Goal: Feedback & Contribution: Contribute content

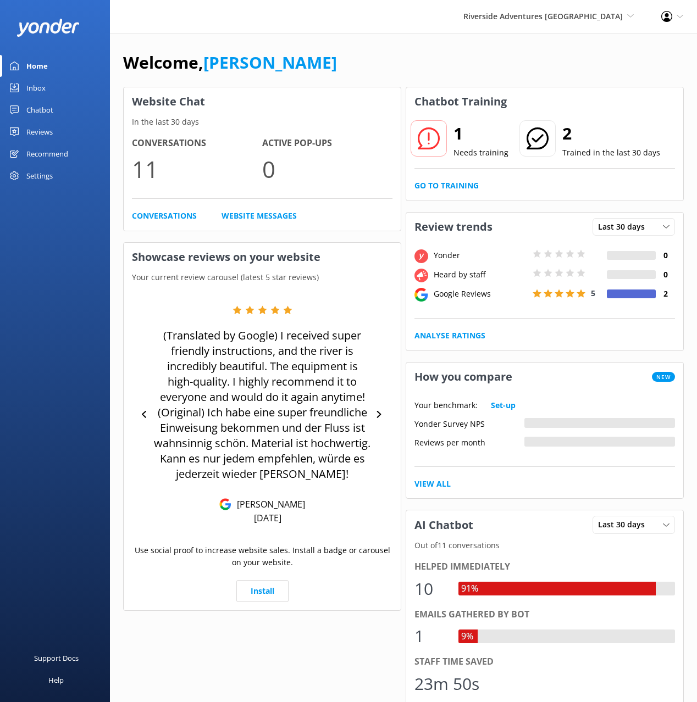
click at [63, 113] on link "Chatbot" at bounding box center [55, 110] width 110 height 22
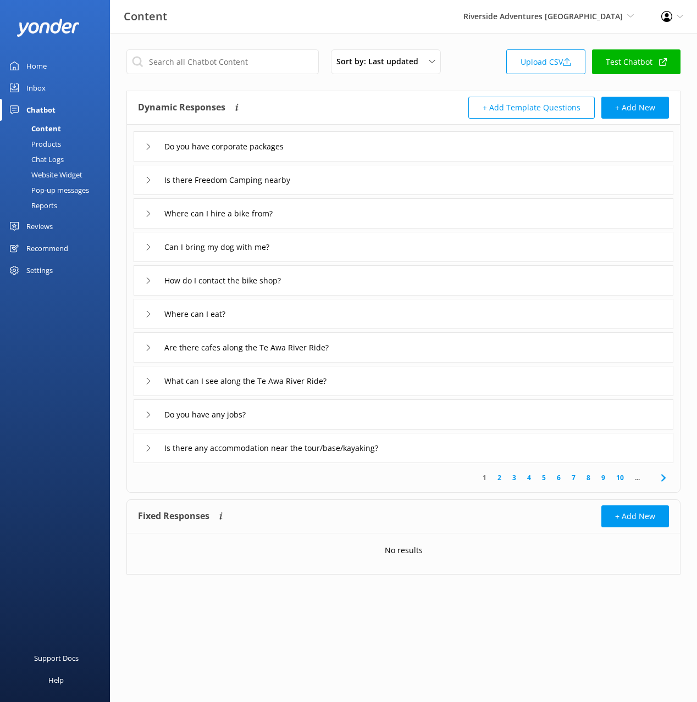
click at [308, 109] on div "Dynamic Responses The chatbot will generate a response based on the content inf…" at bounding box center [270, 108] width 265 height 22
drag, startPoint x: 58, startPoint y: 159, endPoint x: 88, endPoint y: 158, distance: 30.8
click at [59, 158] on div "Chat Logs" at bounding box center [35, 159] width 57 height 15
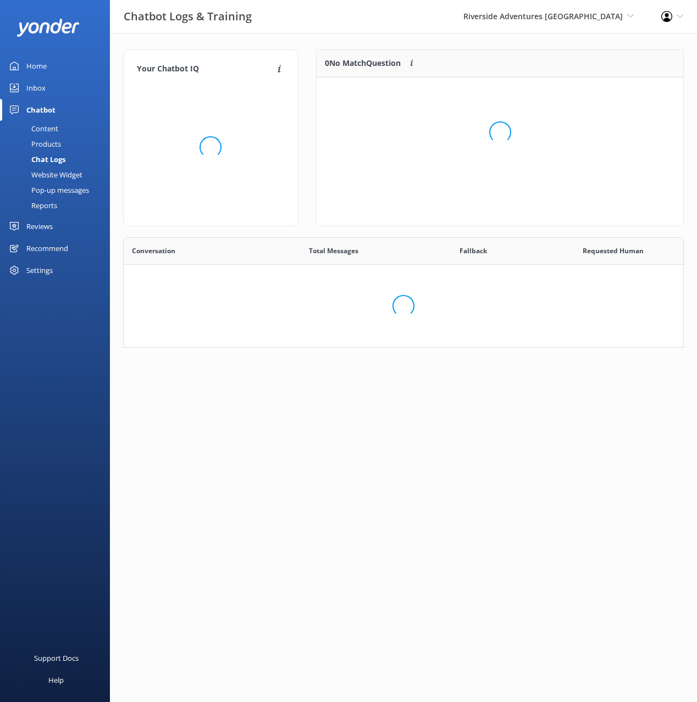
scroll to position [385, 559]
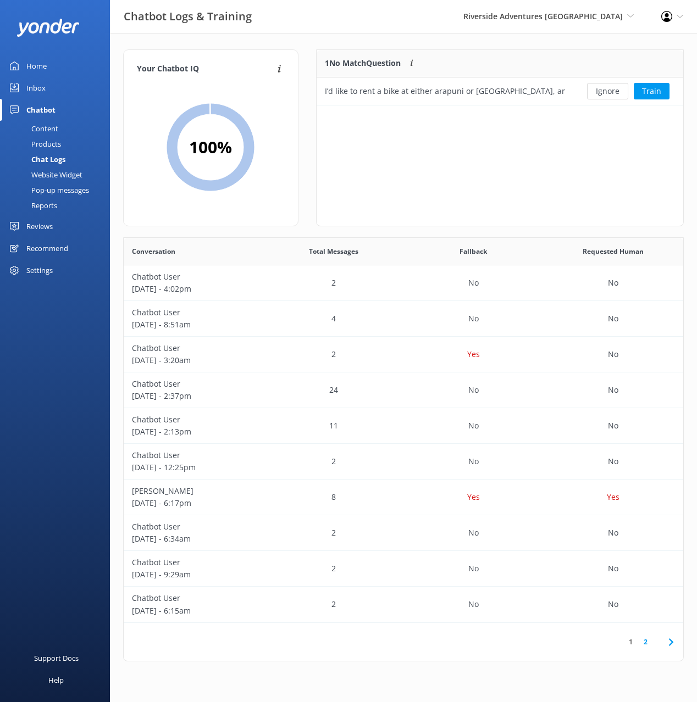
click at [511, 43] on div "Your Chatbot IQ Your Chatbot IQ is the percentage of trained FAQs against untra…" at bounding box center [403, 358] width 587 height 650
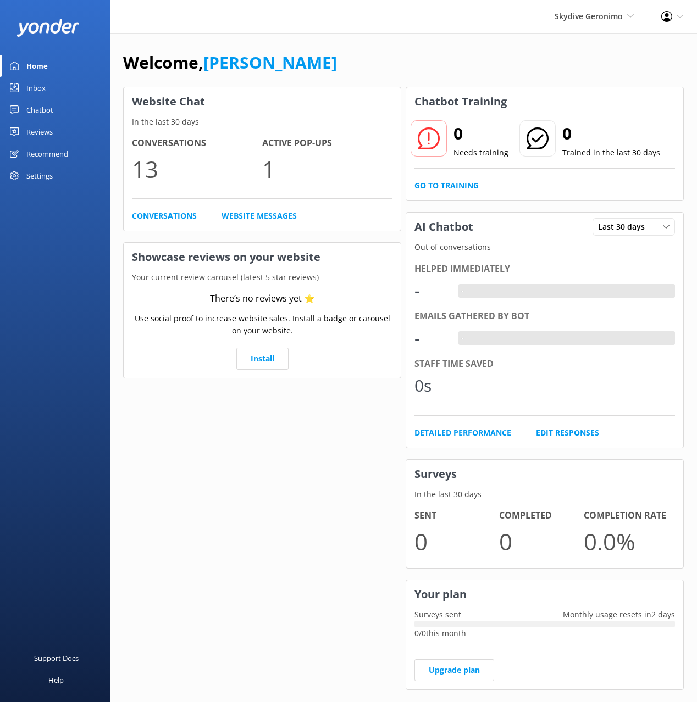
drag, startPoint x: 43, startPoint y: 113, endPoint x: 71, endPoint y: 110, distance: 27.6
click at [43, 113] on div "Chatbot" at bounding box center [39, 110] width 27 height 22
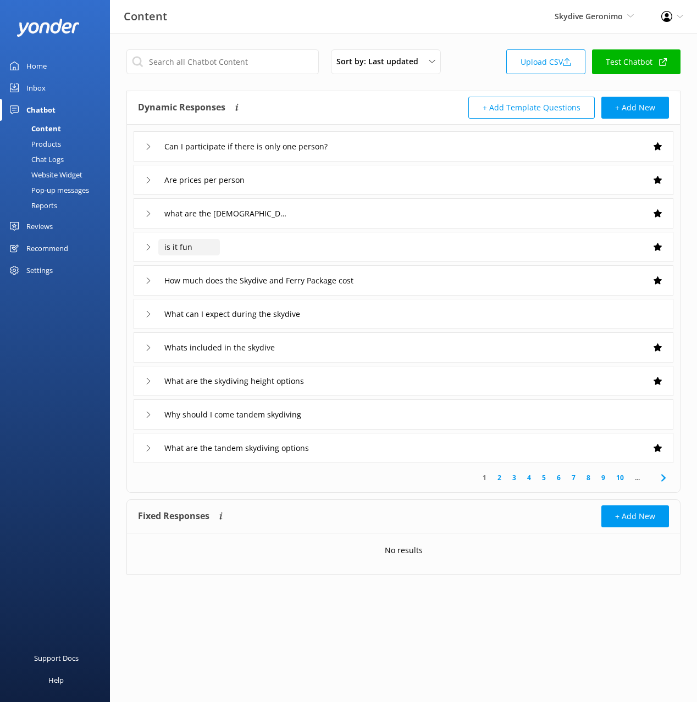
click at [191, 247] on input "is it fun" at bounding box center [189, 247] width 62 height 16
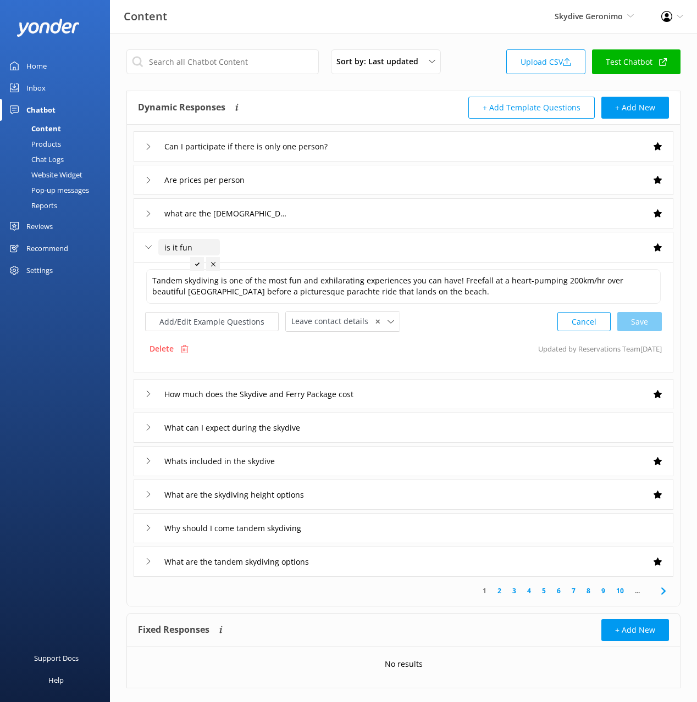
click at [167, 244] on input "is it fun" at bounding box center [189, 247] width 62 height 16
type input "Is it fun"
click at [197, 263] on icon at bounding box center [197, 264] width 4 height 4
drag, startPoint x: 319, startPoint y: 209, endPoint x: 256, endPoint y: 219, distance: 63.9
click at [319, 209] on div "what are the skydive timings" at bounding box center [402, 213] width 539 height 30
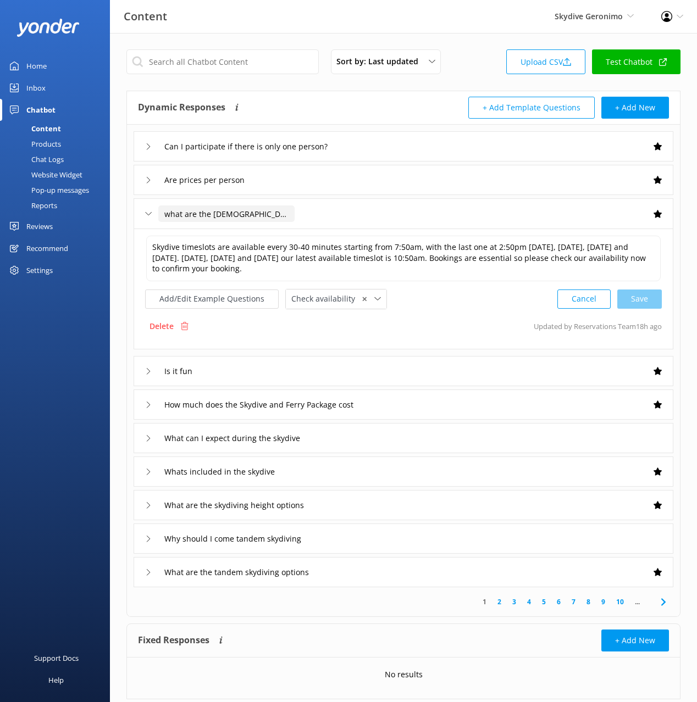
click at [168, 213] on input "what are the skydive timings" at bounding box center [226, 213] width 136 height 16
type input "What are the skydive timings"
click at [270, 229] on icon at bounding box center [272, 231] width 4 height 4
click at [353, 209] on div "What are the skydive timings" at bounding box center [402, 213] width 539 height 30
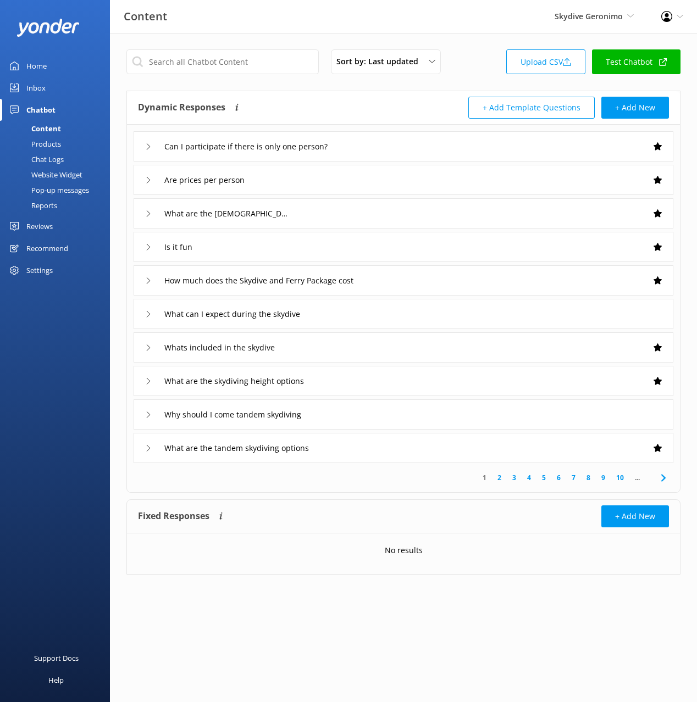
click at [436, 146] on div "Can I participate if there is only one person?" at bounding box center [402, 146] width 539 height 30
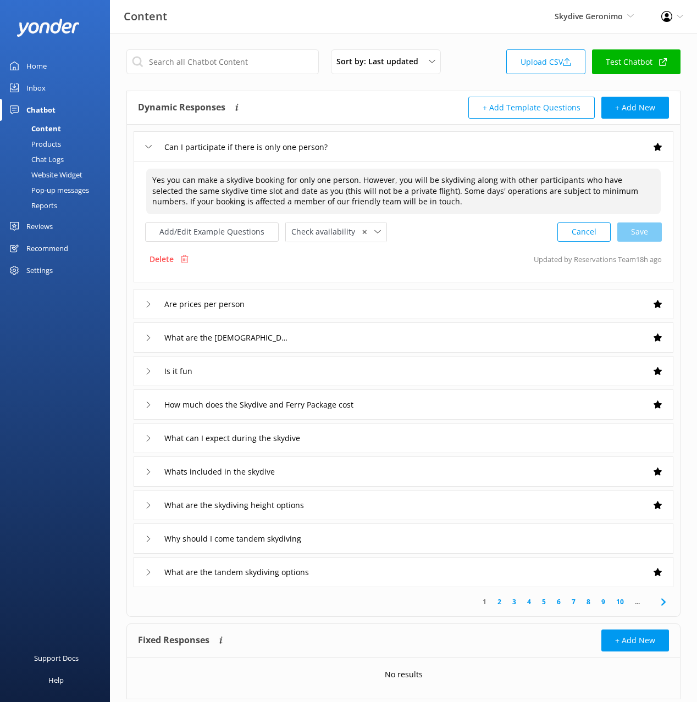
drag, startPoint x: 168, startPoint y: 181, endPoint x: 129, endPoint y: 179, distance: 39.1
click at [129, 179] on div "Can I participate if there is only one person? Yes you can make a skydive booki…" at bounding box center [403, 356] width 553 height 463
click at [637, 229] on div "Cancel Save" at bounding box center [609, 232] width 104 height 20
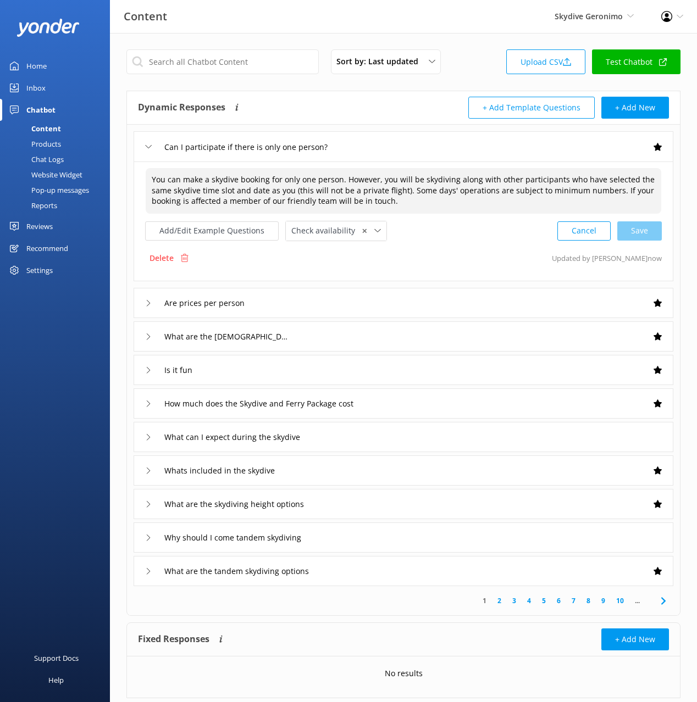
type textarea "You can make a skydive booking for only one person. However, you will be skydiv…"
click at [382, 435] on div "What can I expect during the skydive" at bounding box center [402, 437] width 539 height 30
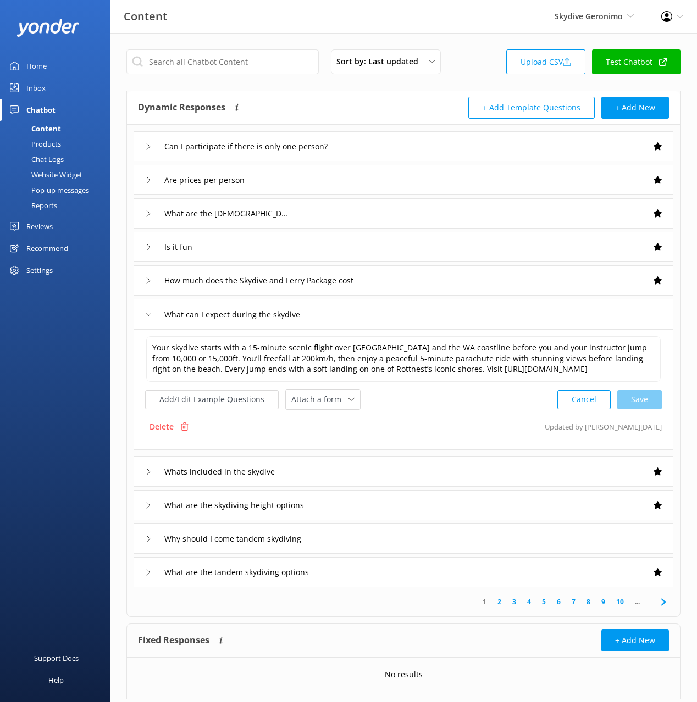
click at [70, 162] on link "Chat Logs" at bounding box center [58, 159] width 103 height 15
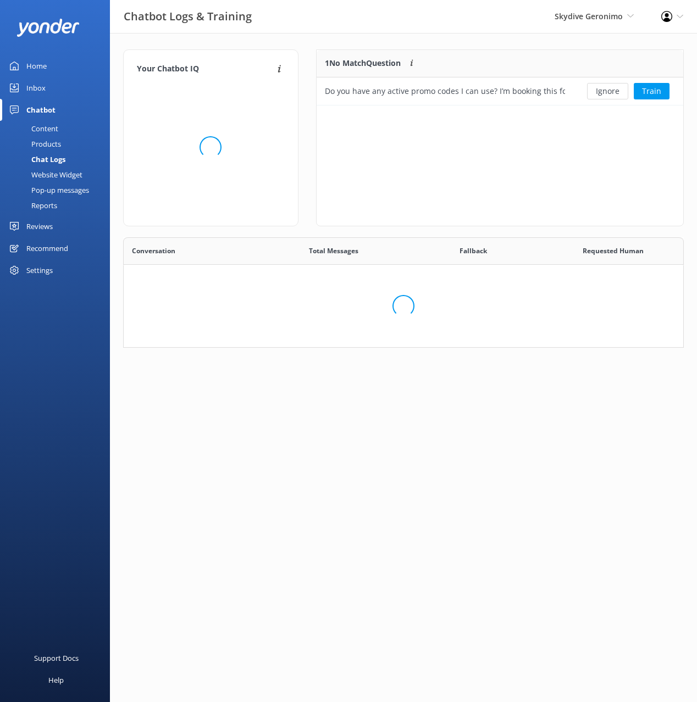
scroll to position [385, 559]
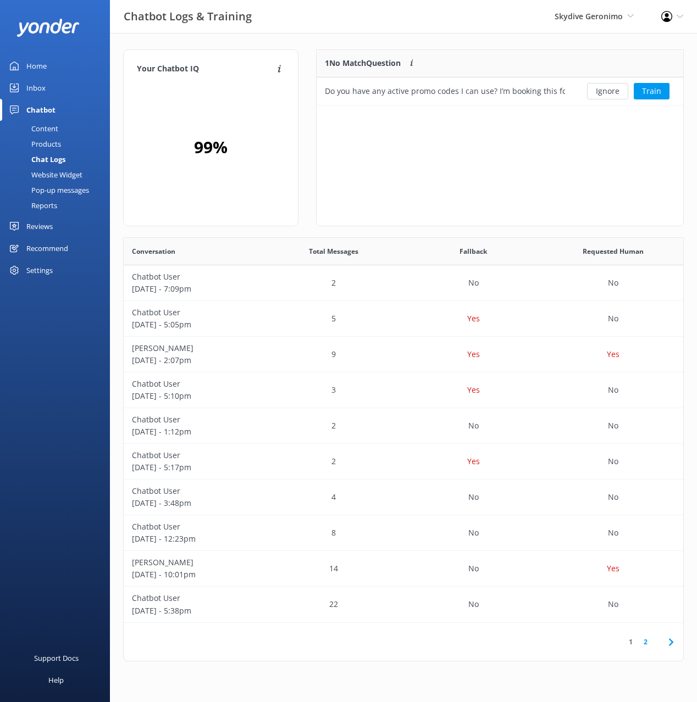
click at [369, 46] on div "Your Chatbot IQ Your Chatbot IQ is the percentage of trained FAQs against untra…" at bounding box center [403, 358] width 587 height 650
click at [489, 39] on div "Your Chatbot IQ Your Chatbot IQ is the percentage of trained FAQs against untra…" at bounding box center [403, 358] width 587 height 650
click at [652, 89] on button "Train" at bounding box center [651, 91] width 36 height 16
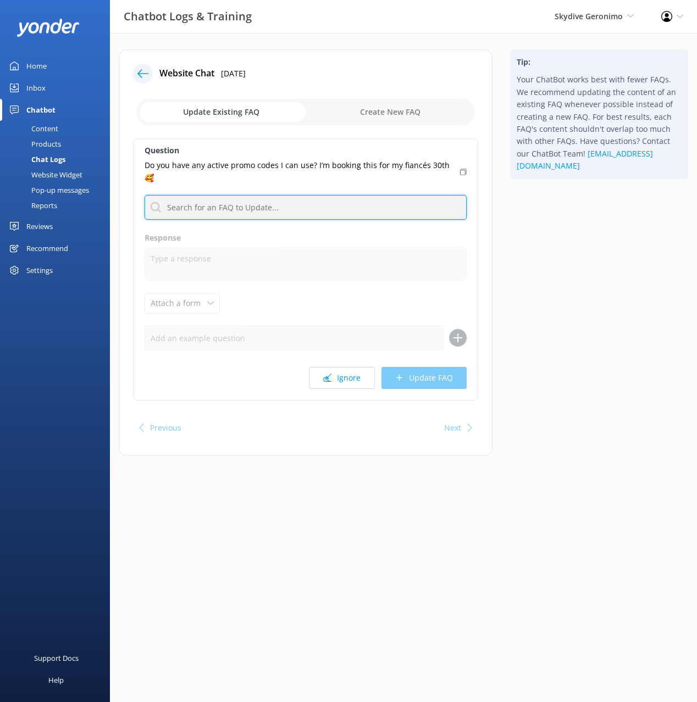
click at [332, 208] on input "text" at bounding box center [305, 207] width 322 height 25
type input "deal"
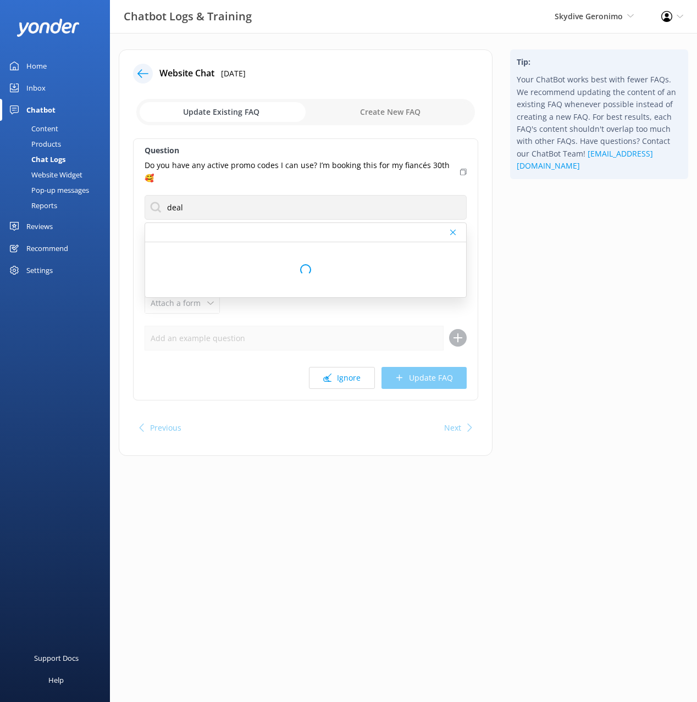
drag, startPoint x: 559, startPoint y: 225, endPoint x: 527, endPoint y: 215, distance: 33.9
click at [558, 224] on div "Tip: Your ChatBot works best with fewer FAQs. We recommend updating the content…" at bounding box center [599, 258] width 196 height 418
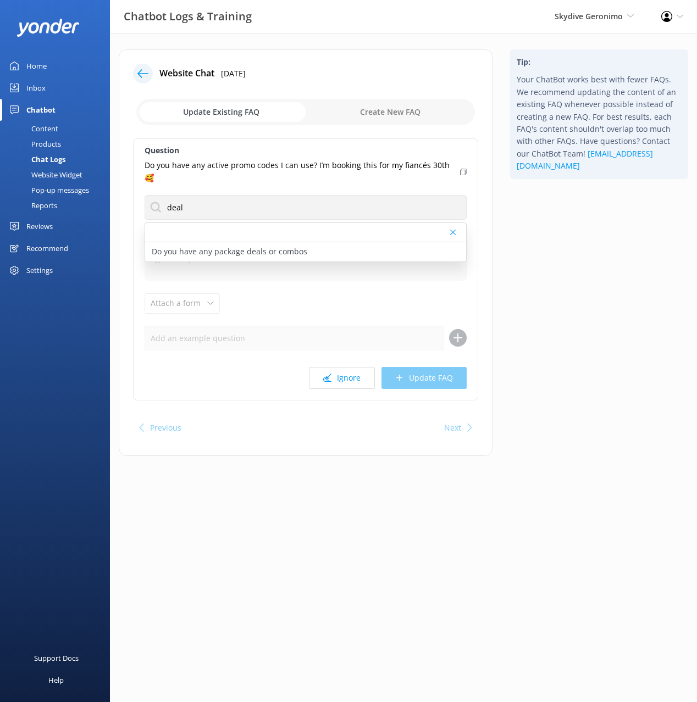
click at [463, 172] on icon at bounding box center [463, 172] width 7 height 7
click at [294, 254] on p "Do you have any package deals or combos" at bounding box center [229, 252] width 155 height 12
type textarea "We offer a Skydive and Ferry Package, which is a great way to save money on you…"
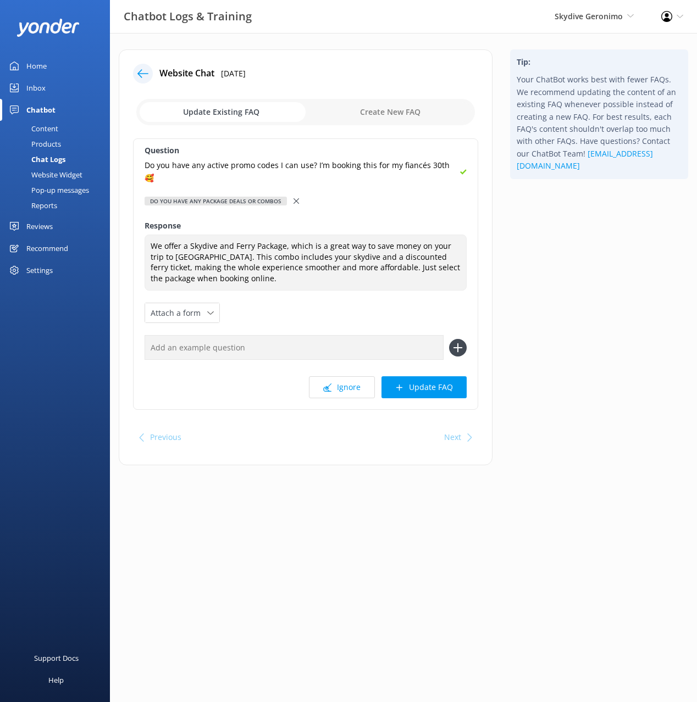
click at [333, 340] on input "text" at bounding box center [293, 347] width 299 height 25
paste input "Do you have any active promo codes I can use? I’m booking this for my fiancés 3…"
type input "Do you have any active promo codes I can use? I’m booking this for my fiancés 3…"
click at [449, 339] on button at bounding box center [458, 348] width 18 height 18
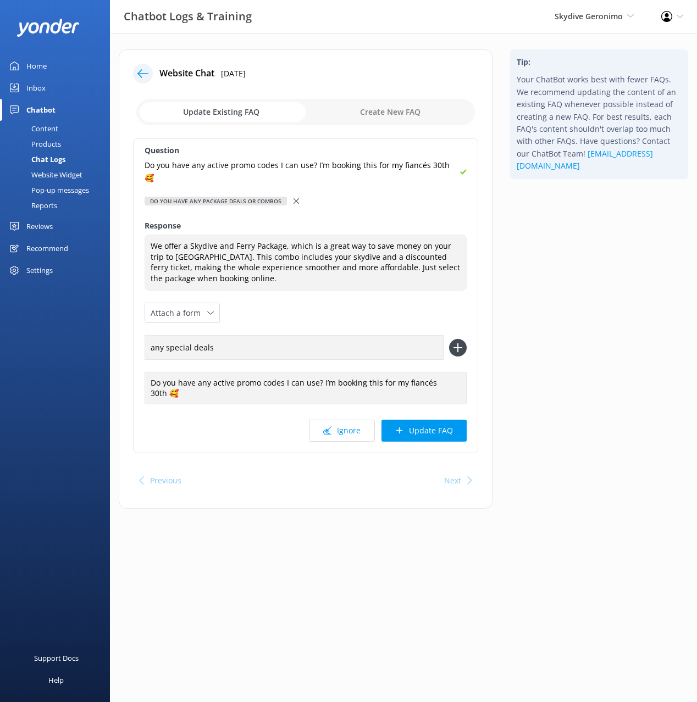
type input "any special deals"
click at [449, 339] on button at bounding box center [458, 348] width 18 height 18
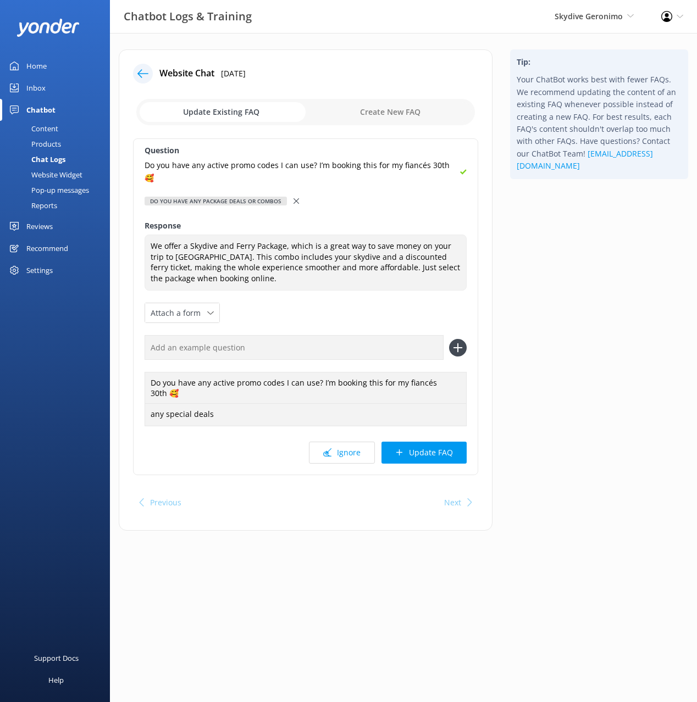
click at [431, 457] on button "Update FAQ" at bounding box center [423, 453] width 85 height 22
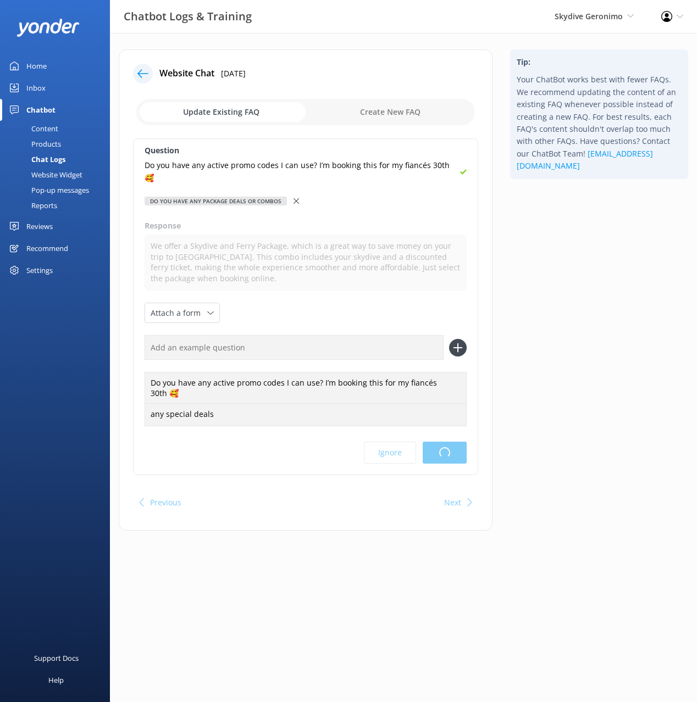
click at [556, 327] on html "Chatbot Logs & Training Skydive Geronimo Black Cat Cruises Banff Airporter Inte…" at bounding box center [348, 351] width 697 height 702
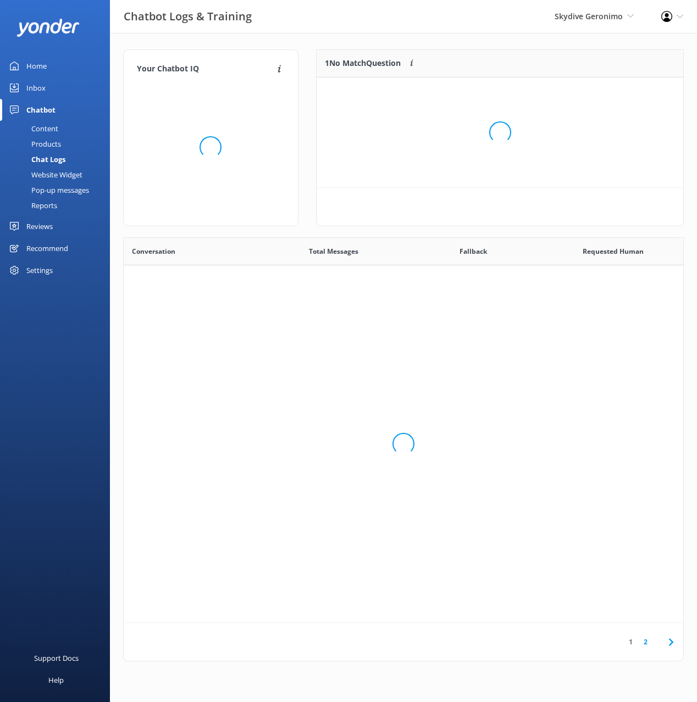
scroll to position [385, 559]
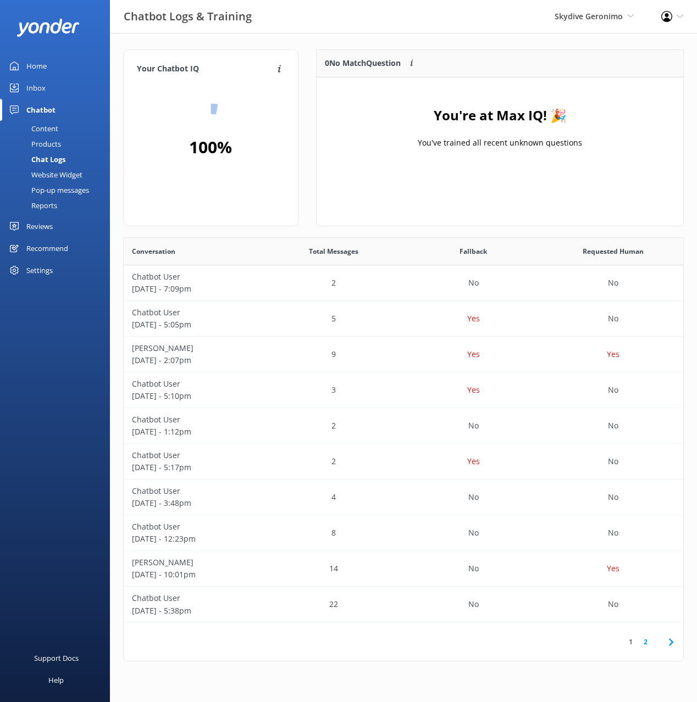
drag, startPoint x: 52, startPoint y: 131, endPoint x: 96, endPoint y: 129, distance: 43.4
click at [52, 131] on div "Content" at bounding box center [33, 128] width 52 height 15
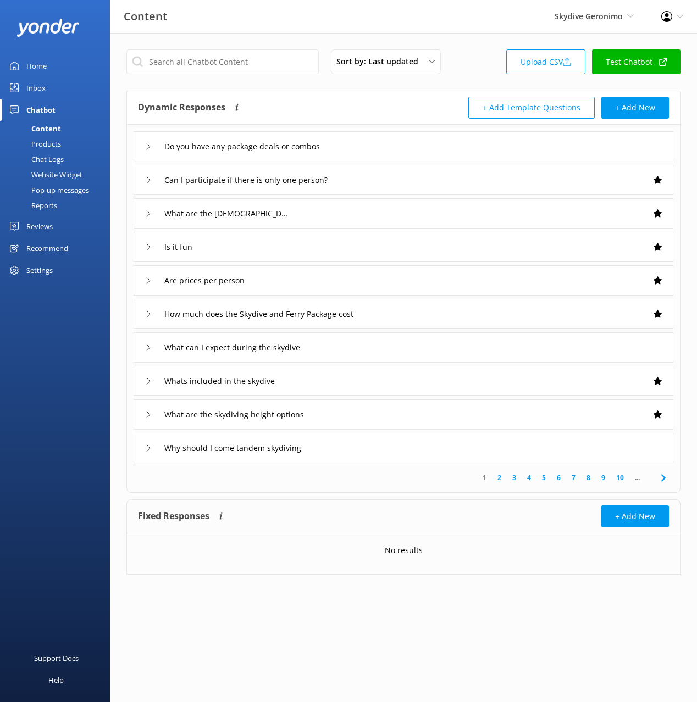
click at [395, 91] on div "Dynamic Responses The chatbot will generate a response based on the content inf…" at bounding box center [403, 108] width 553 height 34
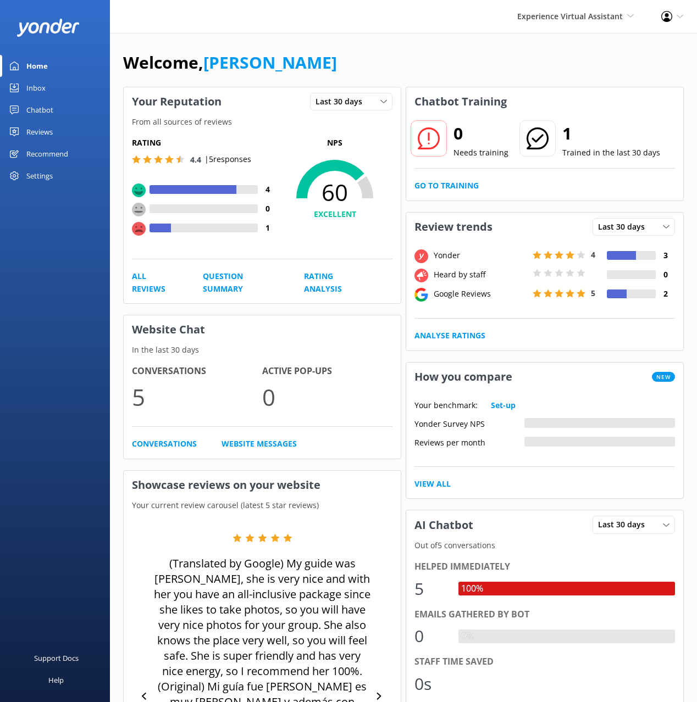
drag, startPoint x: 497, startPoint y: 16, endPoint x: 488, endPoint y: 15, distance: 8.4
click at [494, 16] on div "Experience Virtual Assistant Black Cat Cruises Banff Airporter International An…" at bounding box center [348, 16] width 697 height 33
drag, startPoint x: 533, startPoint y: 19, endPoint x: 637, endPoint y: 29, distance: 104.2
click at [637, 24] on div "Experience Virtual Assistant Black Cat Cruises Banff Airporter International An…" at bounding box center [348, 16] width 697 height 33
copy span "Experience Virtual Assistant"
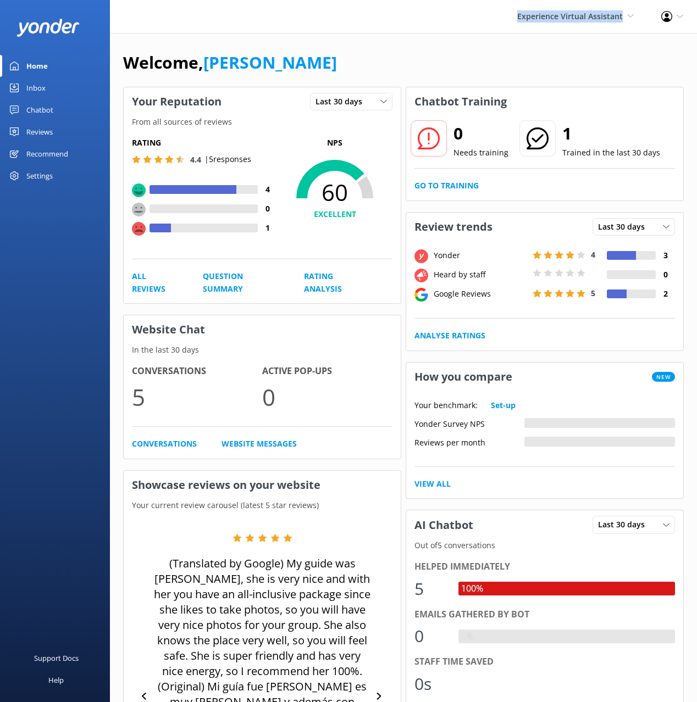
drag, startPoint x: 52, startPoint y: 106, endPoint x: 62, endPoint y: 105, distance: 9.9
click at [52, 106] on div "Chatbot" at bounding box center [39, 110] width 27 height 22
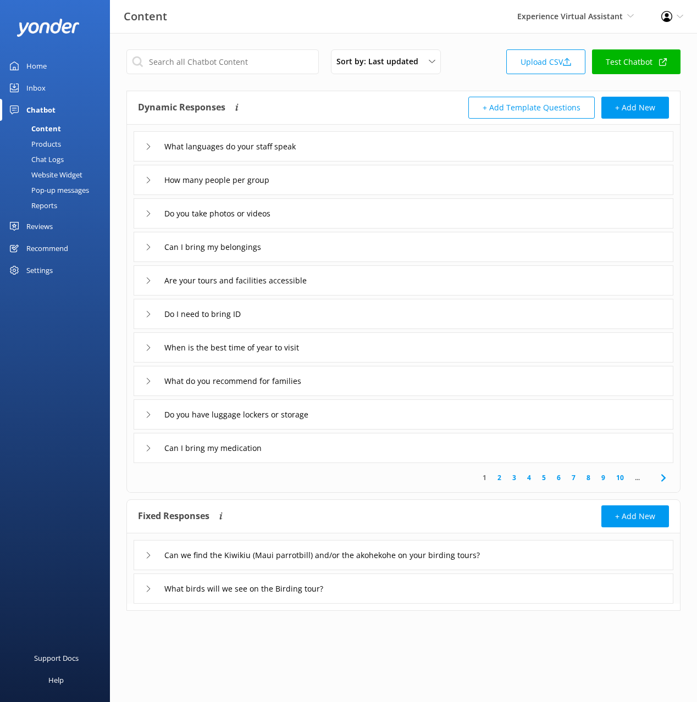
drag, startPoint x: 383, startPoint y: 94, endPoint x: 396, endPoint y: 147, distance: 53.8
click at [383, 94] on div "Dynamic Responses The chatbot will generate a response based on the content inf…" at bounding box center [403, 108] width 553 height 34
click at [575, 560] on div "Can we find the Kiwikiu (Maui parrotbill) and/or the akohekohe on your birding …" at bounding box center [402, 555] width 539 height 30
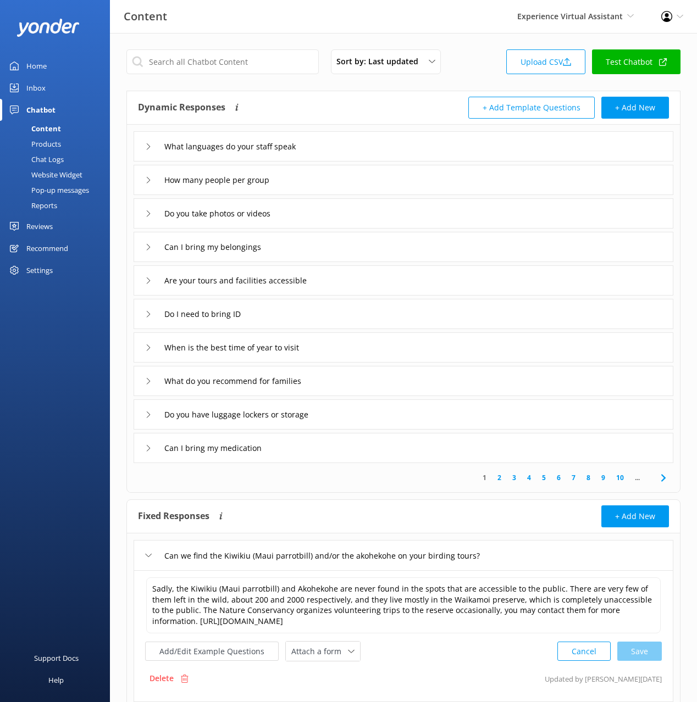
click at [574, 560] on div "Can we find the Kiwikiu (Maui parrotbill) and/or the akohekohe on your birding …" at bounding box center [402, 555] width 539 height 30
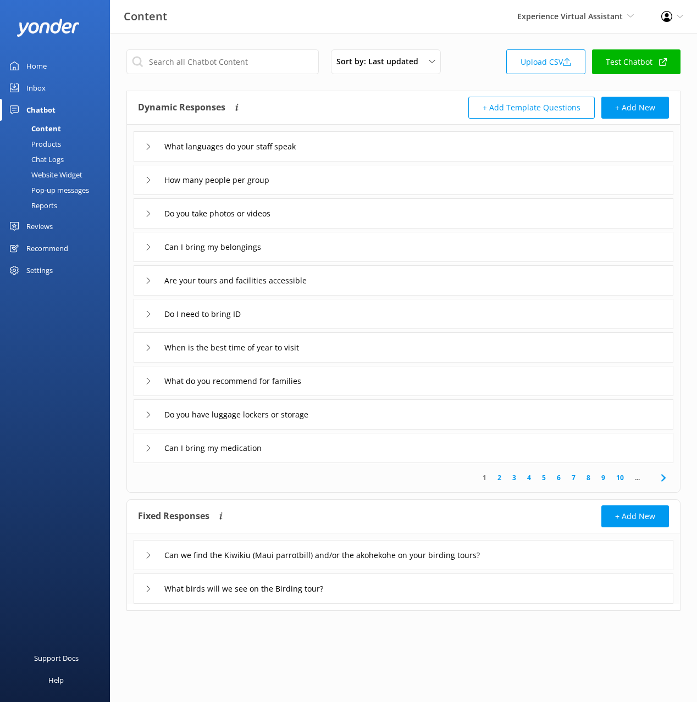
click at [388, 592] on div "What birds will we see on the Birding tour?" at bounding box center [402, 589] width 539 height 30
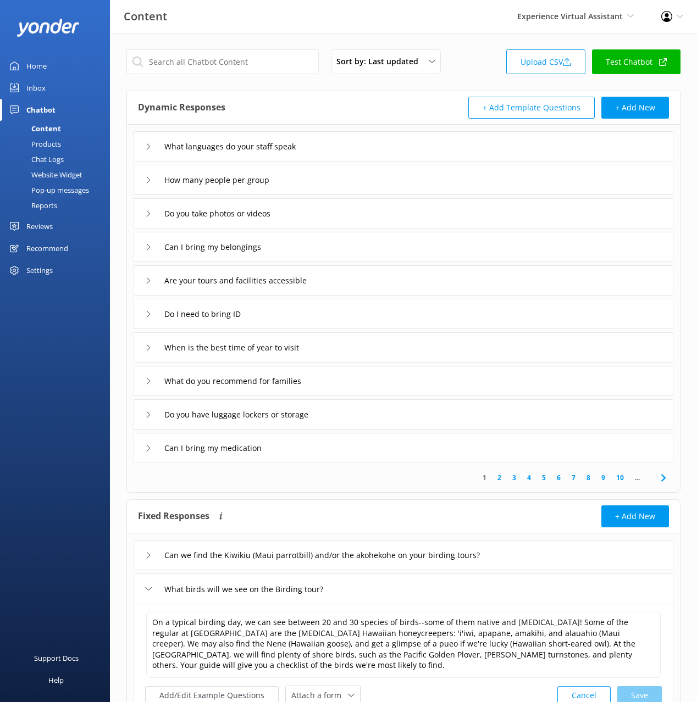
scroll to position [87, 0]
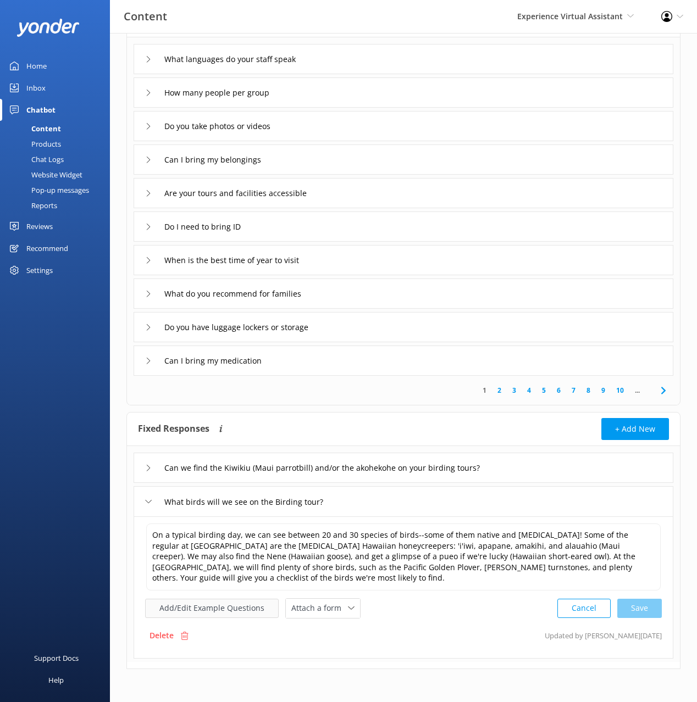
click at [202, 609] on button "Add/Edit Example Questions" at bounding box center [211, 608] width 133 height 19
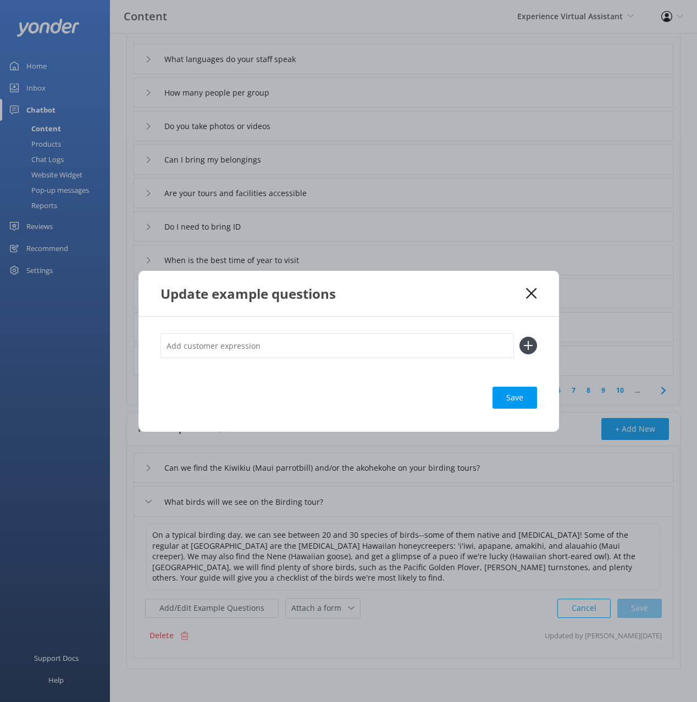
drag, startPoint x: 528, startPoint y: 290, endPoint x: 524, endPoint y: 310, distance: 20.4
click at [529, 290] on icon at bounding box center [531, 293] width 10 height 11
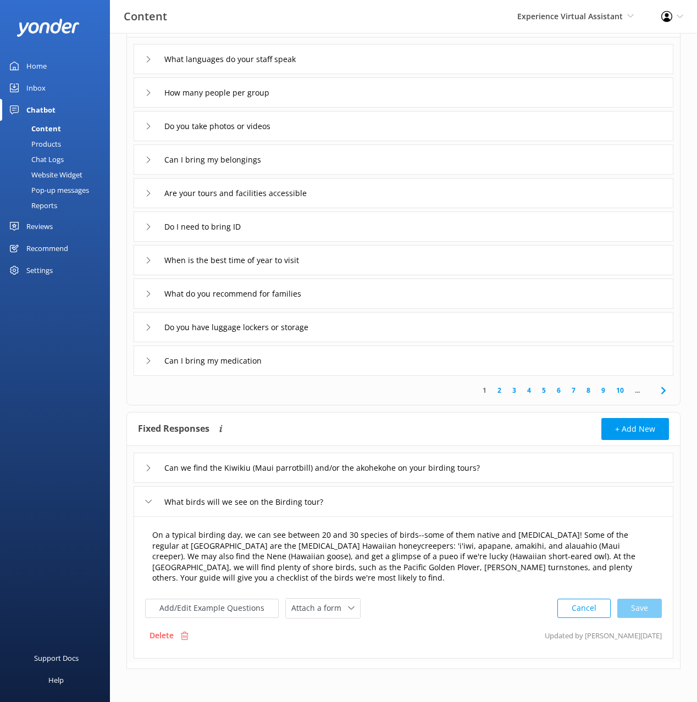
click at [384, 544] on textarea "On a typical birding day, we can see between 20 and 30 species of birds--some o…" at bounding box center [403, 557] width 514 height 67
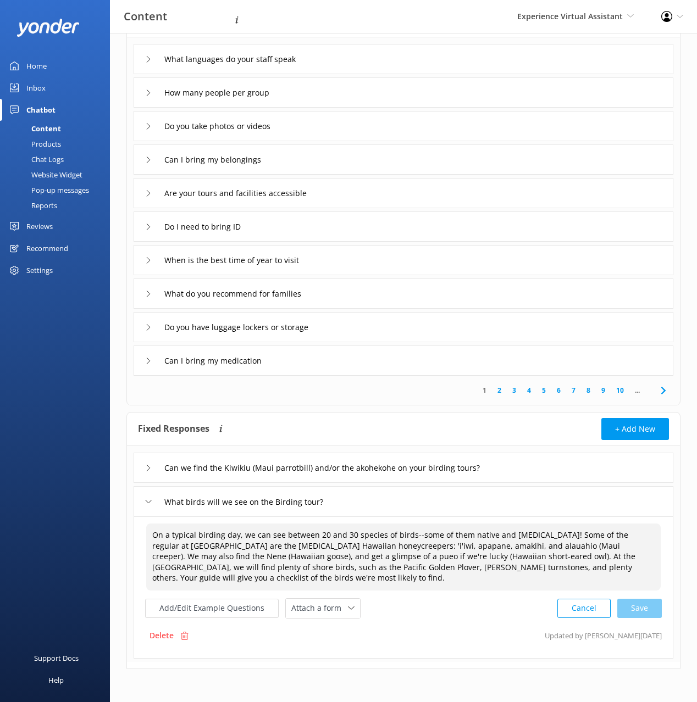
scroll to position [0, 0]
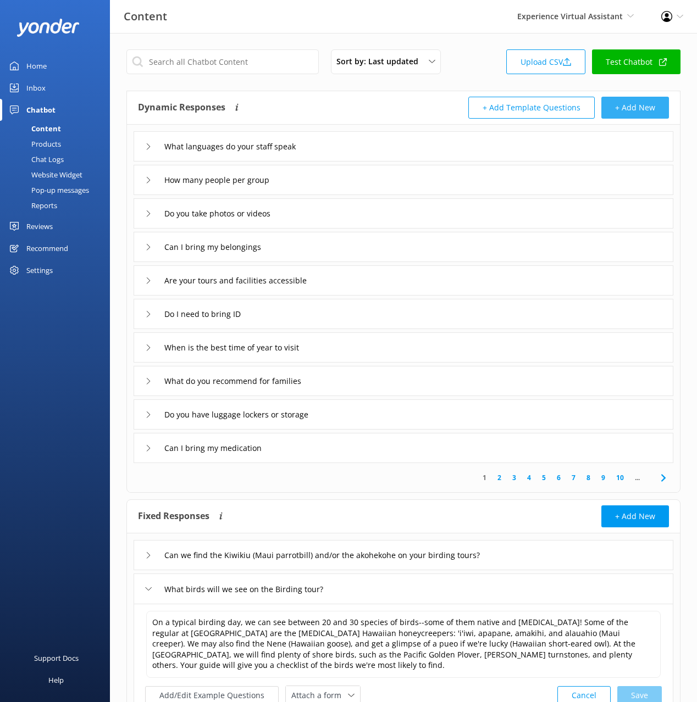
click at [648, 100] on button "+ Add New" at bounding box center [635, 108] width 68 height 22
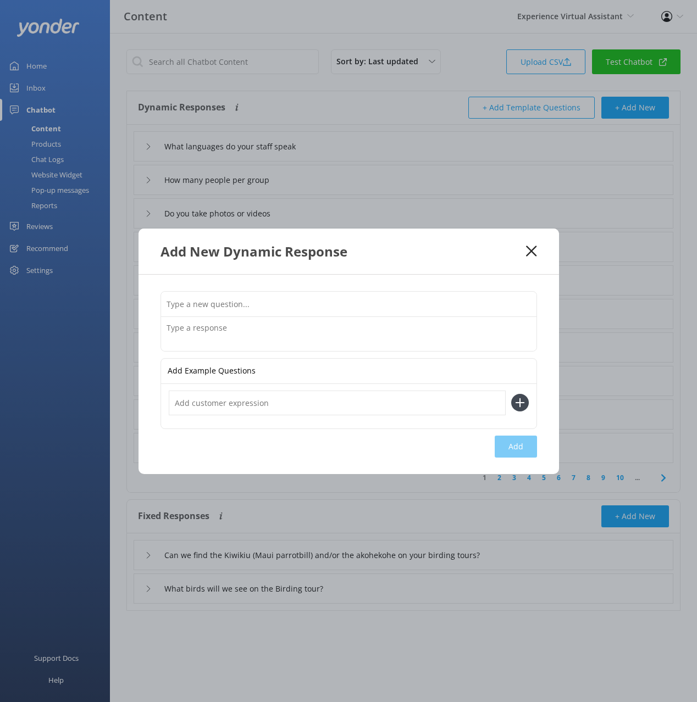
click at [382, 303] on input "text" at bounding box center [348, 304] width 375 height 25
type input "What birds will I see on the birding tour"
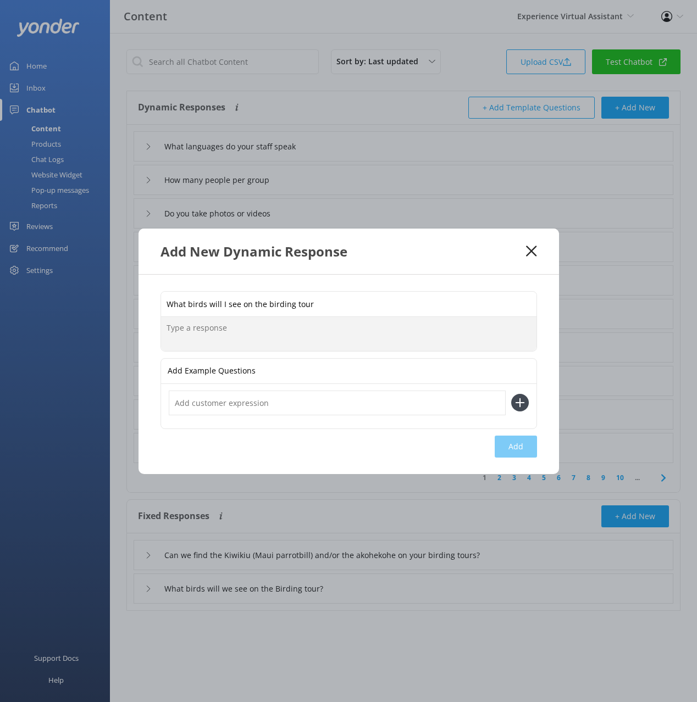
paste textarea "On a typical birding day, we can see between 20 and 30 species of birds--some o…"
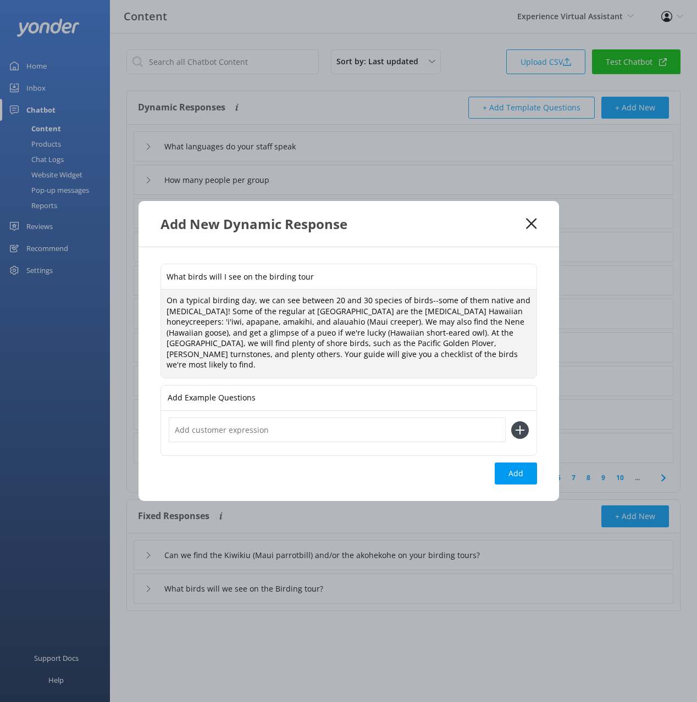
type textarea "On a typical birding day, we can see between 20 and 30 species of birds--some o…"
click at [514, 468] on button "Add" at bounding box center [515, 474] width 42 height 22
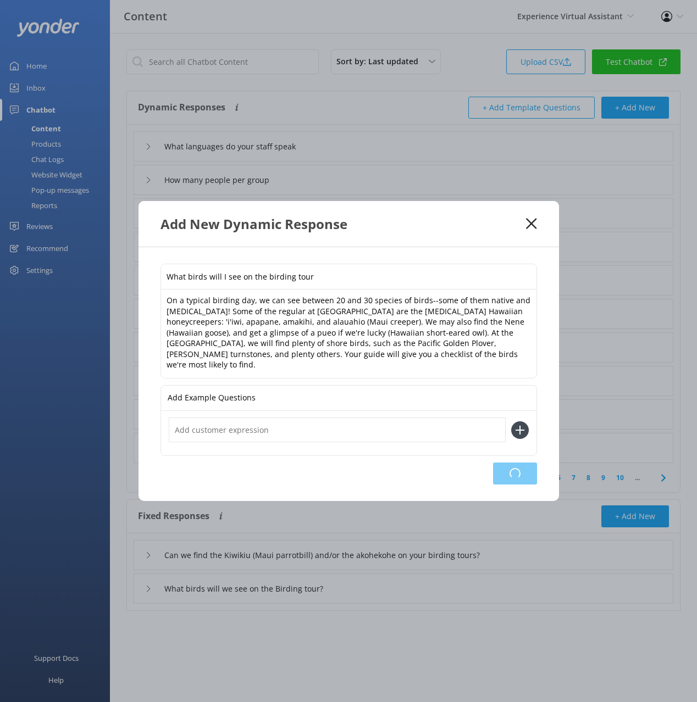
type input "What birds will I see on the birding tour"
type input "What languages do your staff speak"
type input "How many people per group"
type input "Do you take photos or videos"
type input "Can I bring my belongings"
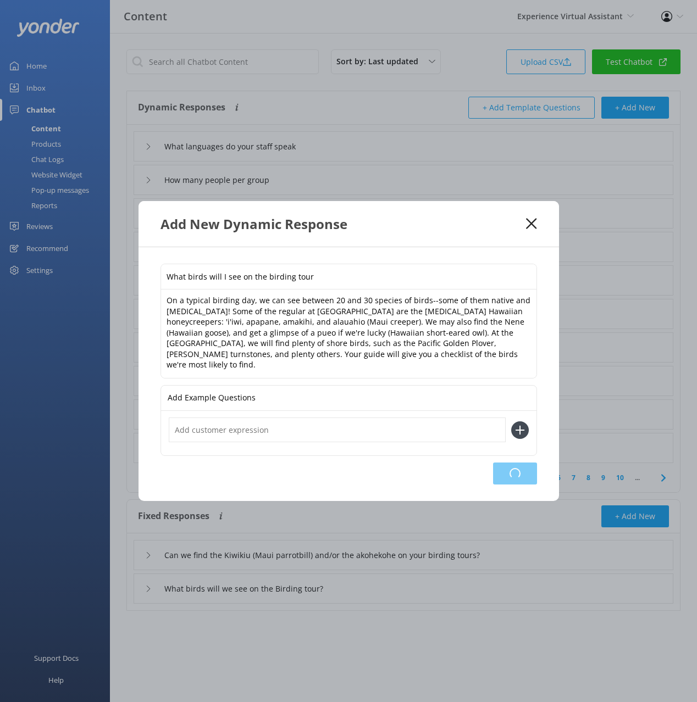
type input "Are your tours and facilities accessible"
type input "Do I need to bring ID"
type input "When is the best time of year to visit"
type input "What do you recommend for families"
type input "Do you have luggage lockers or storage"
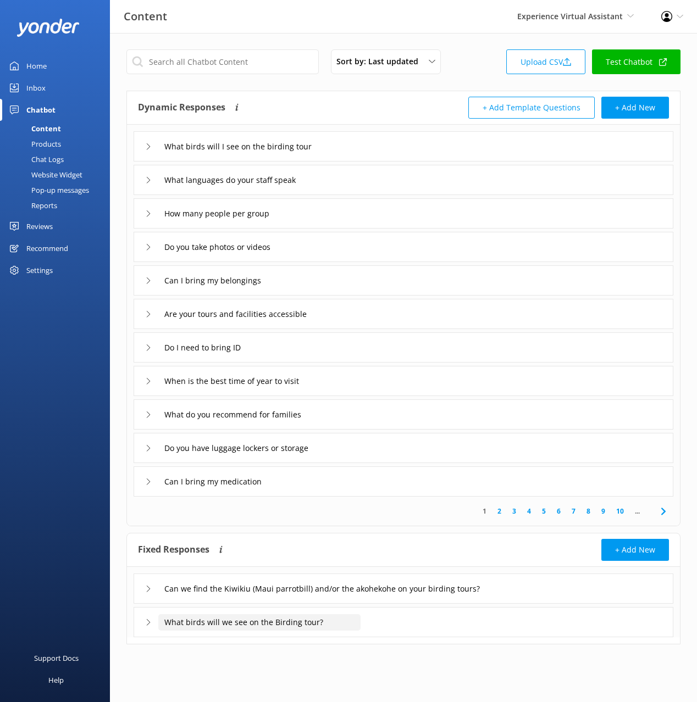
click at [358, 618] on input "What birds will we see on the Birding tour?" at bounding box center [259, 622] width 202 height 16
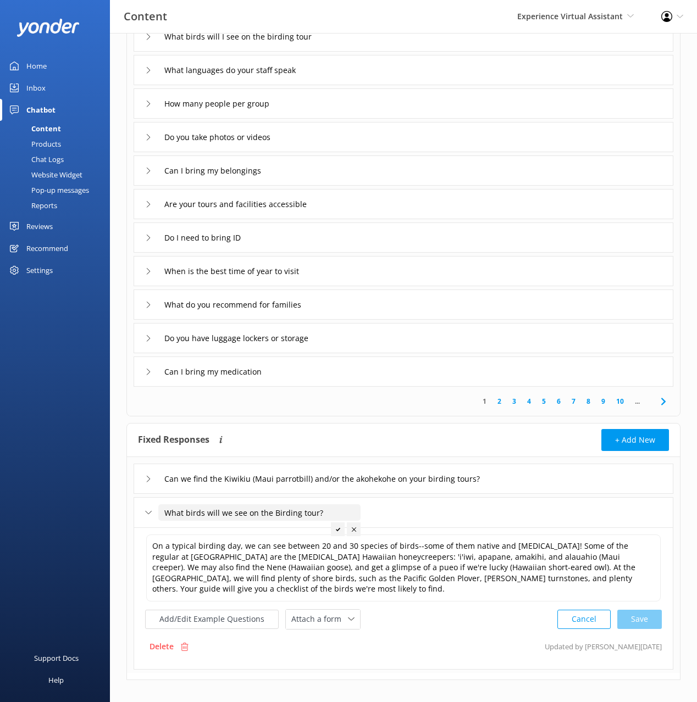
scroll to position [121, 0]
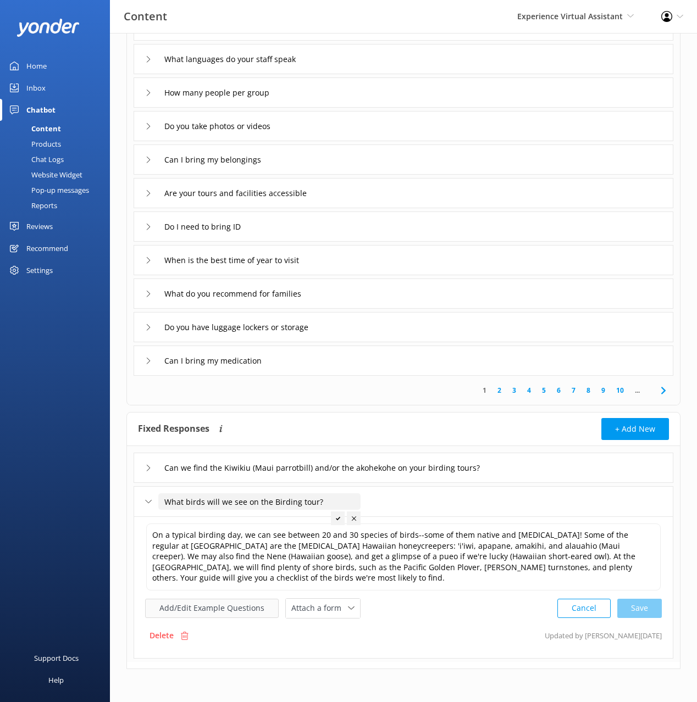
click at [215, 602] on button "Add/Edit Example Questions" at bounding box center [211, 608] width 133 height 19
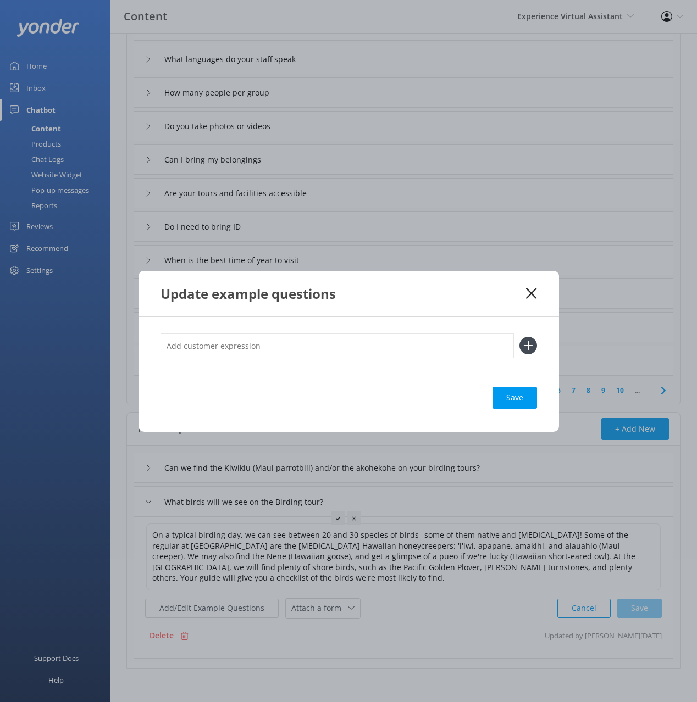
drag, startPoint x: 528, startPoint y: 296, endPoint x: 513, endPoint y: 308, distance: 20.0
click at [528, 296] on use at bounding box center [531, 293] width 10 height 10
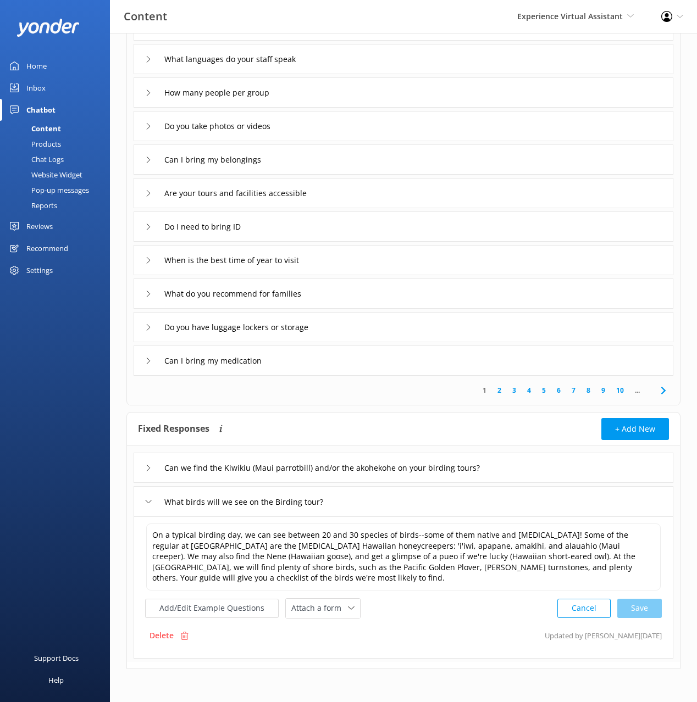
click at [180, 635] on icon at bounding box center [184, 636] width 8 height 8
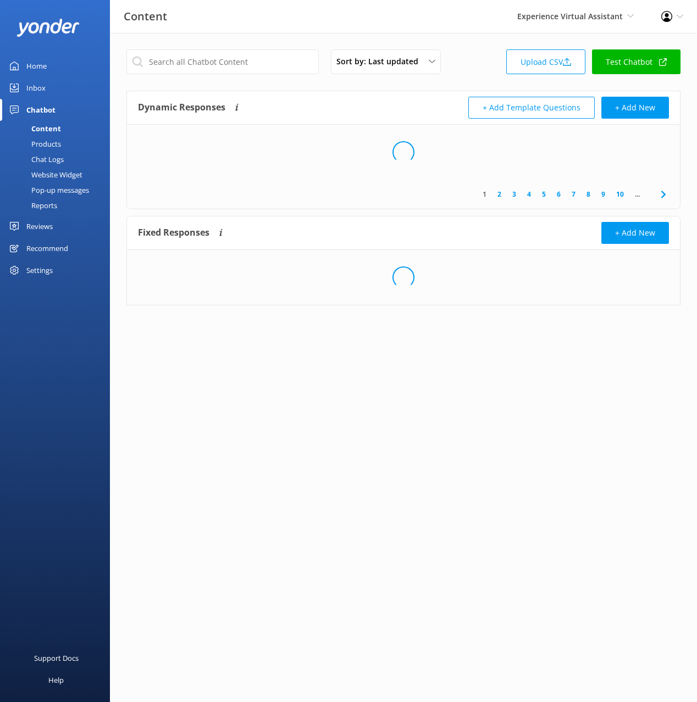
scroll to position [0, 0]
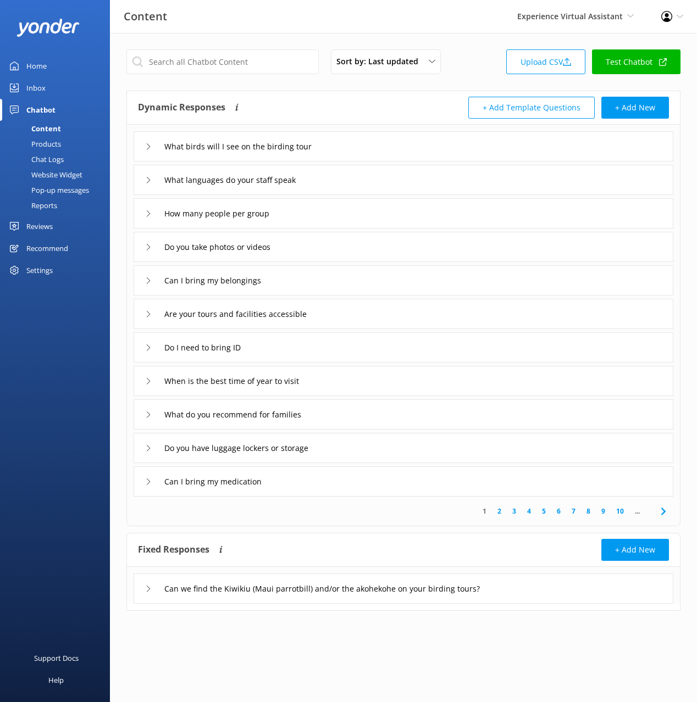
click at [539, 601] on div "Can we find the Kiwikiu (Maui parrotbill) and/or the akohekohe on your birding …" at bounding box center [402, 589] width 539 height 30
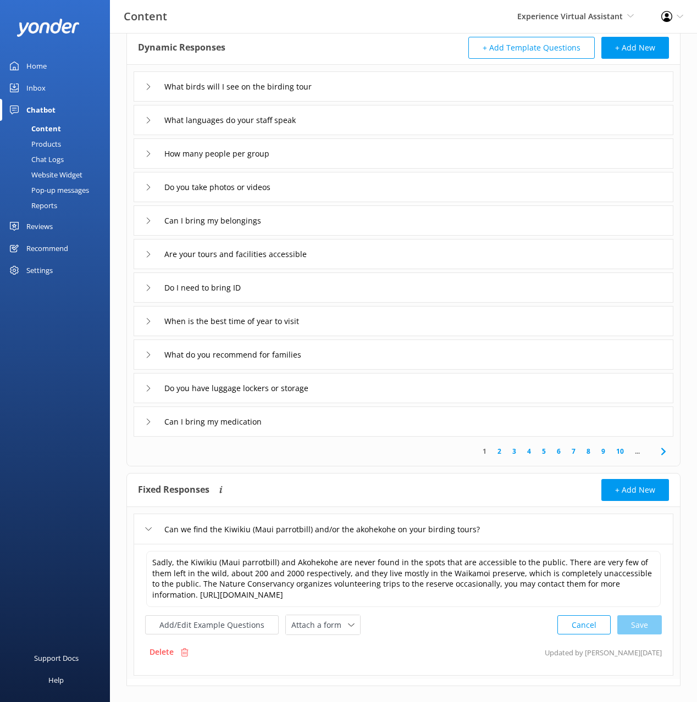
scroll to position [77, 0]
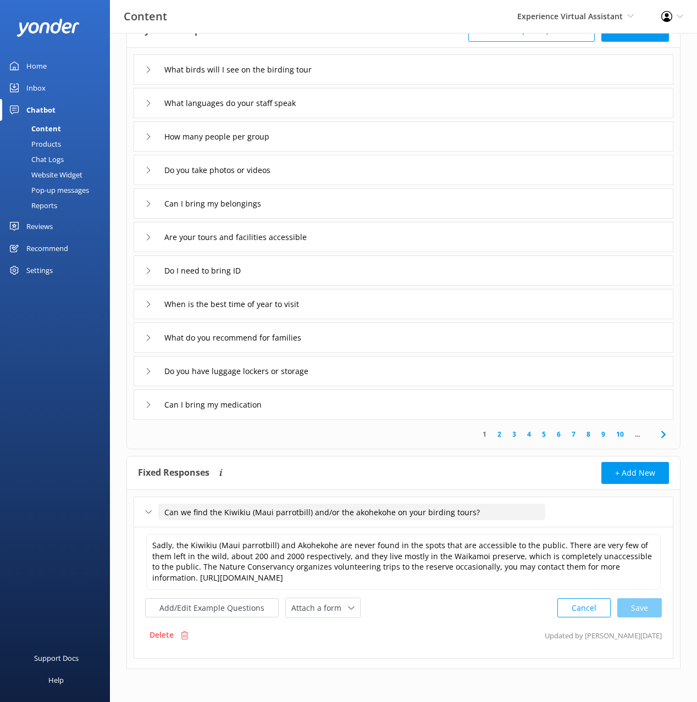
click at [232, 513] on input "Can we find the Kiwikiu (Maui parrotbill) and/or the akohekohe on your birding …" at bounding box center [351, 512] width 387 height 16
click at [369, 560] on textarea "Sadly, the Kiwikiu (Maui parrotbill) and Akohekohe are never found in the spots…" at bounding box center [403, 562] width 514 height 56
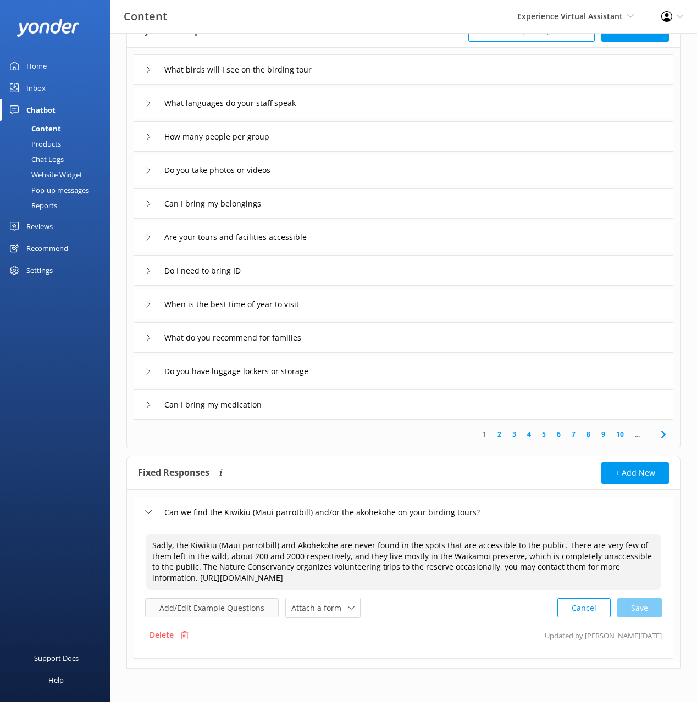
click at [220, 609] on button "Add/Edit Example Questions" at bounding box center [211, 607] width 133 height 19
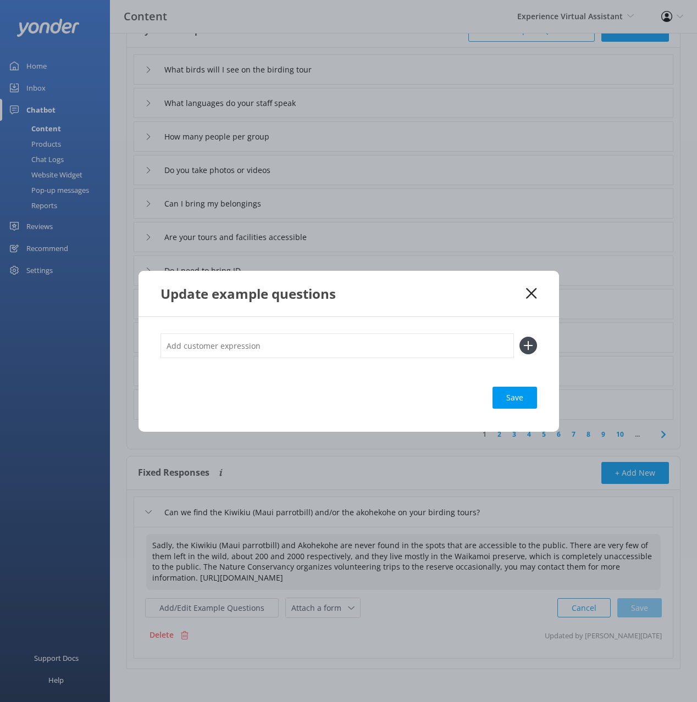
drag, startPoint x: 533, startPoint y: 294, endPoint x: 530, endPoint y: 299, distance: 5.9
click at [533, 294] on icon at bounding box center [531, 293] width 10 height 11
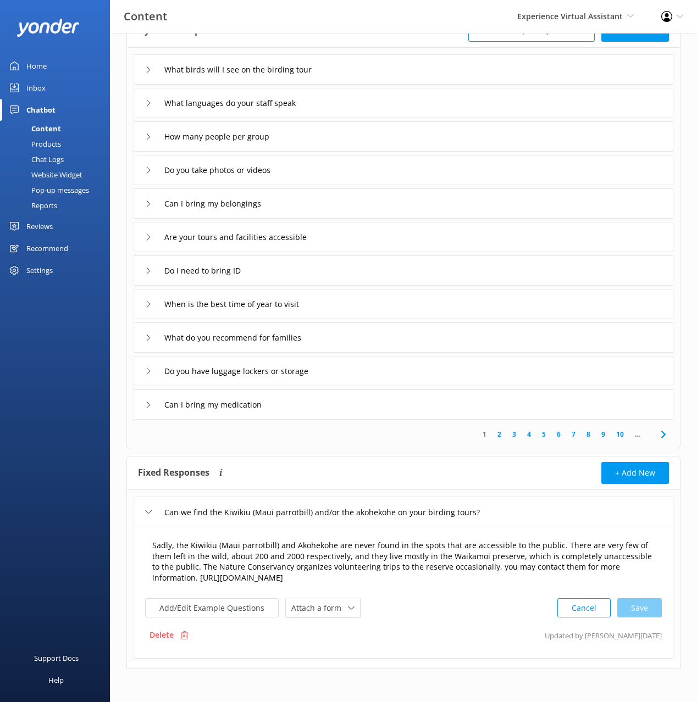
click at [491, 580] on textarea "Sadly, the Kiwikiu (Maui parrotbill) and Akohekohe are never found in the spots…" at bounding box center [403, 562] width 514 height 56
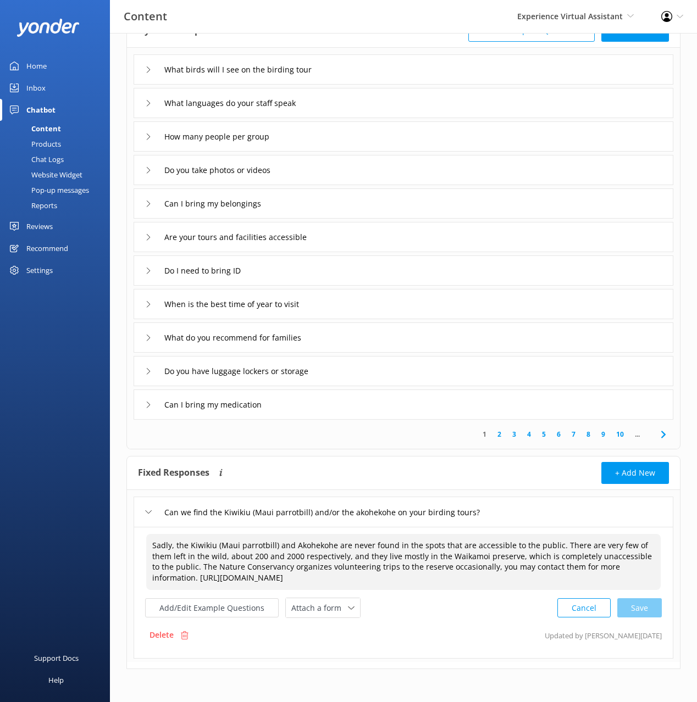
click at [186, 633] on use at bounding box center [185, 635] width 8 height 8
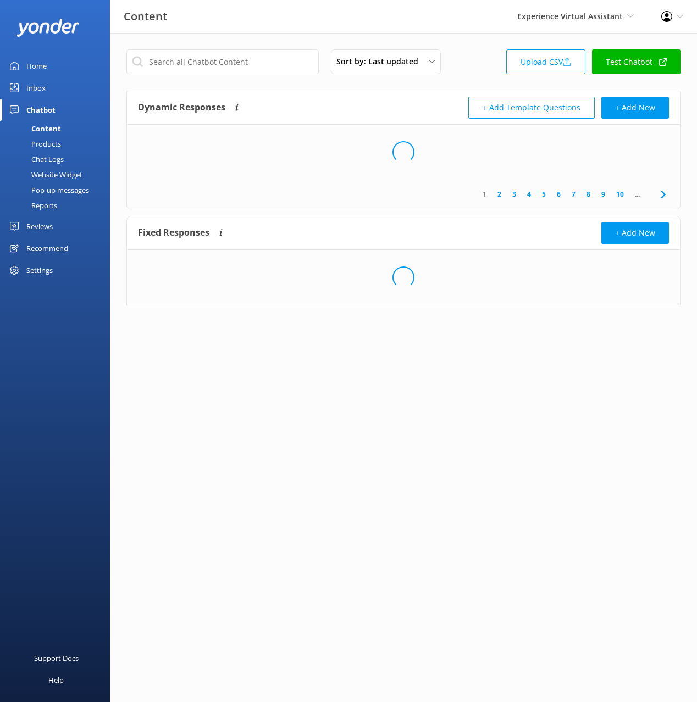
scroll to position [0, 0]
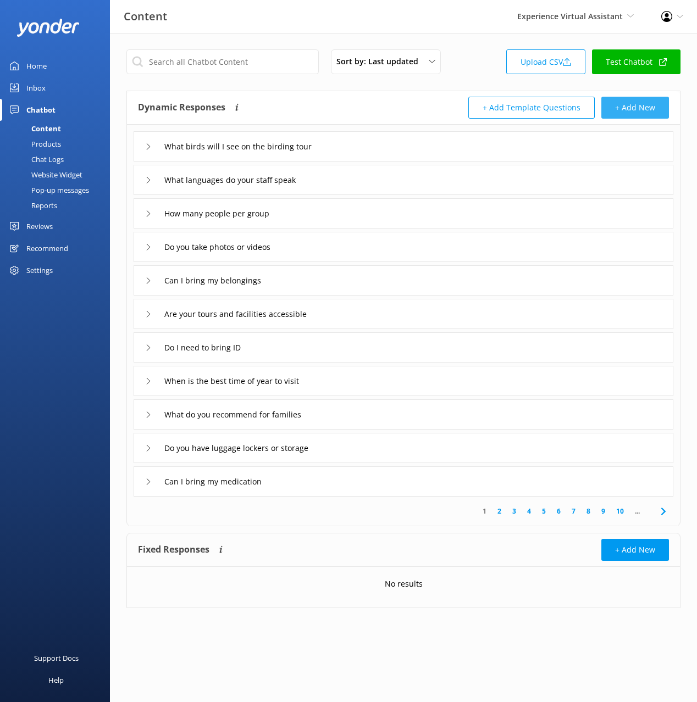
click at [630, 106] on button "+ Add New" at bounding box center [635, 108] width 68 height 22
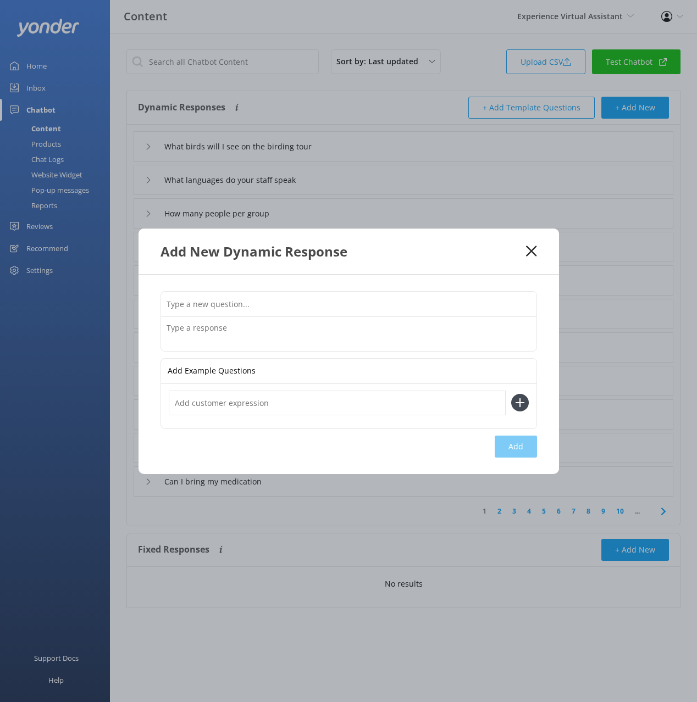
click at [366, 333] on textarea at bounding box center [348, 334] width 375 height 34
paste textarea "Sadly, the Kiwikiu (Maui parrotbill) and Akohekohe are never found in the spots…"
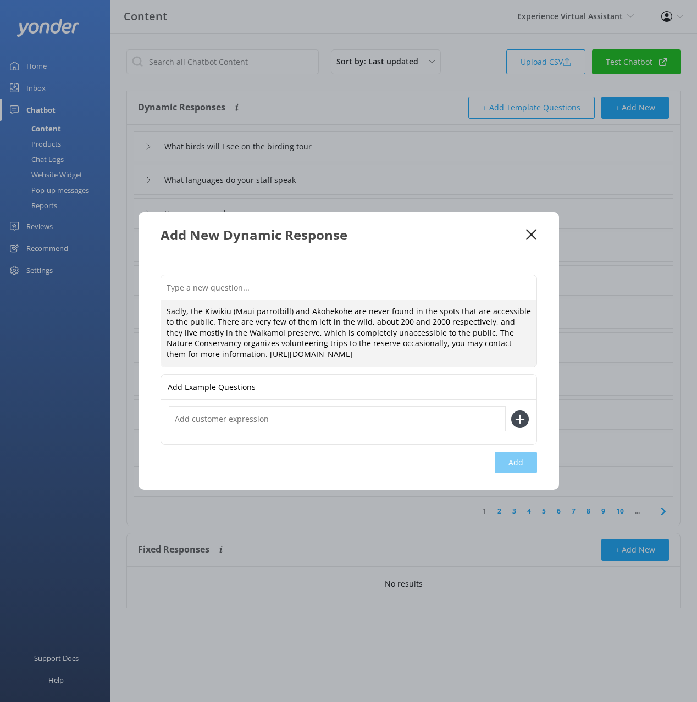
type textarea "Sadly, the Kiwikiu (Maui parrotbill) and Akohekohe are never found in the spots…"
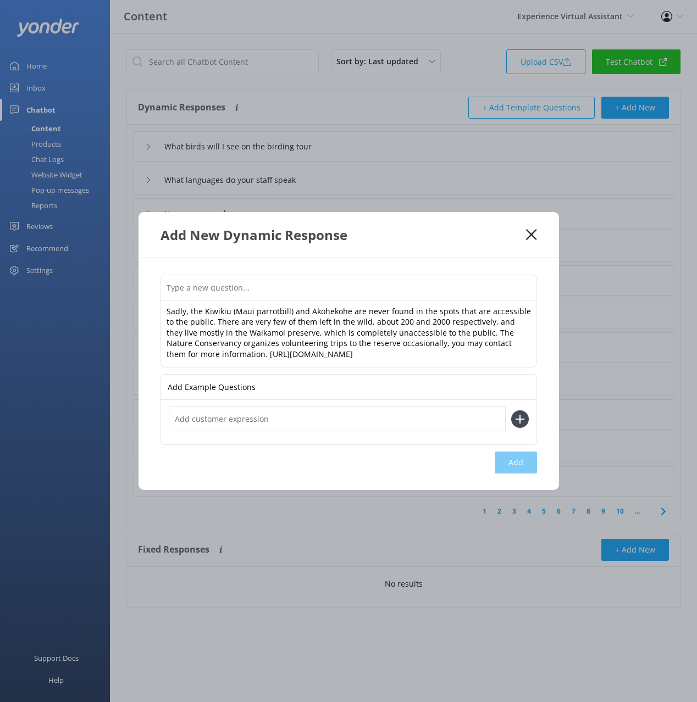
click at [252, 275] on input "text" at bounding box center [348, 287] width 375 height 25
paste input "Can we find the Kiwikiu (Maui parrotbill) and/or the akohekohe on your birding …"
type input "Can we find the Kiwikiu (Maui parrotbill) and/or the akohekohe on your birding …"
drag, startPoint x: 516, startPoint y: 473, endPoint x: 521, endPoint y: 463, distance: 11.3
click at [516, 472] on button "Add" at bounding box center [515, 463] width 42 height 22
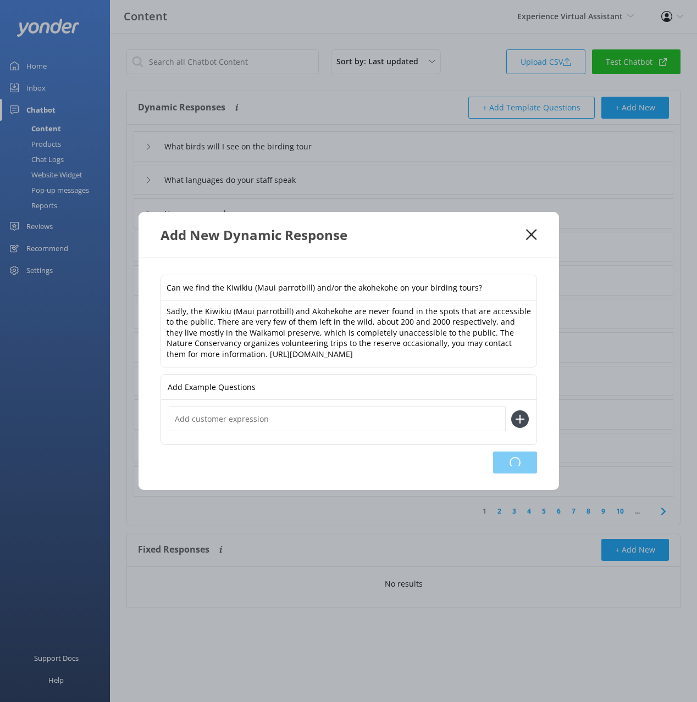
type input "Can we find the Kiwikiu (Maui parrotbill) and/or the akohekohe on your birding …"
type input "What birds will I see on the birding tour"
type input "What languages do your staff speak"
type input "How many people per group"
type input "Do you take photos or videos"
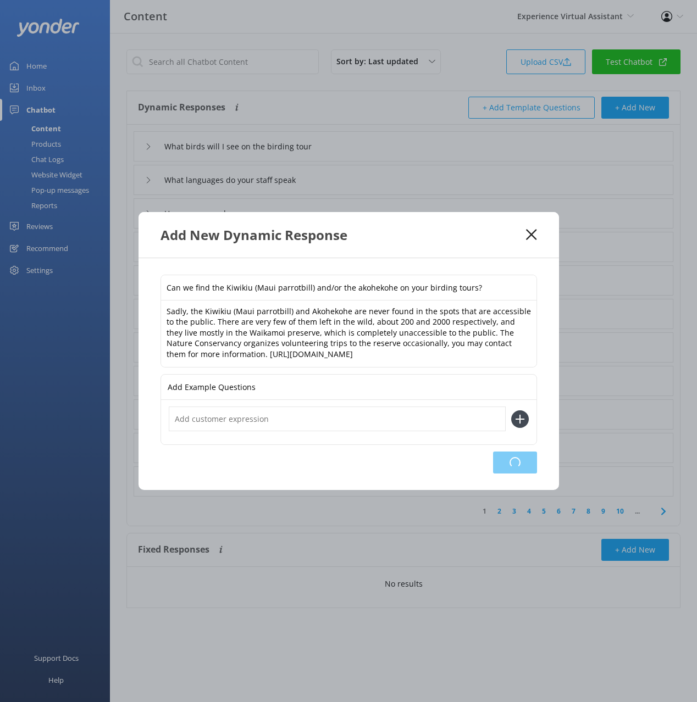
type input "Can I bring my belongings"
type input "Are your tours and facilities accessible"
type input "Do I need to bring ID"
type input "When is the best time of year to visit"
type input "What do you recommend for families"
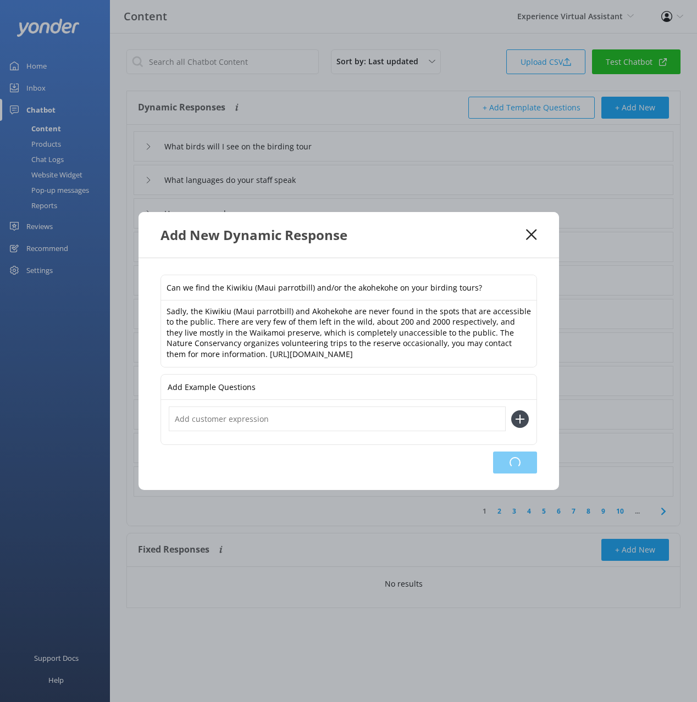
type input "Do you have luggage lockers or storage"
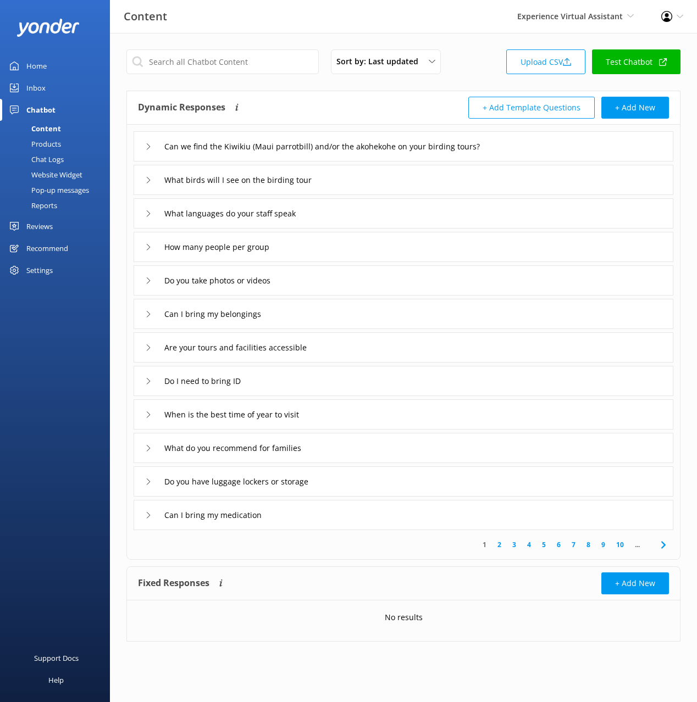
click at [416, 333] on div "Are your tours and facilities accessible" at bounding box center [402, 347] width 539 height 30
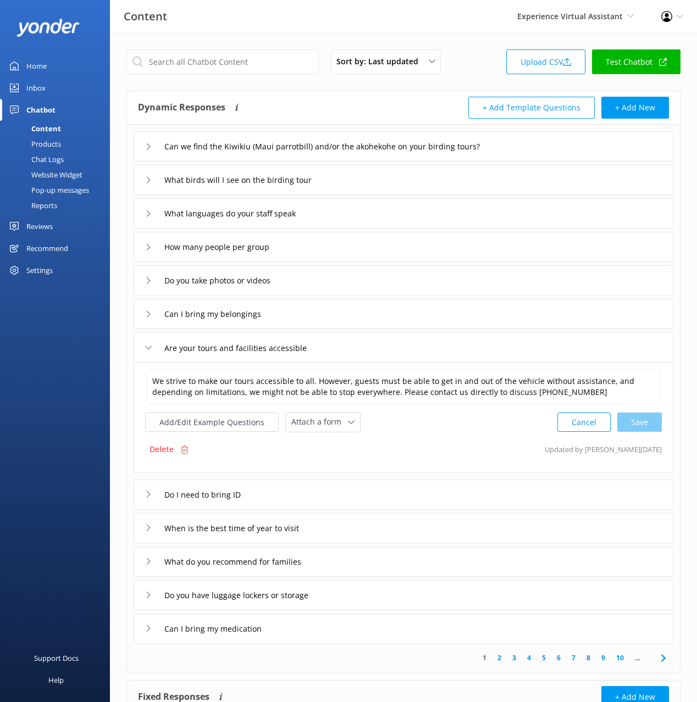
drag, startPoint x: 75, startPoint y: 159, endPoint x: 93, endPoint y: 164, distance: 19.5
click at [74, 159] on link "Chat Logs" at bounding box center [58, 159] width 103 height 15
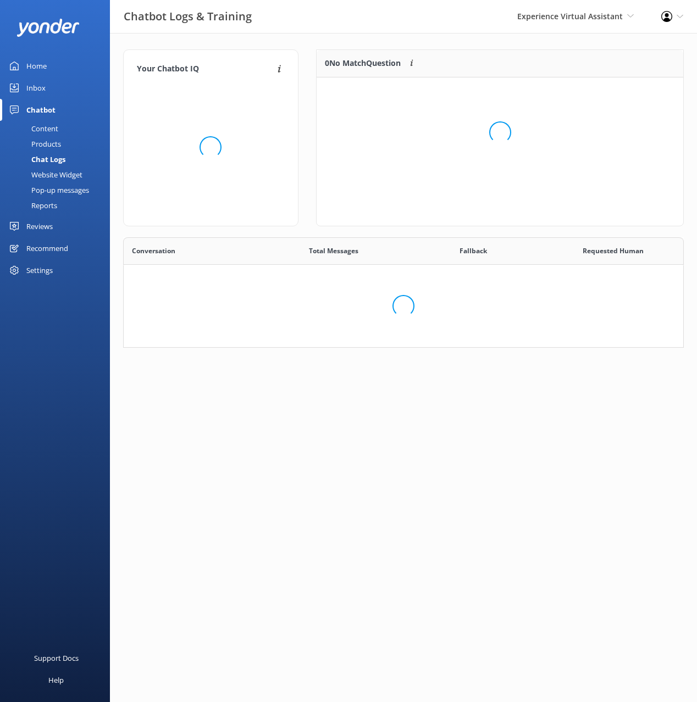
scroll to position [242, 560]
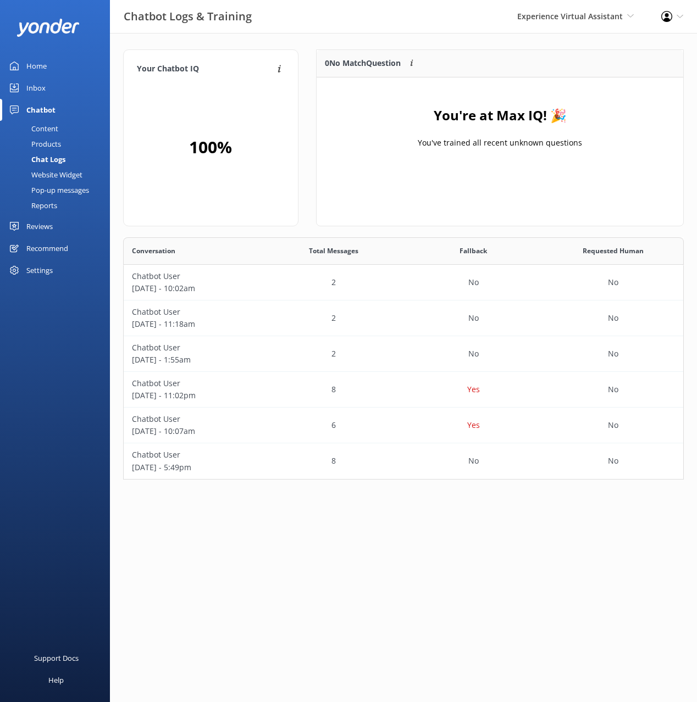
drag, startPoint x: 370, startPoint y: 44, endPoint x: 383, endPoint y: 53, distance: 16.2
click at [369, 44] on div "Your Chatbot IQ Your Chatbot IQ is the percentage of trained FAQs against untra…" at bounding box center [403, 267] width 587 height 469
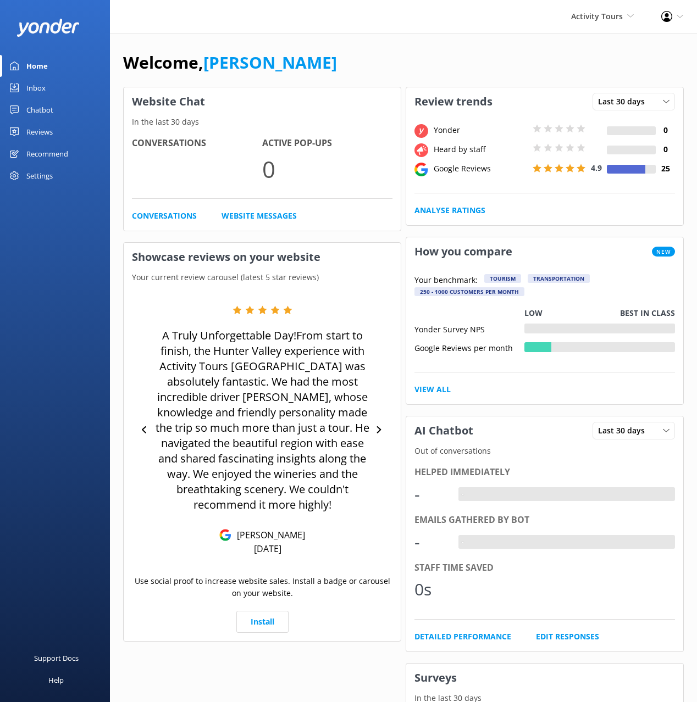
click at [363, 65] on div "Welcome, [PERSON_NAME]" at bounding box center [403, 67] width 560 height 37
click at [79, 113] on link "Chatbot" at bounding box center [55, 110] width 110 height 22
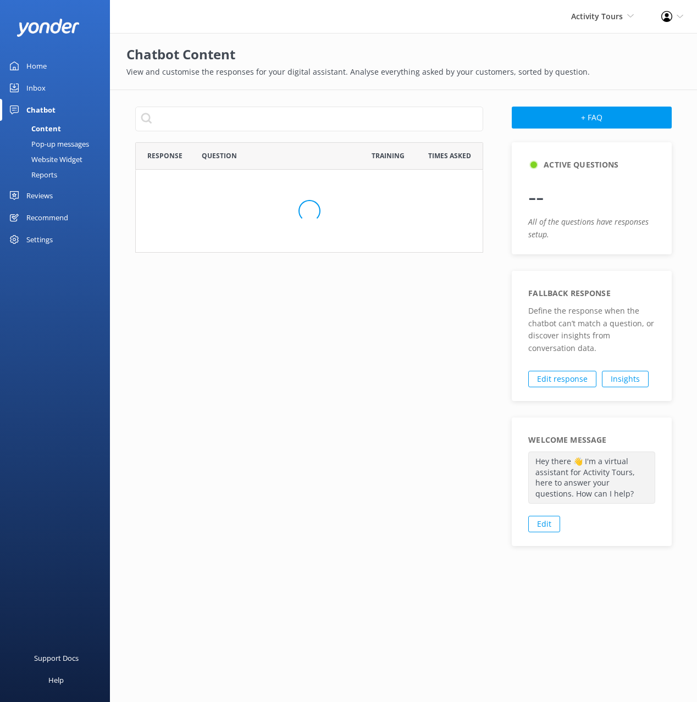
scroll to position [385, 348]
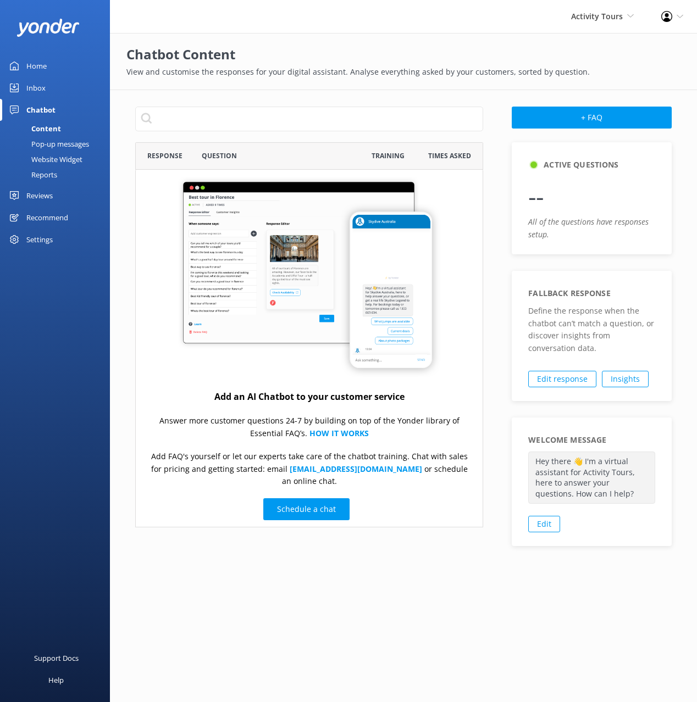
click at [47, 197] on div "Reviews" at bounding box center [39, 196] width 26 height 22
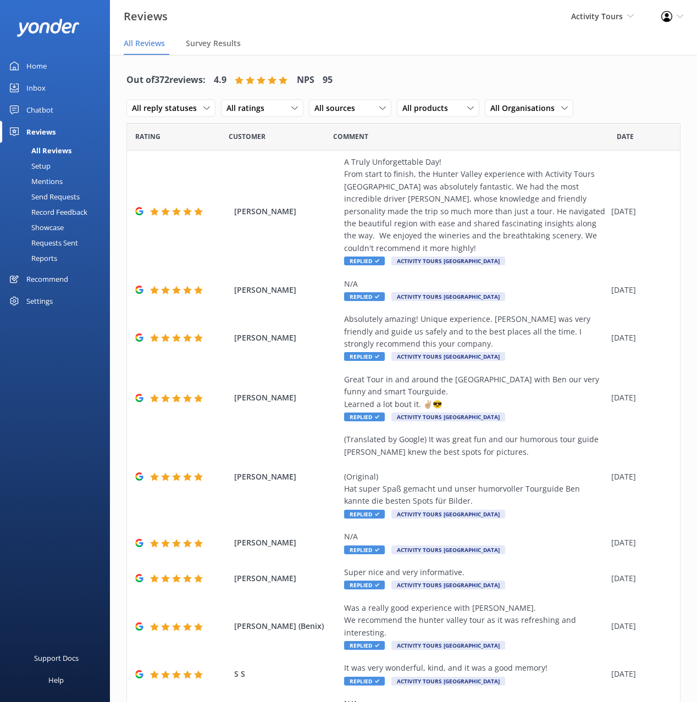
click at [399, 62] on div "Out of 372 reviews: 4.9 NPS 95 All reply statuses All reply statuses Needs a re…" at bounding box center [403, 415] width 587 height 720
click at [50, 166] on div "Setup" at bounding box center [29, 165] width 44 height 15
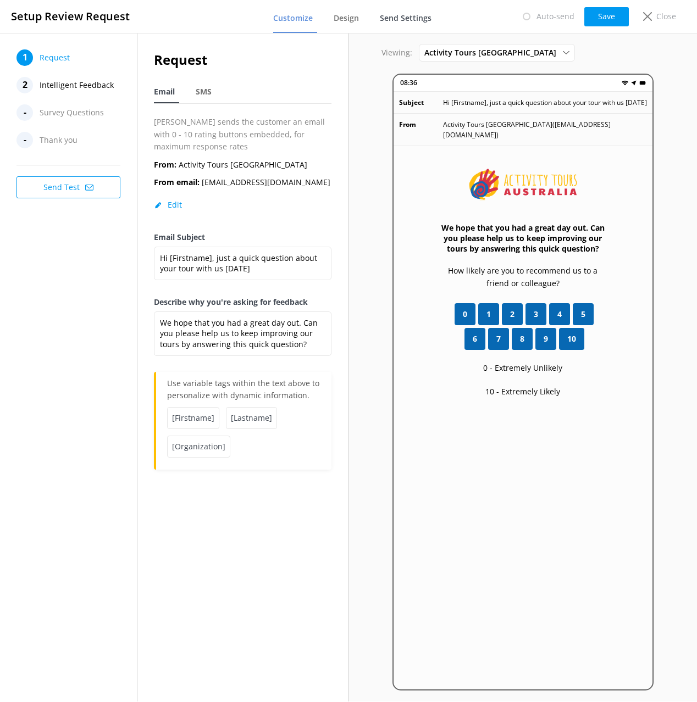
click at [405, 18] on span "Send Settings" at bounding box center [406, 18] width 52 height 11
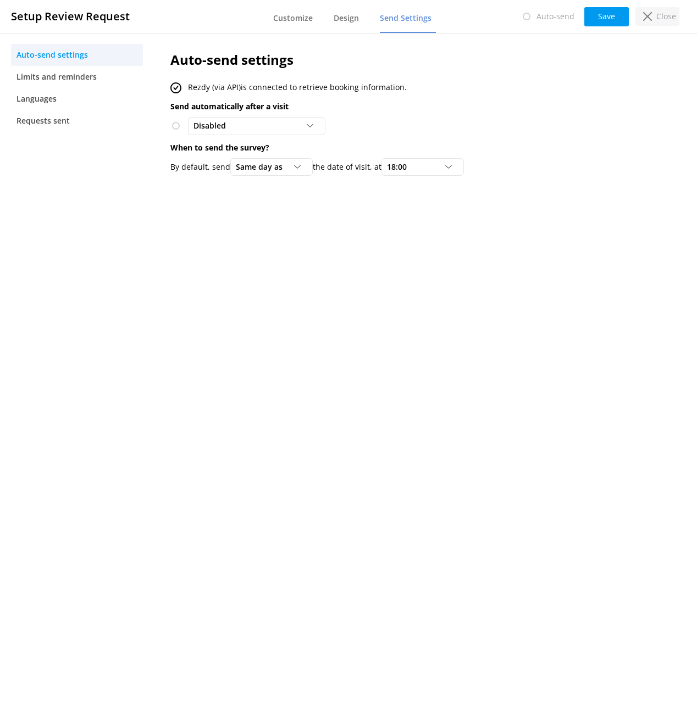
click at [667, 9] on div "Close" at bounding box center [657, 16] width 44 height 19
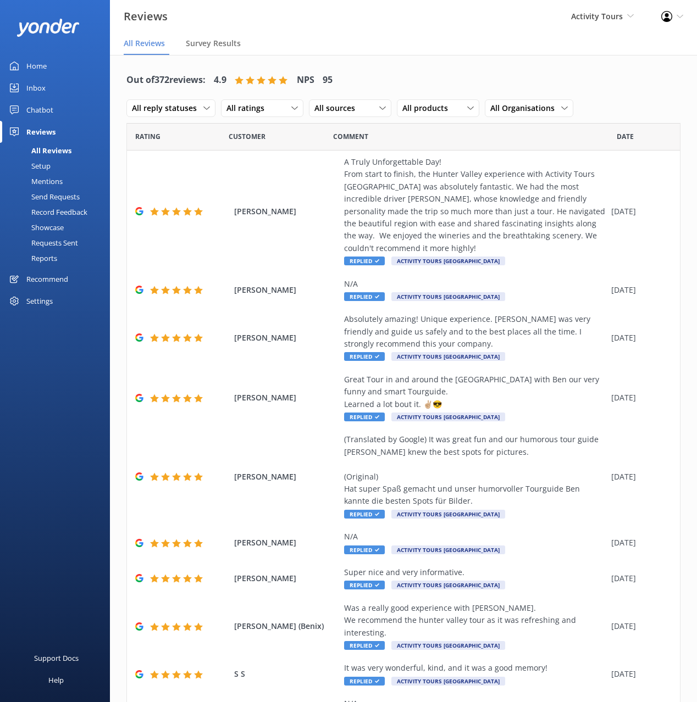
drag, startPoint x: 515, startPoint y: 60, endPoint x: 520, endPoint y: 55, distance: 7.0
click at [516, 59] on div "Out of 372 reviews: 4.9 NPS 95 All reply statuses All reply statuses Needs a re…" at bounding box center [403, 415] width 587 height 720
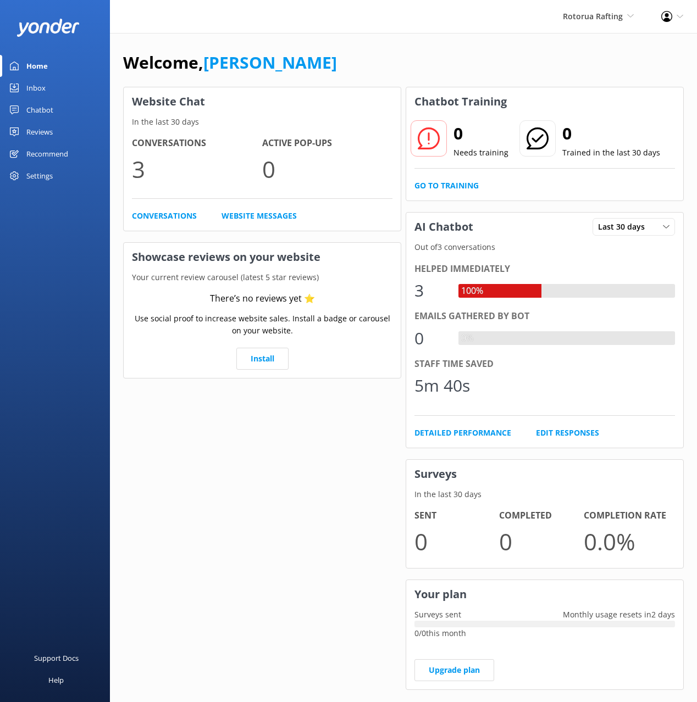
click at [30, 86] on div "Inbox" at bounding box center [35, 88] width 19 height 22
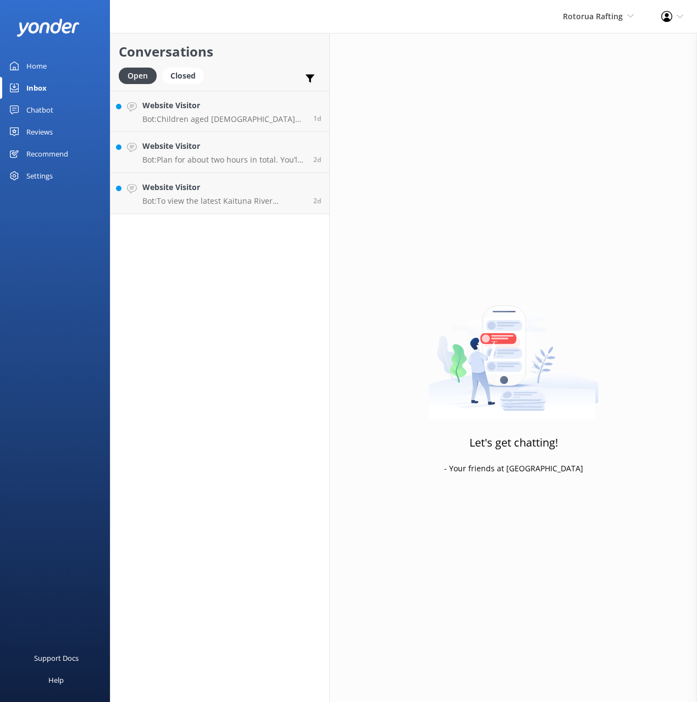
click at [246, 72] on div "Open Closed Important Converted Assigned to me Unassigned" at bounding box center [220, 81] width 202 height 26
click at [202, 238] on p "Bot: To view the latest Kaituna River conditions, departure times, and open hou…" at bounding box center [223, 242] width 163 height 10
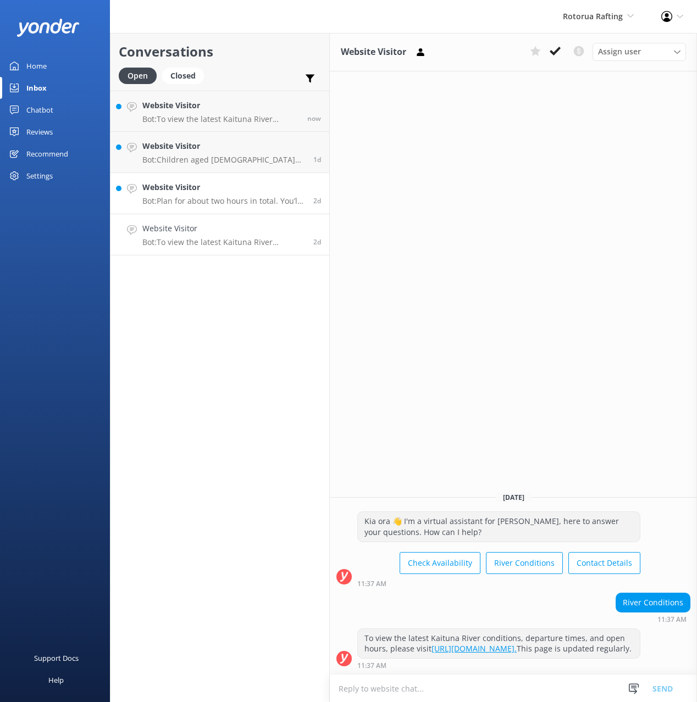
click at [227, 204] on p "Bot: Plan for about two hours in total. You’ll spend around an hour on the wate…" at bounding box center [223, 201] width 163 height 10
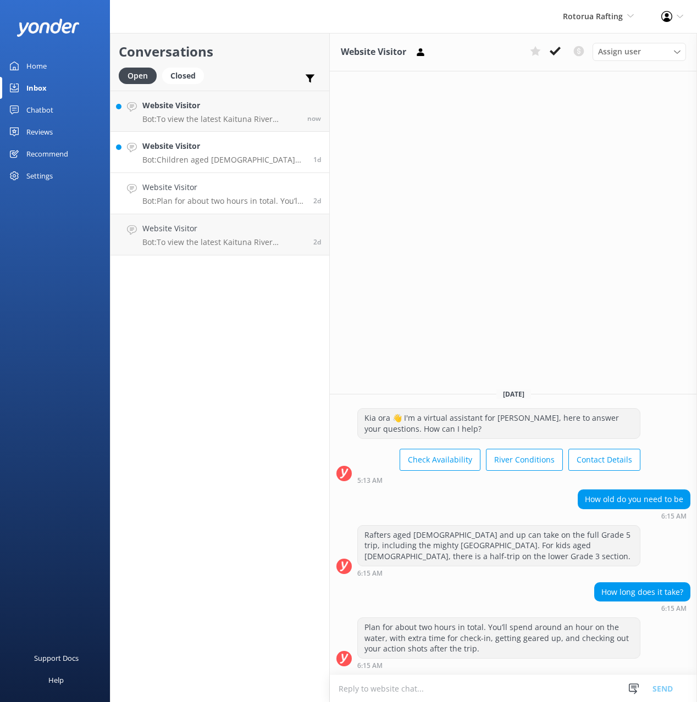
click at [220, 158] on p "Bot: Children aged [DEMOGRAPHIC_DATA] are not eligible for the rafting trips of…" at bounding box center [223, 160] width 163 height 10
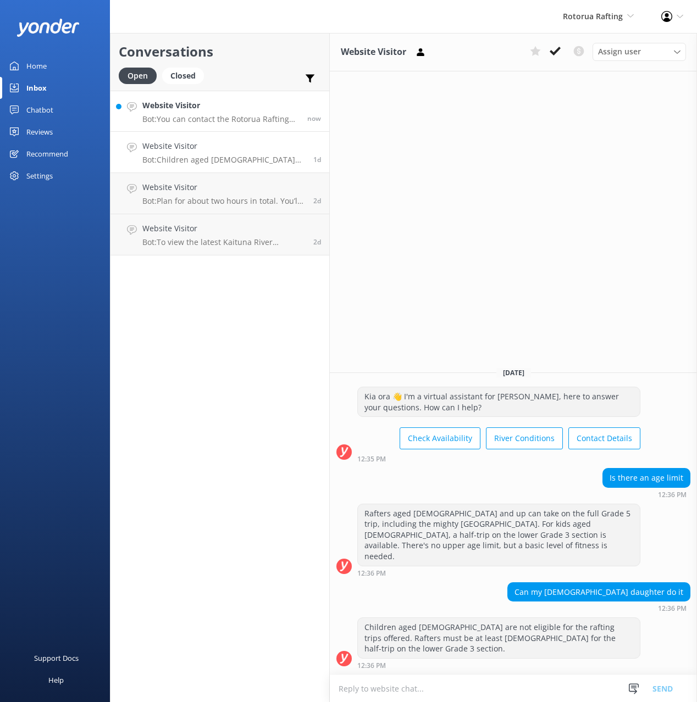
click at [241, 122] on p "Bot: You can contact the Rotorua Rafting team at [PHONE_NUMBER], or by emailing…" at bounding box center [220, 119] width 157 height 10
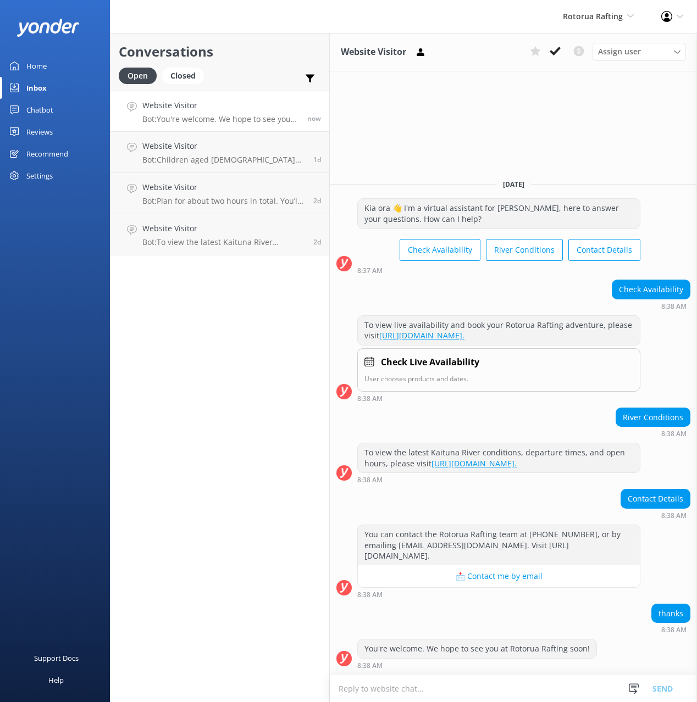
click at [229, 370] on div "Conversations Open Closed Important Converted Assigned to me Unassigned Website…" at bounding box center [220, 367] width 220 height 669
drag, startPoint x: 62, startPoint y: 110, endPoint x: 98, endPoint y: 112, distance: 36.3
click at [62, 110] on link "Chatbot" at bounding box center [55, 110] width 110 height 22
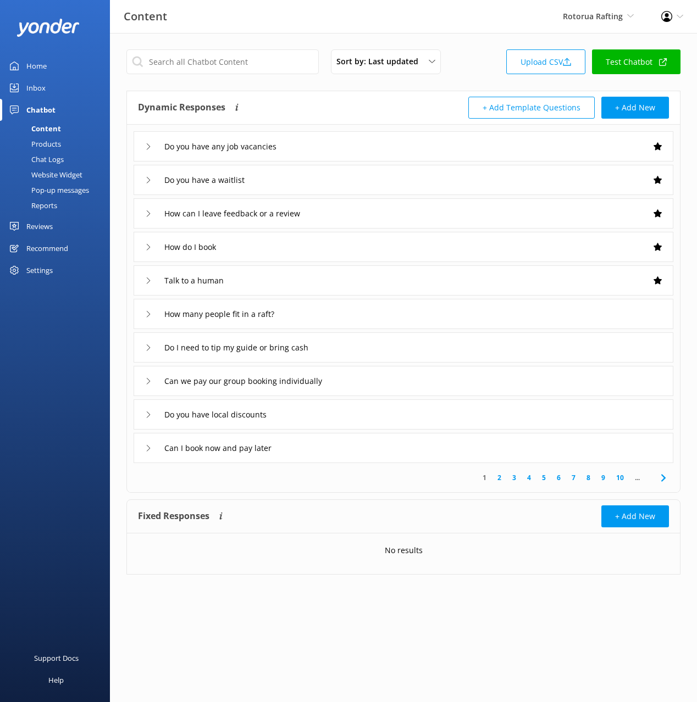
click at [340, 96] on div "Dynamic Responses The chatbot will generate a response based on the content inf…" at bounding box center [403, 108] width 553 height 34
click at [322, 150] on div "Do you have any job vacancies" at bounding box center [402, 146] width 539 height 30
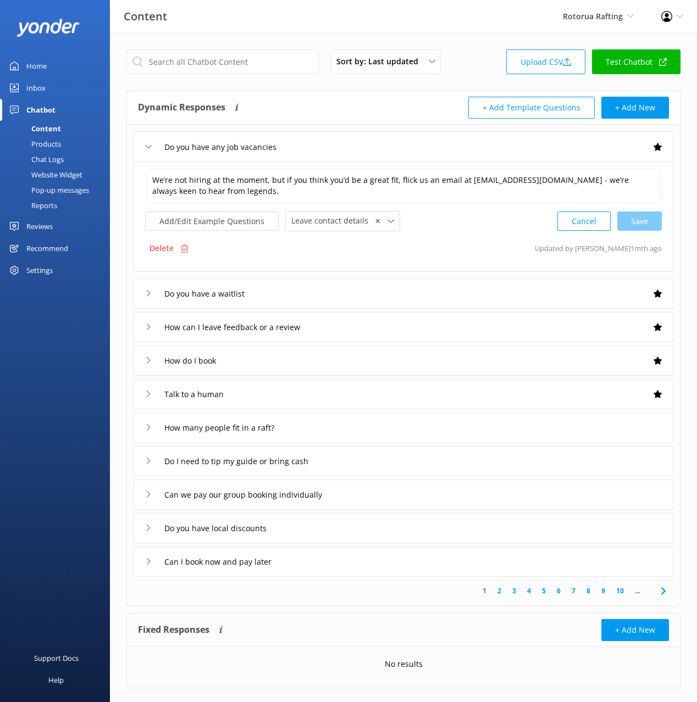
click at [323, 149] on div "Do you have any job vacancies" at bounding box center [402, 146] width 539 height 30
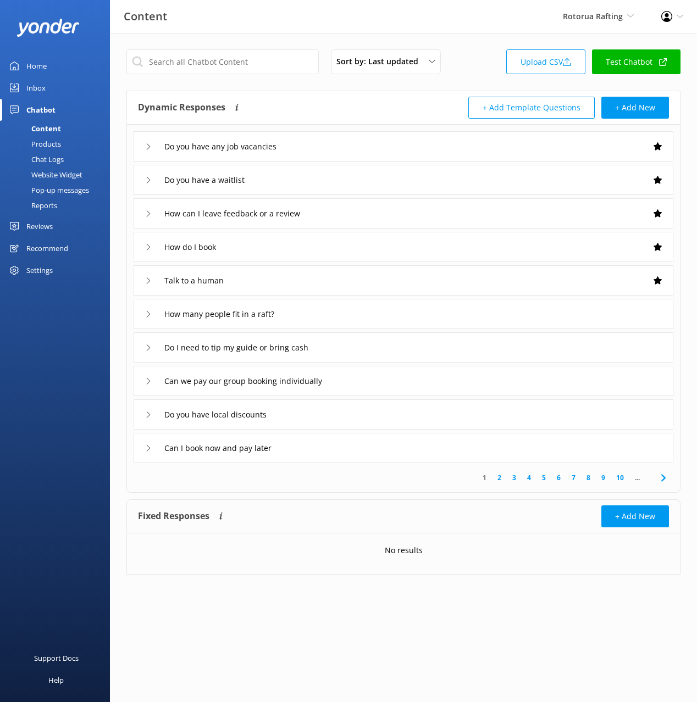
click at [42, 161] on div "Chat Logs" at bounding box center [35, 159] width 57 height 15
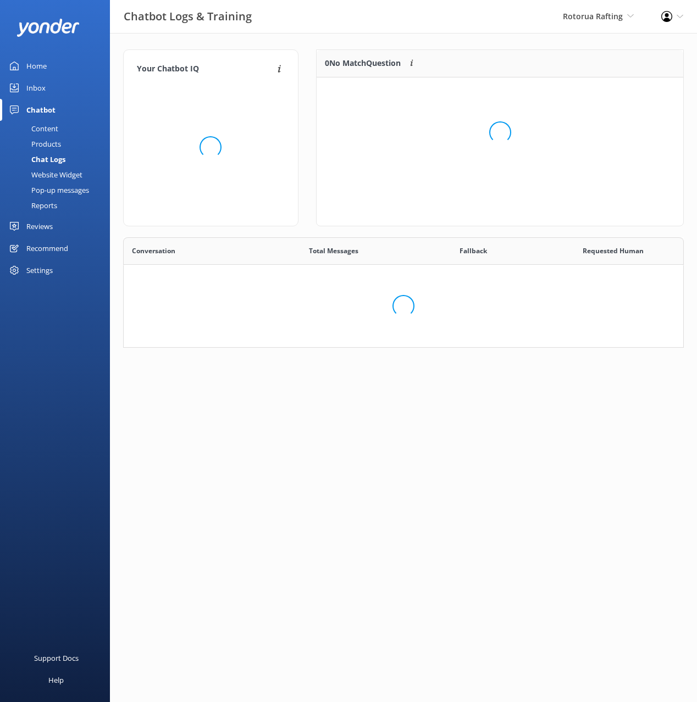
scroll to position [207, 560]
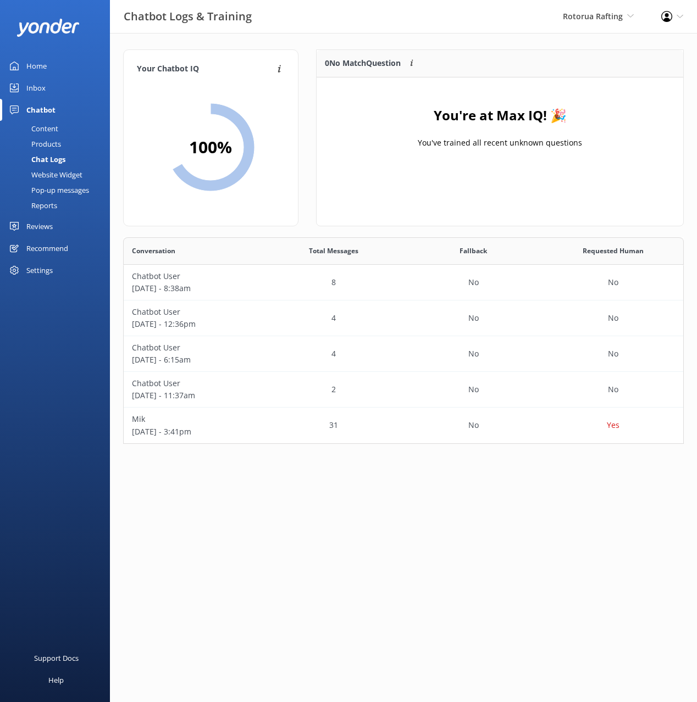
drag, startPoint x: 46, startPoint y: 64, endPoint x: 60, endPoint y: 61, distance: 15.1
click at [46, 64] on div "Home" at bounding box center [36, 66] width 20 height 22
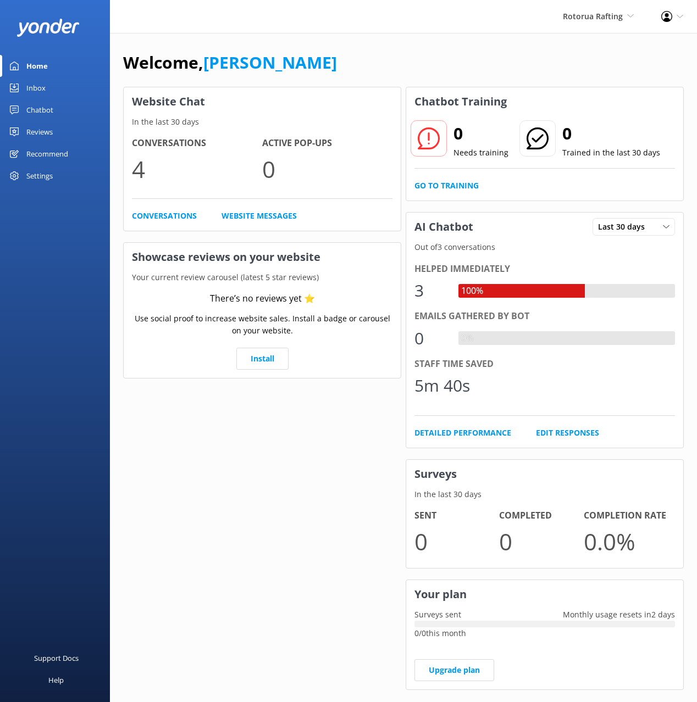
click at [427, 67] on div "Welcome, [PERSON_NAME]" at bounding box center [403, 67] width 560 height 37
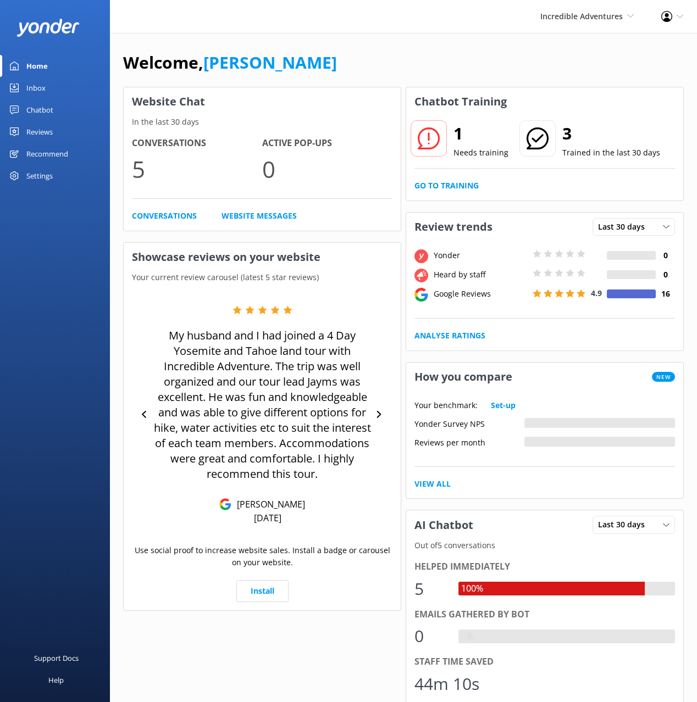
click at [54, 136] on link "Reviews" at bounding box center [55, 132] width 110 height 22
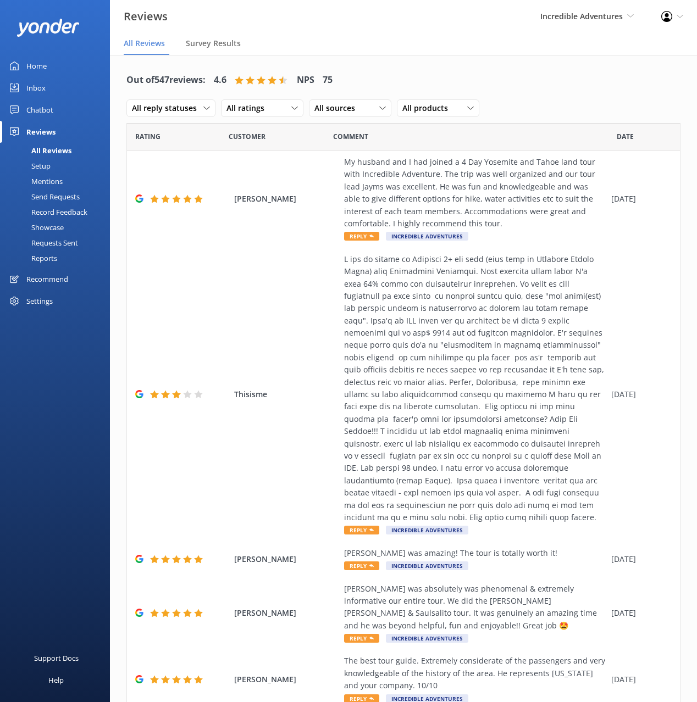
click at [397, 73] on div "Out of 547 reviews: 4.6 NPS 75 All reply statuses All reply statuses Needs a re…" at bounding box center [403, 94] width 554 height 57
click at [44, 163] on div "Setup" at bounding box center [29, 165] width 44 height 15
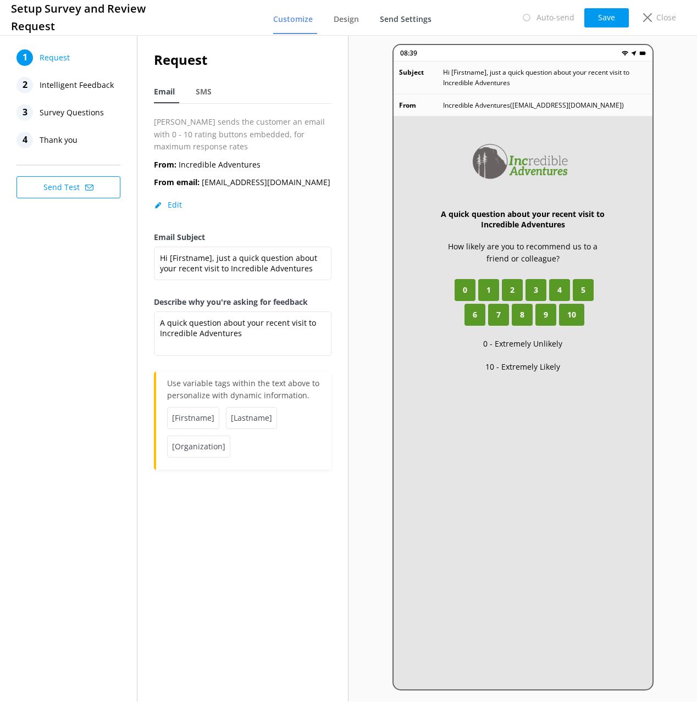
click at [411, 19] on span "Send Settings" at bounding box center [406, 19] width 52 height 11
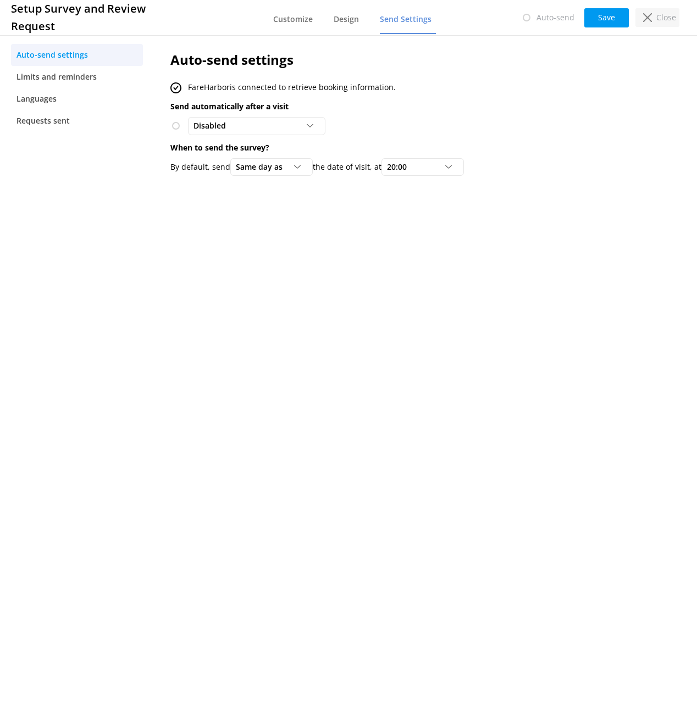
click at [672, 13] on p "Close" at bounding box center [666, 18] width 20 height 12
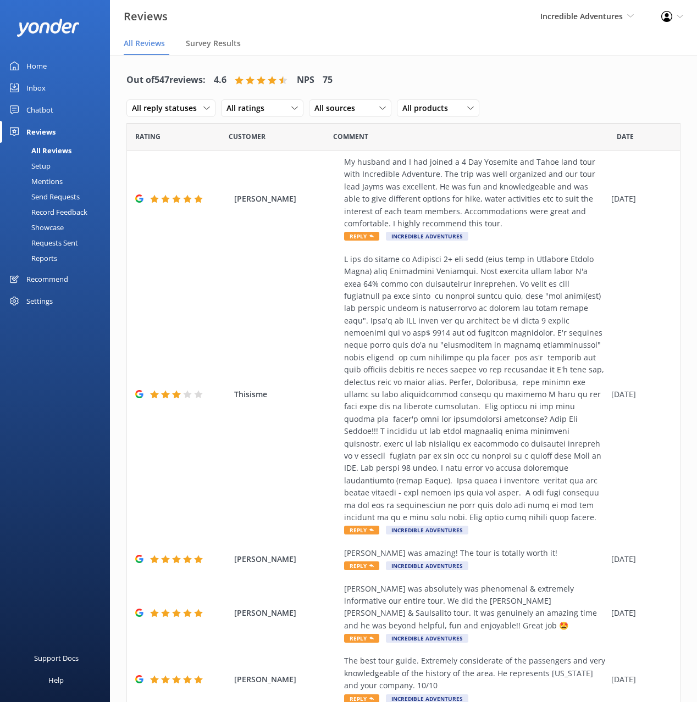
click at [47, 108] on div "Chatbot" at bounding box center [39, 110] width 27 height 22
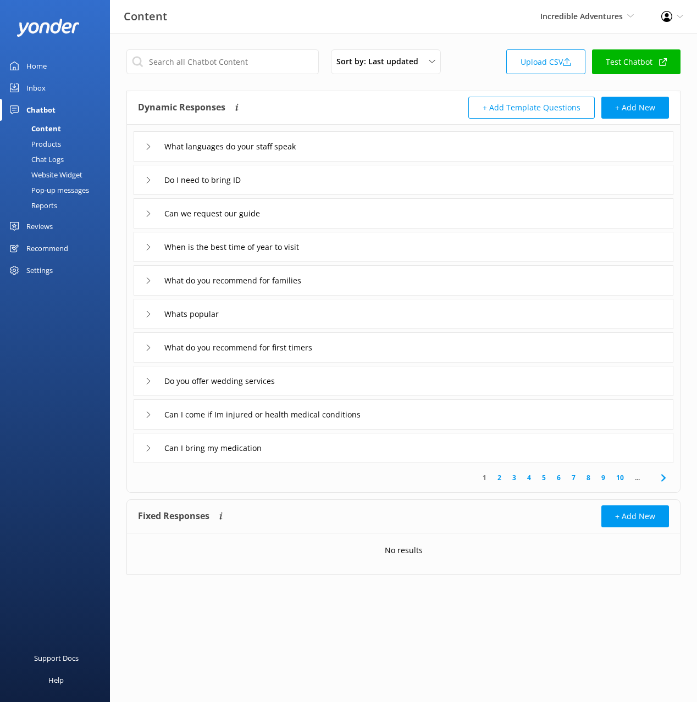
click at [478, 80] on div "Sort by: Last updated Title (A-Z) Last updated Upload CSV Test Chatbot" at bounding box center [403, 64] width 554 height 31
drag, startPoint x: 472, startPoint y: 68, endPoint x: 381, endPoint y: 104, distance: 97.9
click at [472, 68] on div "Sort by: Last updated Title (A-Z) Last updated Upload CSV Test Chatbot" at bounding box center [403, 64] width 554 height 31
click at [53, 175] on div "Website Widget" at bounding box center [45, 174] width 76 height 15
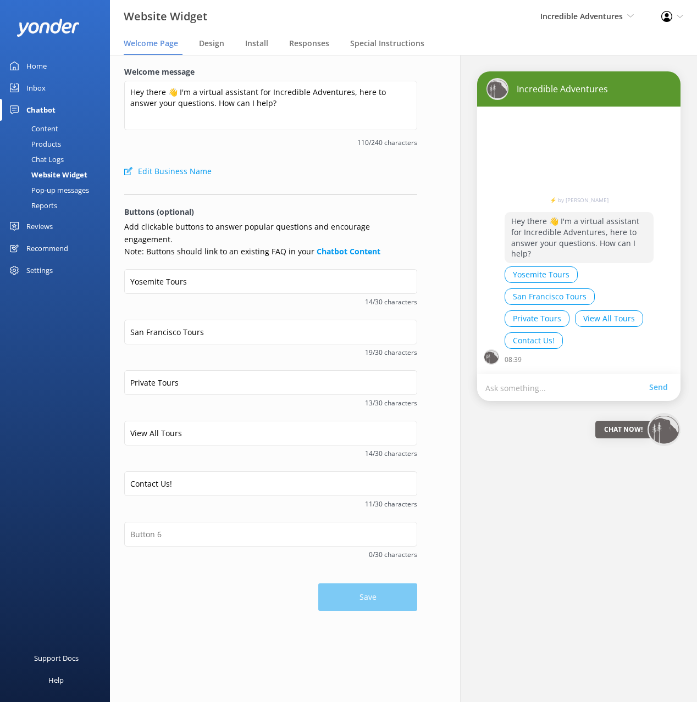
click at [285, 190] on div at bounding box center [270, 192] width 293 height 6
click at [191, 471] on input "Contact Us!" at bounding box center [270, 483] width 293 height 25
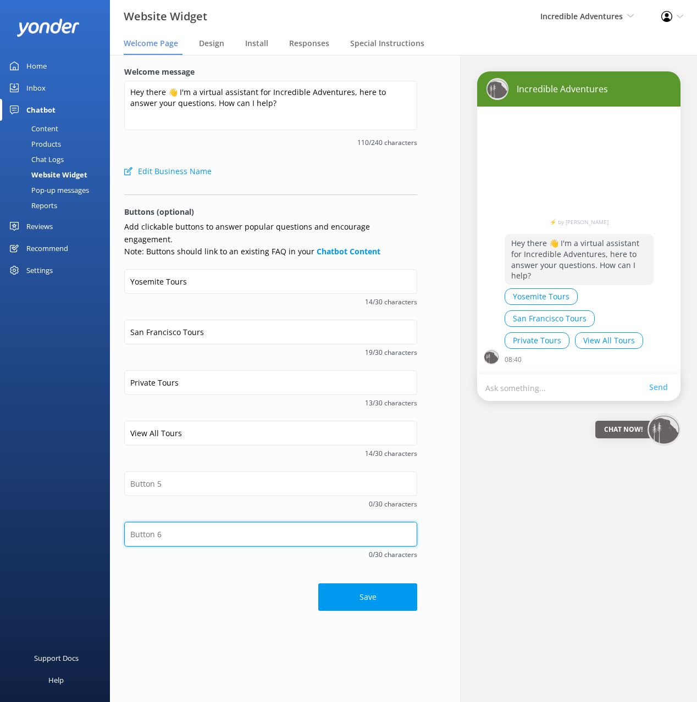
click at [181, 522] on input "text" at bounding box center [270, 534] width 293 height 25
paste input "Contact Us!"
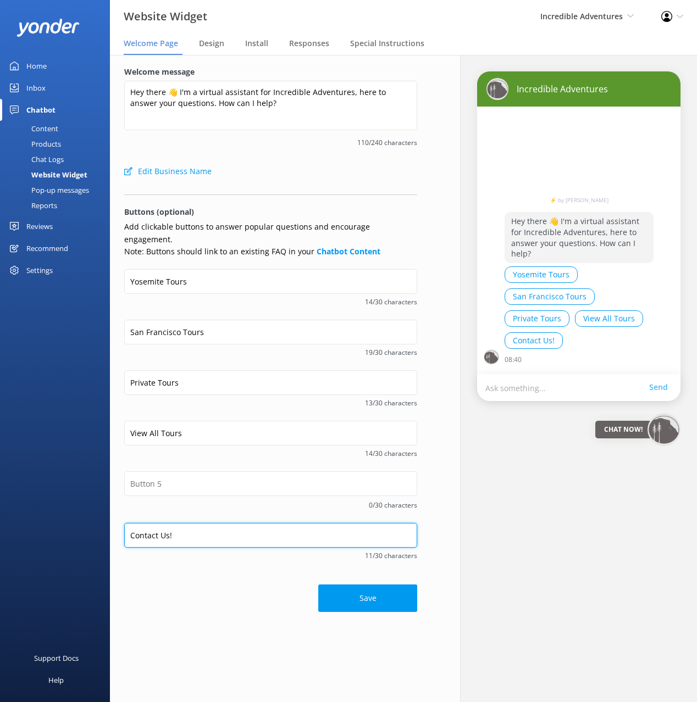
type input "Contact Us!"
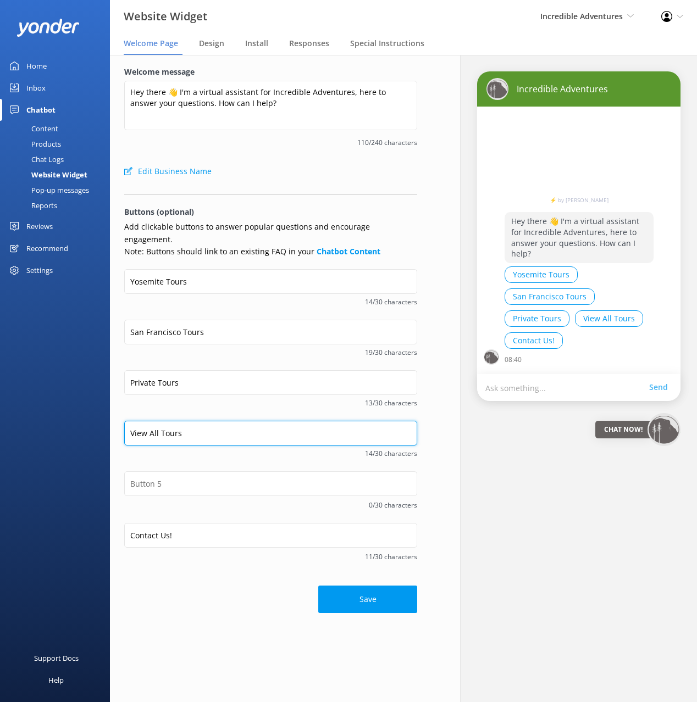
click at [183, 421] on input "View All Tours" at bounding box center [270, 433] width 293 height 25
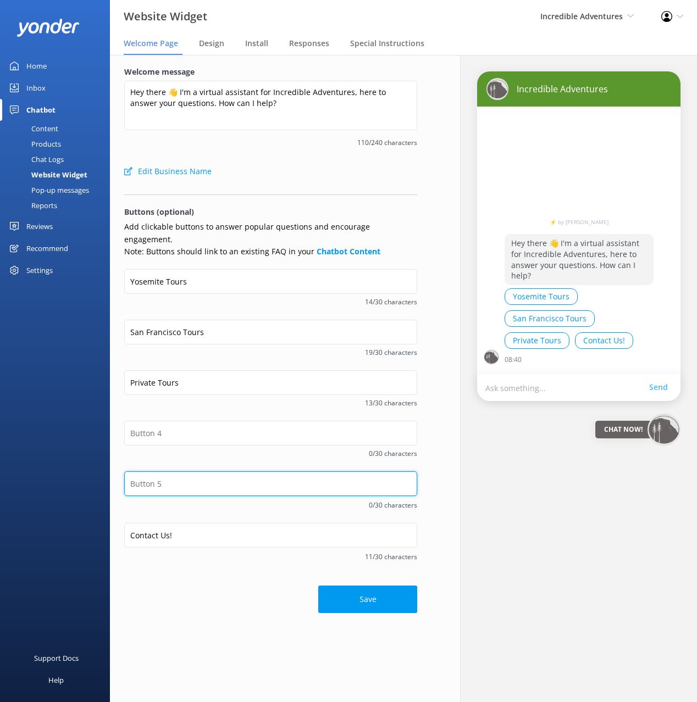
click at [168, 471] on input "text" at bounding box center [270, 483] width 293 height 25
paste input "View All Tours"
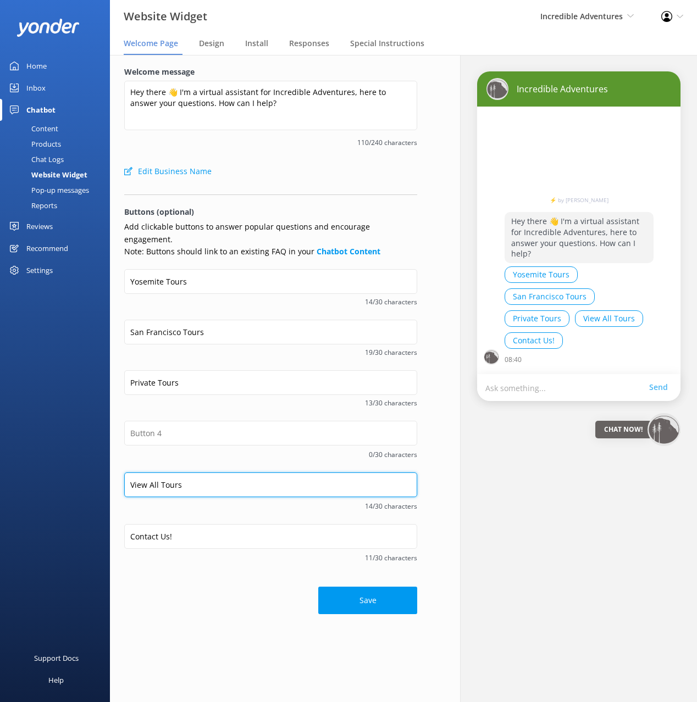
type input "View All Tours"
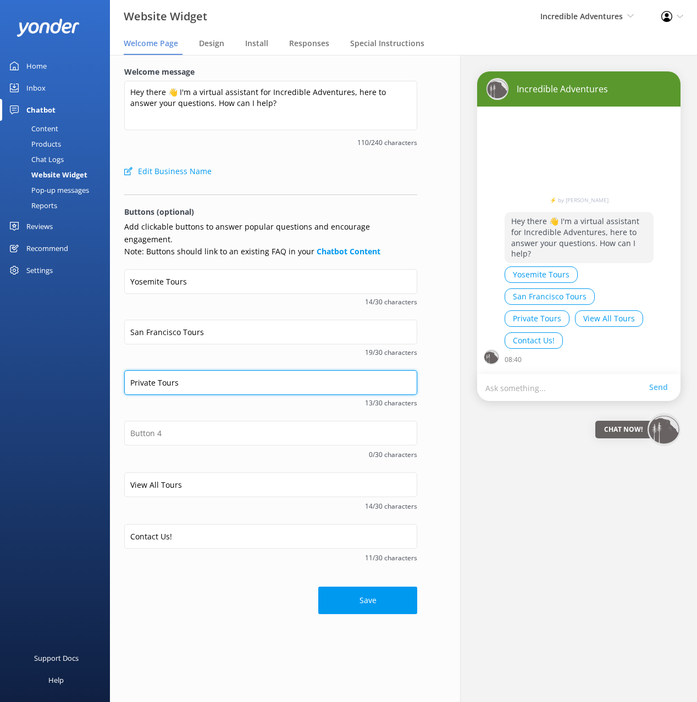
click at [170, 375] on input "Private Tours" at bounding box center [270, 382] width 293 height 25
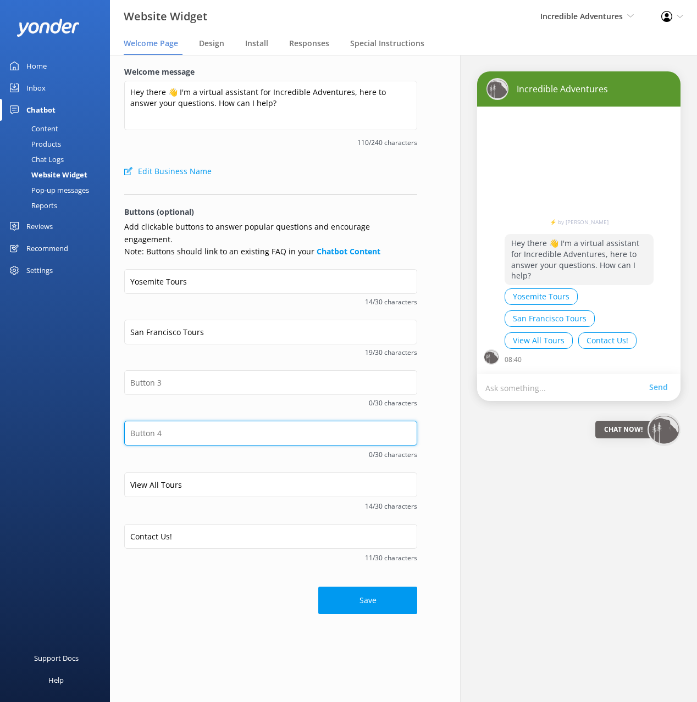
drag, startPoint x: 171, startPoint y: 422, endPoint x: 185, endPoint y: 390, distance: 34.9
click at [171, 421] on input "text" at bounding box center [270, 433] width 293 height 25
paste input "Private Tours"
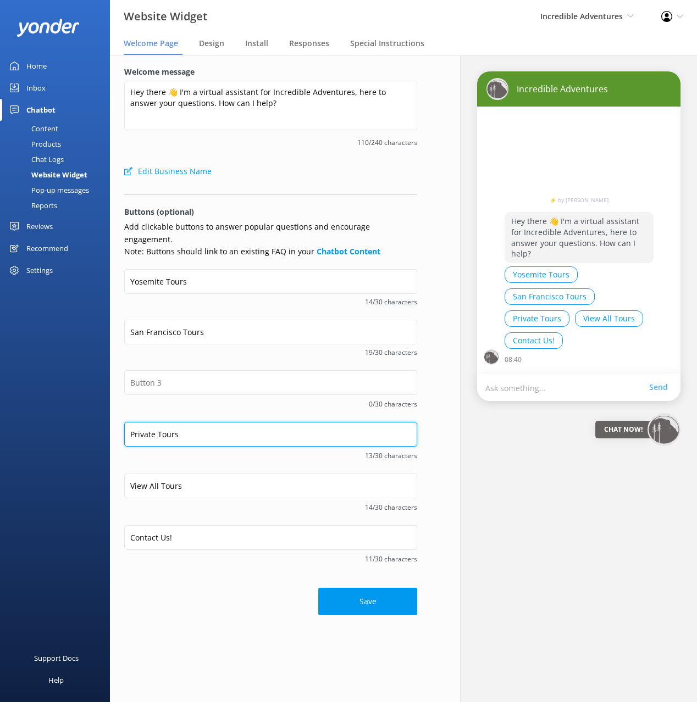
type input "Private Tours"
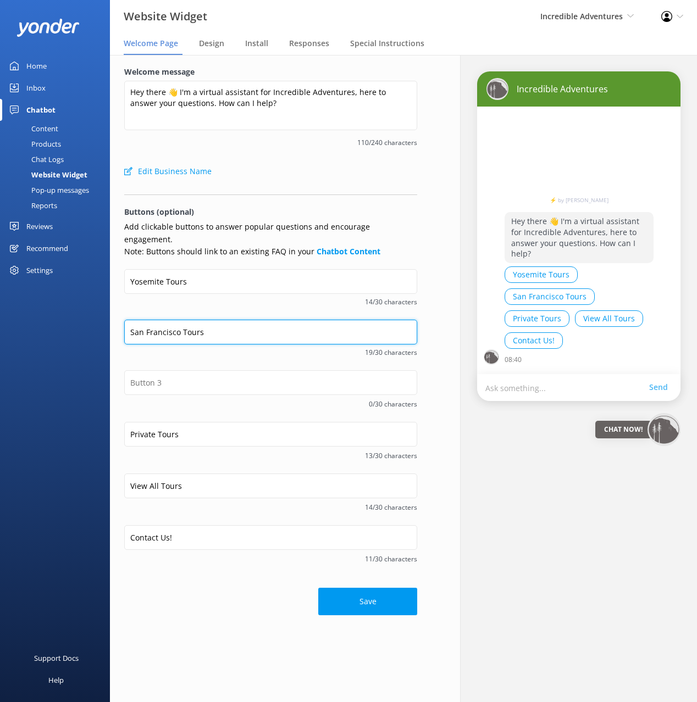
click at [185, 321] on input "San Francisco Tours" at bounding box center [270, 332] width 293 height 25
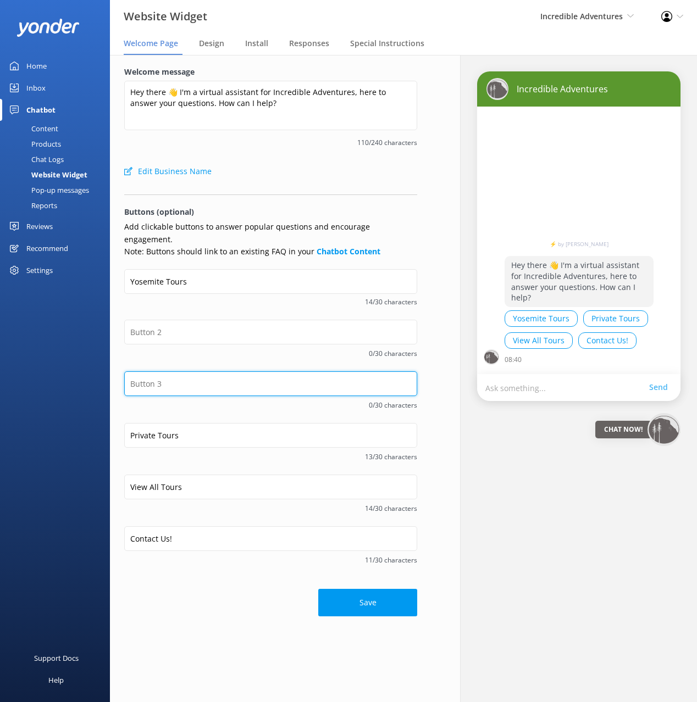
click at [187, 371] on input "text" at bounding box center [270, 383] width 293 height 25
paste input "San Francisco Tours"
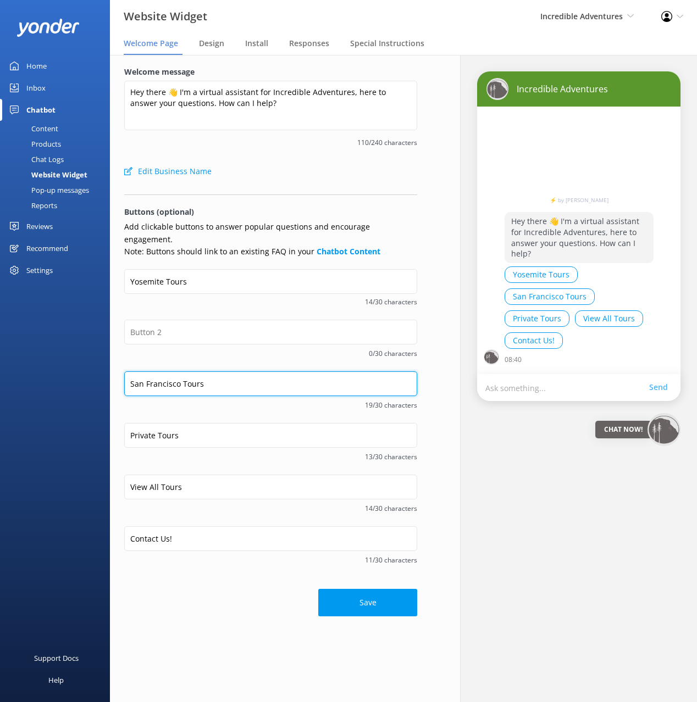
type input "San Francisco Tours"
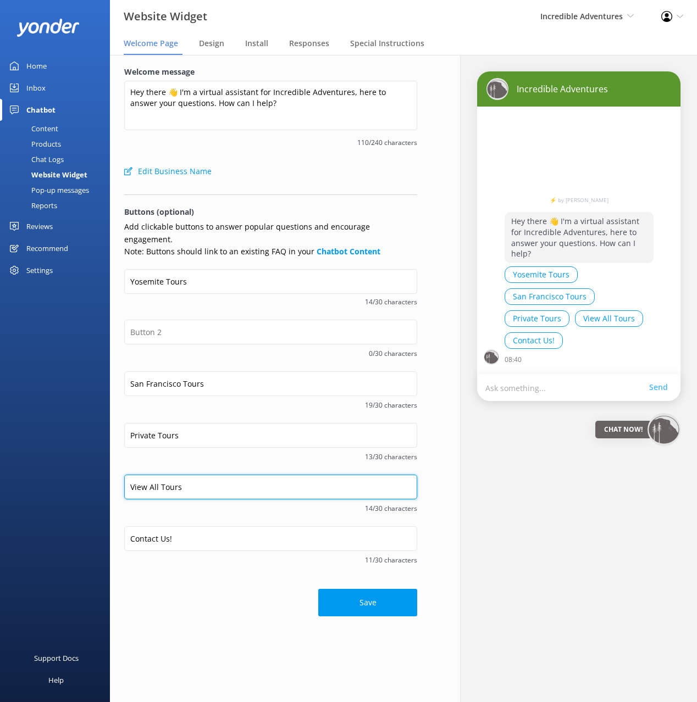
click at [151, 475] on input "View All Tours" at bounding box center [270, 487] width 293 height 25
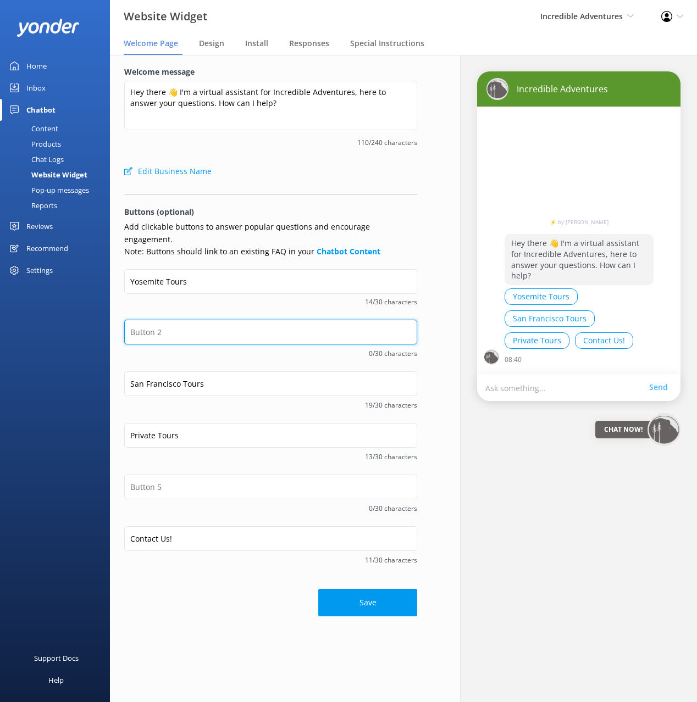
click at [164, 320] on input "text" at bounding box center [270, 332] width 293 height 25
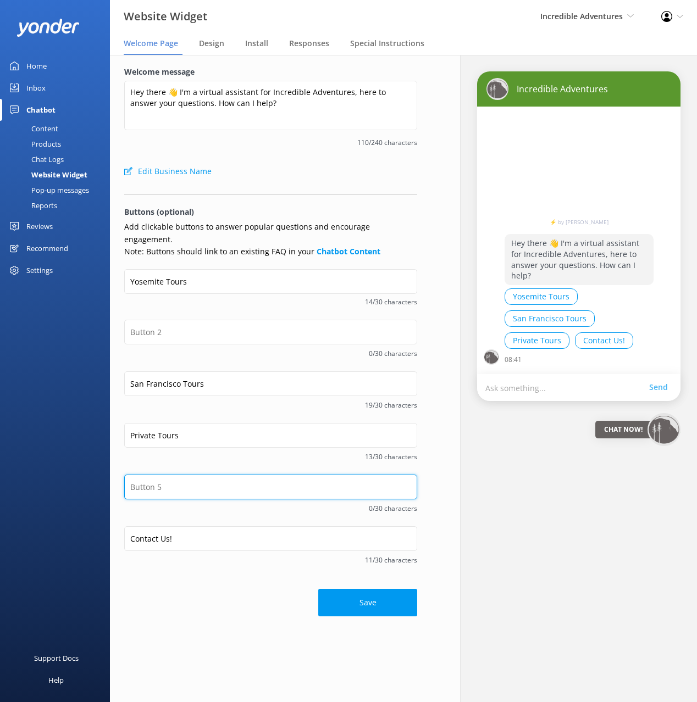
paste input "View All Tours"
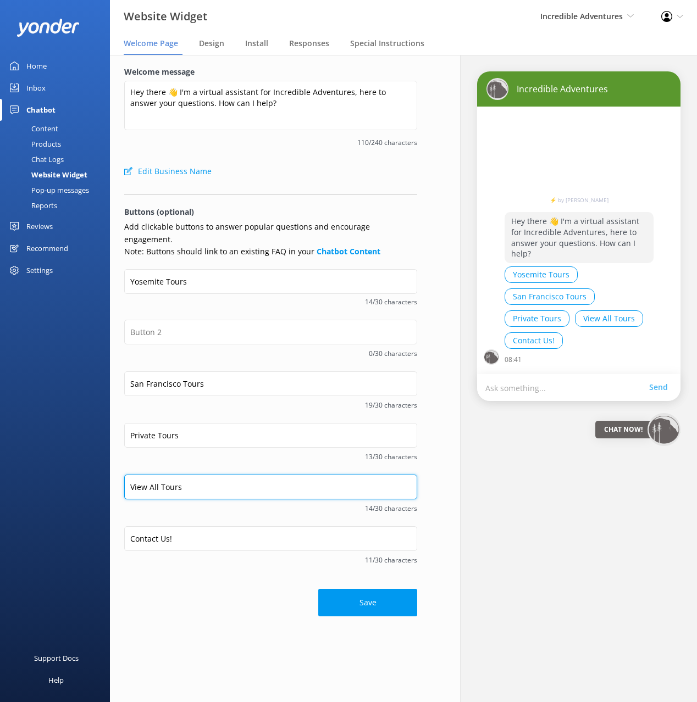
type input "View All Tours"
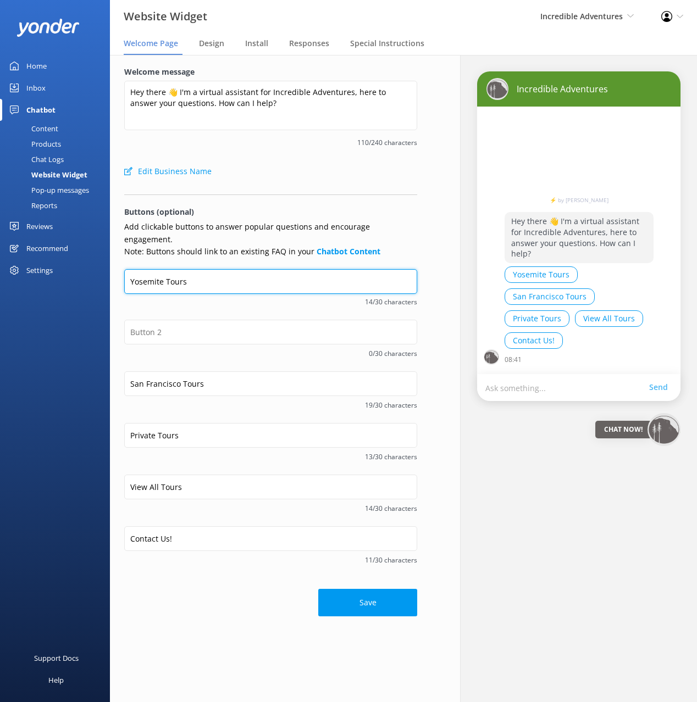
click at [179, 269] on input "Yosemite Tours" at bounding box center [270, 281] width 293 height 25
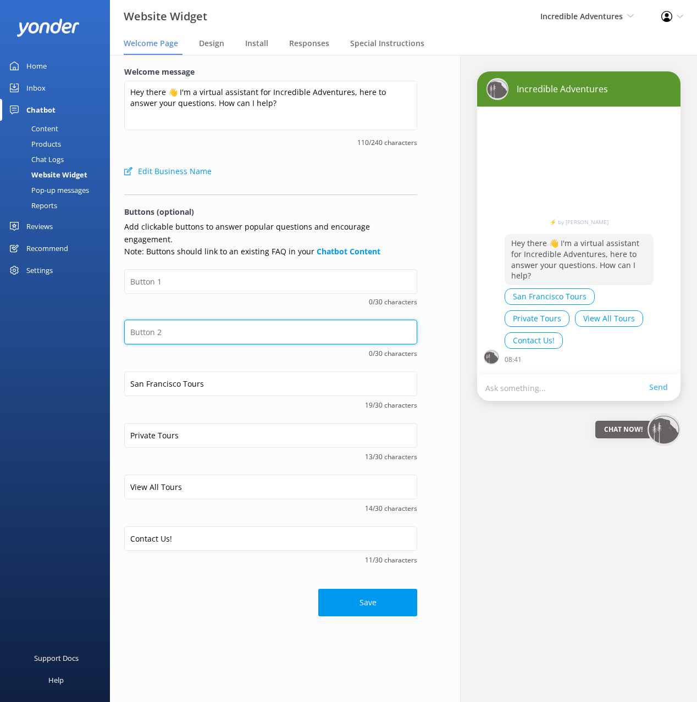
click at [183, 320] on input "text" at bounding box center [270, 332] width 293 height 25
paste input "Yosemite Tours"
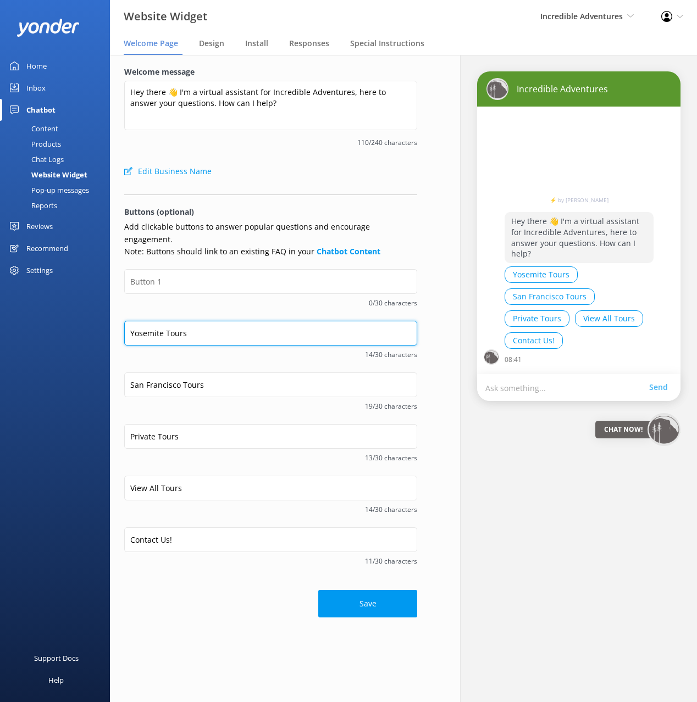
type input "Yosemite Tours"
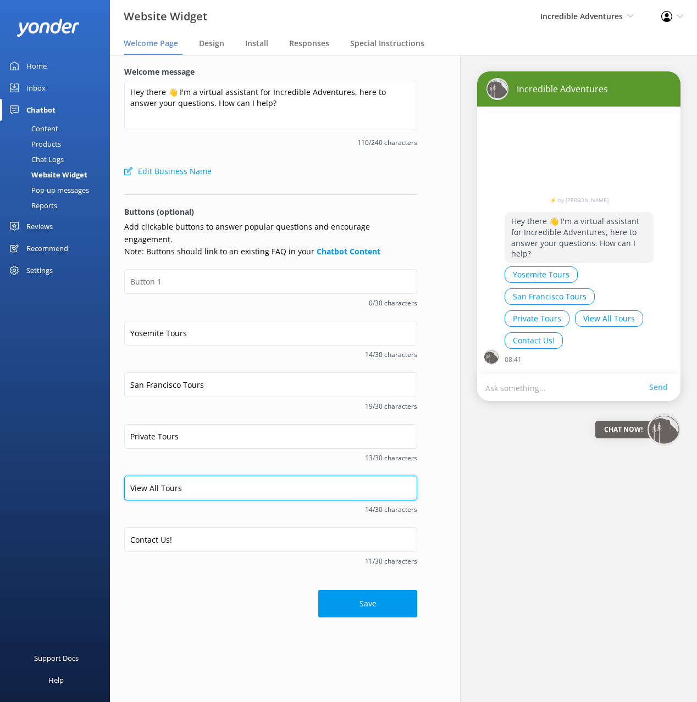
click at [172, 483] on input "View All Tours" at bounding box center [270, 488] width 293 height 25
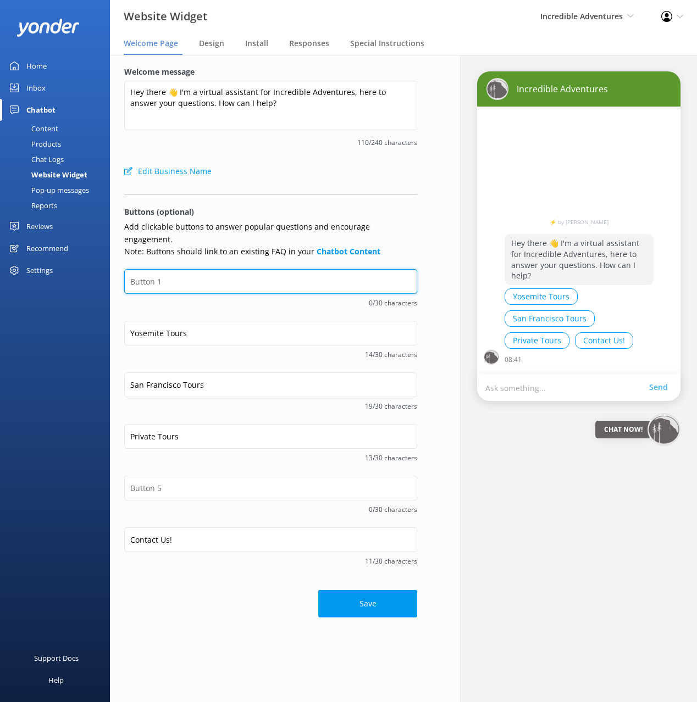
click at [154, 269] on input "text" at bounding box center [270, 281] width 293 height 25
paste input "View All Tours"
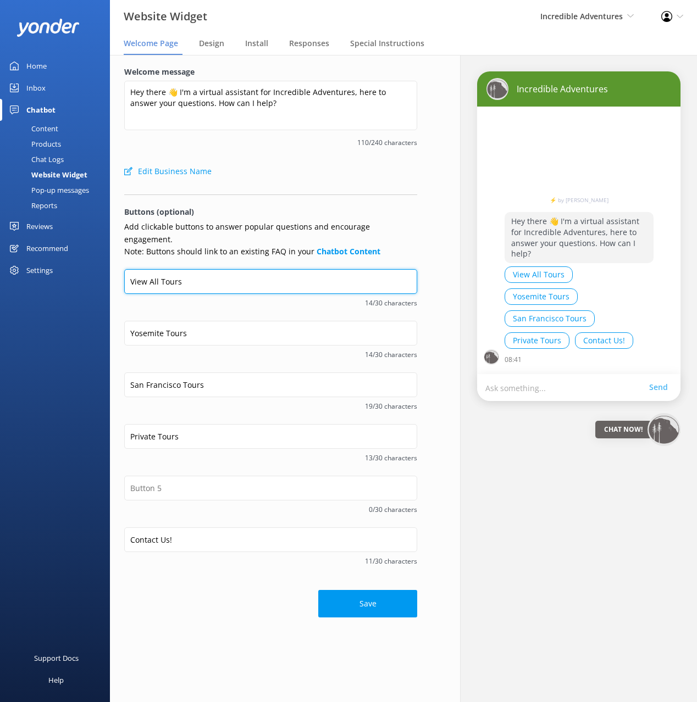
type input "View All Tours"
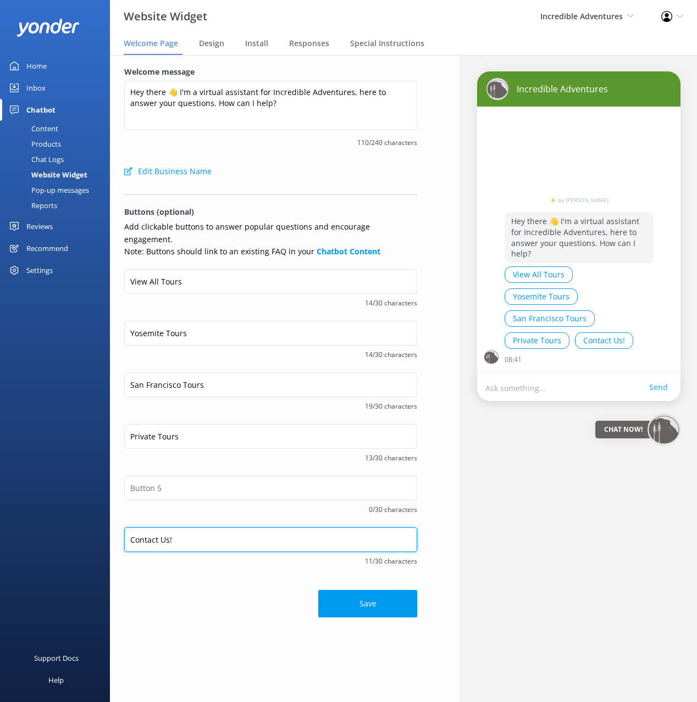
click at [180, 527] on input "Contact Us!" at bounding box center [270, 539] width 293 height 25
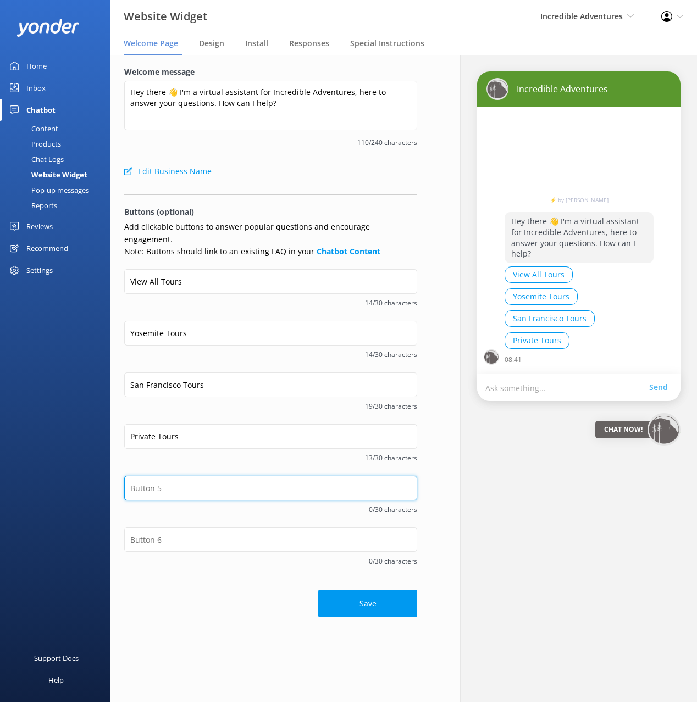
click at [175, 476] on input "text" at bounding box center [270, 488] width 293 height 25
paste input "Contact Us!"
type input "Contact Us!"
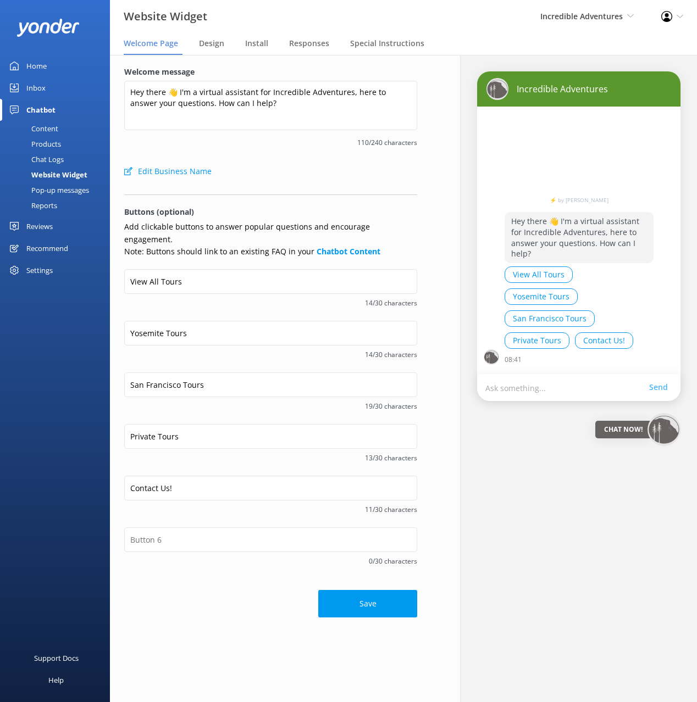
drag, startPoint x: 372, startPoint y: 589, endPoint x: 361, endPoint y: 589, distance: 11.0
click at [372, 590] on button "Save" at bounding box center [367, 603] width 99 height 27
click at [71, 130] on link "Content" at bounding box center [58, 128] width 103 height 15
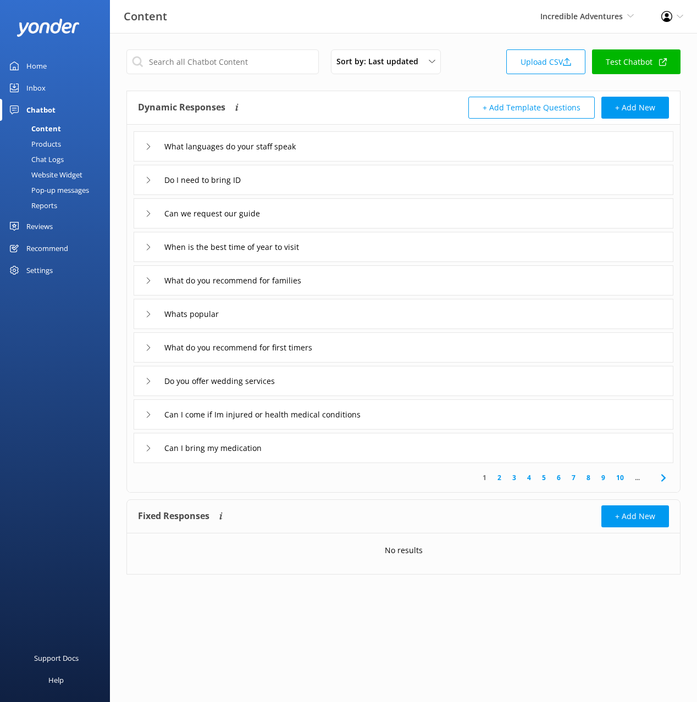
click at [47, 82] on link "Inbox" at bounding box center [55, 88] width 110 height 22
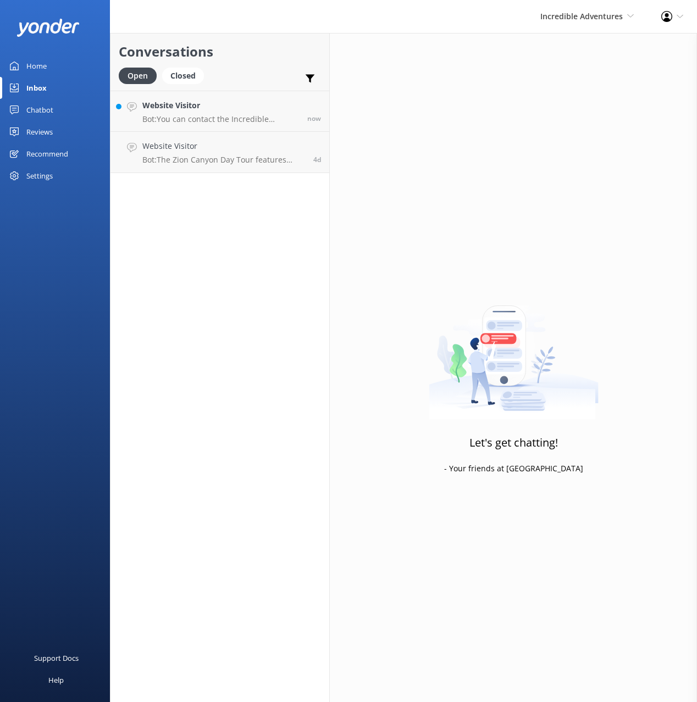
click at [226, 62] on h2 "Conversations" at bounding box center [220, 51] width 202 height 21
drag, startPoint x: 241, startPoint y: 154, endPoint x: 244, endPoint y: 98, distance: 56.7
click at [241, 155] on p "Bot: The Zion Canyon Day Tour features stunning red cliffs, colorful rock forma…" at bounding box center [223, 160] width 163 height 10
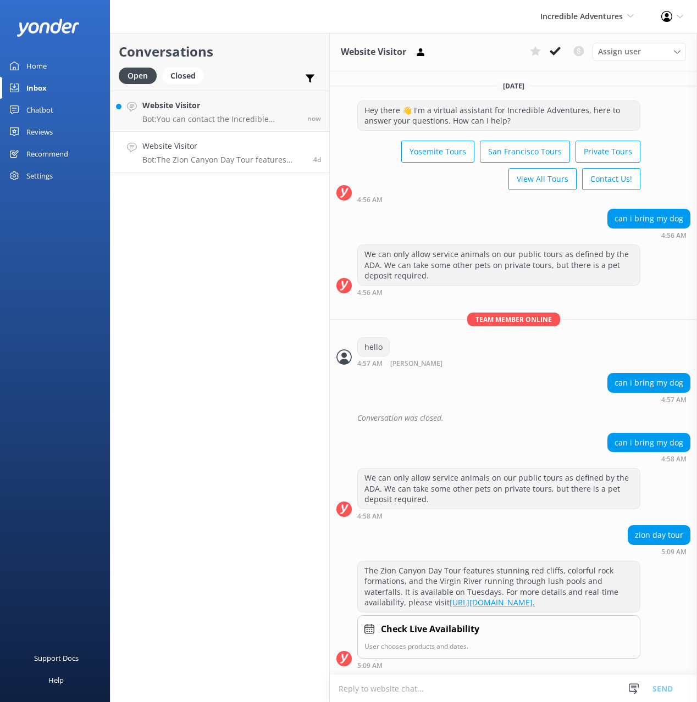
scroll to position [4149, 0]
drag, startPoint x: 52, startPoint y: 65, endPoint x: 71, endPoint y: 65, distance: 19.2
click at [53, 65] on link "Home" at bounding box center [55, 66] width 110 height 22
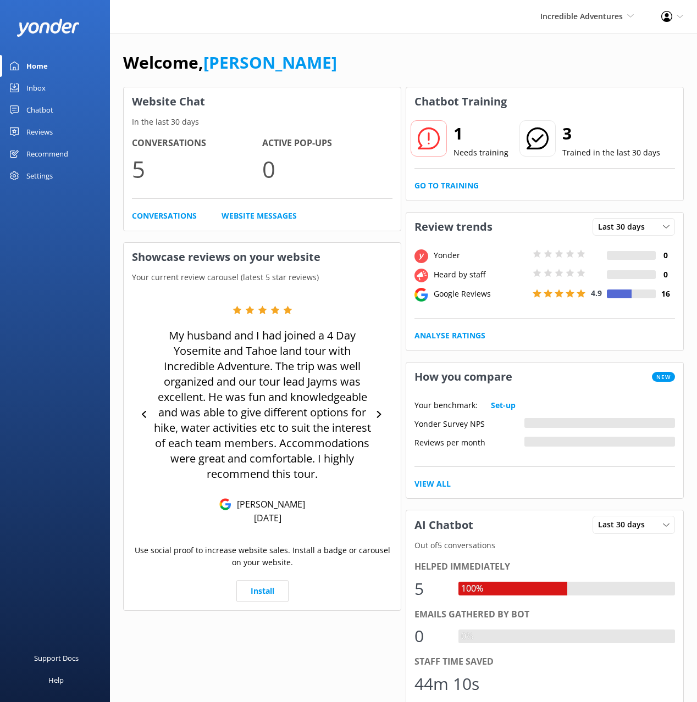
drag, startPoint x: 344, startPoint y: 58, endPoint x: 357, endPoint y: 58, distance: 13.2
click at [351, 58] on div "Welcome, [PERSON_NAME]" at bounding box center [403, 67] width 560 height 37
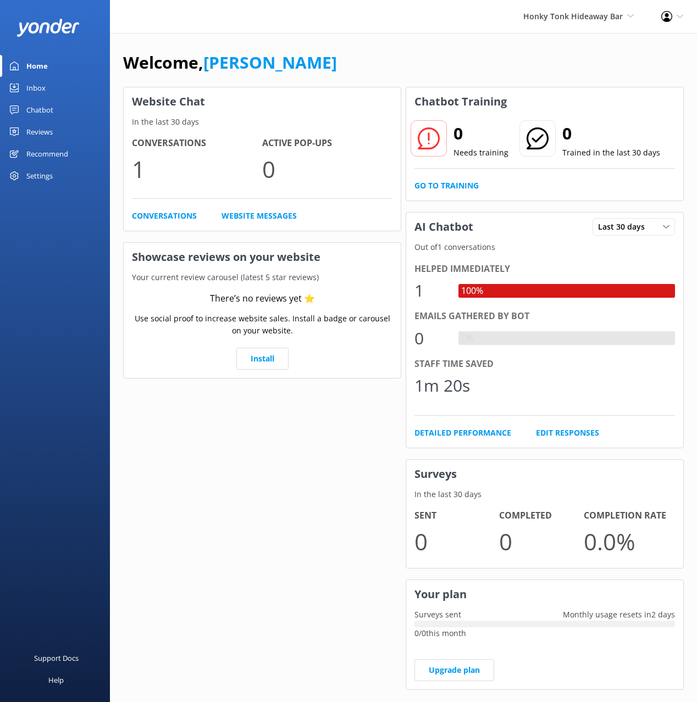
drag, startPoint x: 59, startPoint y: 90, endPoint x: 69, endPoint y: 87, distance: 10.1
click at [59, 89] on link "Inbox" at bounding box center [55, 88] width 110 height 22
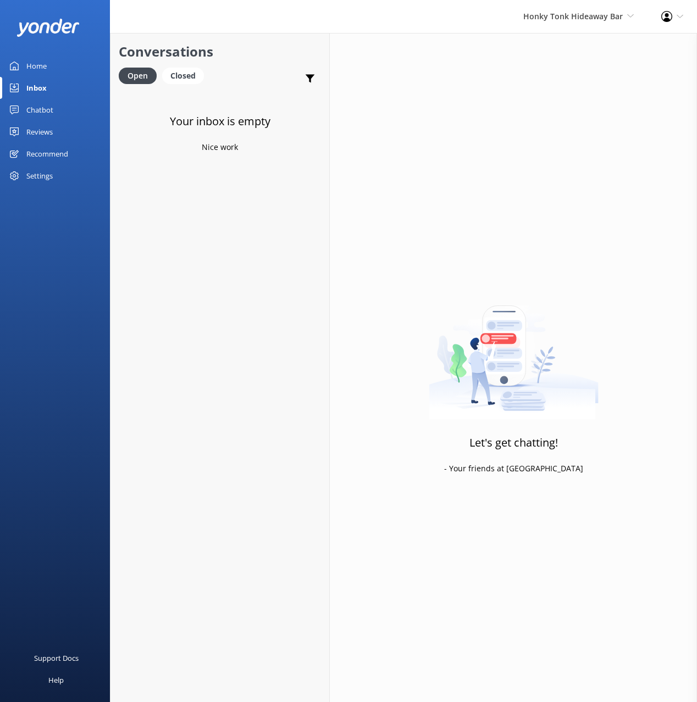
drag, startPoint x: 299, startPoint y: 60, endPoint x: 236, endPoint y: 63, distance: 62.7
click at [298, 60] on h2 "Conversations" at bounding box center [220, 51] width 202 height 21
drag, startPoint x: 56, startPoint y: 62, endPoint x: 70, endPoint y: 62, distance: 14.3
click at [56, 62] on link "Home" at bounding box center [55, 66] width 110 height 22
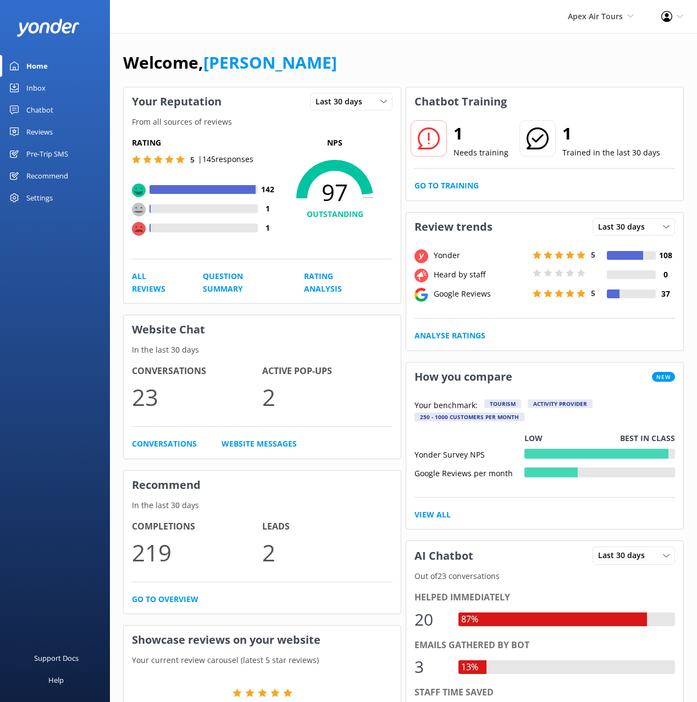
click at [49, 114] on div "Chatbot" at bounding box center [39, 110] width 27 height 22
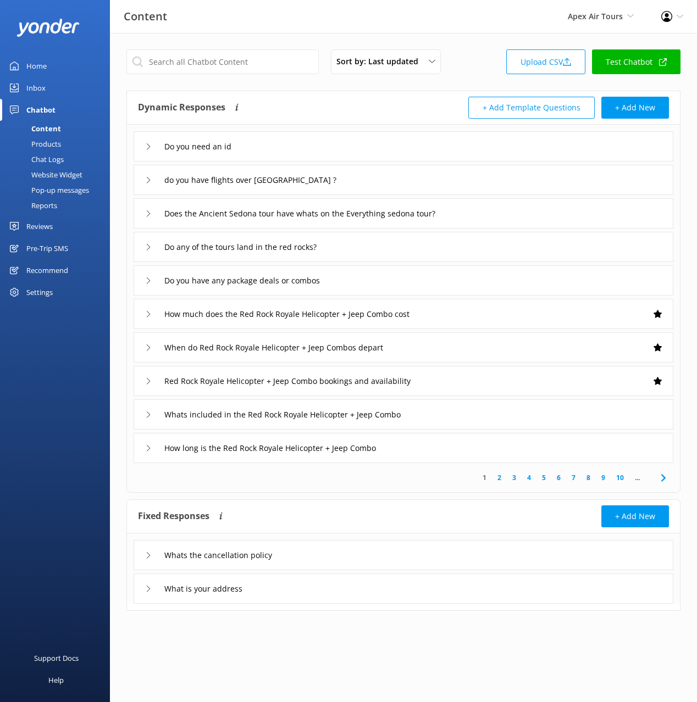
click at [317, 109] on div "Dynamic Responses The chatbot will generate a response based on the content inf…" at bounding box center [270, 108] width 265 height 22
drag, startPoint x: 496, startPoint y: 16, endPoint x: 576, endPoint y: 17, distance: 80.8
click at [496, 16] on div "Content Apex Air Tours Black Cat Cruises Banff Airporter International Antarcti…" at bounding box center [348, 16] width 697 height 33
click at [610, 18] on span "Apex Air Tours" at bounding box center [594, 16] width 55 height 10
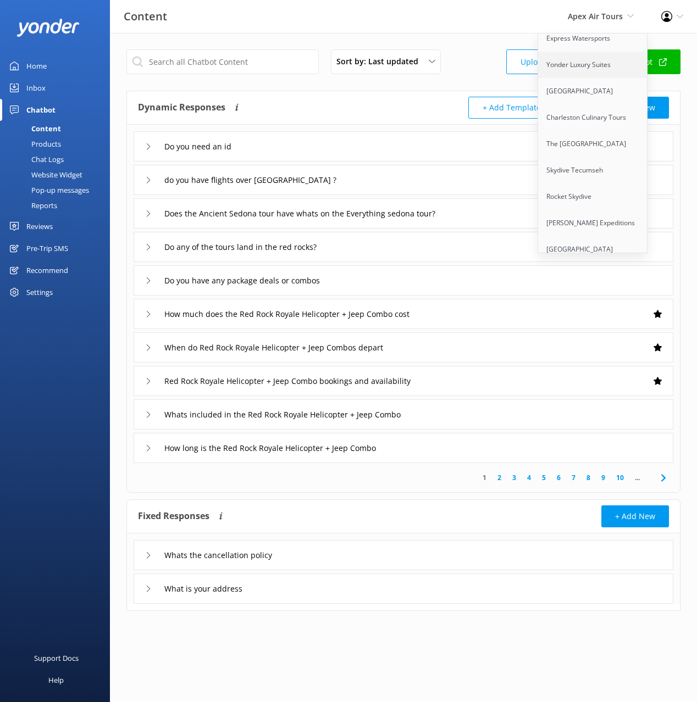
scroll to position [170, 0]
click at [603, 15] on span "Apex Air Tours" at bounding box center [594, 16] width 55 height 10
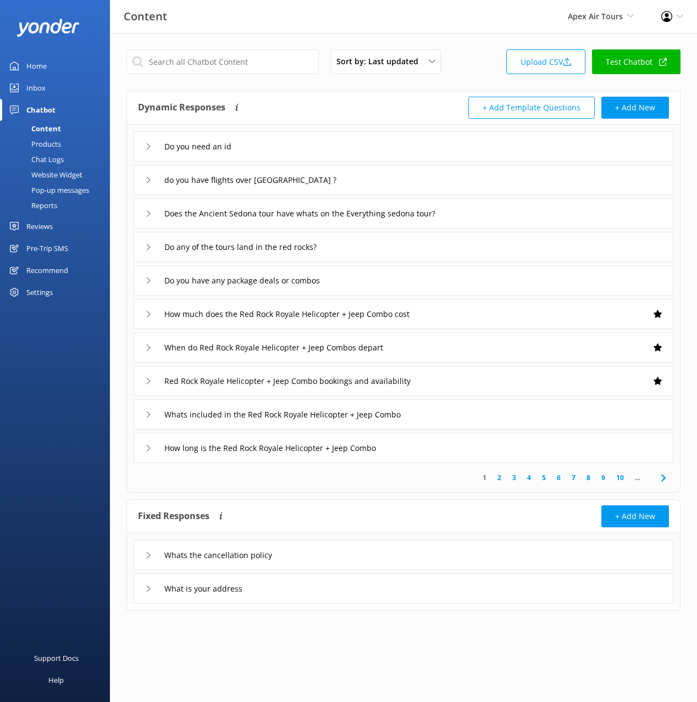
click at [486, 46] on div "Sort by: Last updated Title (A-Z) Last updated Upload CSV Test Chatbot Dynamic …" at bounding box center [403, 338] width 587 height 611
click at [298, 94] on div "Dynamic Responses The chatbot will generate a response based on the content inf…" at bounding box center [403, 108] width 553 height 34
click at [169, 178] on input "do you have flights over grand canyon ?" at bounding box center [252, 180] width 189 height 16
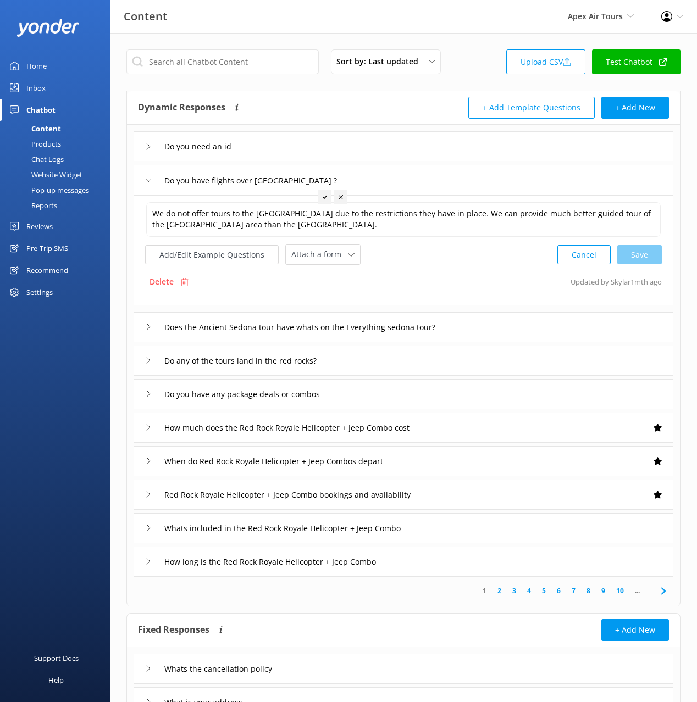
click at [322, 196] on icon at bounding box center [324, 197] width 4 height 4
click at [314, 180] on input "Do you have flights over grand canyon ?" at bounding box center [252, 180] width 189 height 16
type input "Do you have flights over grand canyon"
click at [317, 197] on icon at bounding box center [316, 197] width 4 height 4
click at [241, 146] on input "Do you need an id" at bounding box center [204, 146] width 92 height 16
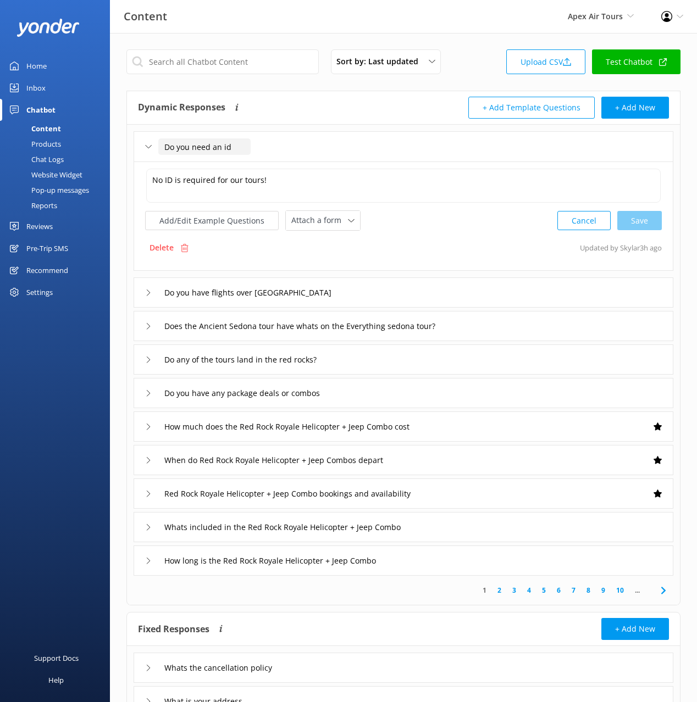
click at [219, 146] on input "Do you need an id" at bounding box center [204, 146] width 92 height 16
click at [238, 146] on input "Do you need an id" at bounding box center [204, 146] width 92 height 16
click at [516, 326] on div "Does the Ancient Sedona tour have whats on the Everything sedona tour?" at bounding box center [402, 326] width 539 height 30
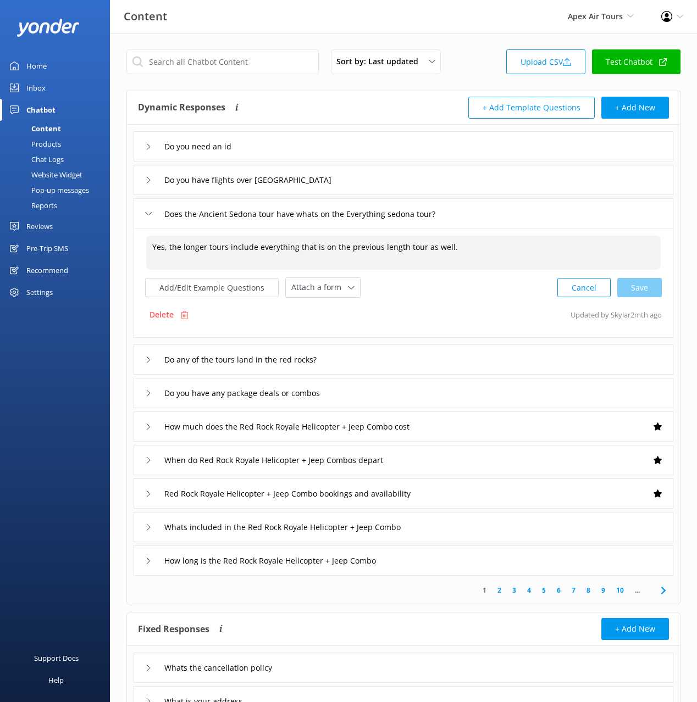
drag, startPoint x: 170, startPoint y: 247, endPoint x: 130, endPoint y: 246, distance: 40.1
click at [130, 246] on div "Do you need an id Do you have flights over grand canyon Does the Ancient Sedona…" at bounding box center [403, 350] width 553 height 451
click at [637, 286] on div "Cancel Save" at bounding box center [609, 287] width 104 height 20
type textarea "The longer tours include everything that is on the previous length tour as well."
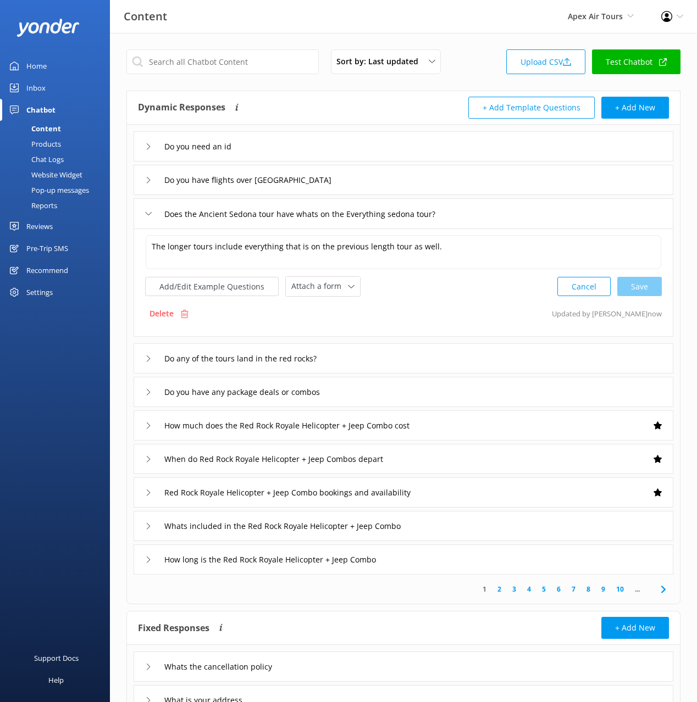
click at [393, 353] on div "Do any of the tours land in the red rocks?" at bounding box center [402, 358] width 539 height 30
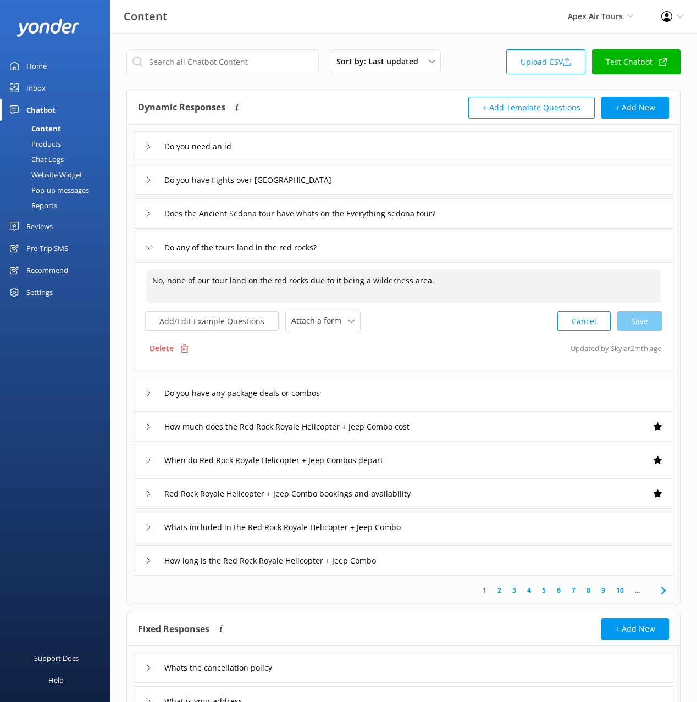
drag, startPoint x: 170, startPoint y: 279, endPoint x: 129, endPoint y: 283, distance: 41.4
click at [129, 283] on div "Do you need an id Do you have flights over grand canyon Does the Ancient Sedona…" at bounding box center [403, 350] width 553 height 451
drag, startPoint x: 654, startPoint y: 321, endPoint x: 647, endPoint y: 321, distance: 6.6
click at [651, 321] on div "Cancel Save" at bounding box center [609, 321] width 104 height 20
type textarea "None of our tour land on the red rocks due to it being a wilderness area."
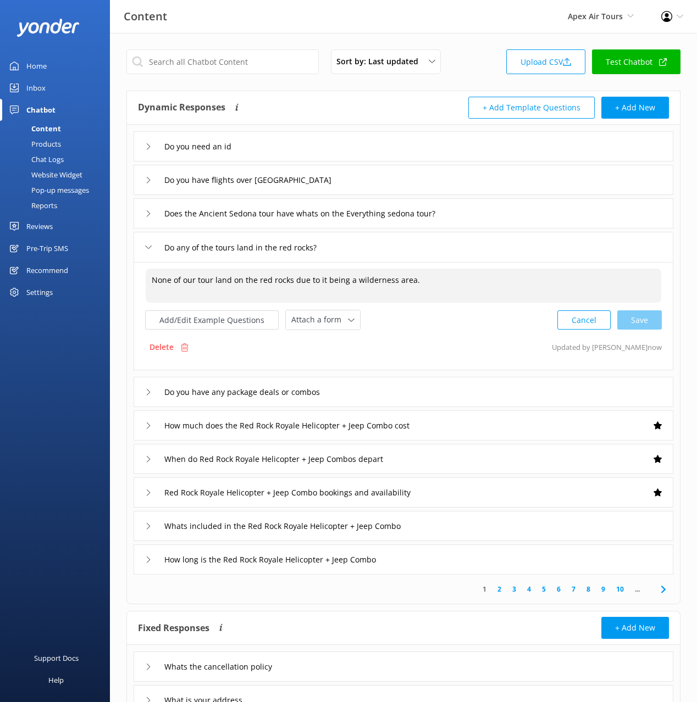
click at [391, 393] on div "Do you have any package deals or combos" at bounding box center [402, 392] width 539 height 30
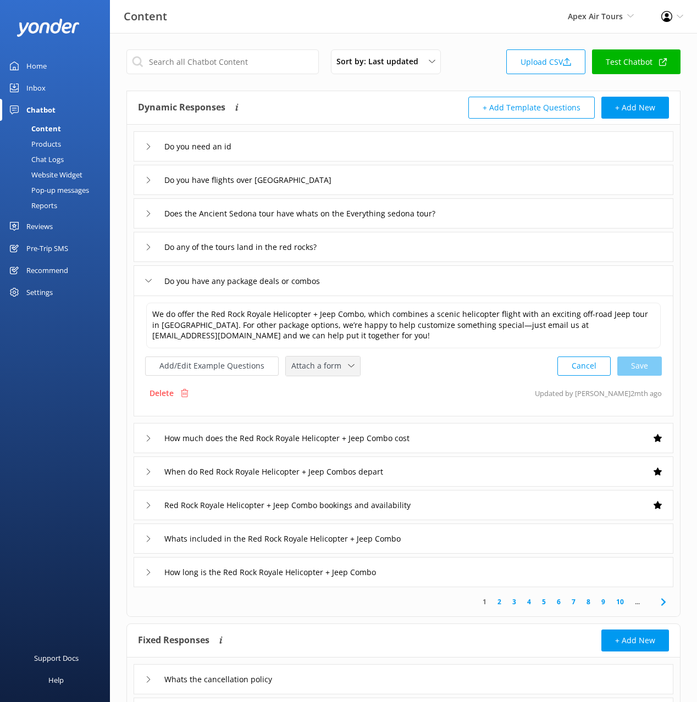
click at [336, 372] on div "Attach a form" at bounding box center [322, 366] width 69 height 14
click at [485, 396] on div "Delete Updated by Mikayla 2mth ago" at bounding box center [403, 393] width 516 height 21
drag, startPoint x: 452, startPoint y: 374, endPoint x: 408, endPoint y: 372, distance: 43.4
click at [450, 374] on div "Add/Edit Example Questions Attach a form Leave contact details Check availabili…" at bounding box center [403, 366] width 516 height 20
drag, startPoint x: 338, startPoint y: 367, endPoint x: 348, endPoint y: 369, distance: 10.0
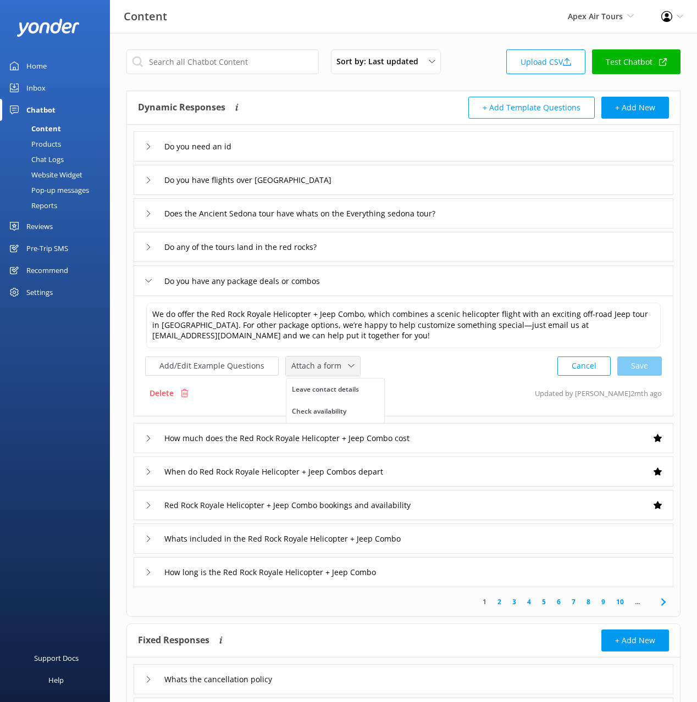
click at [338, 367] on span "Attach a form" at bounding box center [319, 366] width 57 height 12
click at [506, 436] on div "How much does the Red Rock Royale Helicopter + Jeep Combo cost" at bounding box center [402, 438] width 539 height 30
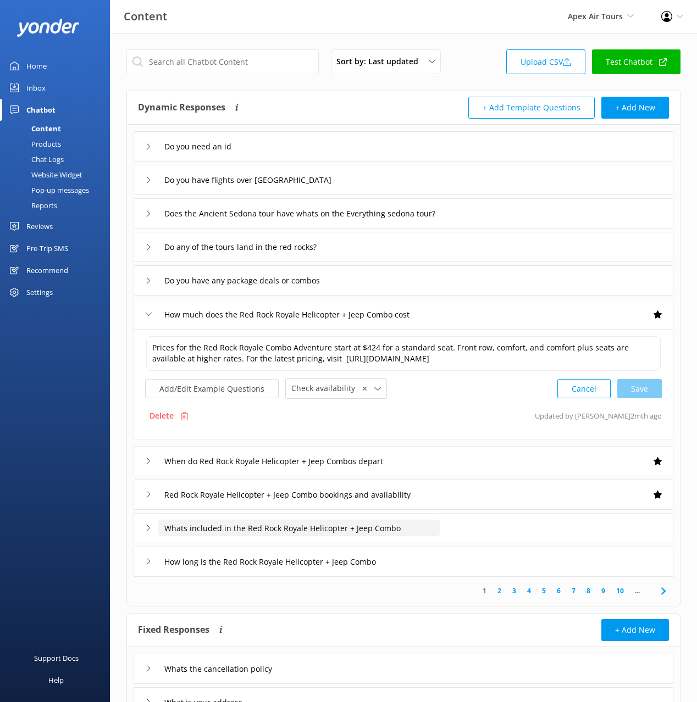
scroll to position [55, 0]
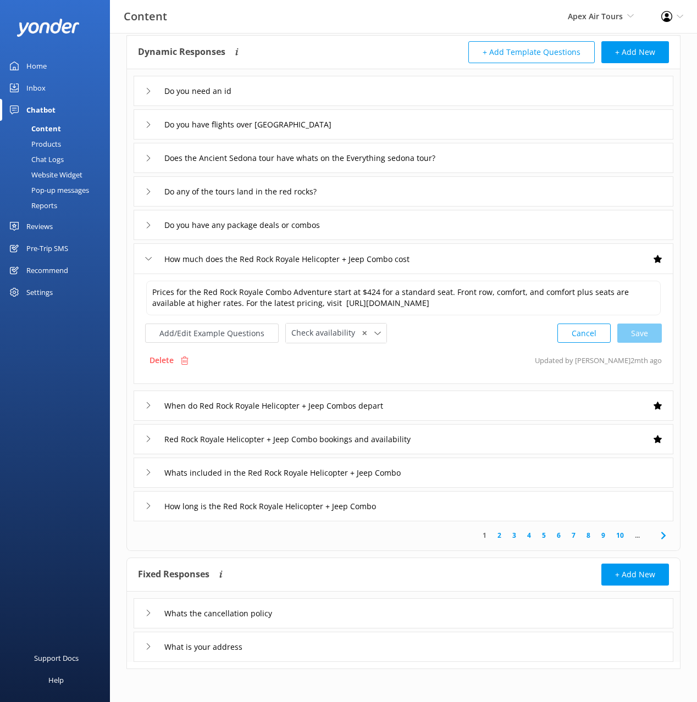
click at [305, 644] on div "What is your address" at bounding box center [402, 647] width 539 height 30
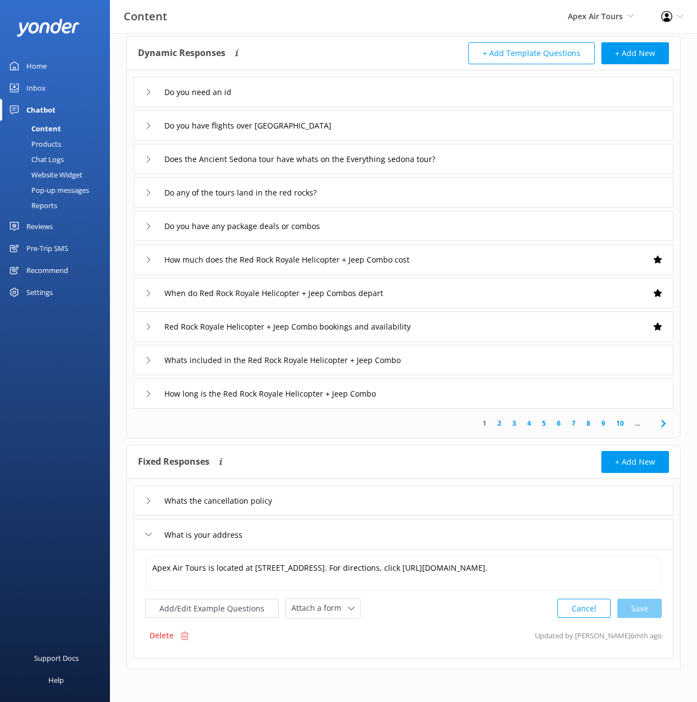
drag, startPoint x: 62, startPoint y: 159, endPoint x: 97, endPoint y: 162, distance: 34.8
click at [62, 158] on div "Chat Logs" at bounding box center [35, 159] width 57 height 15
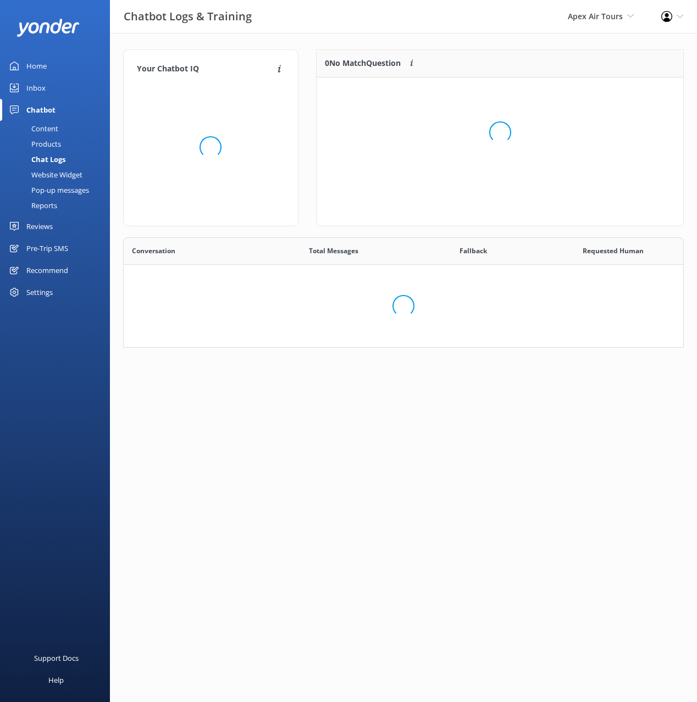
scroll to position [385, 559]
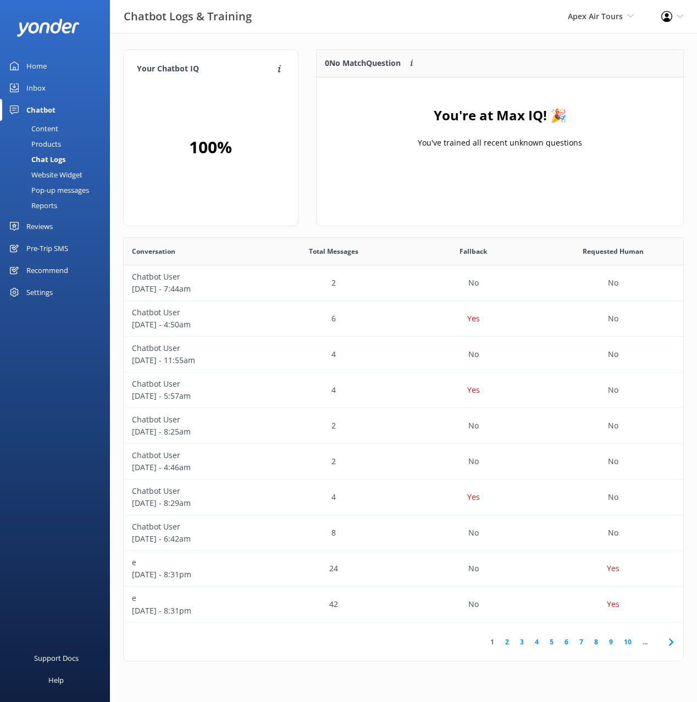
click at [347, 37] on div "Your Chatbot IQ Your Chatbot IQ is the percentage of trained FAQs against untra…" at bounding box center [403, 358] width 587 height 650
click at [503, 41] on div "Your Chatbot IQ Your Chatbot IQ is the percentage of trained FAQs against untra…" at bounding box center [403, 358] width 587 height 650
drag, startPoint x: 547, startPoint y: 41, endPoint x: 510, endPoint y: 41, distance: 36.8
click at [546, 41] on div "Your Chatbot IQ Your Chatbot IQ is the percentage of trained FAQs against untra…" at bounding box center [403, 358] width 587 height 650
click at [482, 37] on div "Your Chatbot IQ Your Chatbot IQ is the percentage of trained FAQs against untra…" at bounding box center [403, 358] width 587 height 650
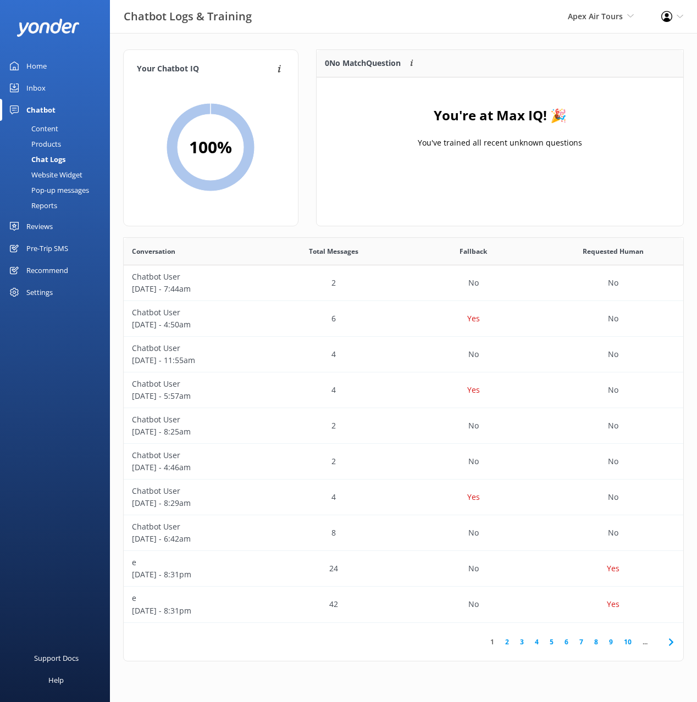
click at [52, 130] on div "Content" at bounding box center [33, 128] width 52 height 15
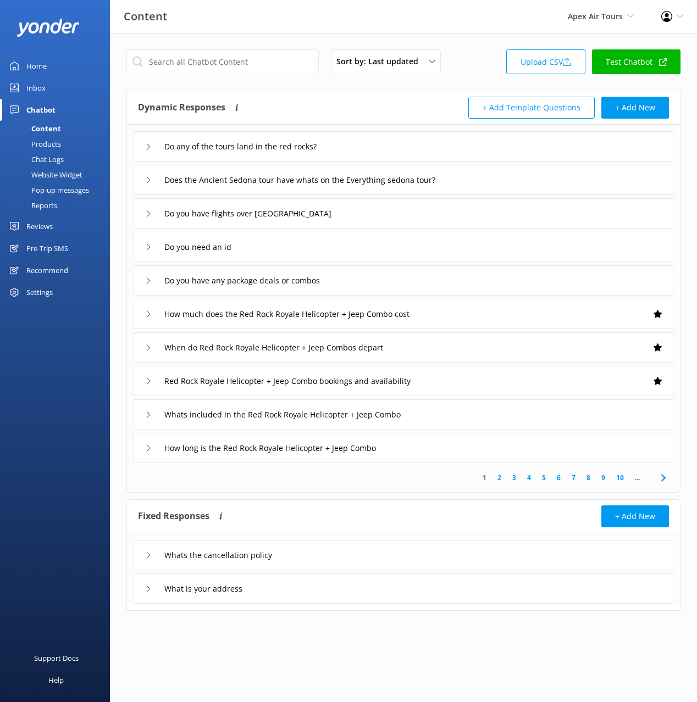
click at [51, 245] on div "Pre-Trip SMS" at bounding box center [47, 248] width 42 height 22
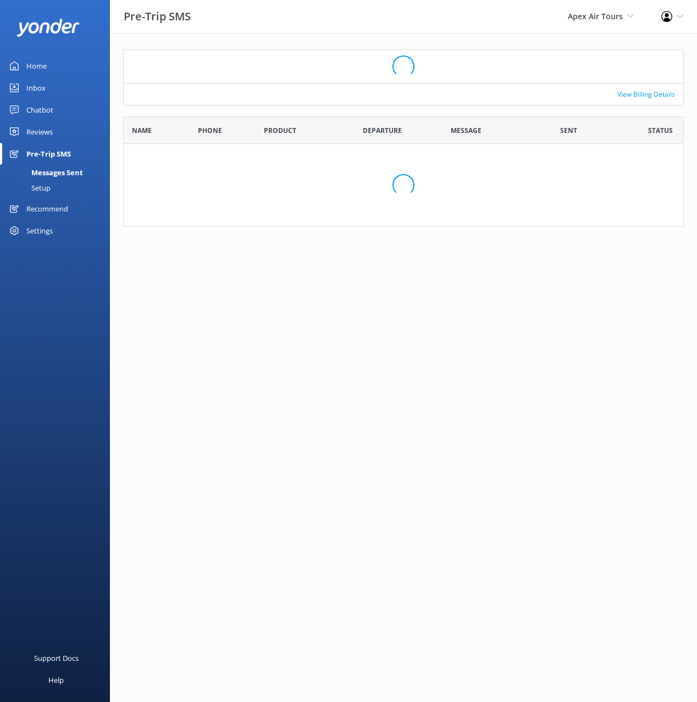
scroll to position [1, 1]
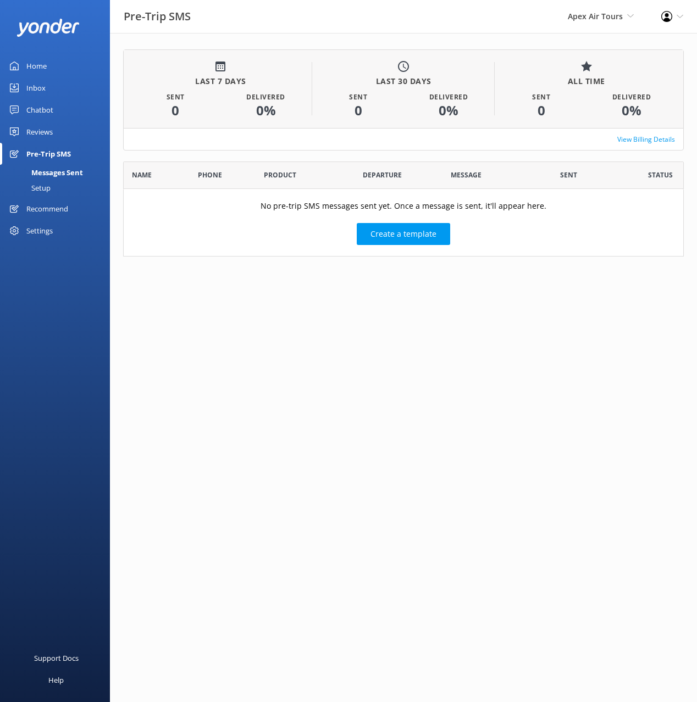
click at [255, 313] on html "Pre-Trip SMS Apex Air Tours Black Cat Cruises Banff Airporter International Ant…" at bounding box center [348, 351] width 697 height 702
click at [431, 294] on html "Pre-Trip SMS Apex Air Tours Black Cat Cruises Banff Airporter International Ant…" at bounding box center [348, 351] width 697 height 702
drag, startPoint x: 308, startPoint y: 283, endPoint x: 229, endPoint y: 265, distance: 81.3
click at [299, 283] on html "Pre-Trip SMS Apex Air Tours Black Cat Cruises Banff Airporter International Ant…" at bounding box center [348, 351] width 697 height 702
click at [50, 190] on div "Setup" at bounding box center [29, 187] width 44 height 15
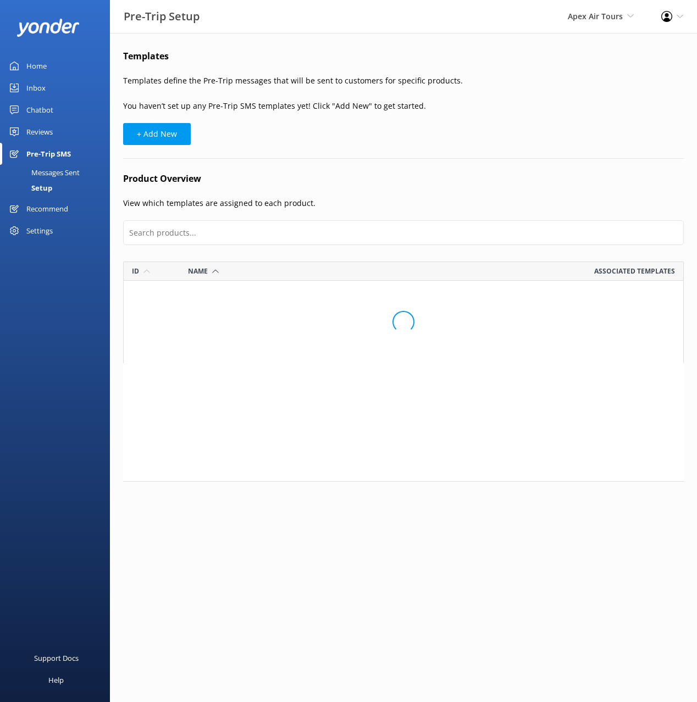
scroll to position [569, 560]
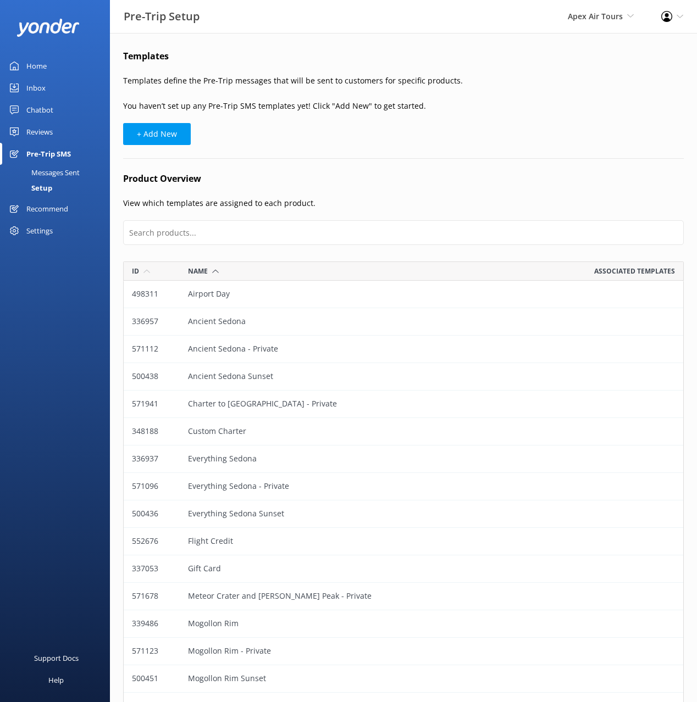
click at [60, 212] on div "Recommend" at bounding box center [47, 209] width 42 height 22
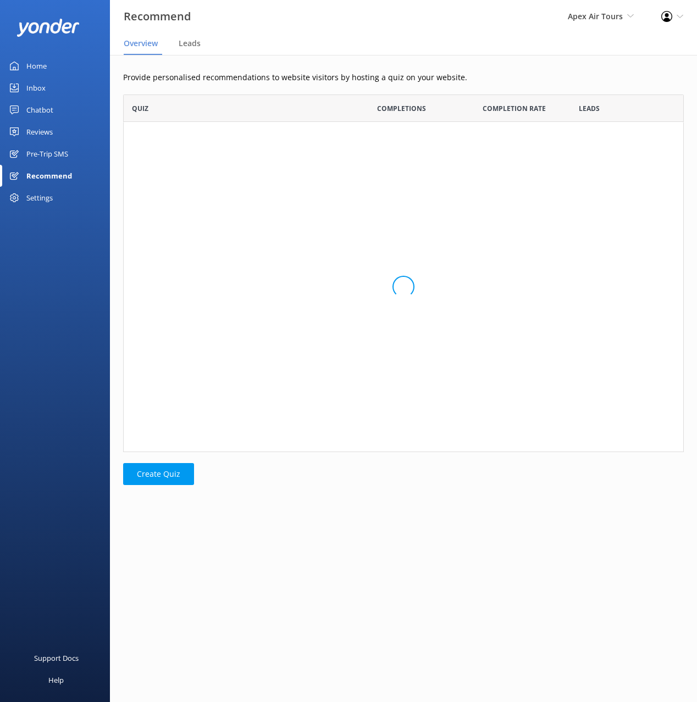
scroll to position [55, 560]
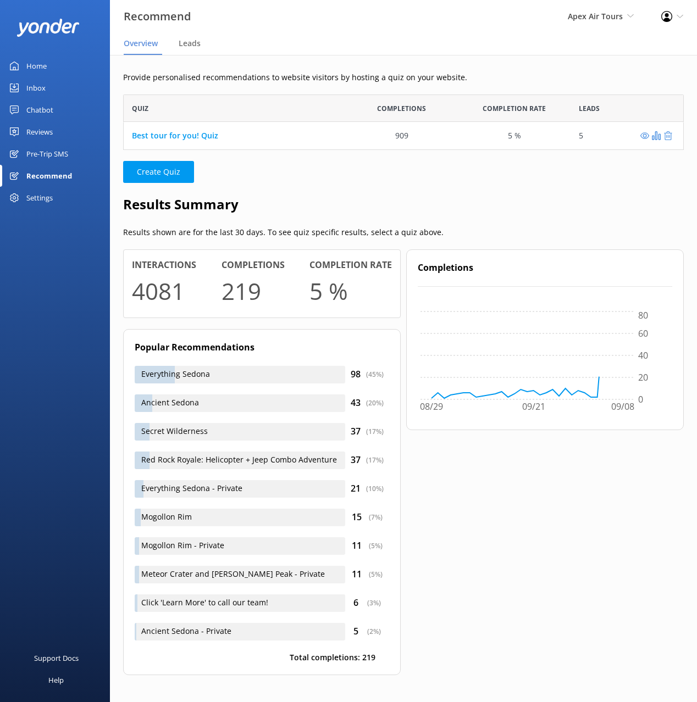
drag, startPoint x: 82, startPoint y: 315, endPoint x: 108, endPoint y: 307, distance: 27.5
click at [82, 315] on div "Home Inbox Chatbot Content Products Chat Logs Website Widget Pop-up messages Re…" at bounding box center [55, 175] width 110 height 351
click at [508, 195] on h2 "Results Summary" at bounding box center [403, 204] width 560 height 21
click at [521, 191] on div "Provide personalised recommendations to website visitors by hosting a quiz on y…" at bounding box center [403, 381] width 587 height 653
click at [498, 194] on h2 "Results Summary" at bounding box center [403, 204] width 560 height 21
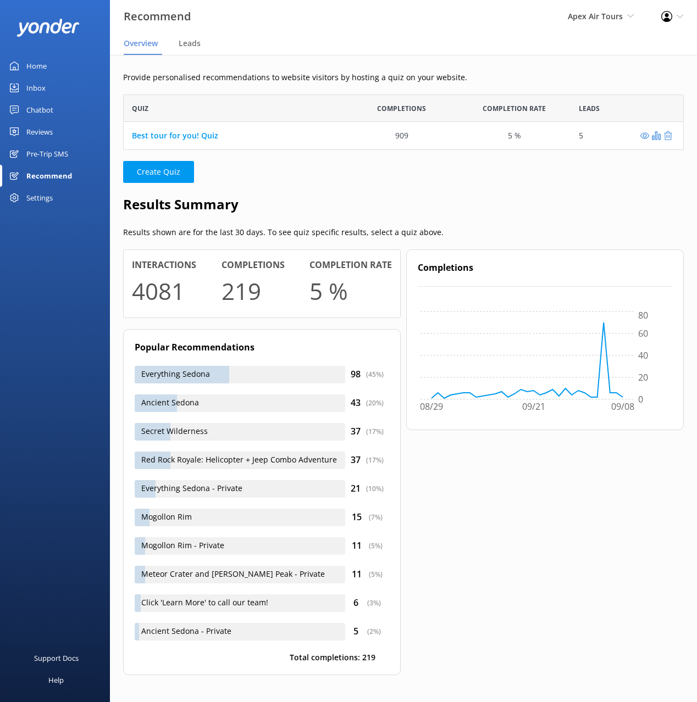
click at [486, 191] on div "Provide personalised recommendations to website visitors by hosting a quiz on y…" at bounding box center [403, 381] width 587 height 653
click at [487, 191] on div "Provide personalised recommendations to website visitors by hosting a quiz on y…" at bounding box center [403, 381] width 587 height 653
drag, startPoint x: 35, startPoint y: 260, endPoint x: 44, endPoint y: 231, distance: 29.9
click at [36, 259] on div "Home Inbox Chatbot Content Products Chat Logs Website Widget Pop-up messages Re…" at bounding box center [55, 175] width 110 height 351
click at [50, 191] on div "Settings" at bounding box center [39, 198] width 26 height 22
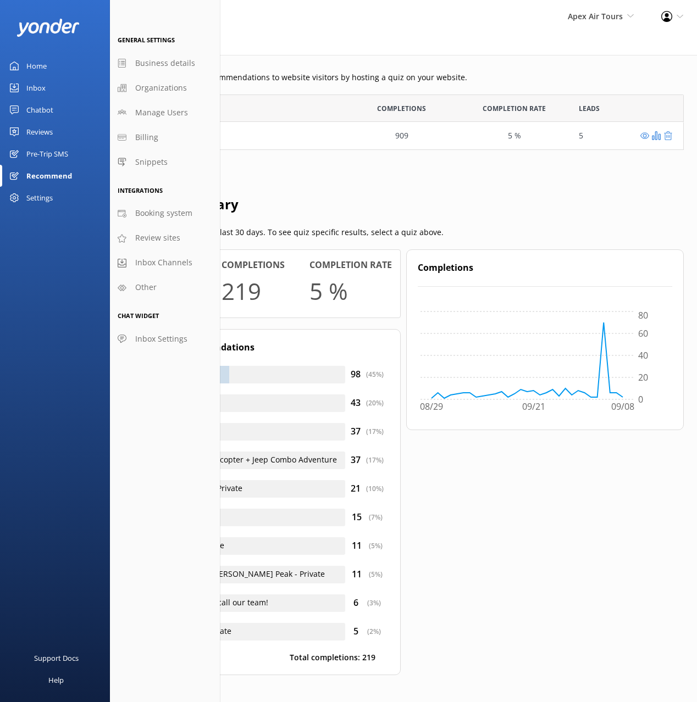
click at [37, 132] on div "Reviews" at bounding box center [39, 132] width 26 height 22
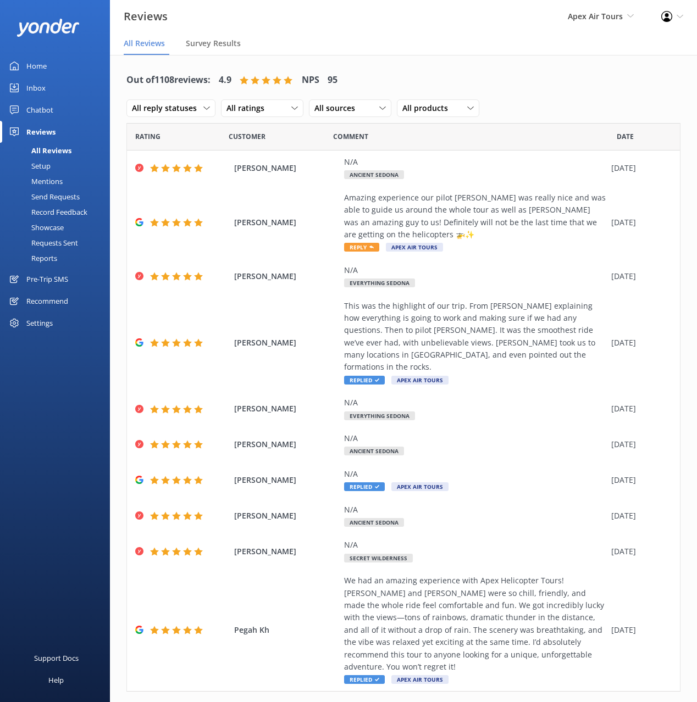
click at [470, 65] on div "Out of 1108 reviews: 4.9 NPS 95 All reply statuses All reply statuses Needs a r…" at bounding box center [403, 396] width 587 height 683
click at [469, 65] on div "Out of 1108 reviews: 4.9 NPS 95 All reply statuses All reply statuses Needs a r…" at bounding box center [403, 396] width 587 height 683
click at [43, 109] on div "Chatbot" at bounding box center [39, 110] width 27 height 22
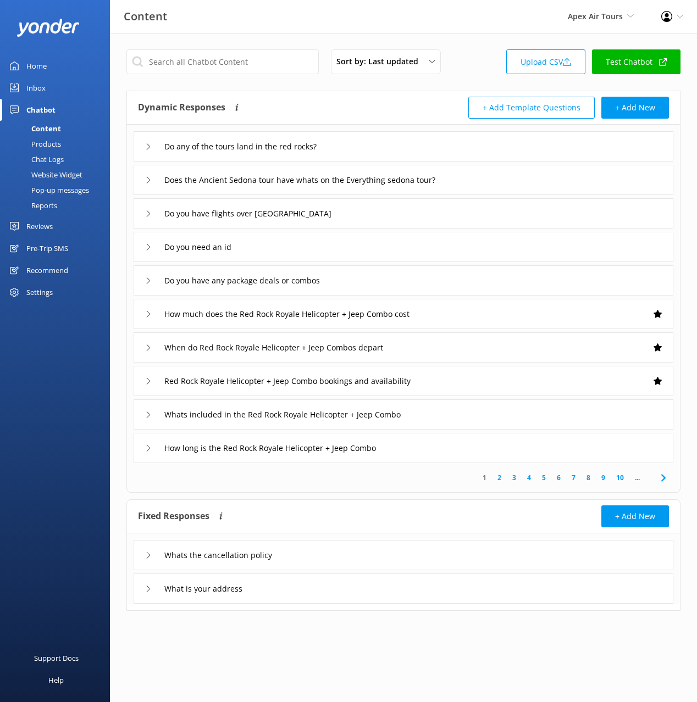
click at [46, 143] on div "Products" at bounding box center [34, 143] width 54 height 15
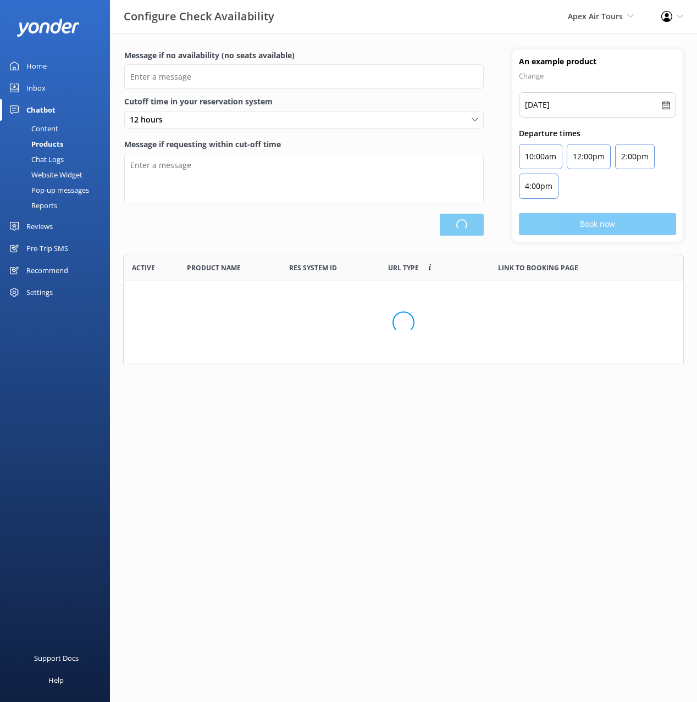
type input "There are no seats available, please check an alternative day"
type textarea "Our online booking system closes {hours} prior to departure. Please contact us …"
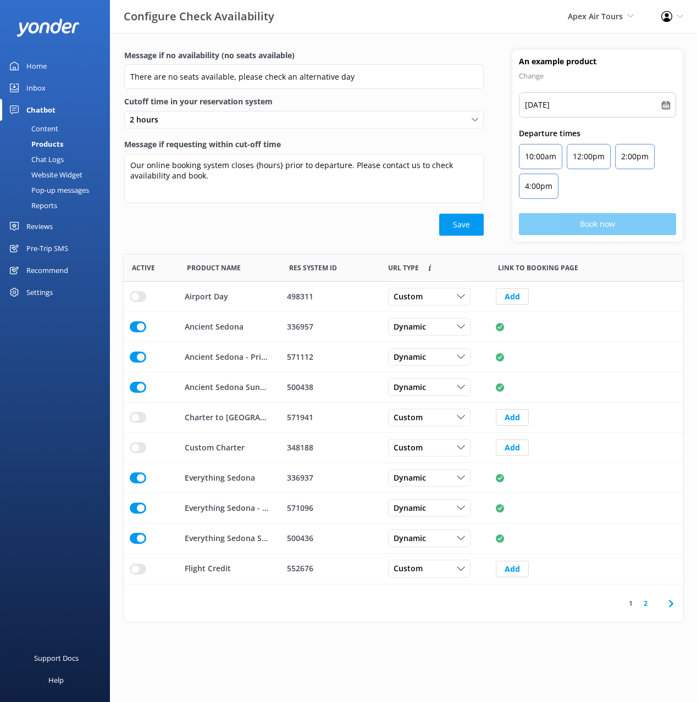
click at [208, 237] on div "Message if no availability (no seats available) There are no seats available, p…" at bounding box center [304, 145] width 388 height 192
click at [244, 233] on div "Save" at bounding box center [303, 225] width 359 height 22
click at [665, 605] on icon at bounding box center [670, 603] width 13 height 13
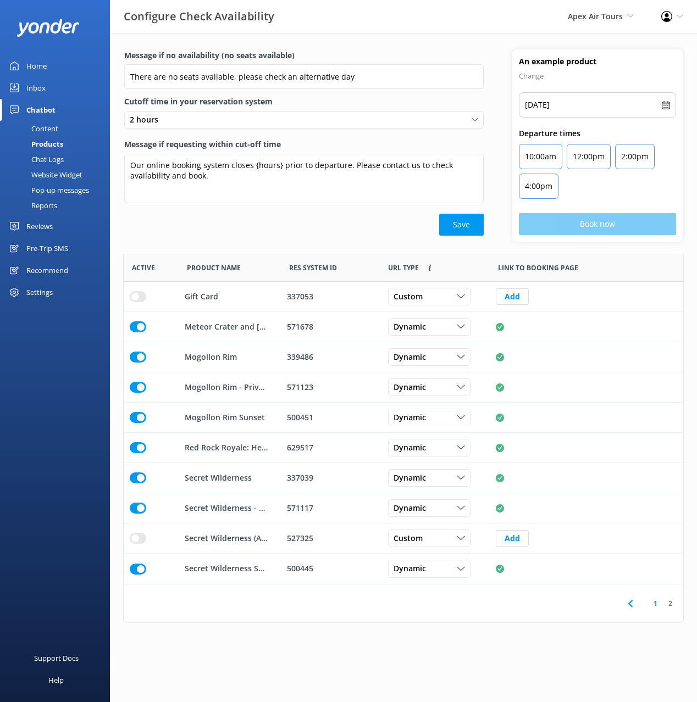
click at [198, 227] on div "Save" at bounding box center [303, 225] width 359 height 22
click at [62, 158] on div "Chat Logs" at bounding box center [35, 159] width 57 height 15
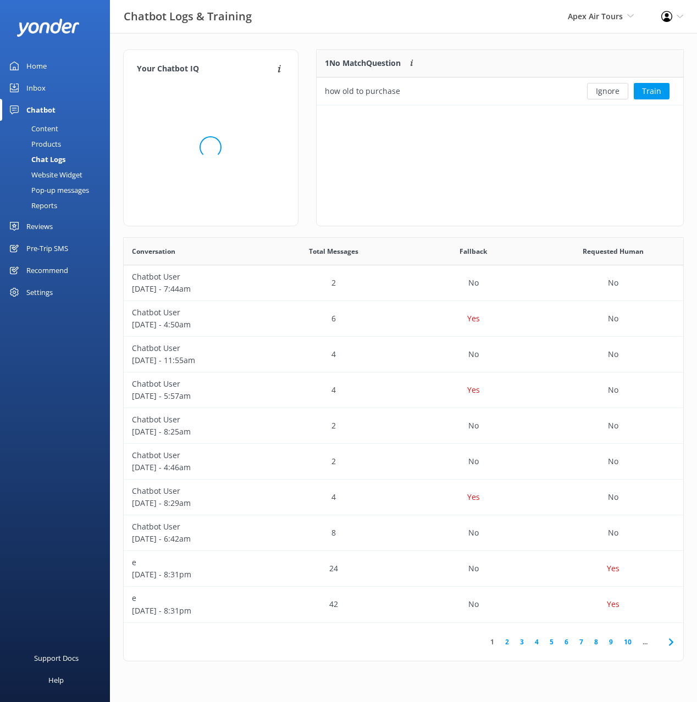
scroll to position [55, 367]
drag, startPoint x: 308, startPoint y: 163, endPoint x: 301, endPoint y: 163, distance: 6.6
click at [307, 163] on div "1 No Match Question Customers sometimes ask questions that don't fully match an…" at bounding box center [499, 143] width 385 height 188
drag, startPoint x: 475, startPoint y: 163, endPoint x: 487, endPoint y: 160, distance: 12.8
click at [476, 163] on div "1 No Match Question Customers sometimes ask questions that don't fully match an…" at bounding box center [500, 137] width 368 height 177
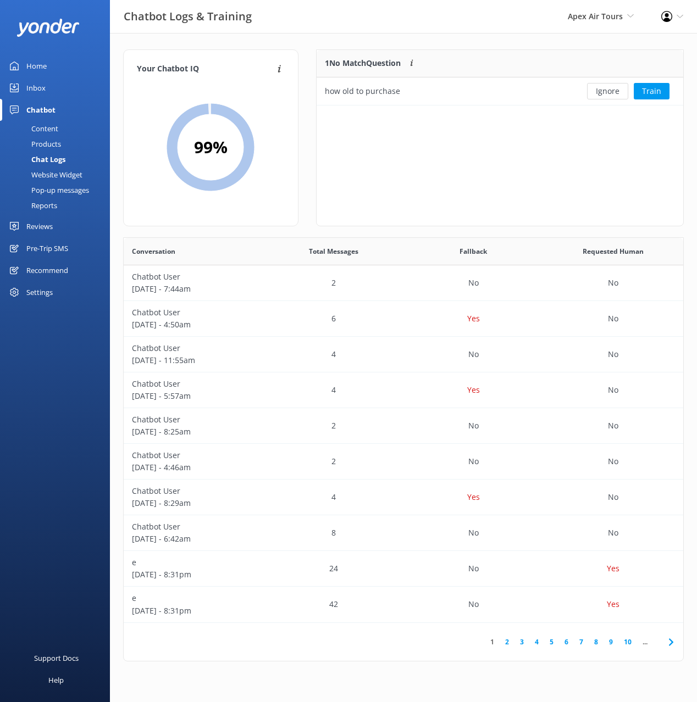
drag, startPoint x: 63, startPoint y: 130, endPoint x: 84, endPoint y: 141, distance: 23.6
click at [63, 130] on link "Content" at bounding box center [58, 128] width 103 height 15
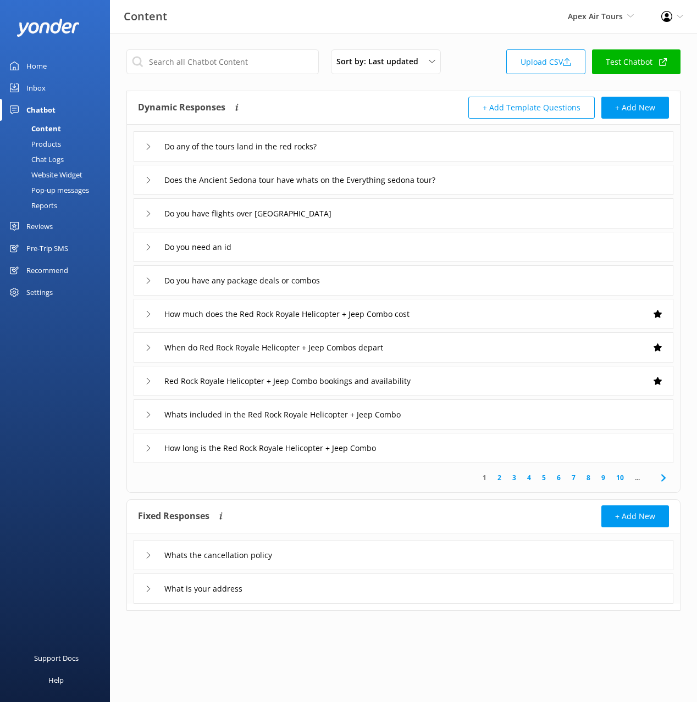
click at [311, 98] on div "Dynamic Responses The chatbot will generate a response based on the content inf…" at bounding box center [270, 108] width 265 height 22
click at [298, 242] on div "Do you need an id" at bounding box center [402, 247] width 539 height 30
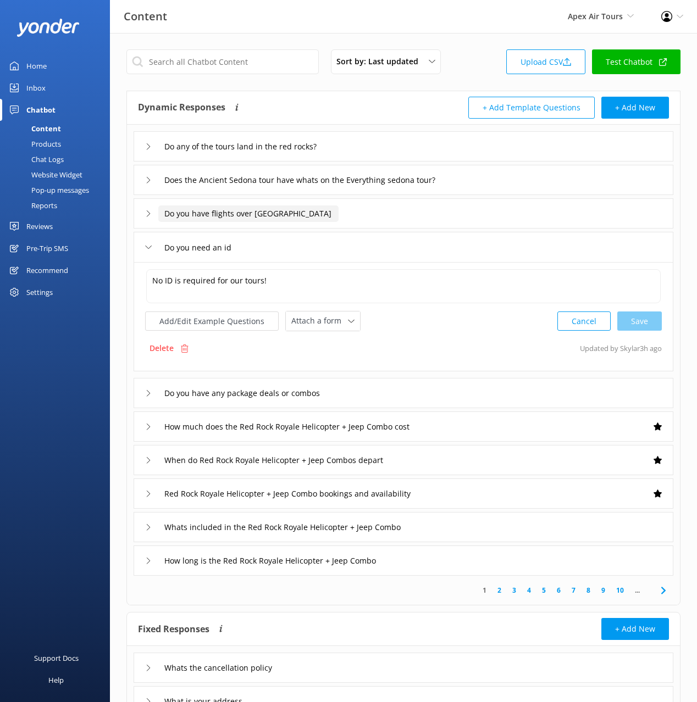
drag, startPoint x: 276, startPoint y: 210, endPoint x: 281, endPoint y: 220, distance: 10.3
click at [276, 210] on input "Do you have flights over grand canyon" at bounding box center [248, 213] width 180 height 16
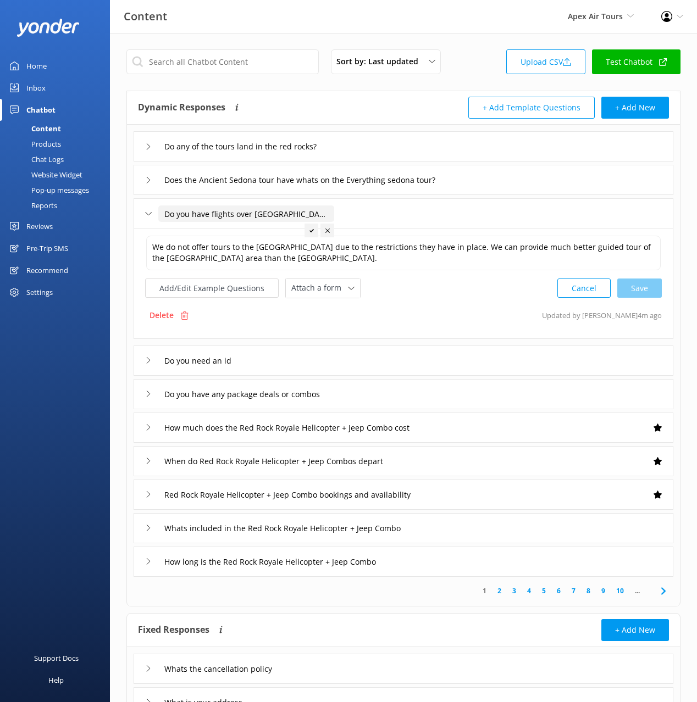
type input "Do you have flights over grand canyon"
click at [311, 229] on icon at bounding box center [311, 231] width 4 height 4
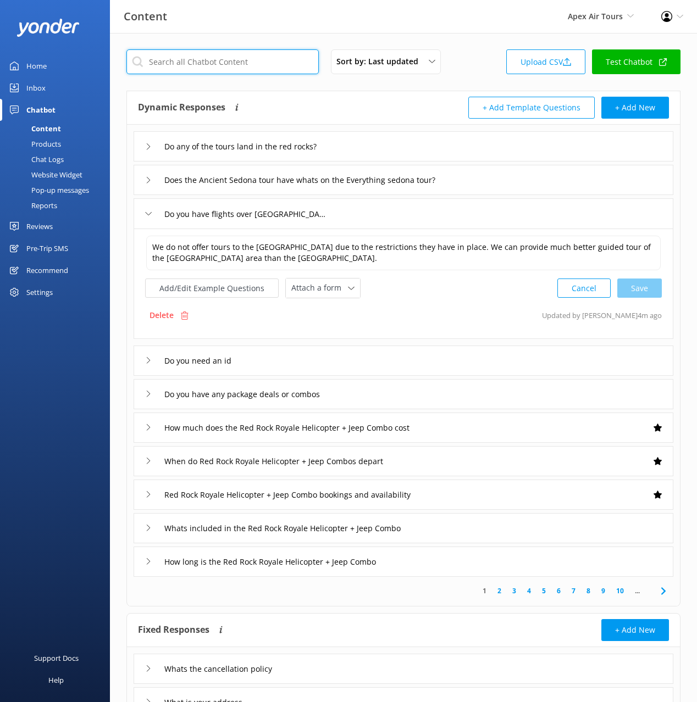
click at [198, 62] on input "text" at bounding box center [222, 61] width 192 height 25
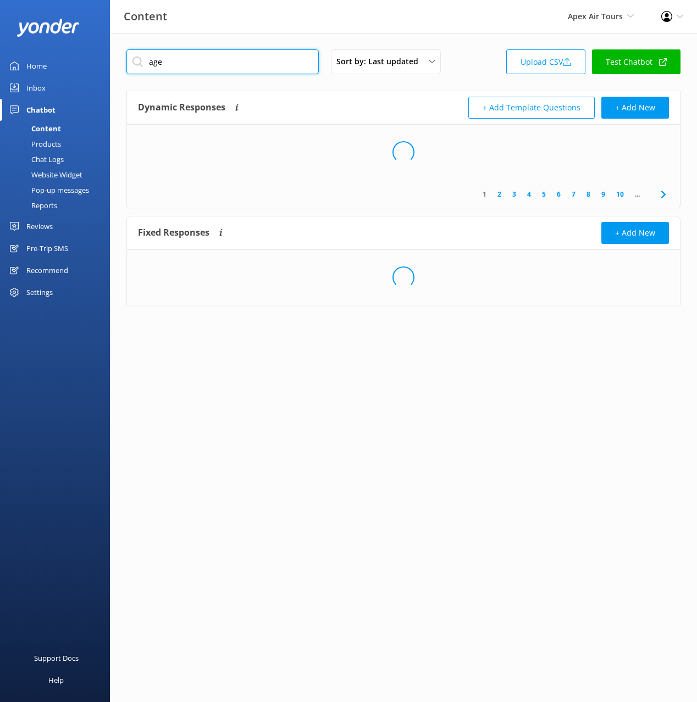
type input "age"
drag, startPoint x: 426, startPoint y: 108, endPoint x: 457, endPoint y: 84, distance: 39.1
click at [426, 108] on div "+ Add Template Questions + Add New" at bounding box center [535, 108] width 265 height 22
click at [480, 74] on div "age Sort by: Last updated Title (A-Z) Last updated Upload CSV Test Chatbot" at bounding box center [403, 64] width 554 height 31
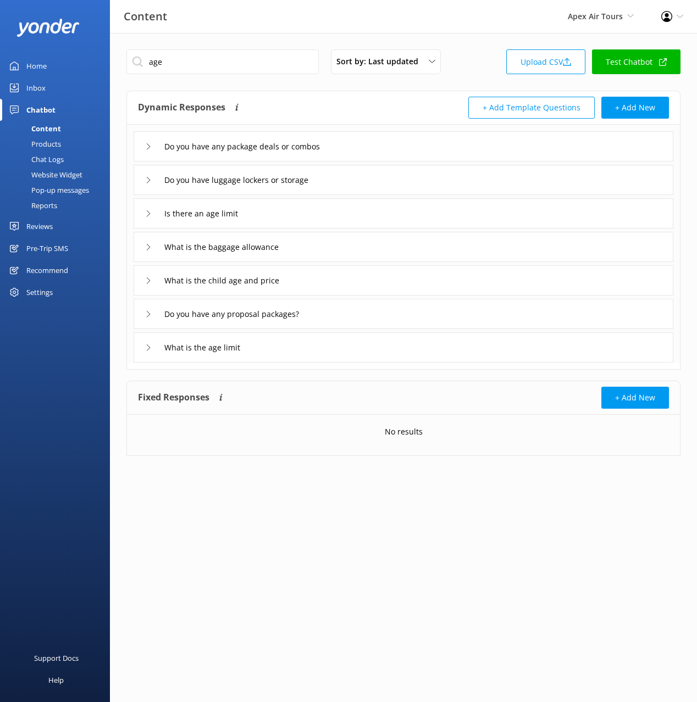
click at [321, 219] on div "Is there an age limit" at bounding box center [402, 213] width 539 height 30
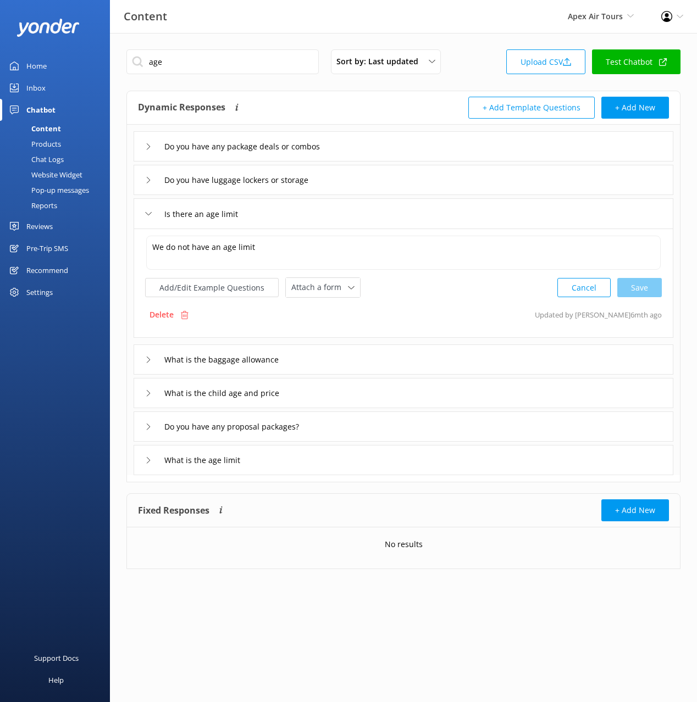
click at [297, 464] on div "What is the age limit" at bounding box center [402, 460] width 539 height 30
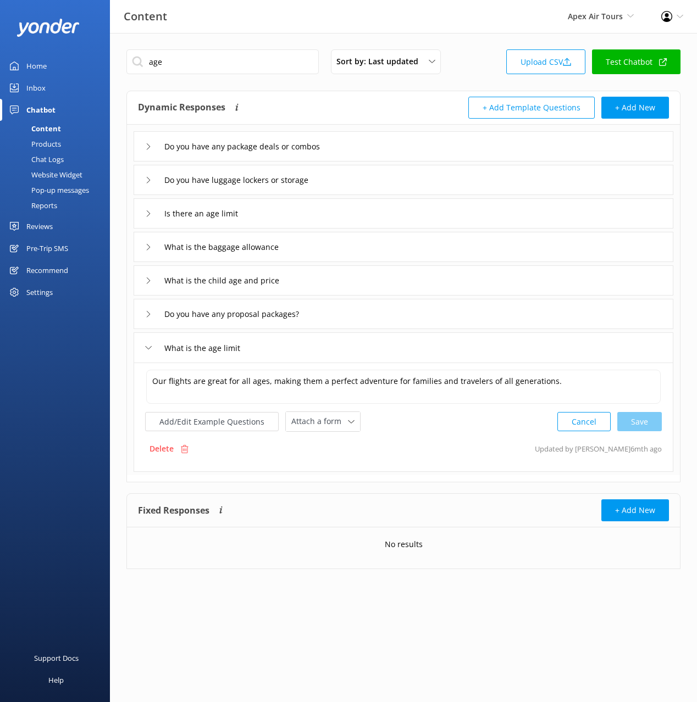
click at [292, 210] on div "Is there an age limit" at bounding box center [402, 213] width 539 height 30
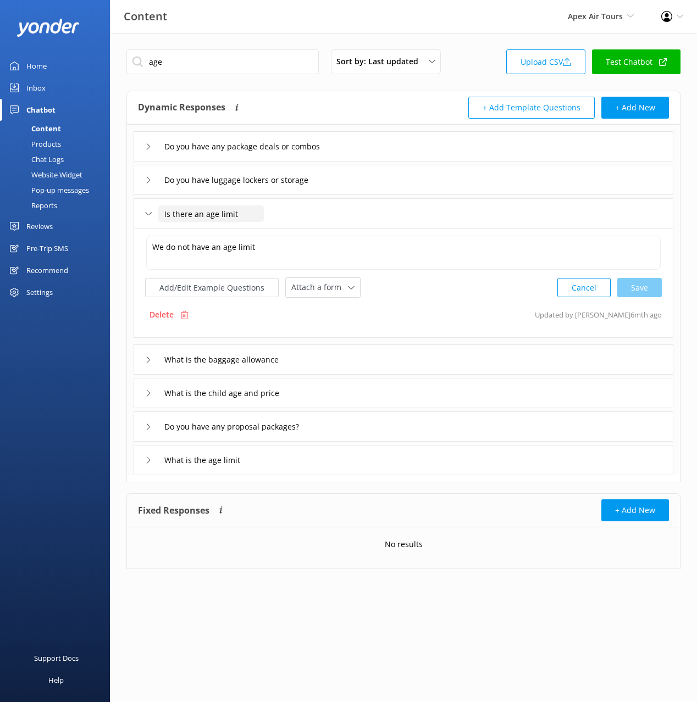
click at [215, 209] on input "Is there an age limit" at bounding box center [210, 213] width 105 height 16
drag, startPoint x: 174, startPoint y: 303, endPoint x: 174, endPoint y: 310, distance: 7.2
click at [174, 303] on div "We do not have an age limit We do not have an age limit Add/Edit Example Questi…" at bounding box center [402, 283] width 539 height 109
click at [174, 310] on div "Delete" at bounding box center [169, 314] width 48 height 21
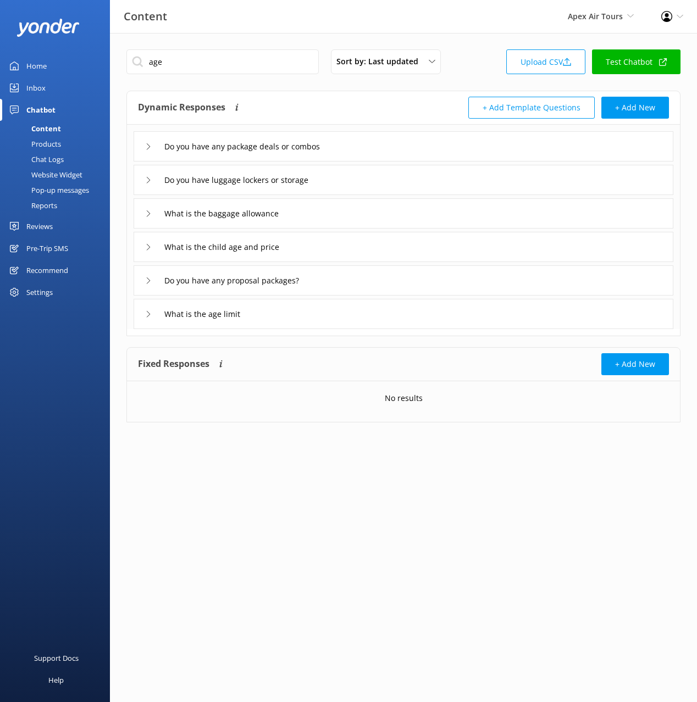
click at [302, 318] on div "What is the age limit" at bounding box center [402, 314] width 539 height 30
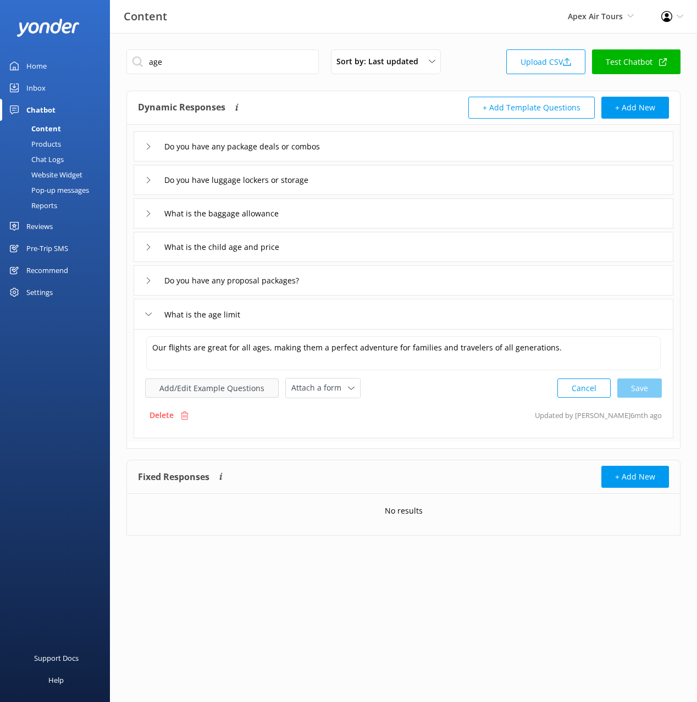
click at [225, 380] on button "Add/Edit Example Questions" at bounding box center [211, 388] width 133 height 19
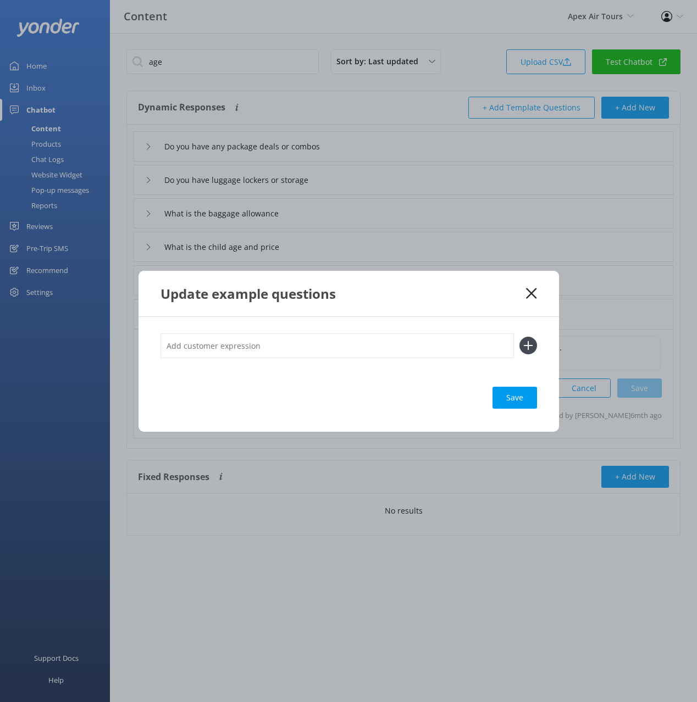
drag, startPoint x: 426, startPoint y: 333, endPoint x: 432, endPoint y: 333, distance: 6.1
click at [428, 333] on input "text" at bounding box center [336, 345] width 353 height 25
click at [469, 343] on input "text" at bounding box center [336, 345] width 353 height 25
paste input "Is there an age limit"
type input "Is there an age limit"
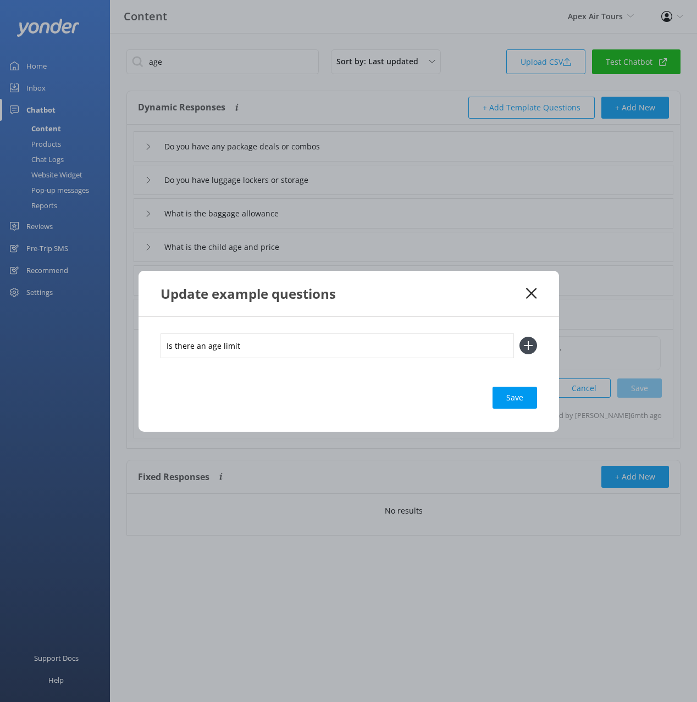
click at [535, 342] on icon at bounding box center [528, 346] width 18 height 18
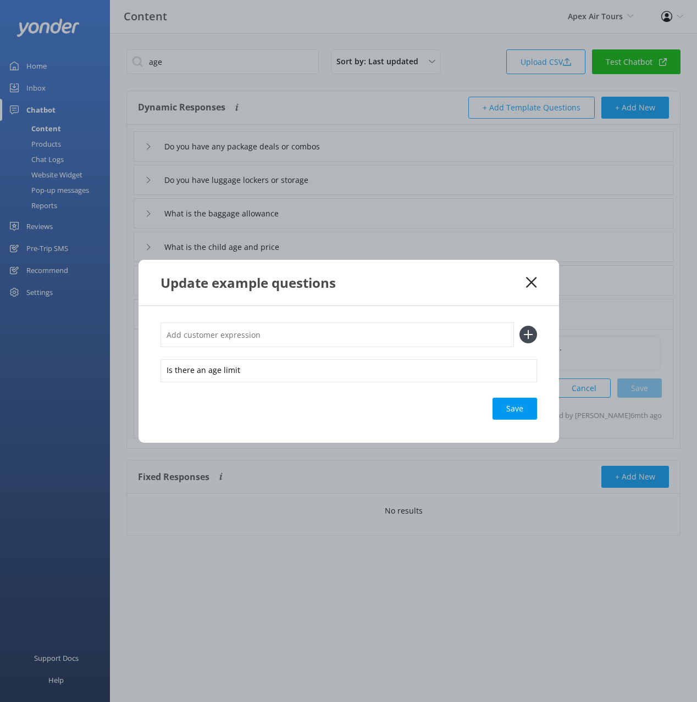
click at [513, 414] on div "Save" at bounding box center [514, 409] width 44 height 22
drag, startPoint x: 469, startPoint y: 288, endPoint x: 482, endPoint y: 290, distance: 13.2
click at [470, 288] on div "Update example questions" at bounding box center [343, 283] width 366 height 18
drag, startPoint x: 532, startPoint y: 279, endPoint x: 516, endPoint y: 290, distance: 19.4
click at [532, 279] on icon at bounding box center [531, 282] width 10 height 11
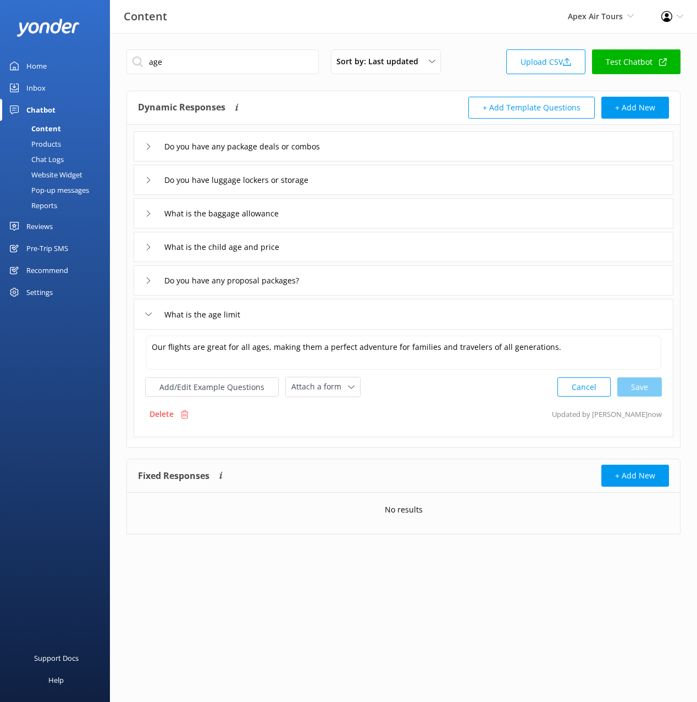
click at [310, 101] on div "Dynamic Responses The chatbot will generate a response based on the content inf…" at bounding box center [270, 108] width 265 height 22
drag, startPoint x: 302, startPoint y: 98, endPoint x: 296, endPoint y: 101, distance: 7.1
click at [302, 98] on div "Dynamic Responses The chatbot will generate a response based on the content inf…" at bounding box center [270, 108] width 265 height 22
click at [176, 58] on input "age" at bounding box center [222, 61] width 192 height 25
drag, startPoint x: 303, startPoint y: 105, endPoint x: 167, endPoint y: 204, distance: 168.2
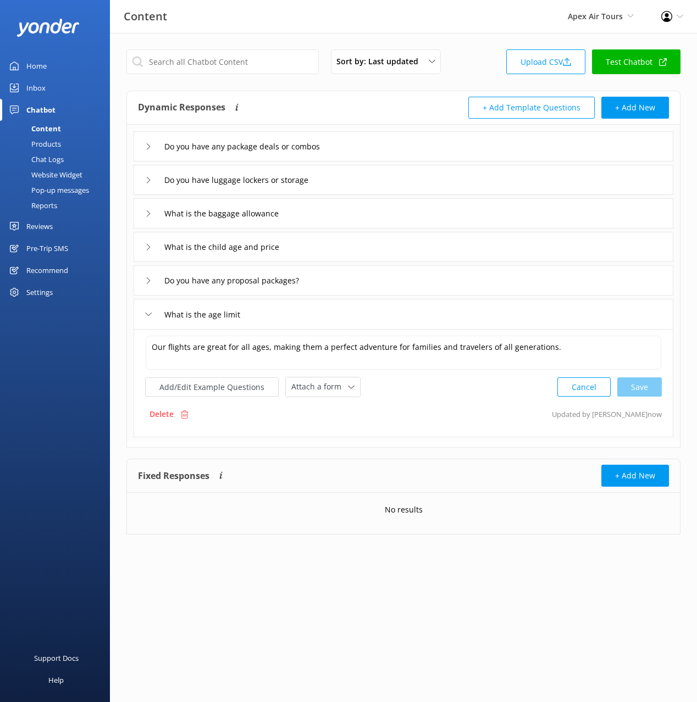
click at [303, 105] on div "Dynamic Responses The chatbot will generate a response based on the content inf…" at bounding box center [270, 108] width 265 height 22
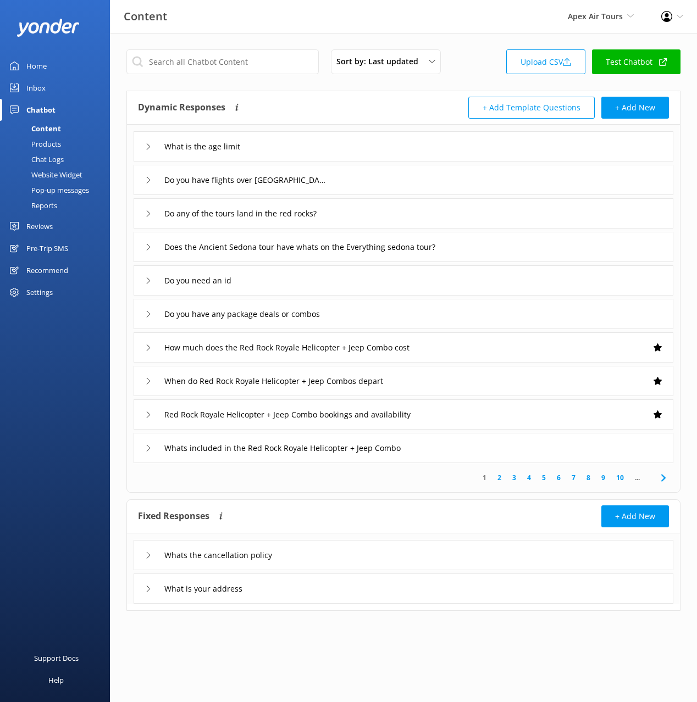
drag, startPoint x: 55, startPoint y: 375, endPoint x: 60, endPoint y: 203, distance: 172.0
click at [60, 359] on div "Support Docs Help" at bounding box center [55, 526] width 110 height 351
click at [58, 163] on div "Chat Logs" at bounding box center [35, 159] width 57 height 15
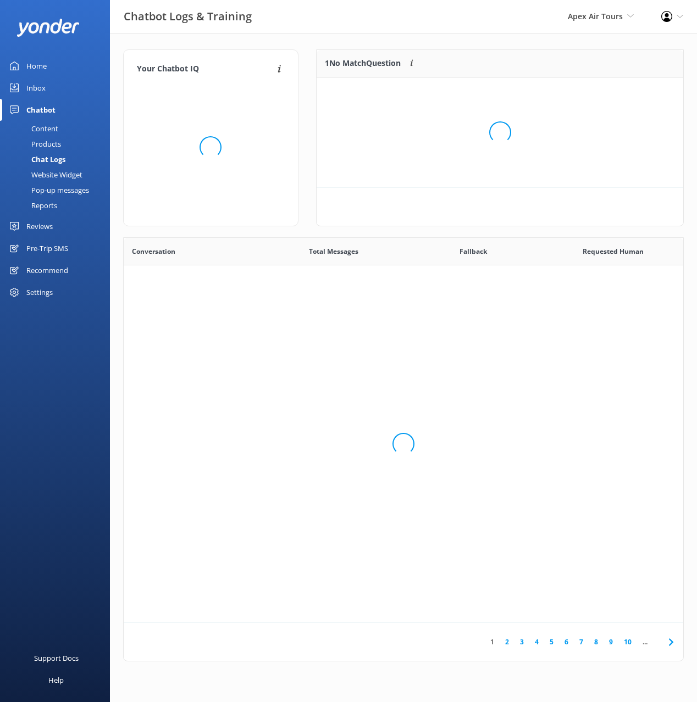
scroll to position [385, 559]
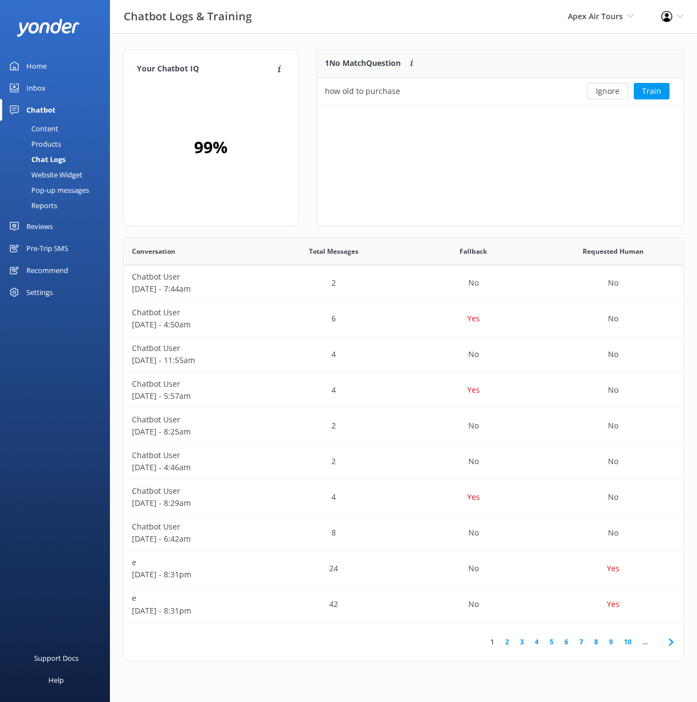
drag, startPoint x: 441, startPoint y: 157, endPoint x: 444, endPoint y: 126, distance: 31.5
click at [441, 157] on div "1 No Match Question Customers sometimes ask questions that don't fully match an…" at bounding box center [500, 137] width 368 height 177
drag, startPoint x: 425, startPoint y: 98, endPoint x: 367, endPoint y: 112, distance: 59.4
click at [324, 92] on div "how old to purchase" at bounding box center [444, 90] width 257 height 27
drag, startPoint x: 466, startPoint y: 153, endPoint x: 314, endPoint y: 142, distance: 152.6
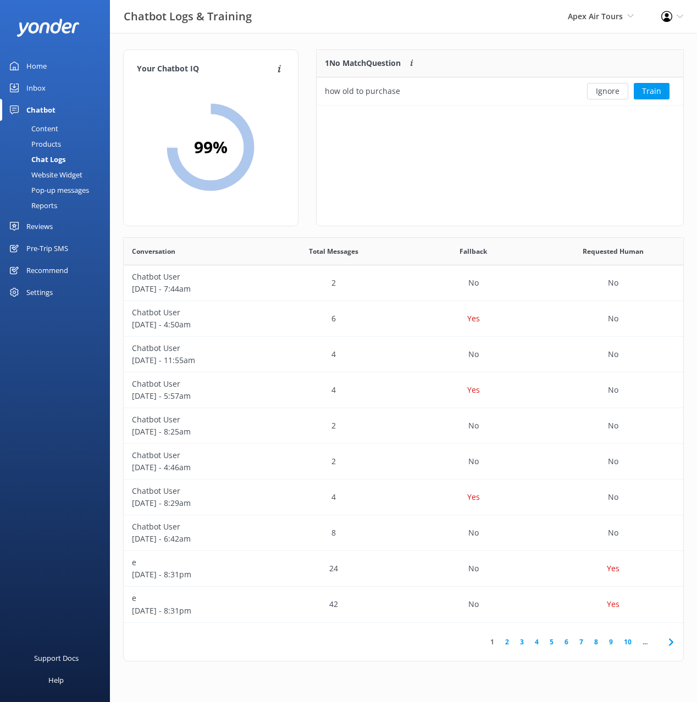
click at [457, 152] on div "1 No Match Question Customers sometimes ask questions that don't fully match an…" at bounding box center [500, 137] width 368 height 177
click at [63, 125] on link "Content" at bounding box center [58, 128] width 103 height 15
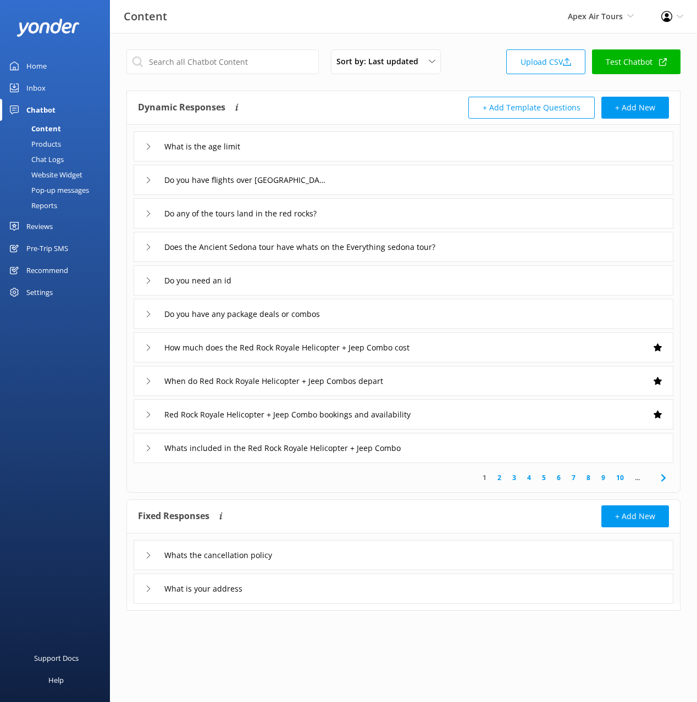
click at [415, 98] on div "+ Add Template Questions + Add New" at bounding box center [535, 108] width 265 height 22
click at [53, 205] on div "Reports" at bounding box center [32, 205] width 51 height 15
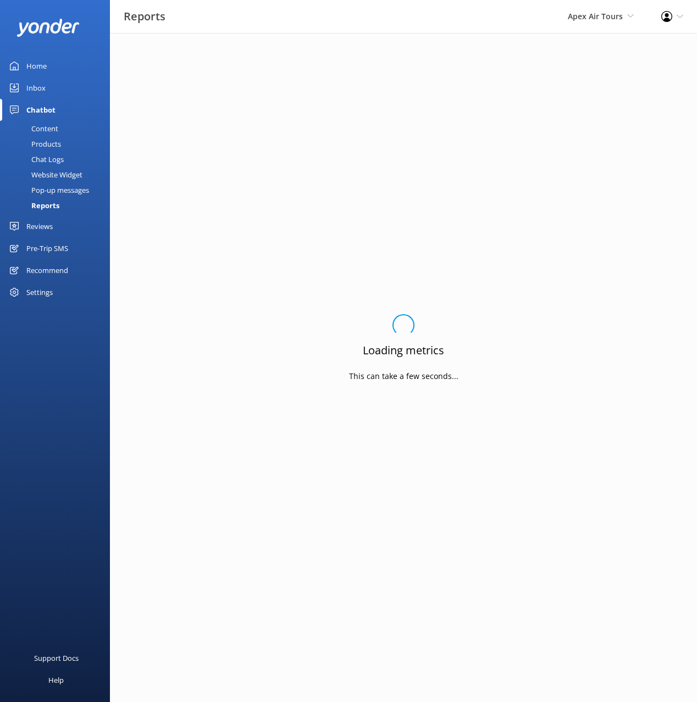
click at [60, 191] on div "Pop-up messages" at bounding box center [48, 189] width 82 height 15
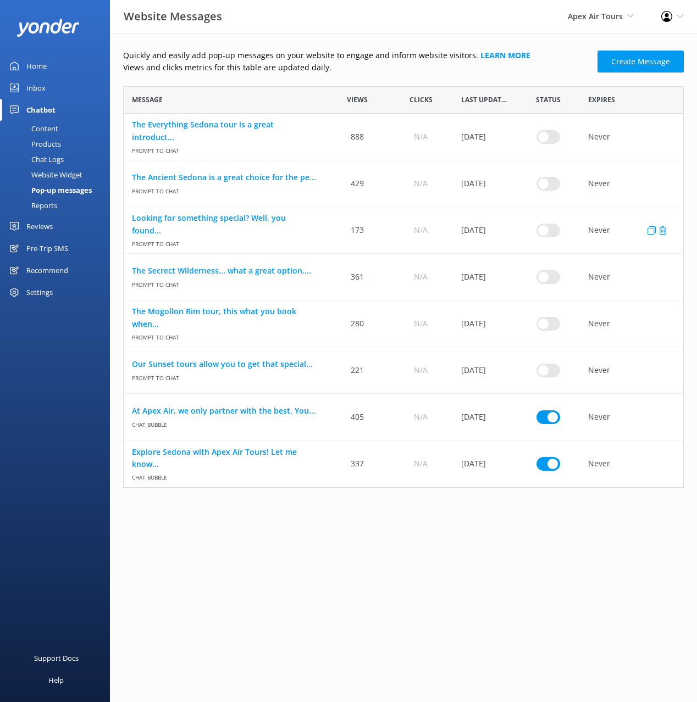
scroll to position [402, 560]
click at [306, 521] on html "Website Messages Apex Air Tours Black Cat Cruises Banff Airporter International…" at bounding box center [348, 351] width 697 height 702
click at [290, 72] on p "Views and clicks metrics for this table are updated daily." at bounding box center [357, 68] width 468 height 12
click at [374, 547] on html "Website Messages Apex Air Tours Black Cat Cruises Banff Airporter International…" at bounding box center [348, 351] width 697 height 702
click at [374, 546] on html "Website Messages Apex Air Tours Black Cat Cruises Banff Airporter International…" at bounding box center [348, 351] width 697 height 702
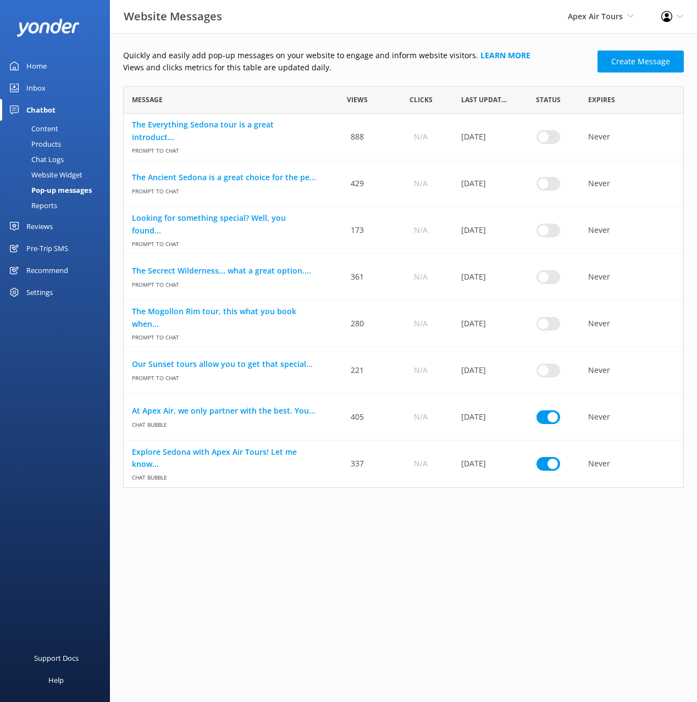
click at [258, 413] on link "At Apex Air, we only partner with the best. You..." at bounding box center [224, 411] width 185 height 12
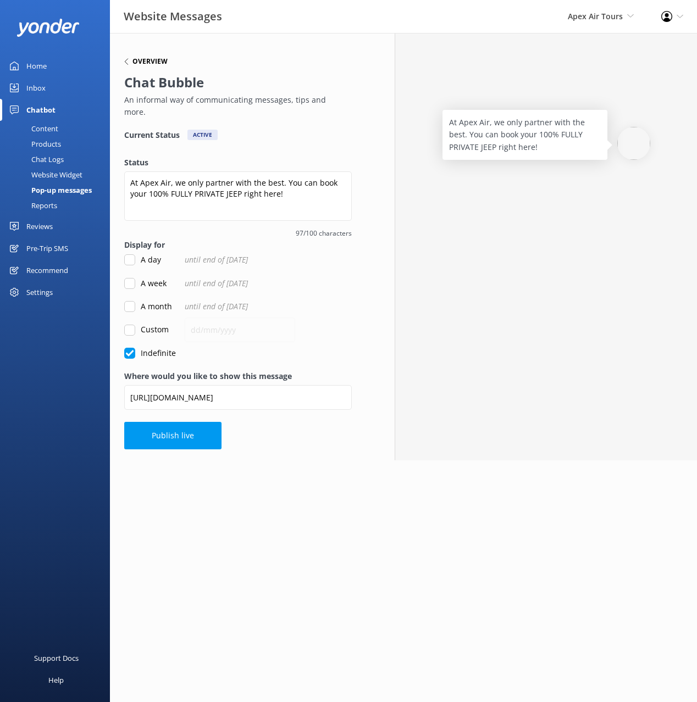
click at [152, 64] on h6 "Overview" at bounding box center [149, 61] width 35 height 7
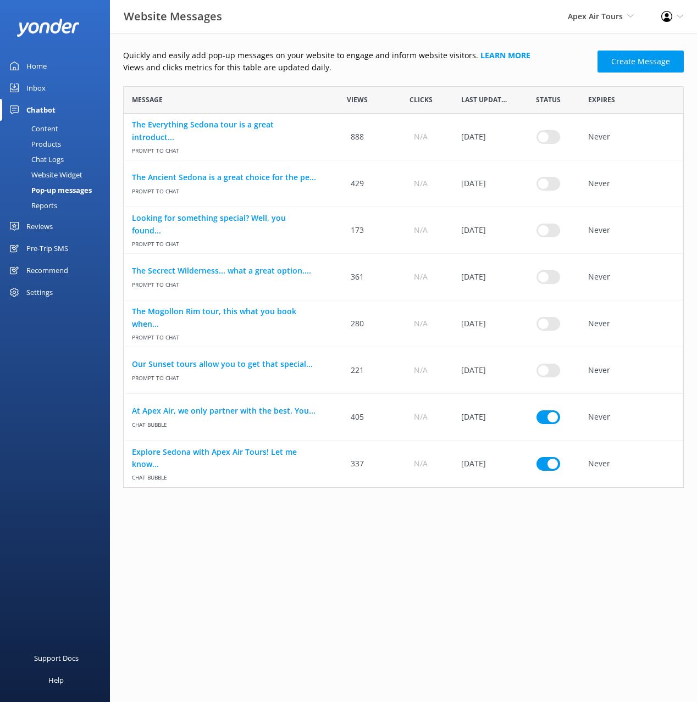
scroll to position [402, 560]
click at [298, 533] on html "Website Messages Apex Air Tours Black Cat Cruises Banff Airporter International…" at bounding box center [348, 351] width 697 height 702
click at [62, 208] on link "Reports" at bounding box center [58, 205] width 103 height 15
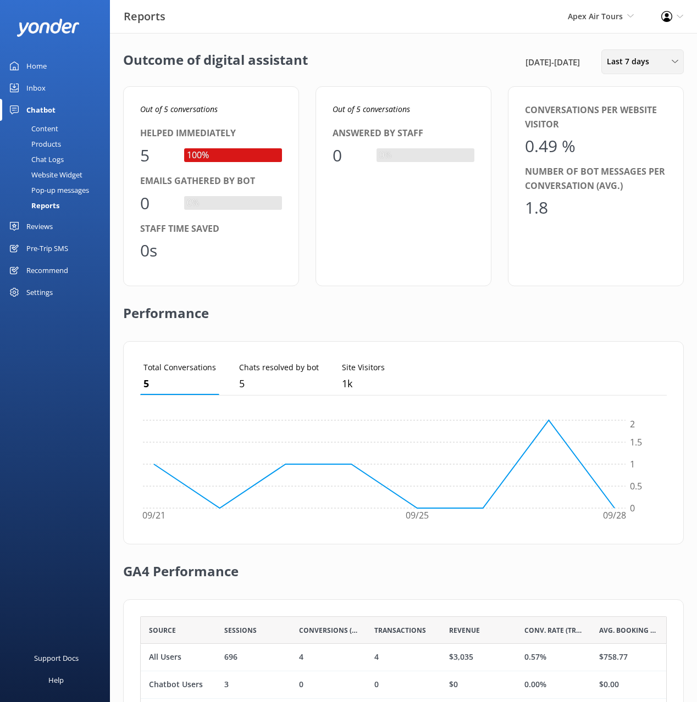
drag, startPoint x: 667, startPoint y: 80, endPoint x: 658, endPoint y: 63, distance: 19.4
click at [666, 80] on div "Outcome of digital assistant 22nd Sep 25 - 29th Sep 25 Last 7 days Last 7 days …" at bounding box center [403, 399] width 587 height 733
click at [658, 63] on div "Last 7 days" at bounding box center [642, 61] width 77 height 12
click at [620, 174] on div "Last 180 days" at bounding box center [628, 176] width 43 height 11
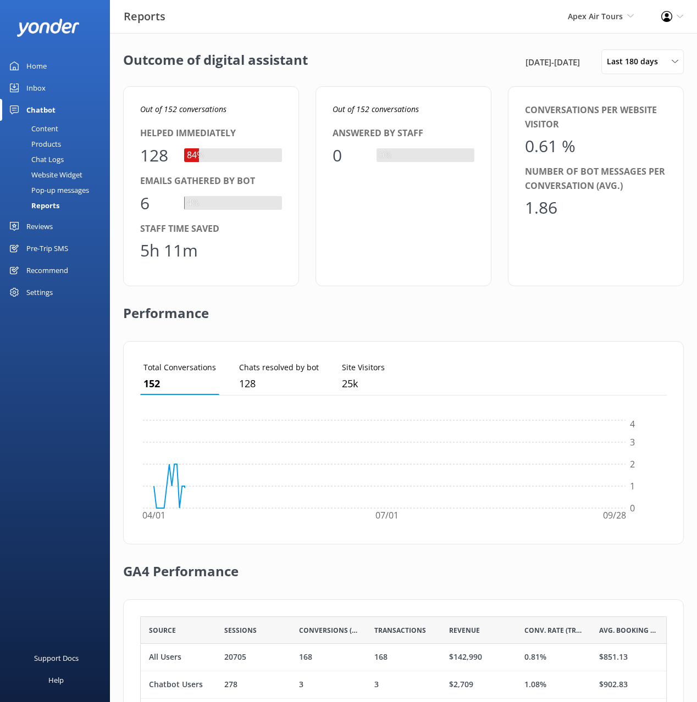
scroll to position [110, 526]
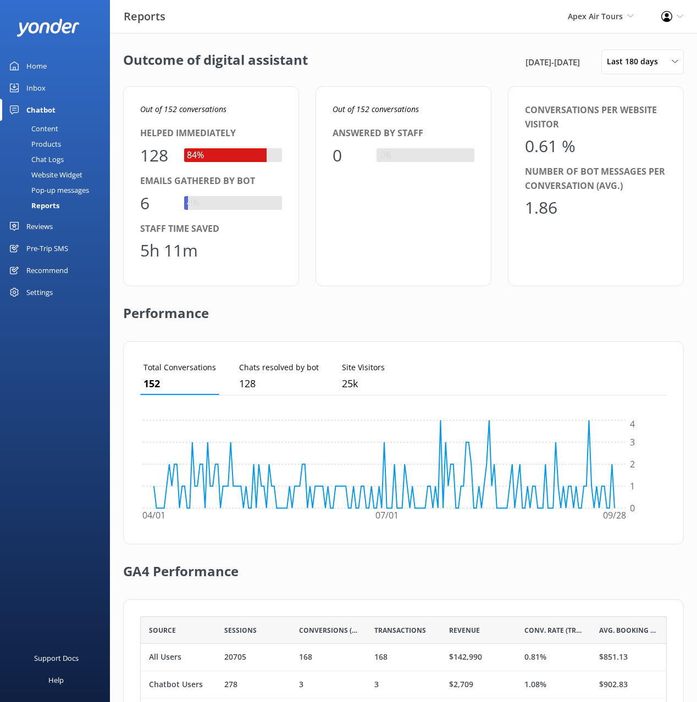
click at [544, 325] on div "Performance" at bounding box center [403, 313] width 560 height 55
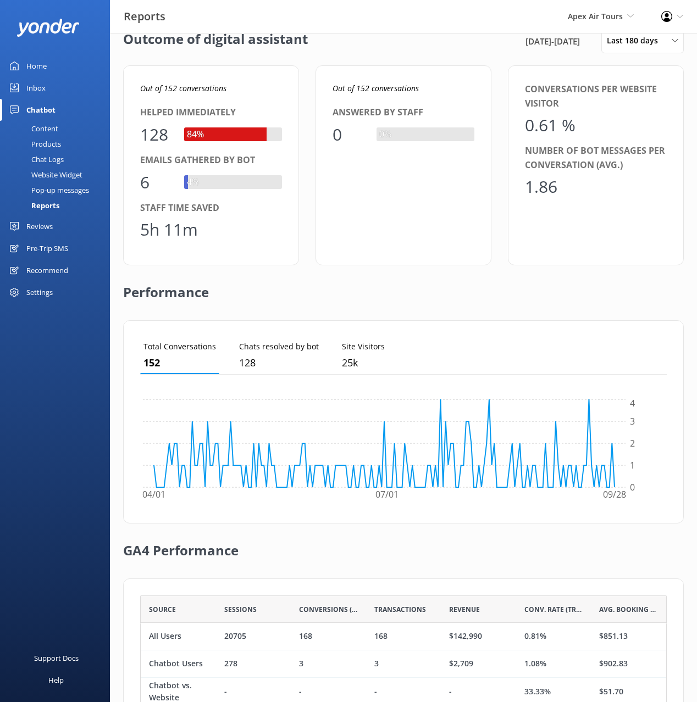
scroll to position [0, 0]
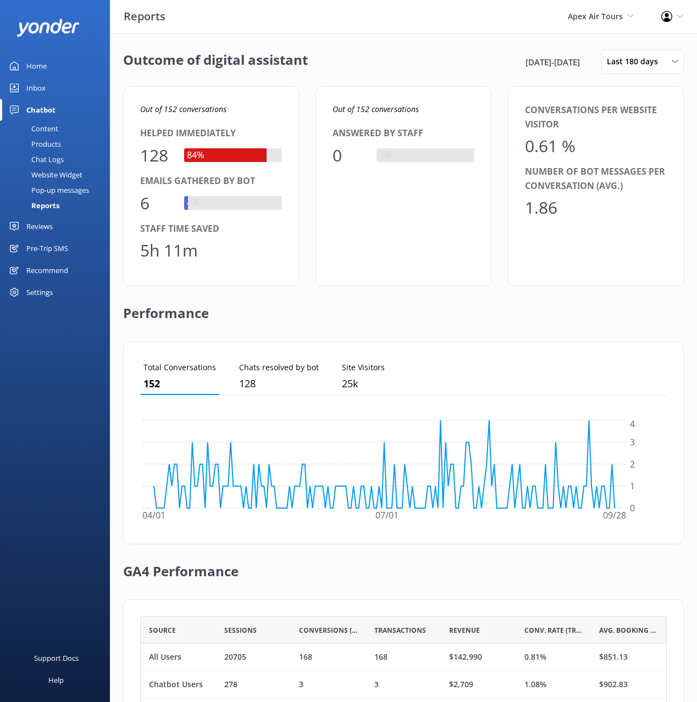
drag, startPoint x: 499, startPoint y: 216, endPoint x: 392, endPoint y: 86, distance: 168.6
click at [499, 216] on div "Out of 152 conversations Helped immediately 128 84% Emails gathered by bot 6 4%…" at bounding box center [403, 186] width 560 height 200
drag, startPoint x: 360, startPoint y: 73, endPoint x: 331, endPoint y: 76, distance: 28.7
click at [358, 73] on div "Outcome of digital assistant 2nd Apr 25 - 29th Sep 25 Last 180 days Last 7 days…" at bounding box center [403, 61] width 560 height 25
click at [335, 71] on div "Outcome of digital assistant 2nd Apr 25 - 29th Sep 25 Last 180 days Last 7 days…" at bounding box center [403, 61] width 560 height 25
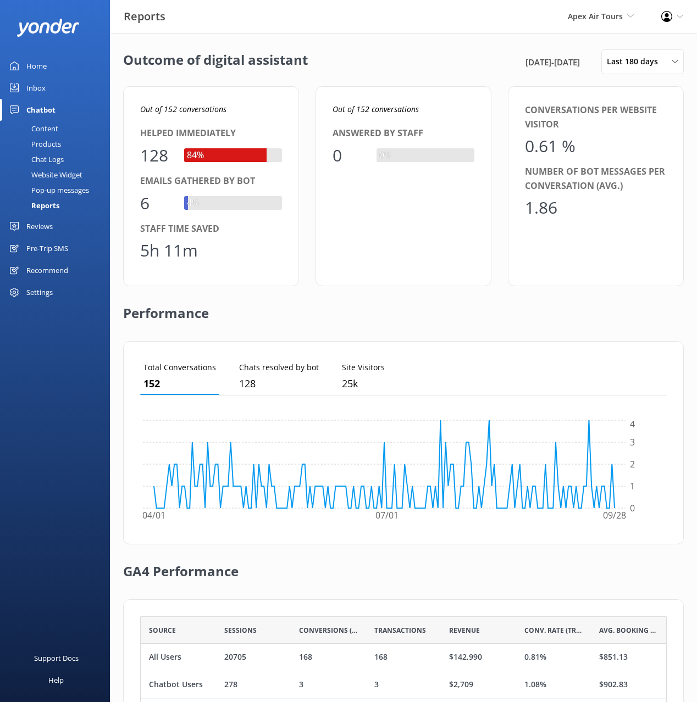
click at [309, 305] on div "Performance" at bounding box center [403, 313] width 560 height 55
drag, startPoint x: 303, startPoint y: 305, endPoint x: 255, endPoint y: 293, distance: 49.3
click at [300, 305] on div "Performance" at bounding box center [403, 313] width 560 height 55
click at [37, 227] on div "Reviews" at bounding box center [39, 226] width 26 height 22
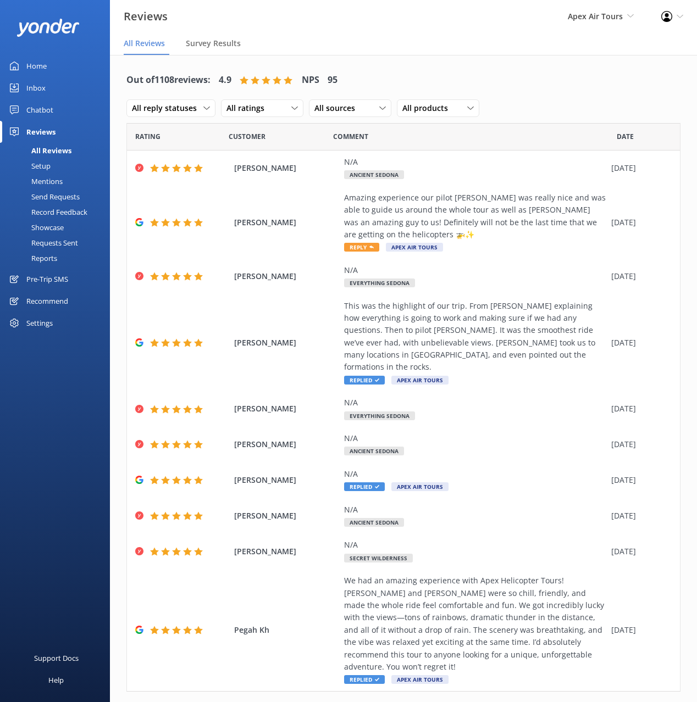
click at [402, 85] on div "Out of 1108 reviews: 4.9 NPS 95 All reply statuses All reply statuses Needs a r…" at bounding box center [403, 94] width 554 height 57
drag, startPoint x: 538, startPoint y: 82, endPoint x: 560, endPoint y: 87, distance: 22.1
click at [540, 82] on div "Out of 1108 reviews: 4.9 NPS 95 All reply statuses All reply statuses Needs a r…" at bounding box center [403, 94] width 554 height 57
click at [565, 91] on div "Out of 1108 reviews: 4.9 NPS 95 All reply statuses All reply statuses Needs a r…" at bounding box center [403, 94] width 554 height 57
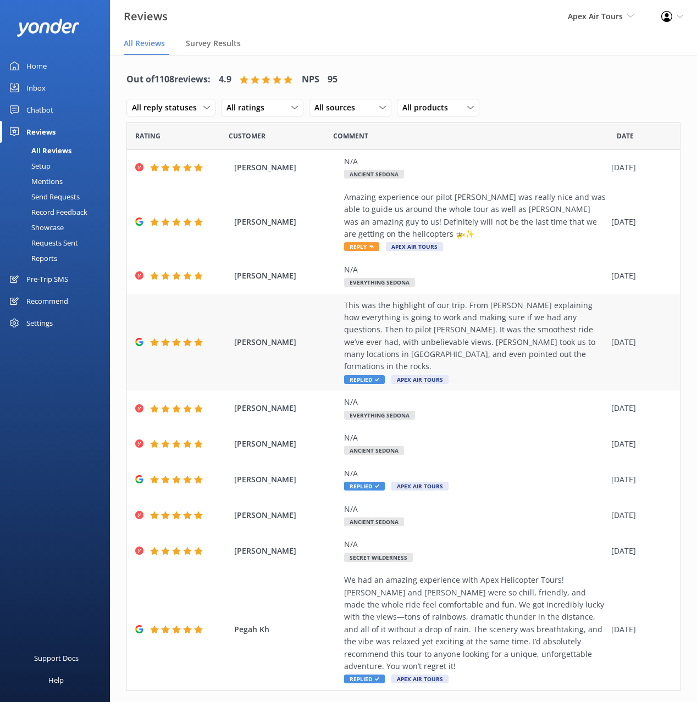
click at [381, 321] on div "This was the highlight of our trip. From Connor explaining how everything is go…" at bounding box center [474, 336] width 261 height 74
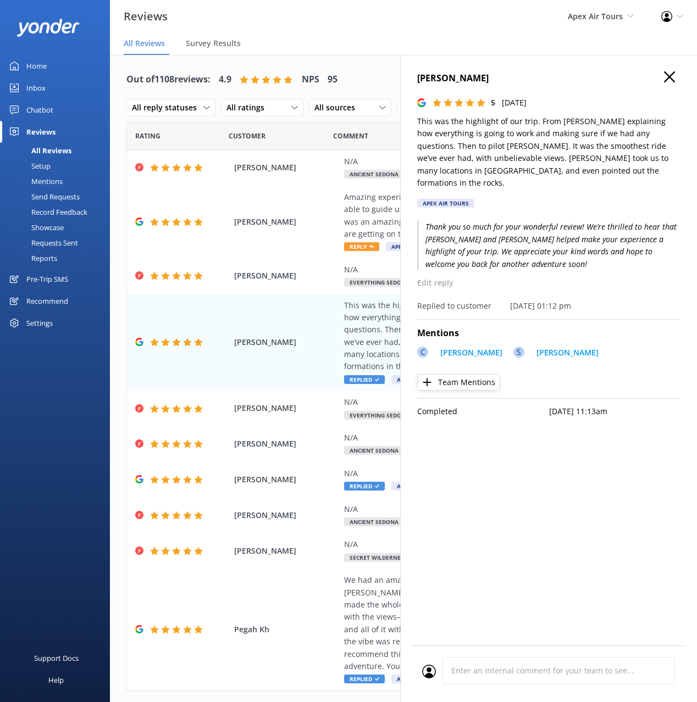
click at [672, 75] on icon "button" at bounding box center [669, 76] width 11 height 11
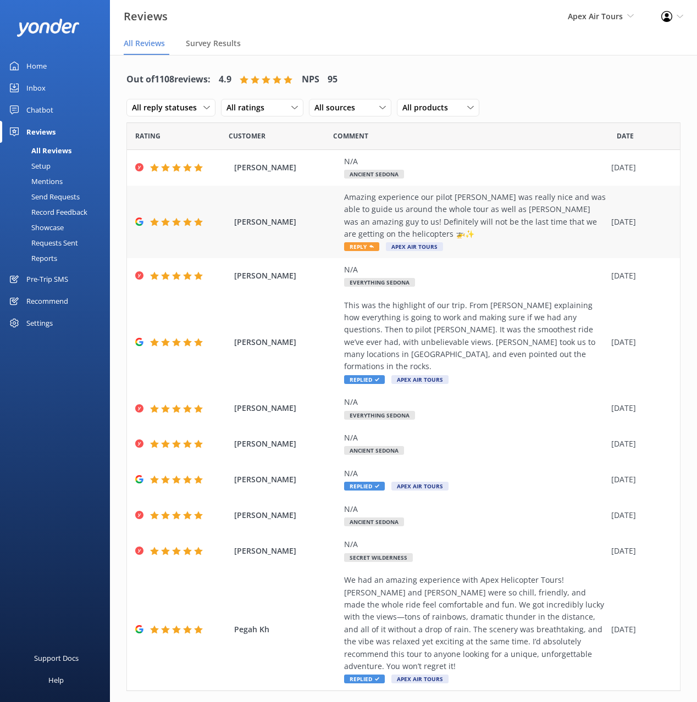
click at [357, 248] on span "Reply" at bounding box center [361, 246] width 35 height 9
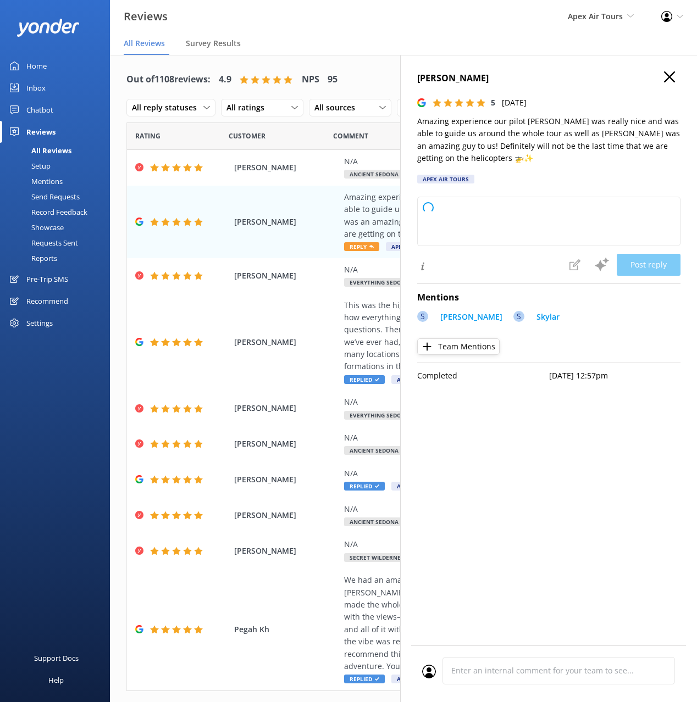
type textarea "Thank you so much for your wonderful review! We're thrilled to hear you had an …"
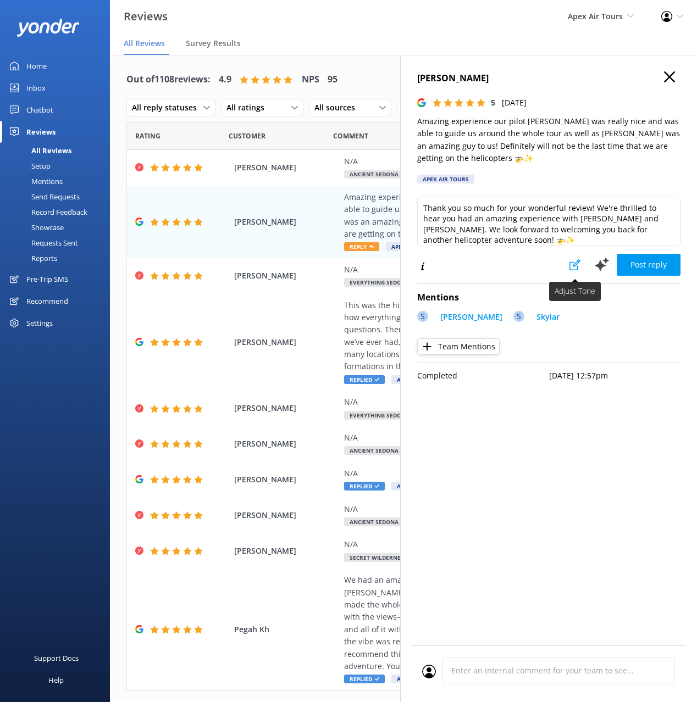
click at [571, 266] on icon at bounding box center [574, 264] width 11 height 11
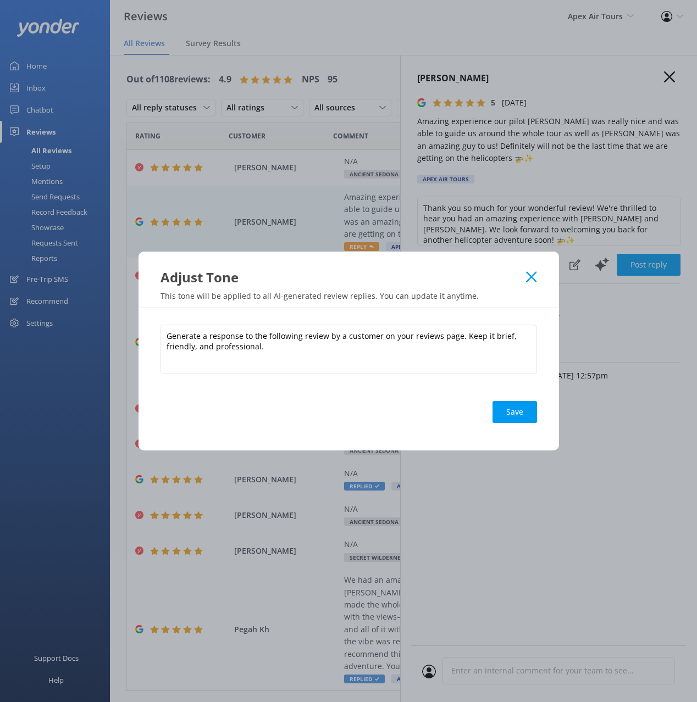
drag, startPoint x: 529, startPoint y: 274, endPoint x: 523, endPoint y: 275, distance: 6.1
click at [528, 274] on use at bounding box center [531, 276] width 10 height 10
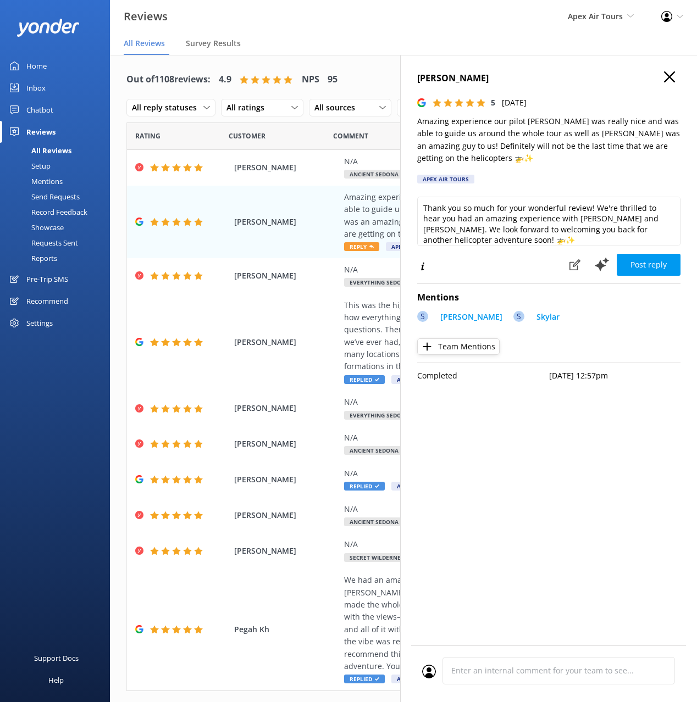
drag, startPoint x: 669, startPoint y: 74, endPoint x: 600, endPoint y: 93, distance: 70.6
click at [668, 74] on icon "button" at bounding box center [669, 76] width 11 height 11
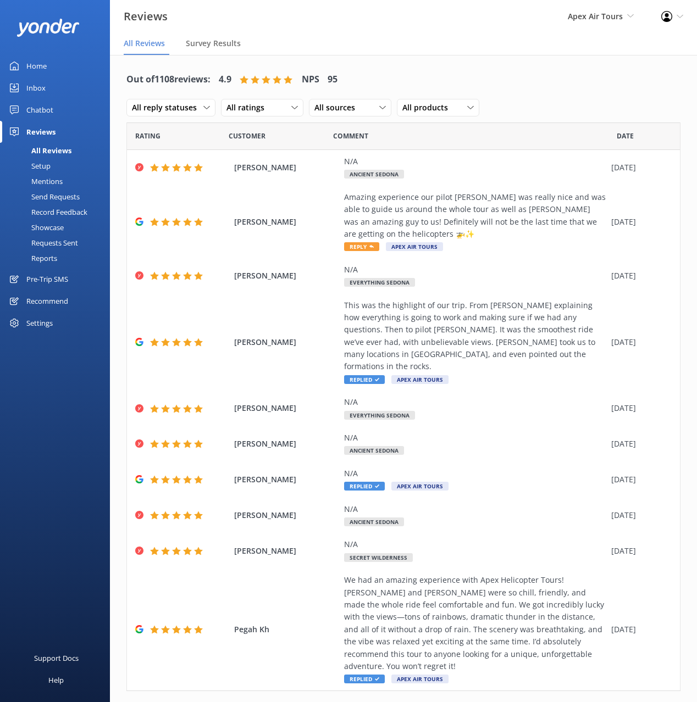
click at [482, 84] on div "Out of 1108 reviews: 4.9 NPS 95 All reply statuses All reply statuses Needs a r…" at bounding box center [403, 93] width 554 height 57
drag, startPoint x: 406, startPoint y: 76, endPoint x: 386, endPoint y: 104, distance: 34.6
click at [406, 76] on div "Out of 1108 reviews: 4.9 NPS 95 All reply statuses All reply statuses Needs a r…" at bounding box center [403, 93] width 554 height 57
click at [64, 179] on link "Mentions" at bounding box center [58, 181] width 103 height 15
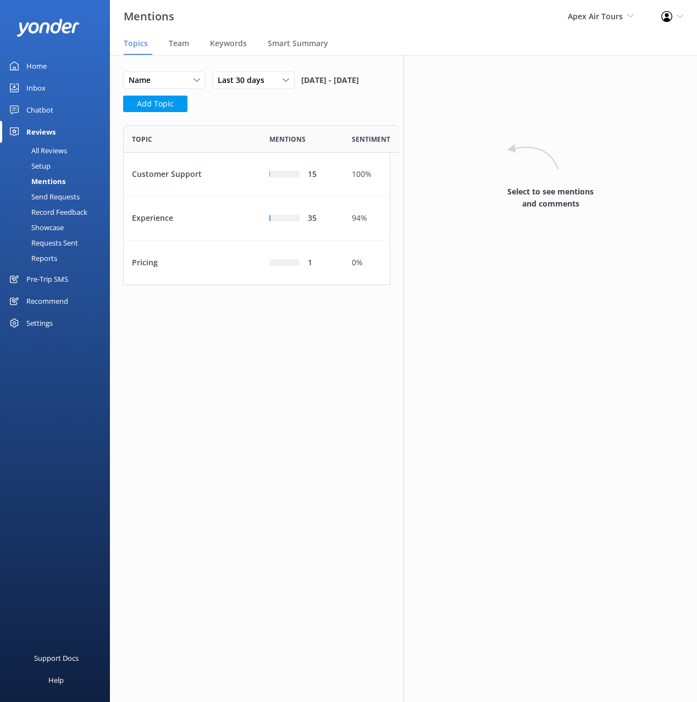
scroll to position [160, 267]
click at [229, 119] on div "Name Name Highest mentions Last 30 days Last 7 days Last 30 days Last 90 days L…" at bounding box center [256, 94] width 267 height 47
click at [177, 42] on span "Team" at bounding box center [179, 43] width 20 height 11
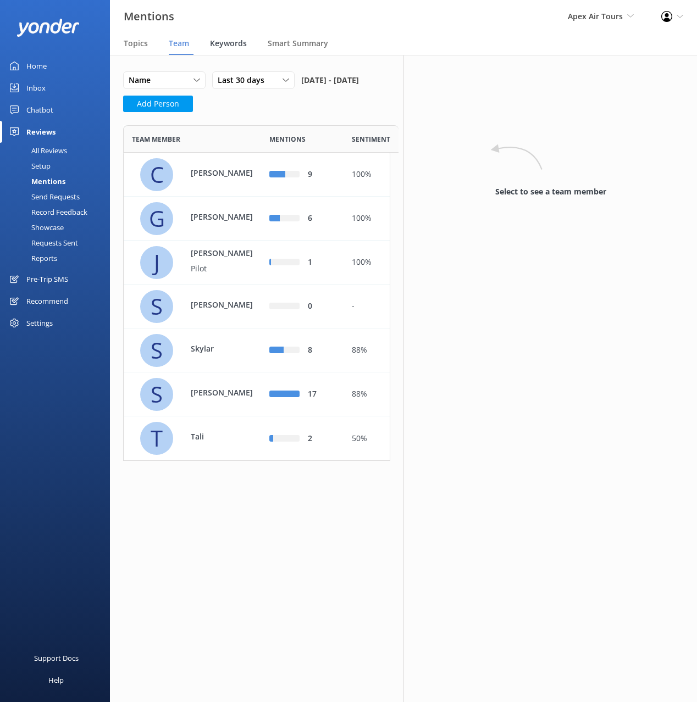
click at [219, 42] on span "Keywords" at bounding box center [228, 43] width 37 height 11
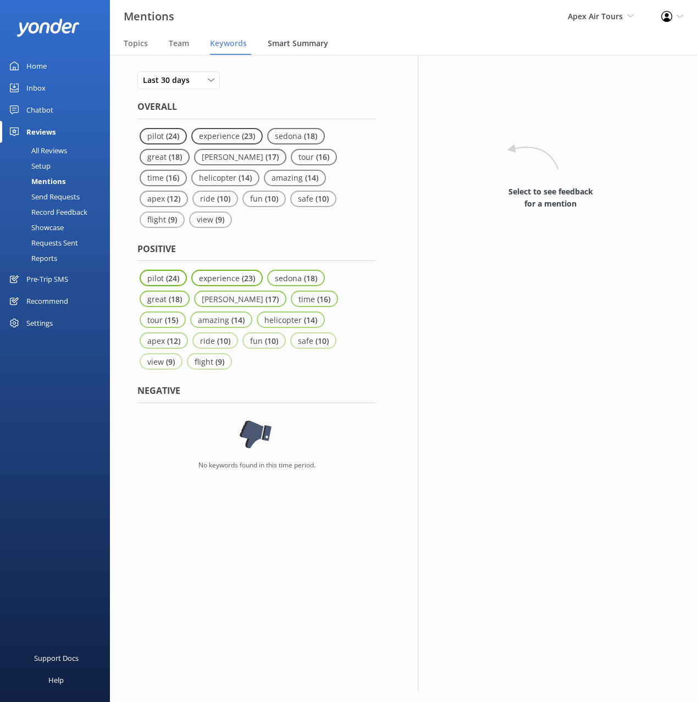
click at [313, 46] on span "Smart Summary" at bounding box center [298, 43] width 60 height 11
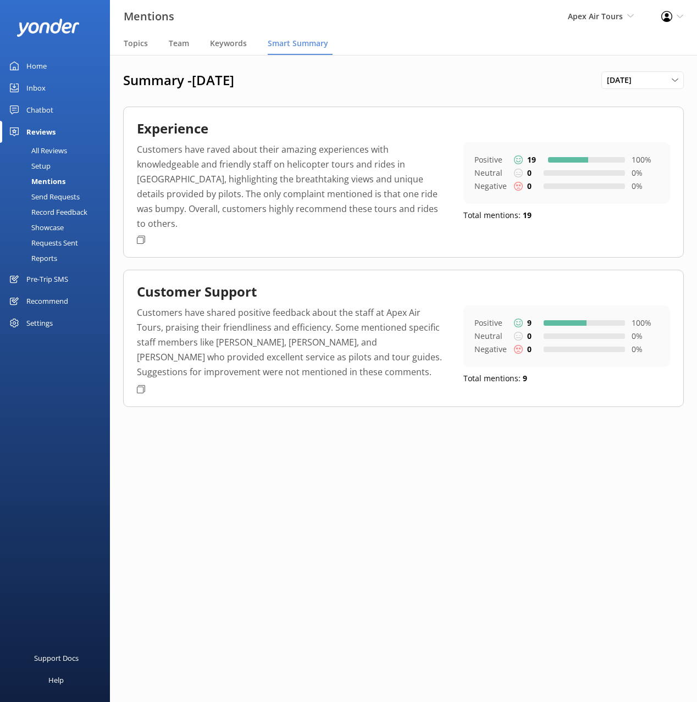
drag, startPoint x: 356, startPoint y: 92, endPoint x: 338, endPoint y: 92, distance: 18.1
click at [355, 92] on div "Summary - August 2025 August 2025 January 2023 February 2023 March 2023 April 2…" at bounding box center [403, 248] width 587 height 386
click at [46, 165] on div "Setup" at bounding box center [29, 165] width 44 height 15
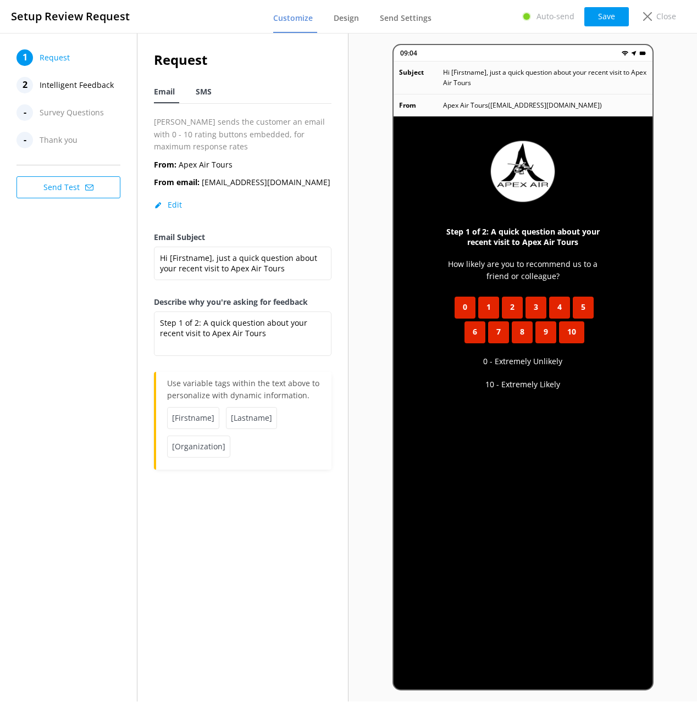
click at [203, 93] on span "SMS" at bounding box center [204, 91] width 16 height 11
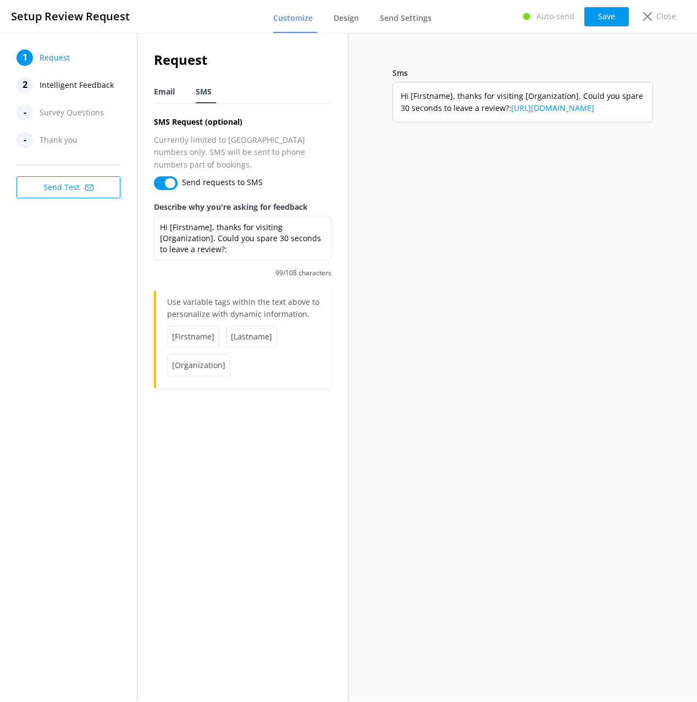
click at [161, 89] on span "Email" at bounding box center [164, 91] width 21 height 11
type textarea "Step 1 of 2: A quick question about your recent visit to Apex Air Tours"
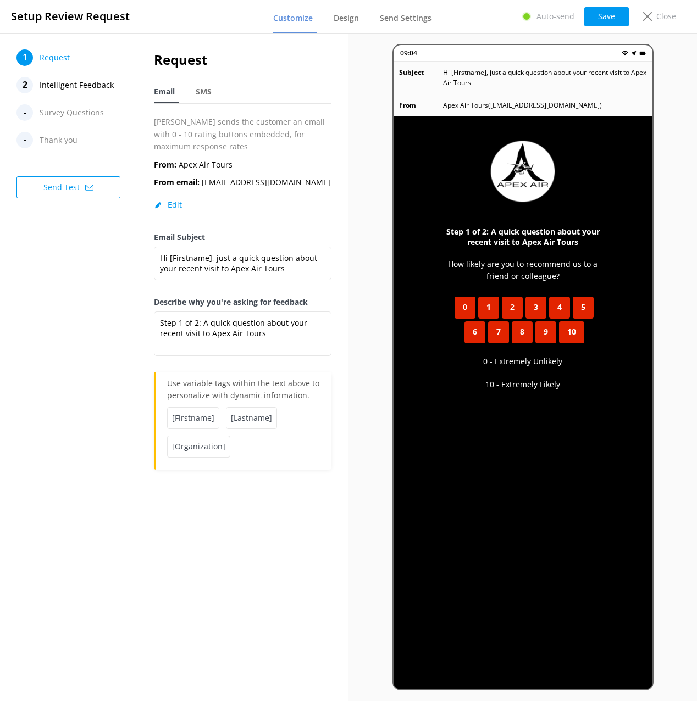
click at [66, 81] on span "Intelligent Feedback" at bounding box center [77, 85] width 74 height 16
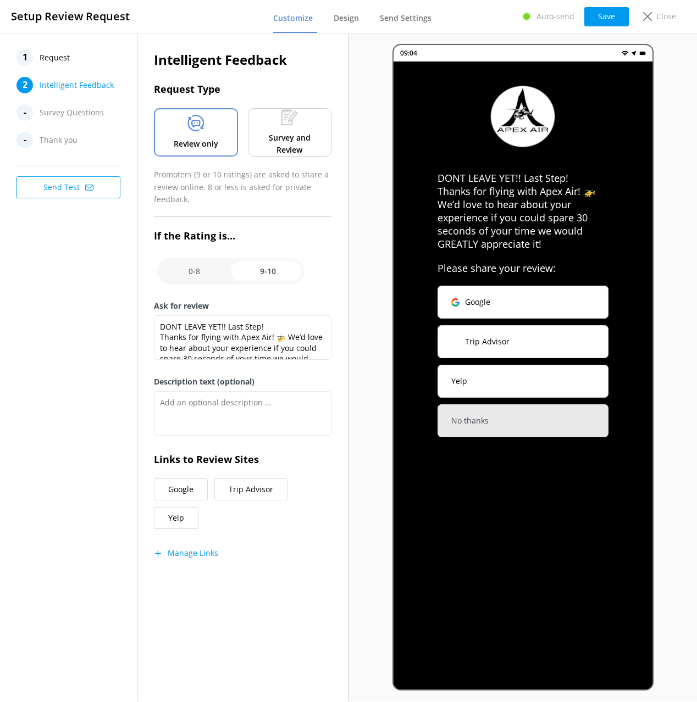
click at [87, 269] on div "1 Request 2 Intelligent Feedback - Survey Questions - Thank you Send Test" at bounding box center [68, 367] width 137 height 669
click at [68, 303] on div "1 Request 2 Intelligent Feedback - Survey Questions - Thank you Send Test" at bounding box center [68, 367] width 137 height 669
click at [63, 352] on div "1 Request 2 Intelligent Feedback - Survey Questions - Thank you Send Test" at bounding box center [68, 367] width 137 height 669
click at [197, 553] on button "Manage Links" at bounding box center [186, 553] width 64 height 11
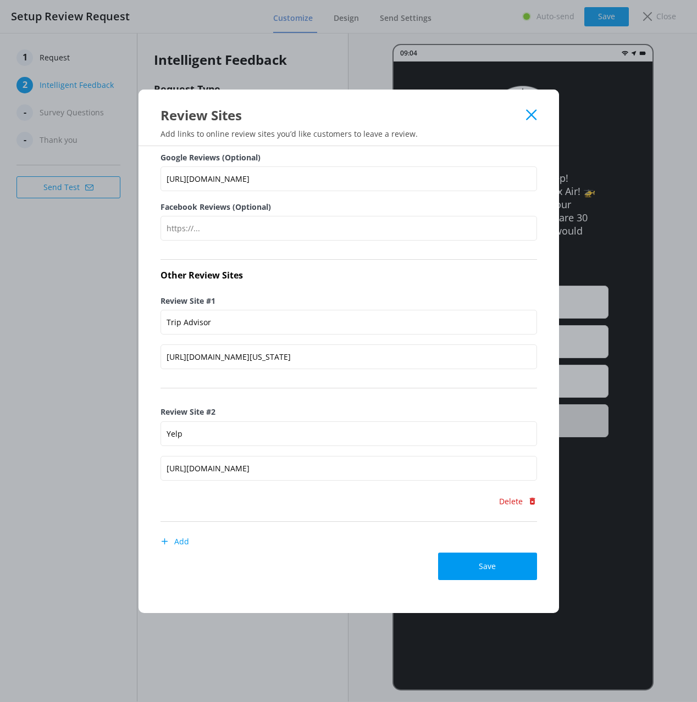
scroll to position [0, 0]
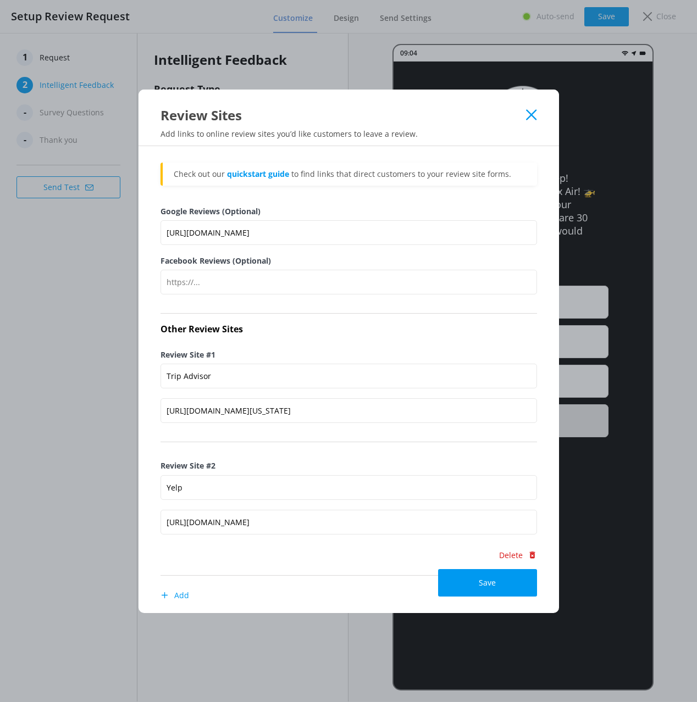
drag, startPoint x: 526, startPoint y: 113, endPoint x: 514, endPoint y: 118, distance: 12.9
click at [526, 113] on icon at bounding box center [531, 114] width 10 height 11
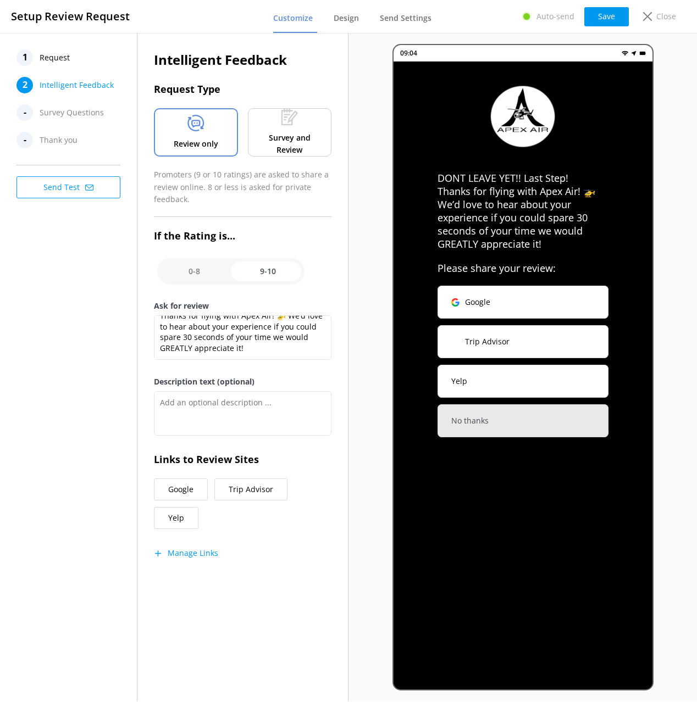
click at [60, 316] on div "1 Request 2 Intelligent Feedback - Survey Questions - Thank you Send Test" at bounding box center [68, 367] width 137 height 669
click at [95, 374] on div "1 Request 2 Intelligent Feedback - Survey Questions - Thank you Send Test" at bounding box center [68, 367] width 137 height 669
click at [345, 19] on span "Design" at bounding box center [345, 18] width 25 height 11
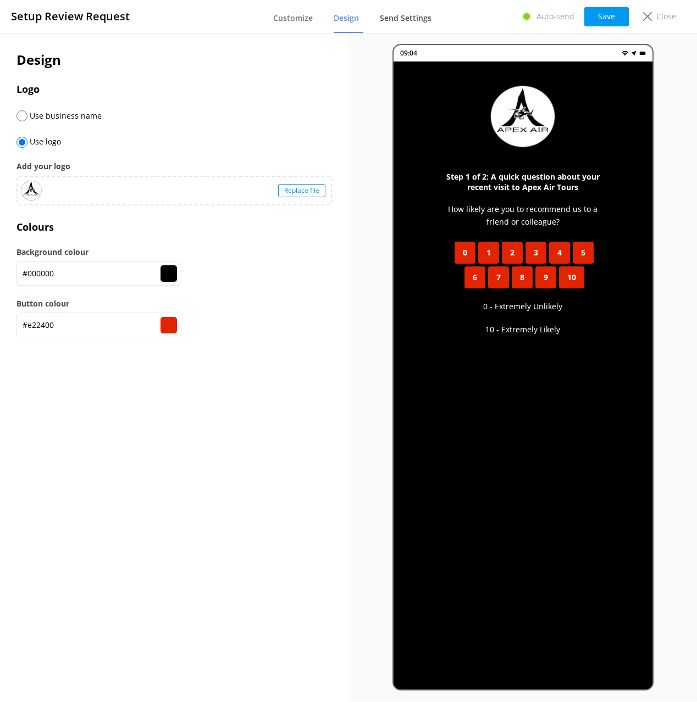
drag, startPoint x: 415, startPoint y: 20, endPoint x: 408, endPoint y: 30, distance: 13.0
click at [415, 20] on span "Send Settings" at bounding box center [406, 18] width 52 height 11
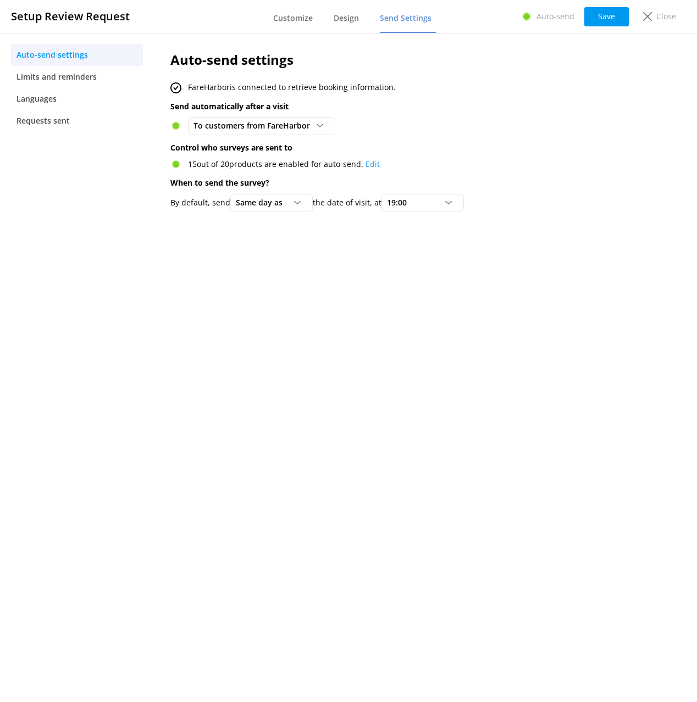
click at [375, 333] on div "Auto-send settings FareHarbor is connected to retrieve booking information. Sen…" at bounding box center [398, 367] width 488 height 669
drag, startPoint x: 374, startPoint y: 334, endPoint x: 362, endPoint y: 319, distance: 18.8
click at [372, 333] on div "Auto-send settings FareHarbor is connected to retrieve booking information. Sen…" at bounding box center [398, 367] width 488 height 669
click at [62, 73] on span "Limits and reminders" at bounding box center [56, 77] width 80 height 12
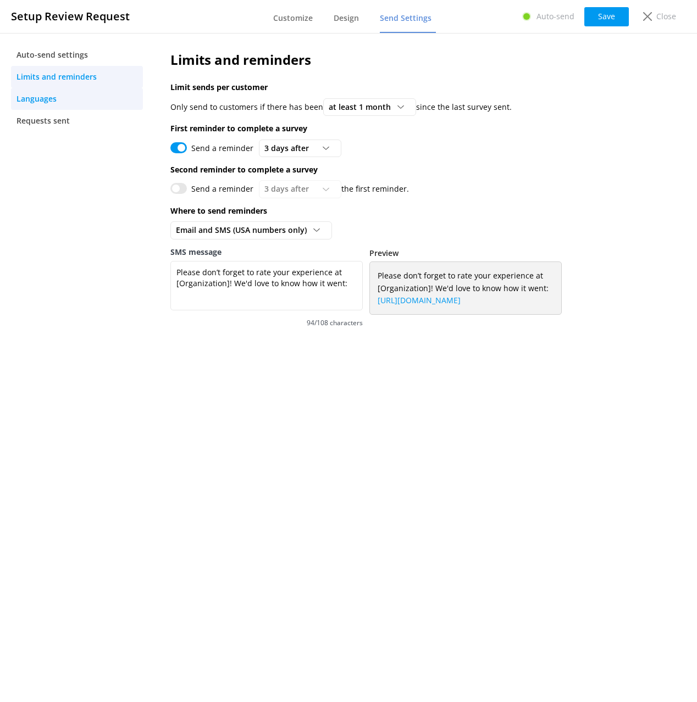
click at [32, 99] on span "Languages" at bounding box center [36, 99] width 40 height 12
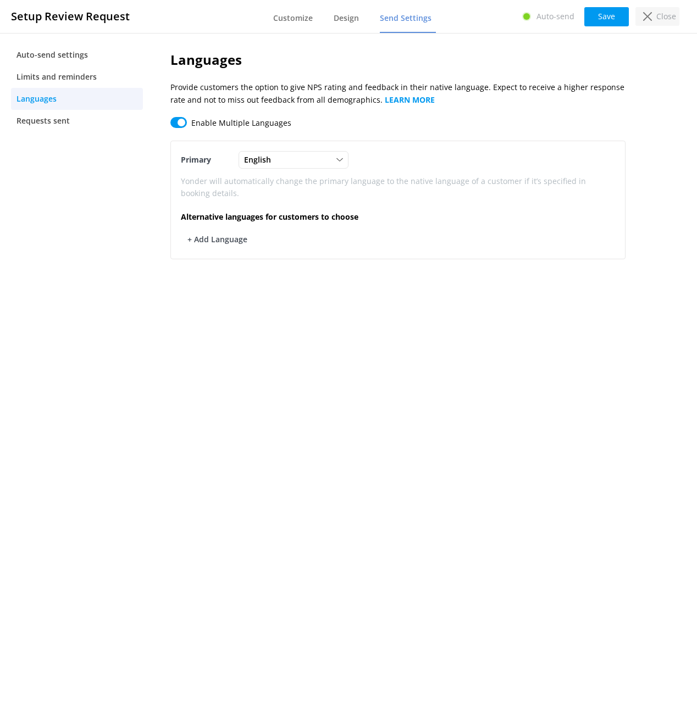
click at [667, 15] on p "Close" at bounding box center [666, 16] width 20 height 12
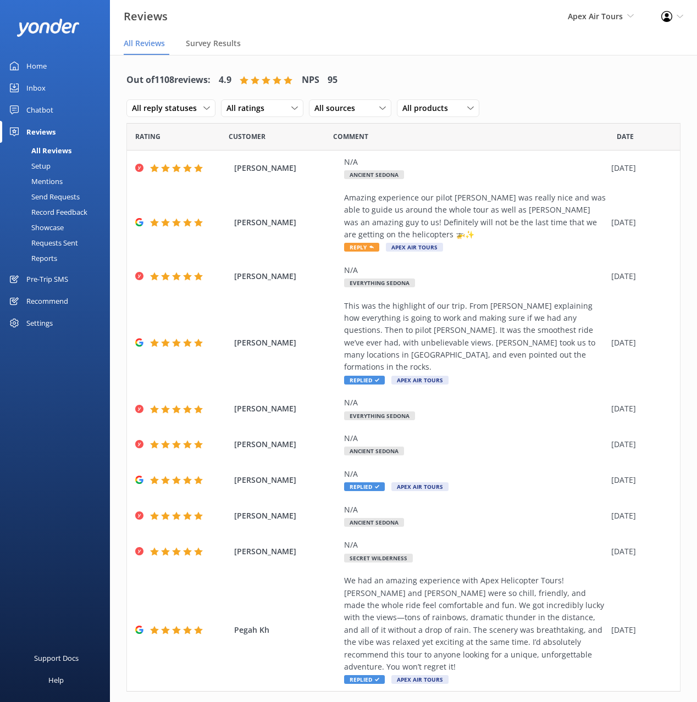
click at [45, 227] on div "Showcase" at bounding box center [35, 227] width 57 height 15
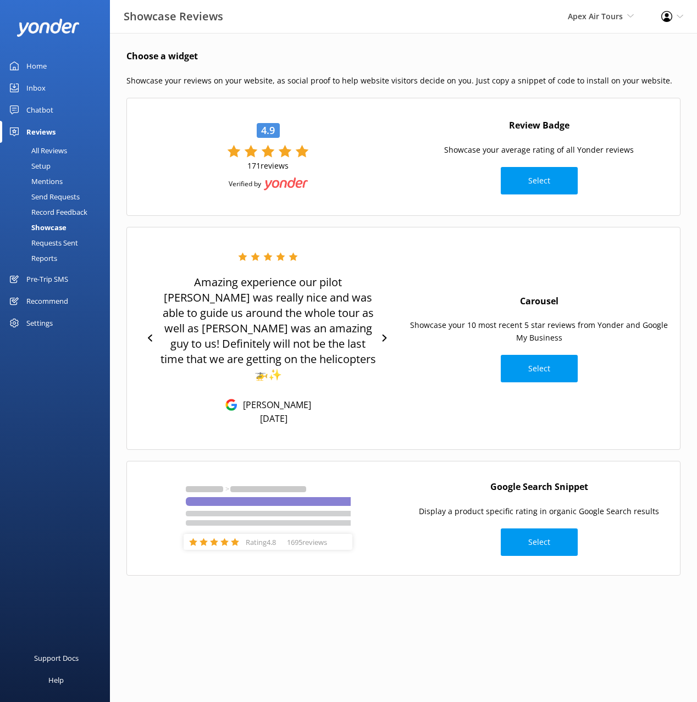
click at [152, 243] on div "Amazing experience our pilot Steve was really nice and was able to guide us aro…" at bounding box center [268, 338] width 260 height 200
click at [49, 244] on div "Requests Sent" at bounding box center [42, 242] width 71 height 15
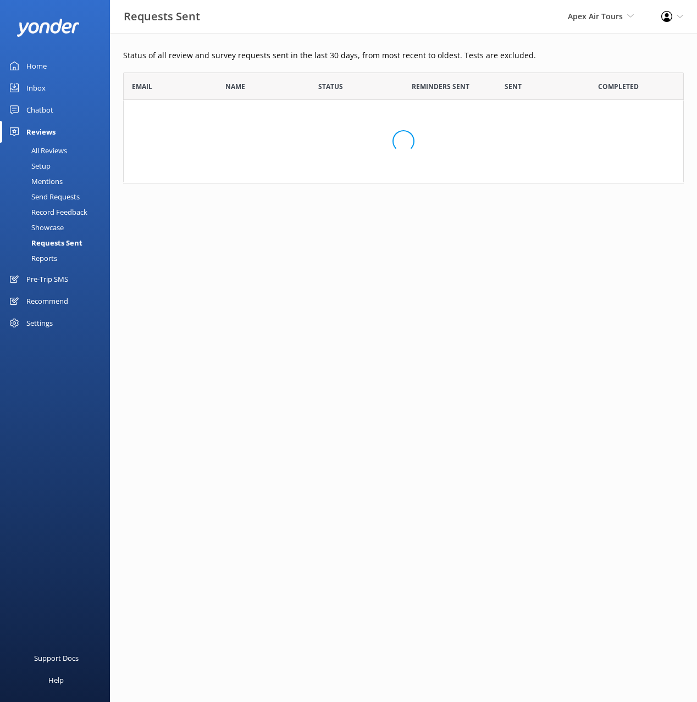
scroll to position [303, 560]
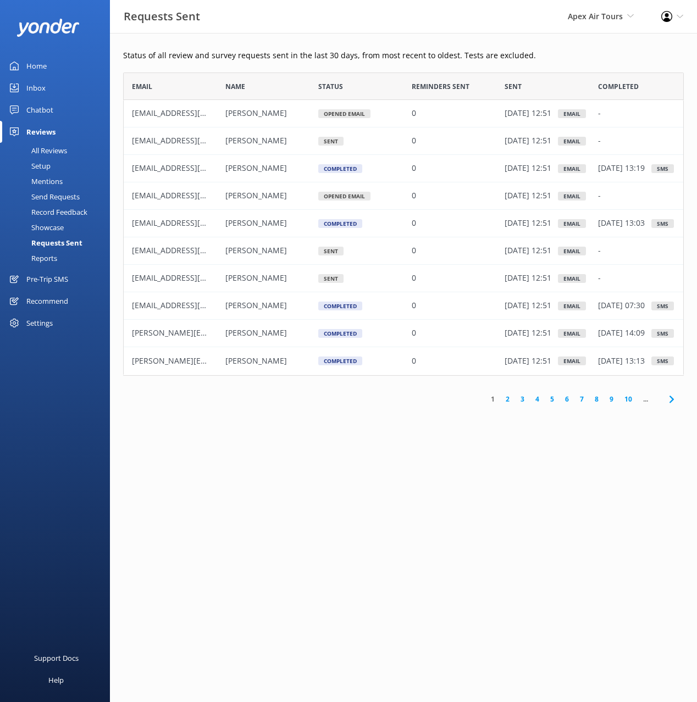
click at [53, 256] on div "Reports" at bounding box center [32, 258] width 51 height 15
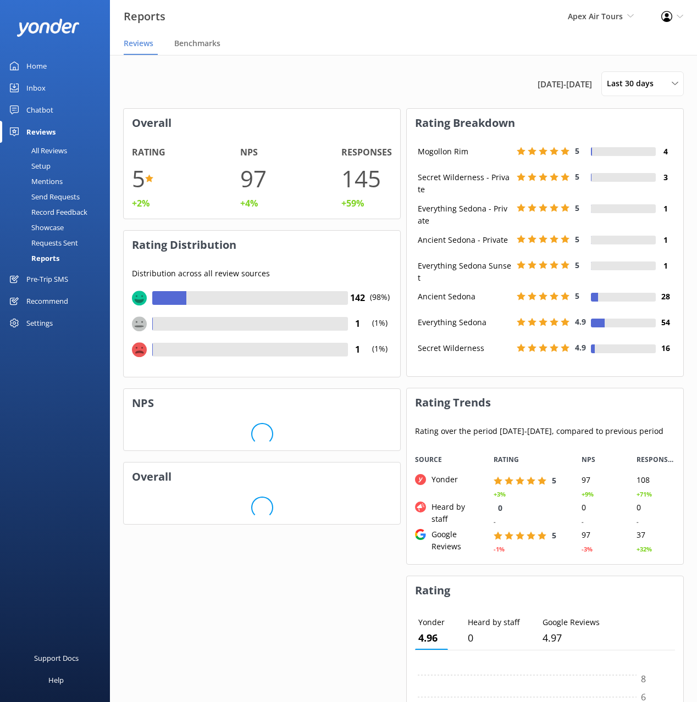
scroll to position [118, 276]
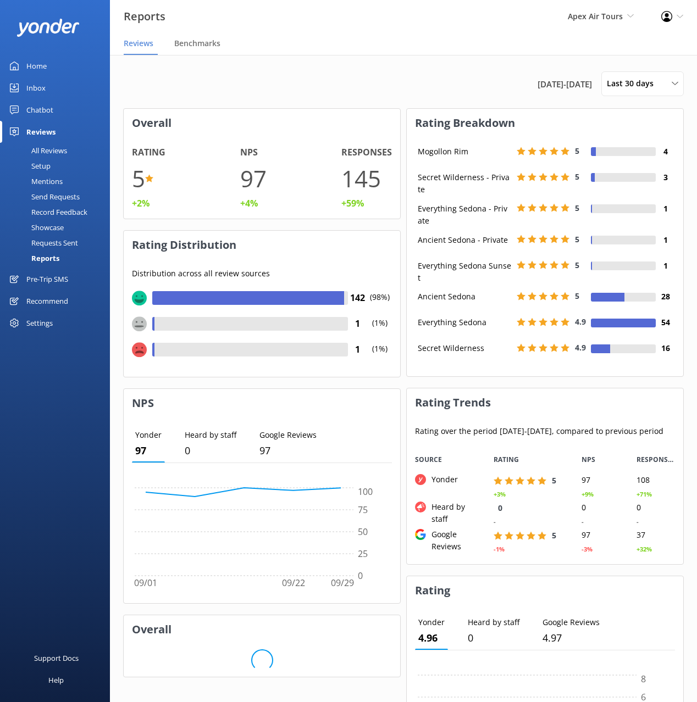
click at [346, 249] on h3 "Rating Distribution" at bounding box center [262, 245] width 276 height 29
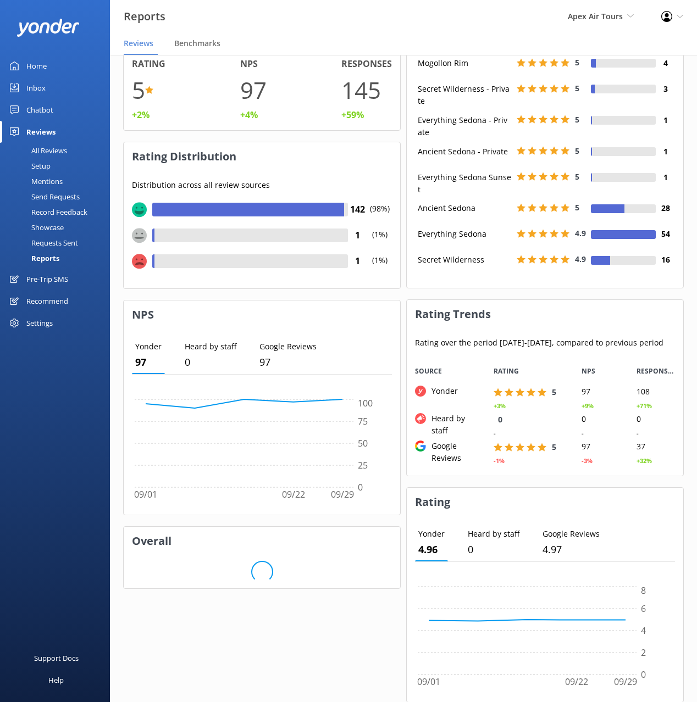
scroll to position [0, 0]
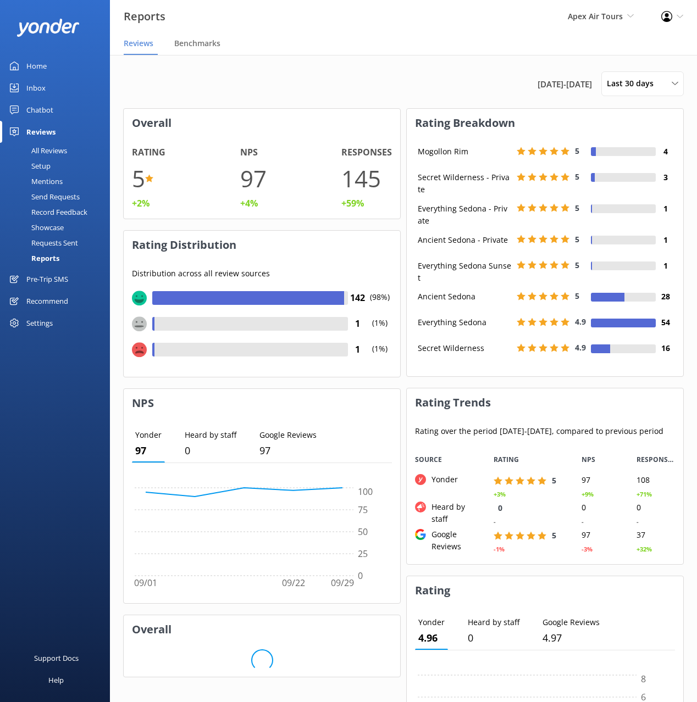
click at [66, 281] on div "Pre-Trip SMS" at bounding box center [47, 279] width 42 height 22
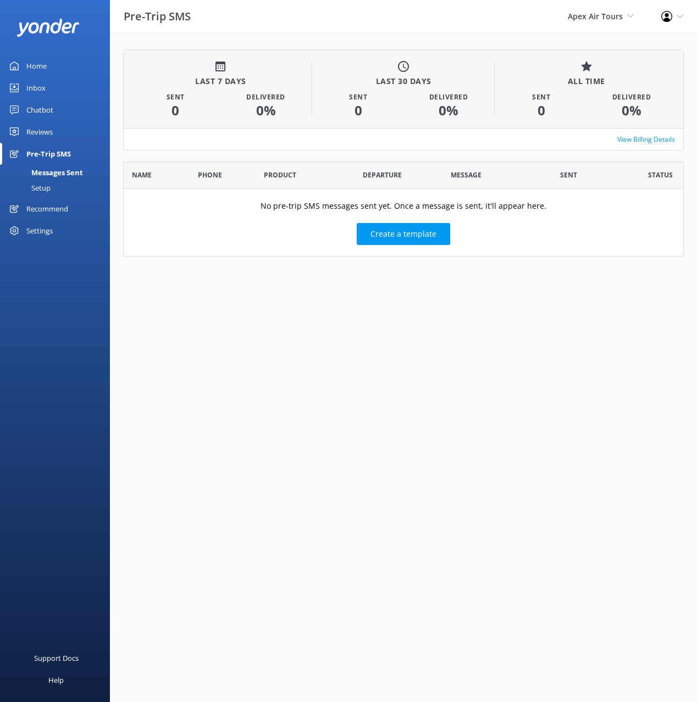
scroll to position [96, 560]
click at [47, 208] on div "Recommend" at bounding box center [47, 209] width 42 height 22
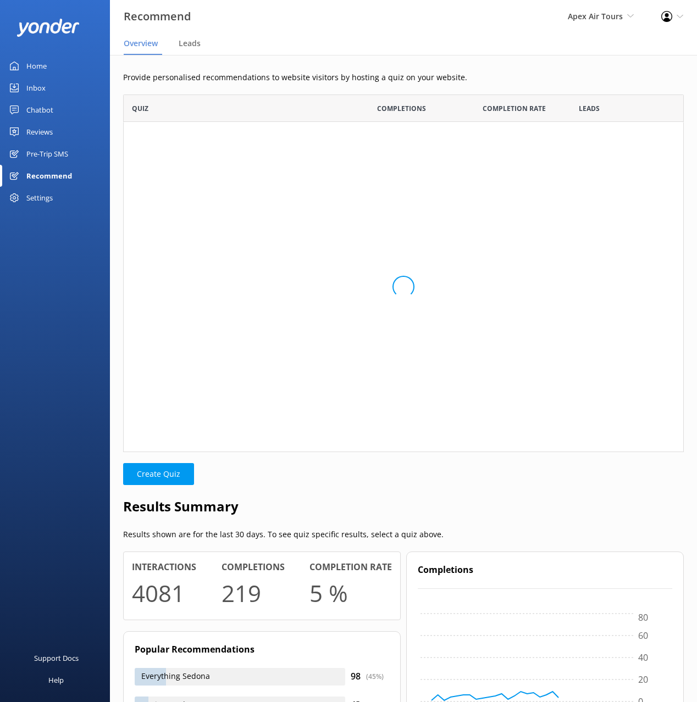
scroll to position [55, 560]
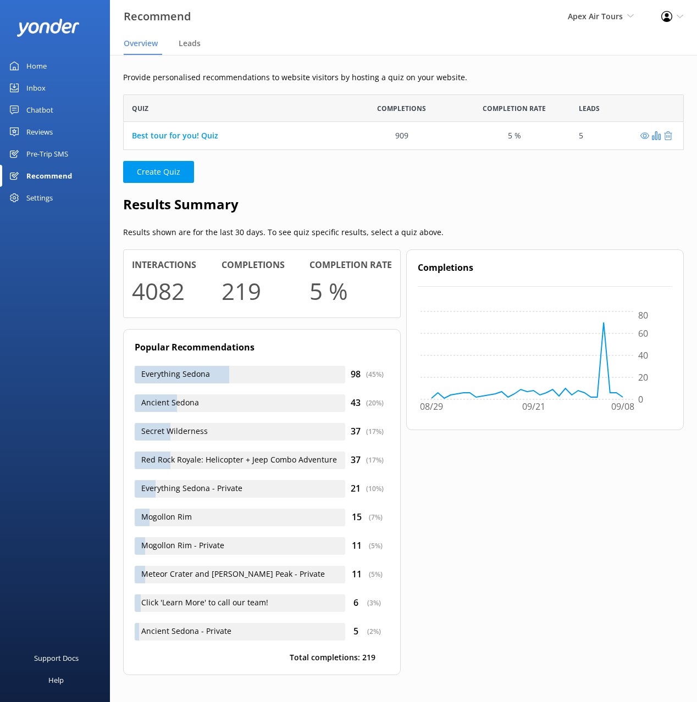
click at [310, 191] on div "Provide personalised recommendations to website visitors by hosting a quiz on y…" at bounding box center [403, 381] width 587 height 653
click at [66, 241] on div "Home Inbox Chatbot Content Products Chat Logs Website Widget Pop-up messages Re…" at bounding box center [55, 175] width 110 height 351
drag, startPoint x: 371, startPoint y: 197, endPoint x: 340, endPoint y: 198, distance: 31.9
click at [371, 197] on h2 "Results Summary" at bounding box center [403, 204] width 560 height 21
drag, startPoint x: 61, startPoint y: 246, endPoint x: 49, endPoint y: 215, distance: 32.5
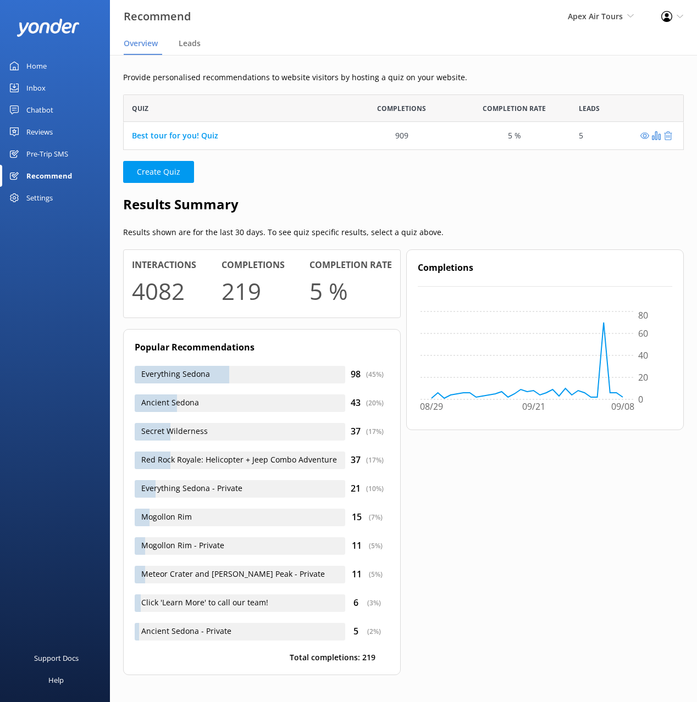
click at [60, 241] on div "Home Inbox Chatbot Content Products Chat Logs Website Widget Pop-up messages Re…" at bounding box center [55, 175] width 110 height 351
click at [47, 203] on div "Settings" at bounding box center [39, 198] width 26 height 22
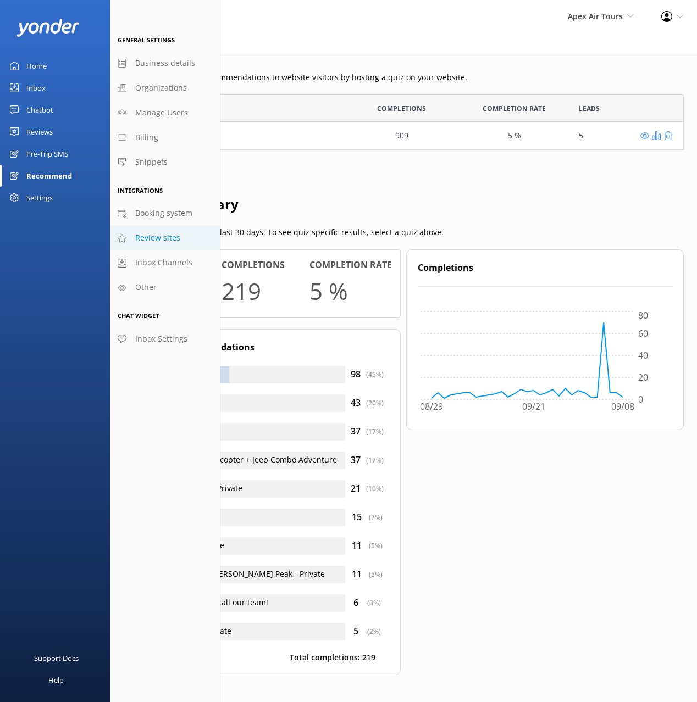
click at [153, 246] on link "Review sites" at bounding box center [165, 238] width 110 height 25
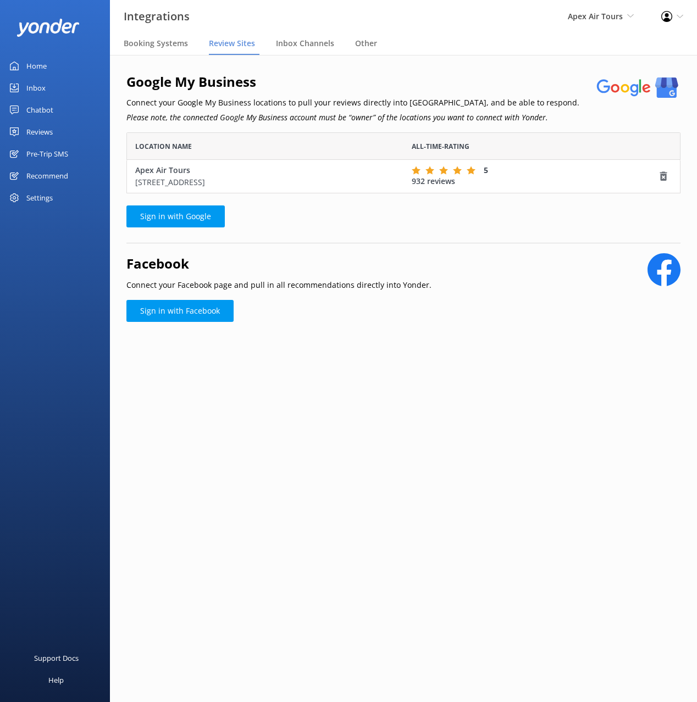
scroll to position [61, 554]
drag, startPoint x: 160, startPoint y: 45, endPoint x: 233, endPoint y: 46, distance: 73.6
click at [160, 45] on span "Booking Systems" at bounding box center [156, 43] width 64 height 11
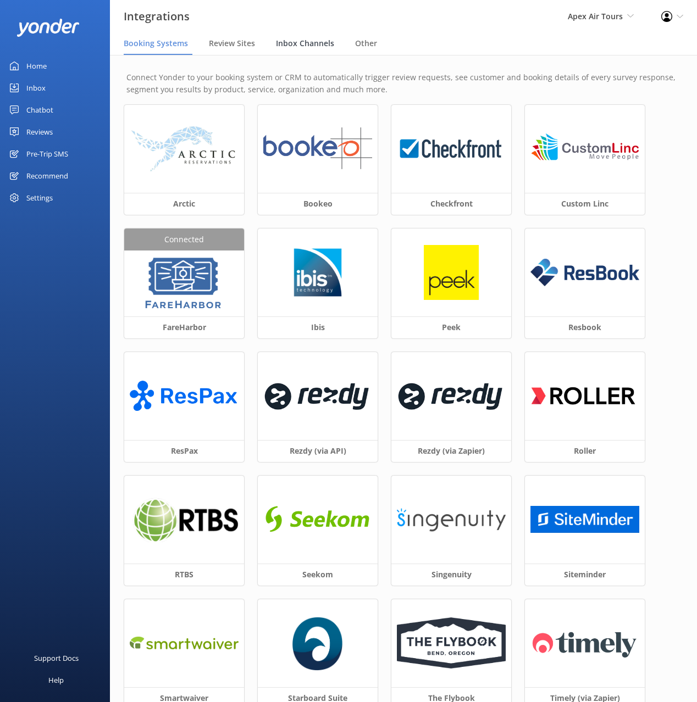
click at [306, 44] on span "Inbox Channels" at bounding box center [305, 43] width 58 height 11
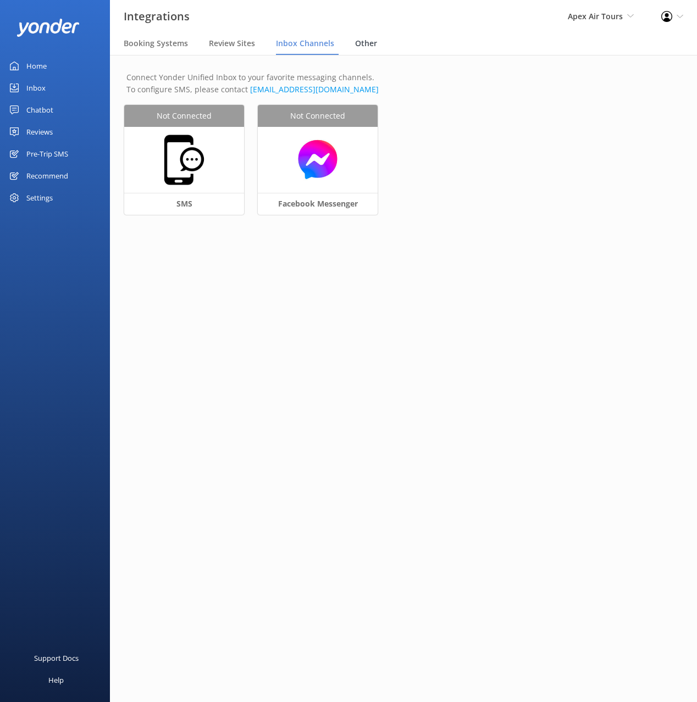
click at [369, 47] on span "Other" at bounding box center [366, 43] width 22 height 11
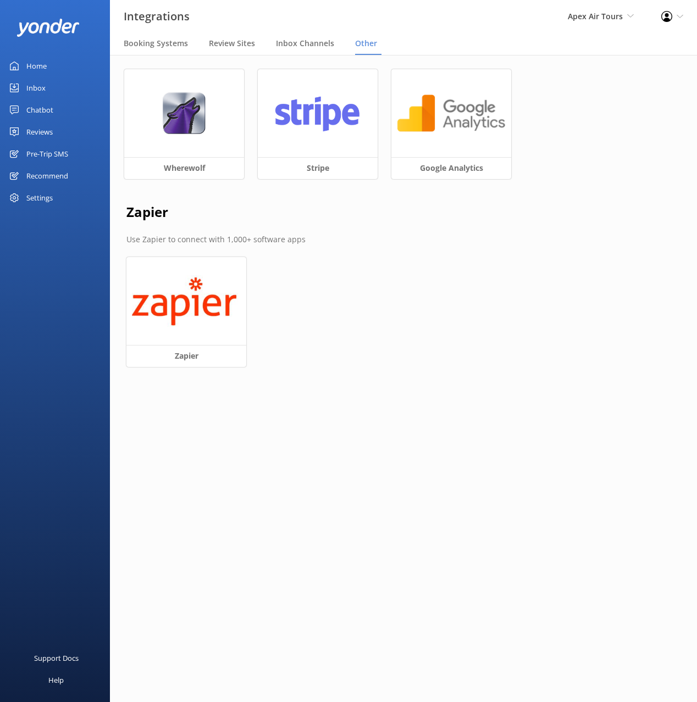
click at [46, 66] on link "Home" at bounding box center [55, 66] width 110 height 22
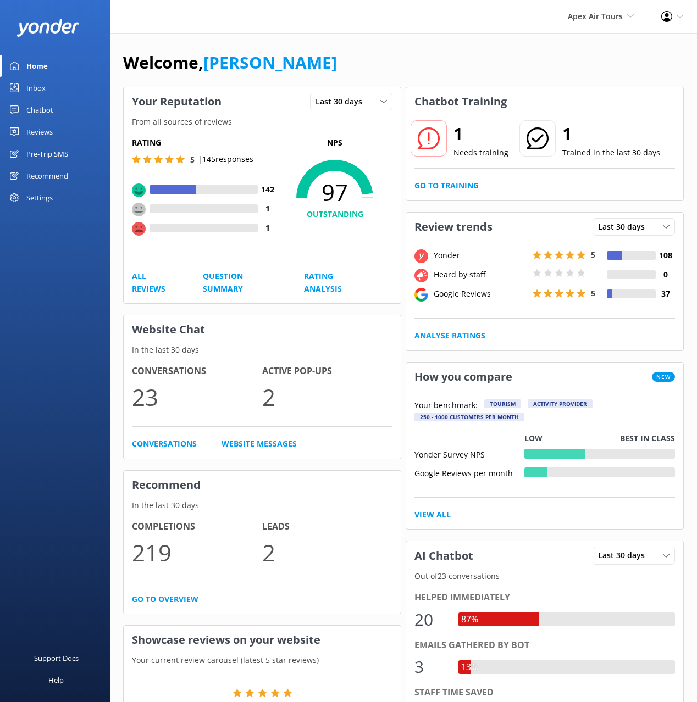
click at [36, 87] on div "Inbox" at bounding box center [35, 88] width 19 height 22
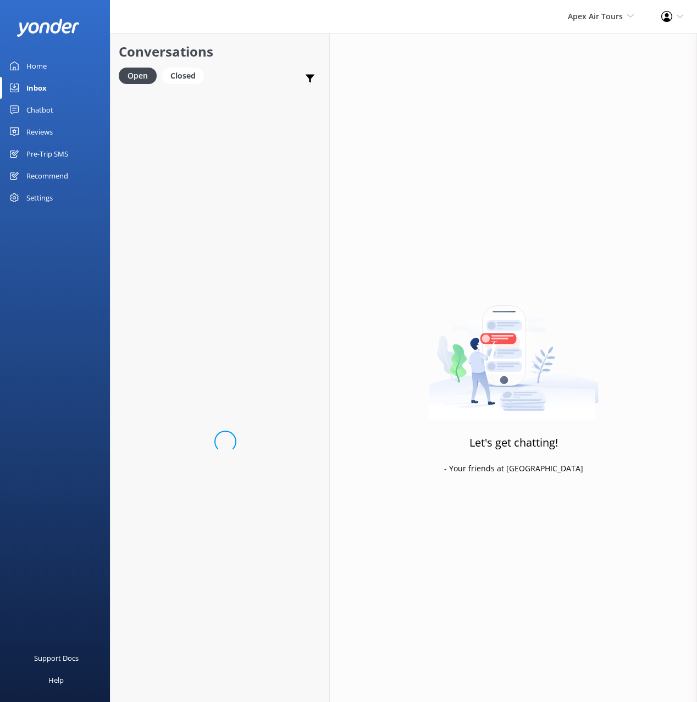
click at [229, 54] on h2 "Conversations" at bounding box center [220, 51] width 202 height 21
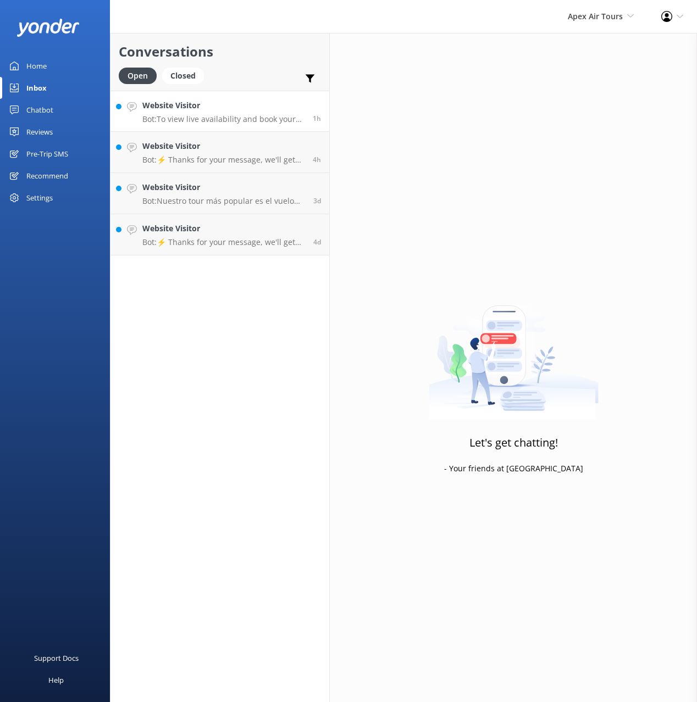
click at [214, 105] on h4 "Website Visitor" at bounding box center [223, 105] width 162 height 12
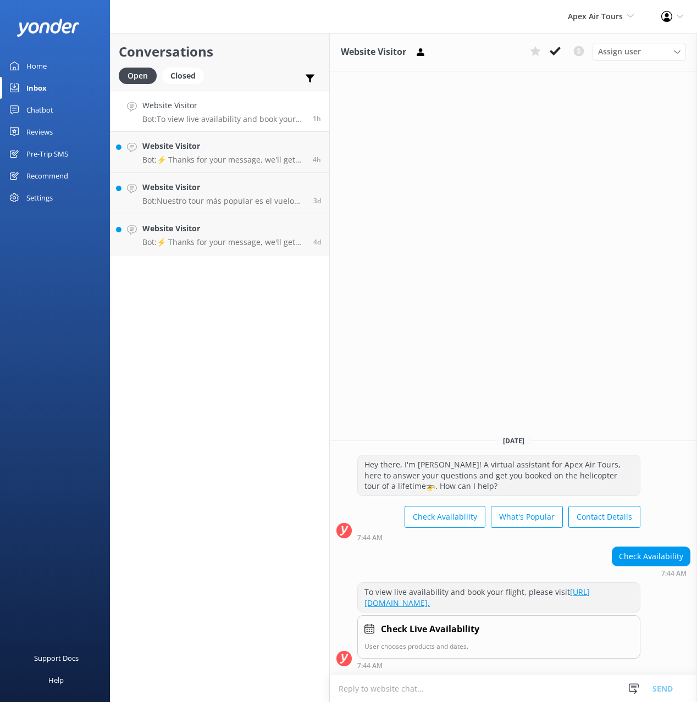
click at [237, 65] on div "Conversations Open Closed Important Converted Assigned to me Unassigned" at bounding box center [219, 62] width 219 height 58
click at [204, 152] on div "Website Visitor Bot: ⚡ Thanks for your message, we'll get back to you as soon a…" at bounding box center [223, 152] width 162 height 24
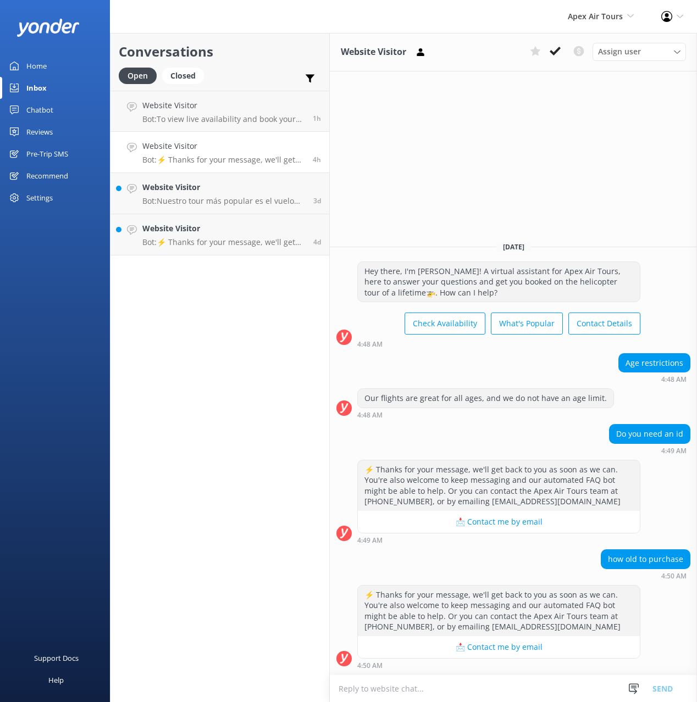
click at [214, 326] on div "Conversations Open Closed Important Converted Assigned to me Unassigned Website…" at bounding box center [220, 367] width 220 height 669
click at [213, 325] on div "Conversations Open Closed Important Converted Assigned to me Unassigned Website…" at bounding box center [220, 367] width 220 height 669
click at [192, 180] on link "Website Visitor Bot: Nuestro tour más popular es el vuelo Ancient Sedona, un vi…" at bounding box center [219, 193] width 219 height 41
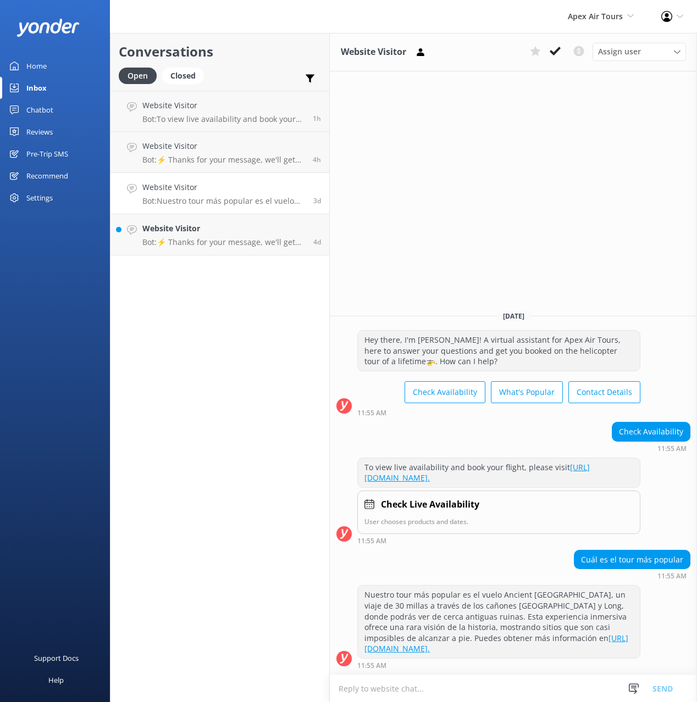
drag, startPoint x: 162, startPoint y: 367, endPoint x: 214, endPoint y: 226, distance: 150.5
click at [164, 366] on div "Conversations Open Closed Important Converted Assigned to me Unassigned Website…" at bounding box center [220, 367] width 220 height 669
click at [205, 236] on div "Website Visitor Bot: ⚡ Thanks for your message, we'll get back to you as soon a…" at bounding box center [223, 234] width 163 height 24
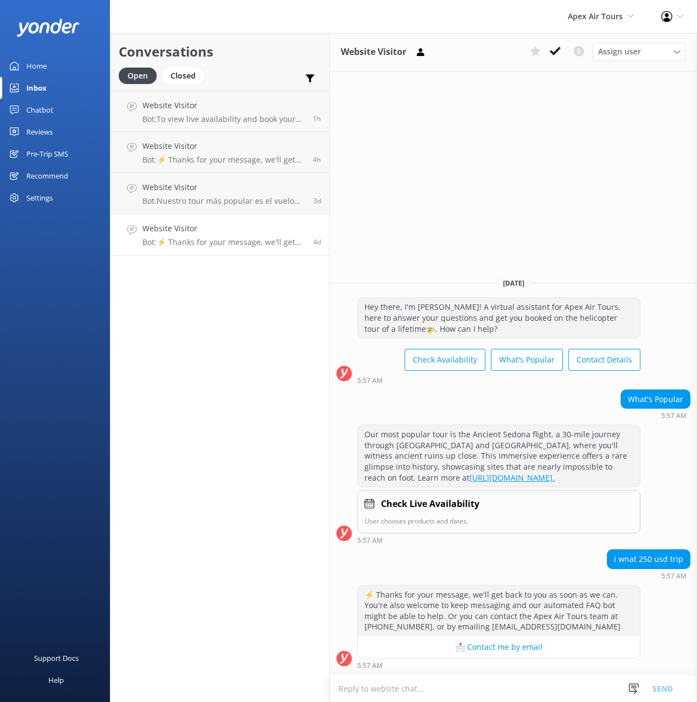
click at [247, 324] on div "Conversations Open Closed Important Converted Assigned to me Unassigned Website…" at bounding box center [220, 367] width 220 height 669
click at [452, 233] on div "Website Visitor Assign user Skylar Travis Scharfencamp Shealyn Zach Thursday, 2…" at bounding box center [513, 367] width 367 height 669
click at [444, 229] on div "Website Visitor Assign user Skylar Travis Scharfencamp Shealyn Zach Thursday, 2…" at bounding box center [513, 367] width 367 height 669
click at [179, 329] on div "Conversations Open Closed Important Converted Assigned to me Unassigned Website…" at bounding box center [220, 367] width 220 height 669
drag, startPoint x: 281, startPoint y: 56, endPoint x: 486, endPoint y: 33, distance: 206.8
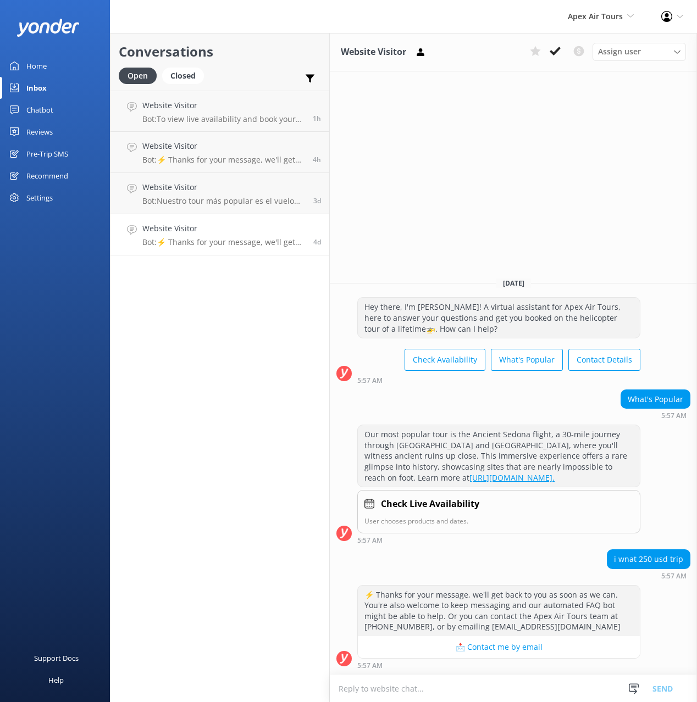
click at [281, 56] on h2 "Conversations" at bounding box center [220, 51] width 202 height 21
click at [197, 38] on div "Conversations Open Closed Important Converted Assigned to me Unassigned" at bounding box center [219, 62] width 219 height 58
click at [33, 112] on div "Chatbot" at bounding box center [39, 110] width 27 height 22
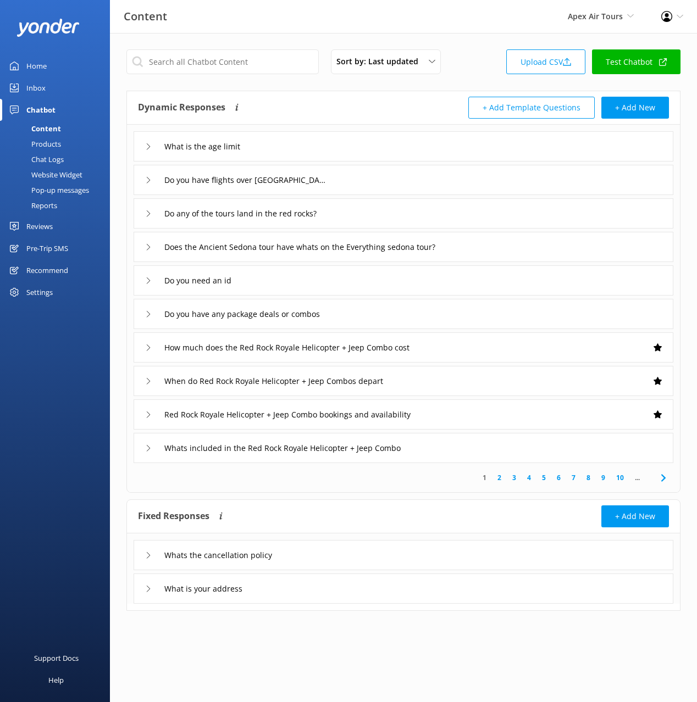
click at [62, 172] on div "Website Widget" at bounding box center [45, 174] width 76 height 15
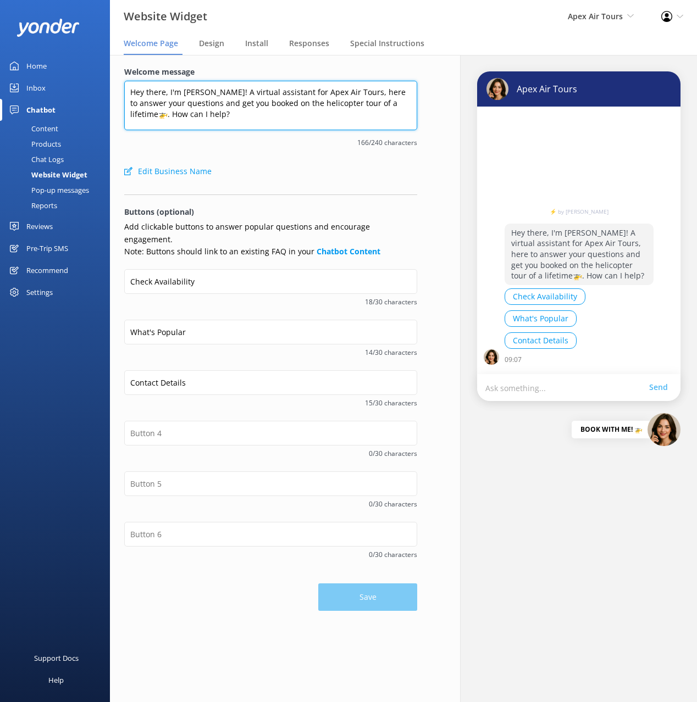
click at [363, 107] on textarea "Hey there, I'm Ariel! A virtual assistant for Apex Air Tours, here to answer yo…" at bounding box center [270, 105] width 293 height 49
type textarea "Hey there, I'm Ariel! A virtual assistant for Apex Air Tours, here to answer yo…"
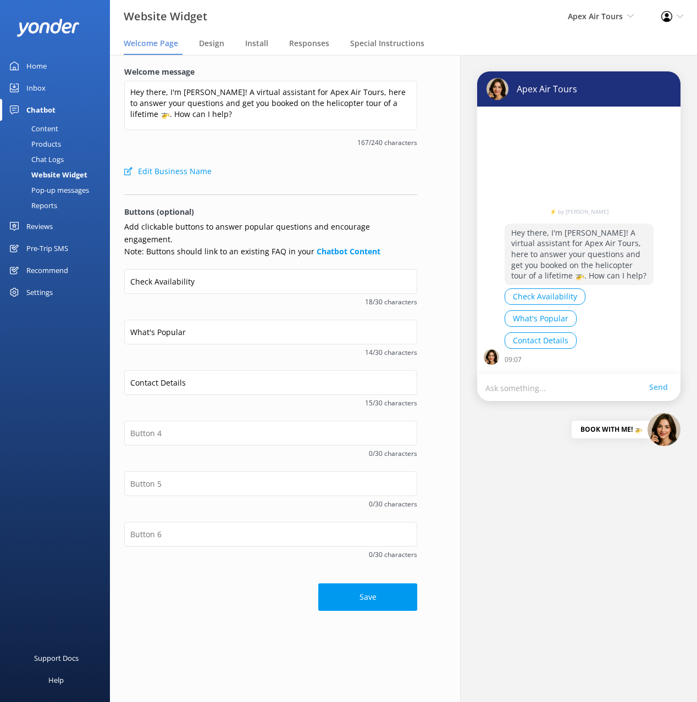
click at [374, 583] on button "Save" at bounding box center [367, 596] width 99 height 27
click at [221, 583] on div "Save" at bounding box center [270, 591] width 293 height 38
click at [255, 181] on div "Edit Business Name" at bounding box center [270, 171] width 293 height 22
drag, startPoint x: 227, startPoint y: 141, endPoint x: 144, endPoint y: 148, distance: 83.8
click at [227, 141] on span "167/240 characters" at bounding box center [270, 142] width 293 height 10
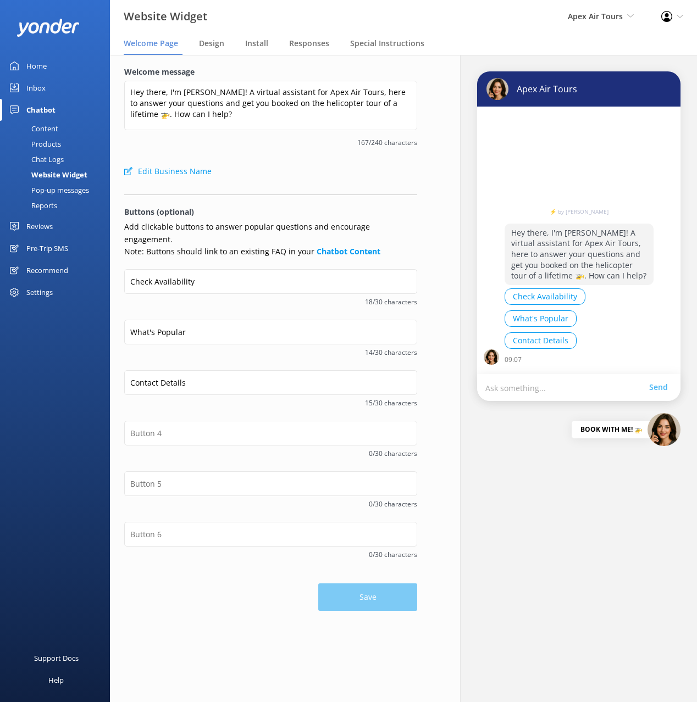
drag, startPoint x: 52, startPoint y: 160, endPoint x: 47, endPoint y: 145, distance: 15.6
click at [52, 159] on div "Chat Logs" at bounding box center [35, 159] width 57 height 15
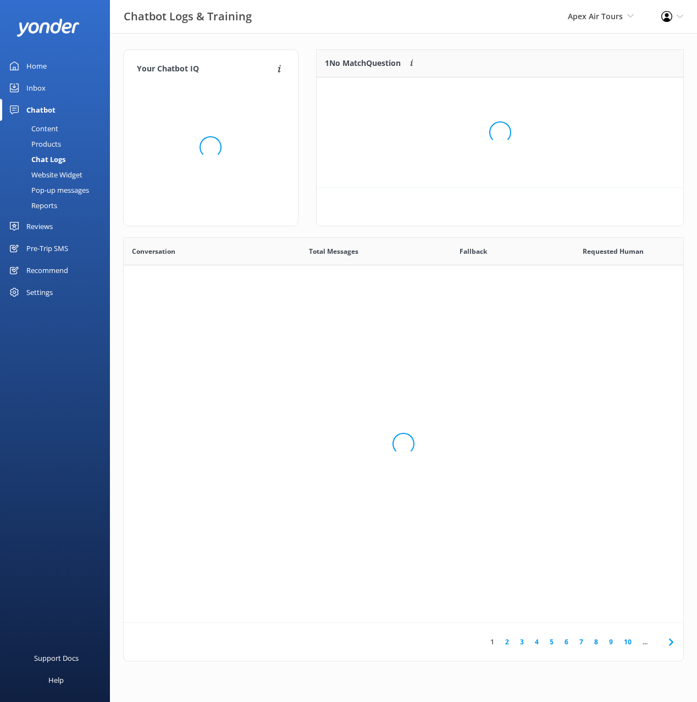
scroll to position [55, 367]
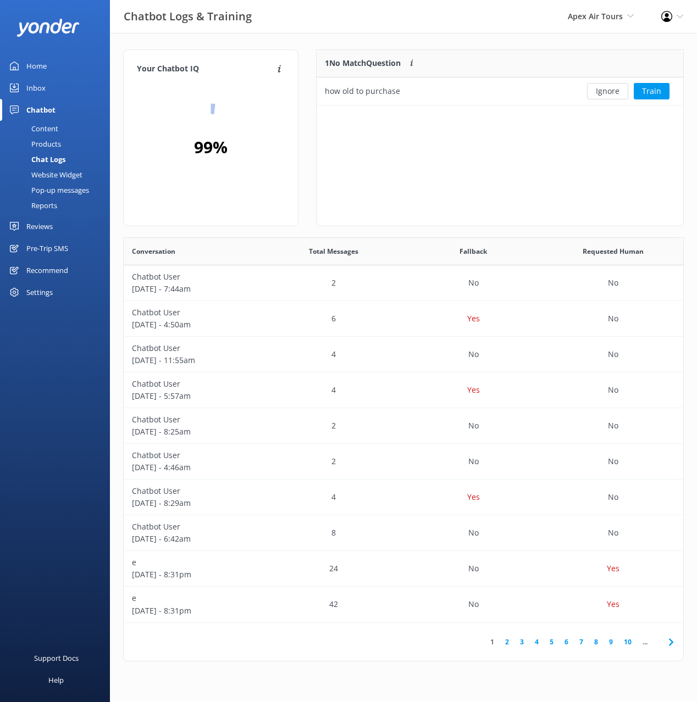
click at [46, 143] on div "Products" at bounding box center [34, 143] width 54 height 15
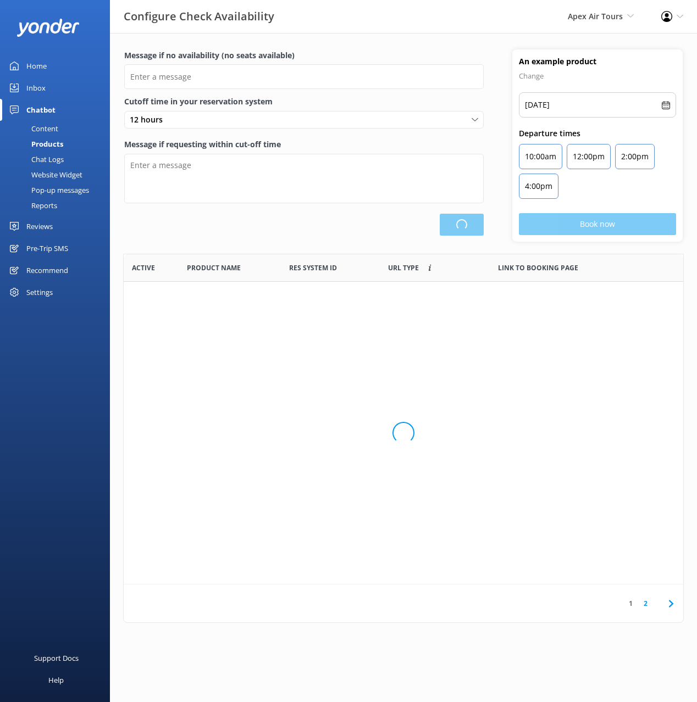
type input "There are no seats available, please check an alternative day"
type textarea "Our online booking system closes {hours} prior to departure. Please contact us …"
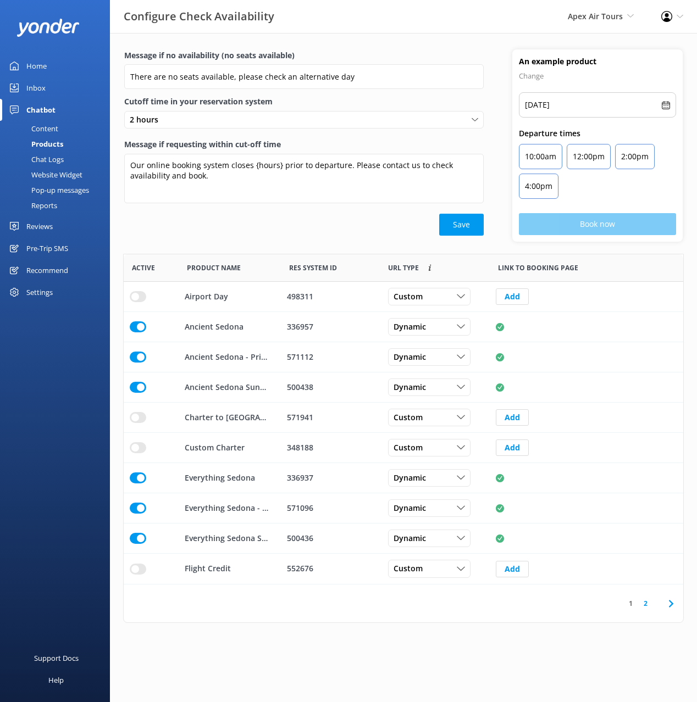
click at [45, 132] on div "Content" at bounding box center [33, 128] width 52 height 15
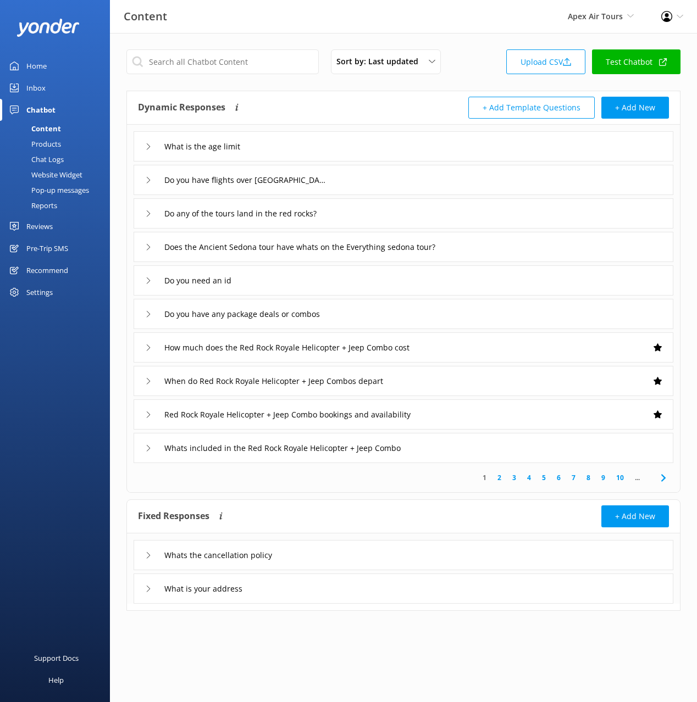
drag, startPoint x: 48, startPoint y: 69, endPoint x: 74, endPoint y: 82, distance: 29.5
click at [48, 69] on link "Home" at bounding box center [55, 66] width 110 height 22
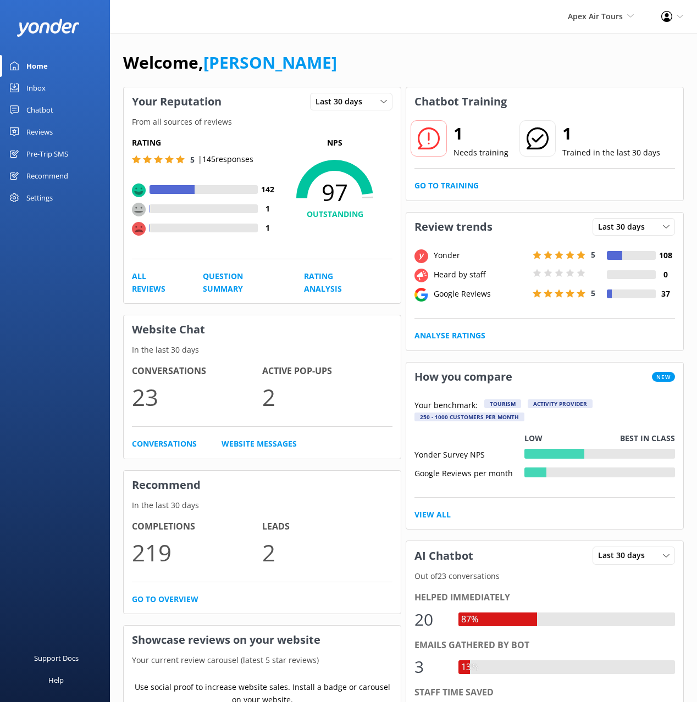
click at [256, 55] on link "[PERSON_NAME]" at bounding box center [269, 62] width 133 height 23
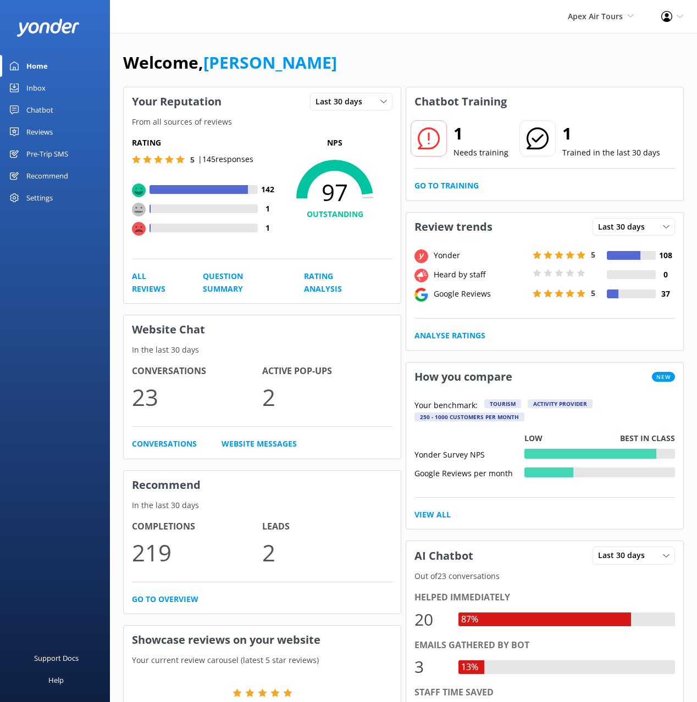
click at [194, 25] on div "Apex Air Tours Black Cat Cruises Banff Airporter International Antarctic Centre…" at bounding box center [348, 16] width 697 height 33
drag, startPoint x: 340, startPoint y: 57, endPoint x: 342, endPoint y: 52, distance: 5.7
click at [341, 55] on div "Welcome, [PERSON_NAME]" at bounding box center [403, 67] width 560 height 37
click at [29, 133] on div "Reviews" at bounding box center [39, 132] width 26 height 22
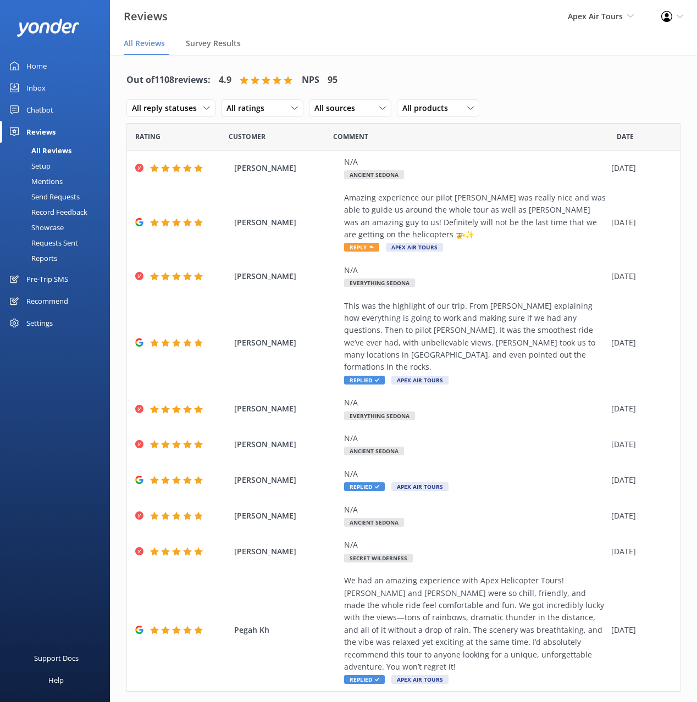
click at [422, 51] on nav "All Reviews Survey Results" at bounding box center [403, 44] width 587 height 22
click at [422, 63] on div "Out of 1108 reviews: 4.9 NPS 95 All reply statuses All reply statuses Needs a r…" at bounding box center [403, 396] width 587 height 683
click at [500, 80] on div "Out of 1108 reviews: 4.9 NPS 95 All reply statuses All reply statuses Needs a r…" at bounding box center [403, 94] width 554 height 57
drag, startPoint x: 42, startPoint y: 109, endPoint x: 54, endPoint y: 177, distance: 69.6
click at [42, 110] on div "Chatbot" at bounding box center [39, 110] width 27 height 22
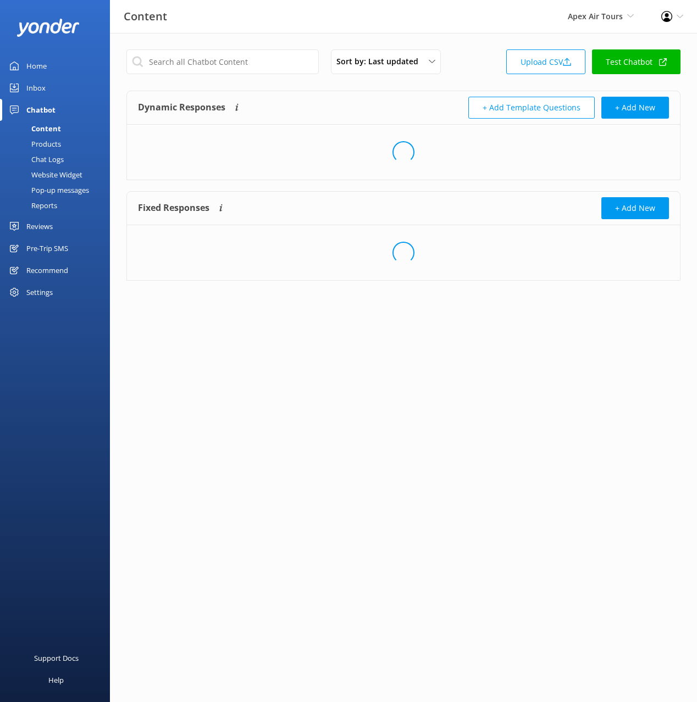
drag, startPoint x: 48, startPoint y: 204, endPoint x: 53, endPoint y: 205, distance: 5.7
click at [48, 204] on div "Reports" at bounding box center [32, 205] width 51 height 15
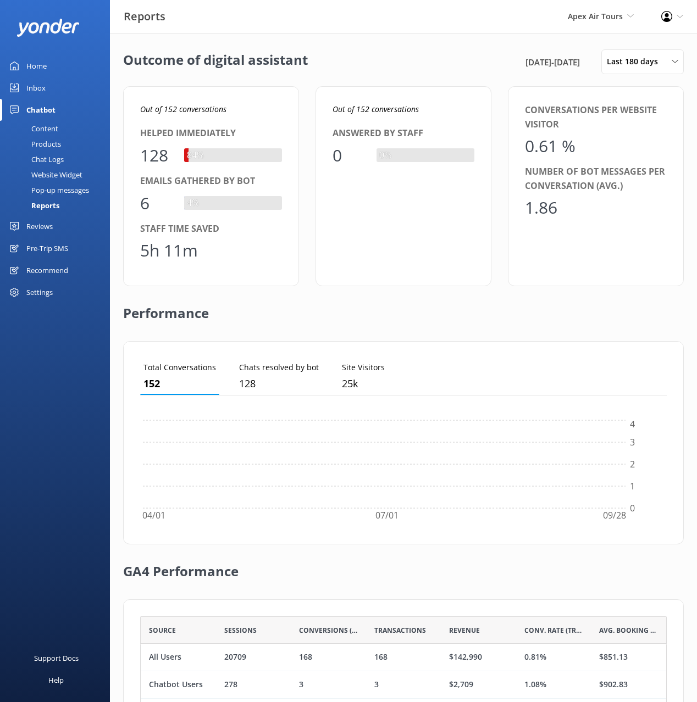
scroll to position [110, 526]
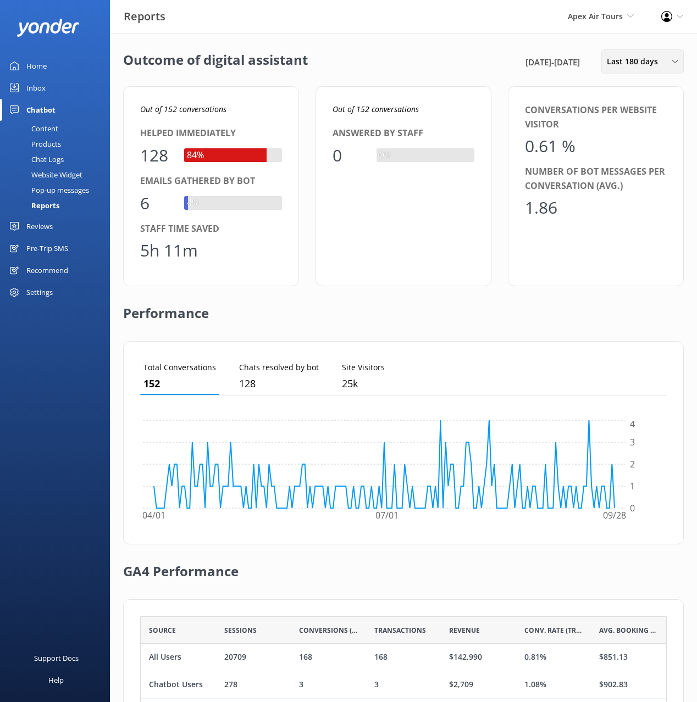
click at [636, 70] on div "Last 180 days Last 7 days Last 30 days Last month Last 90 days Last 180 days Cu…" at bounding box center [642, 61] width 82 height 25
click at [631, 197] on div "Custom" at bounding box center [619, 198] width 25 height 11
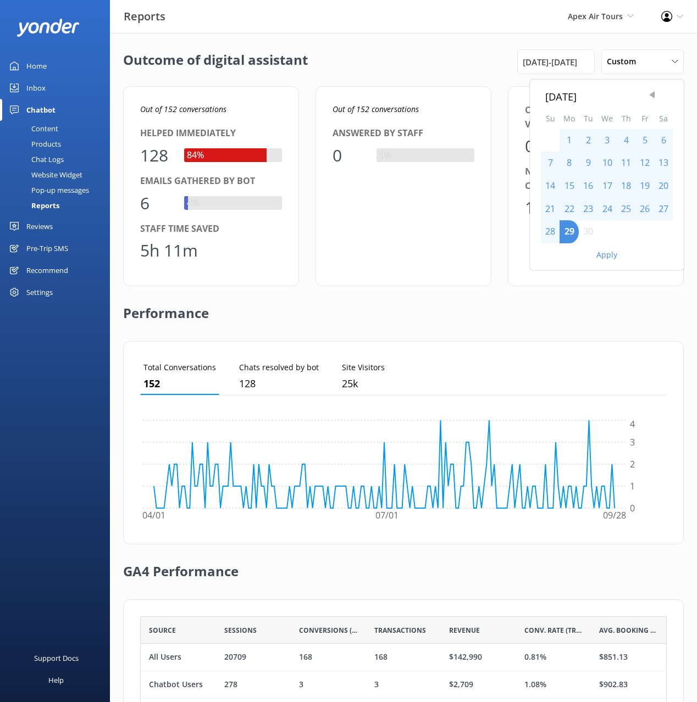
click at [653, 98] on span "Previous Month" at bounding box center [651, 95] width 11 height 11
click at [652, 98] on span "Previous Month" at bounding box center [651, 95] width 11 height 11
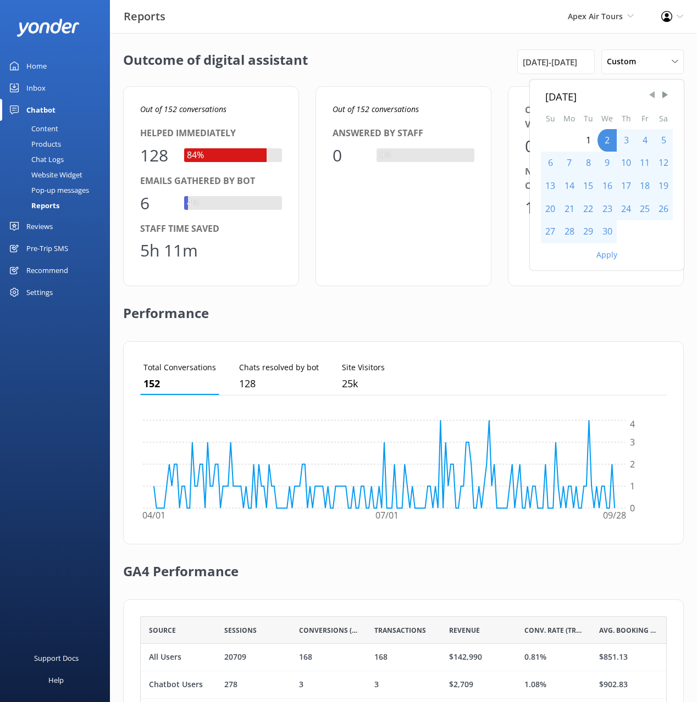
click at [652, 98] on span "Previous Month" at bounding box center [651, 95] width 11 height 11
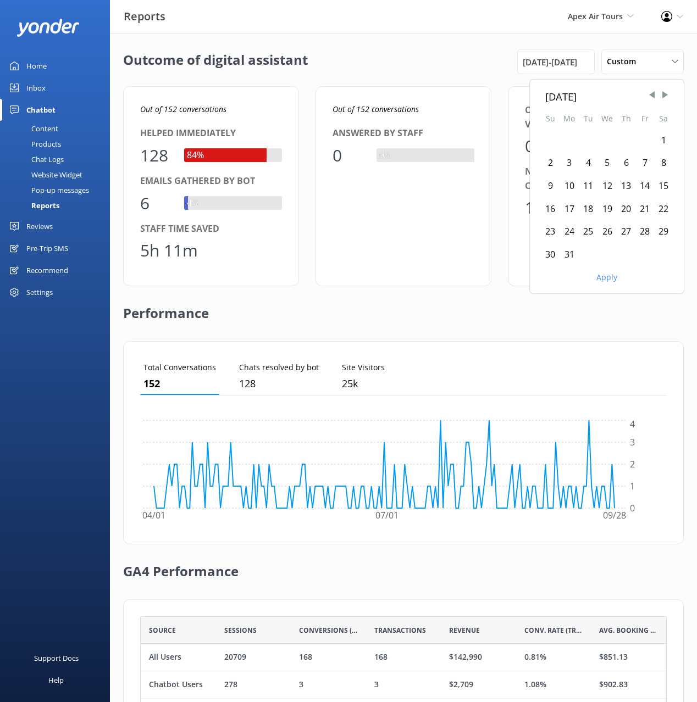
click at [662, 140] on div "1" at bounding box center [663, 140] width 19 height 23
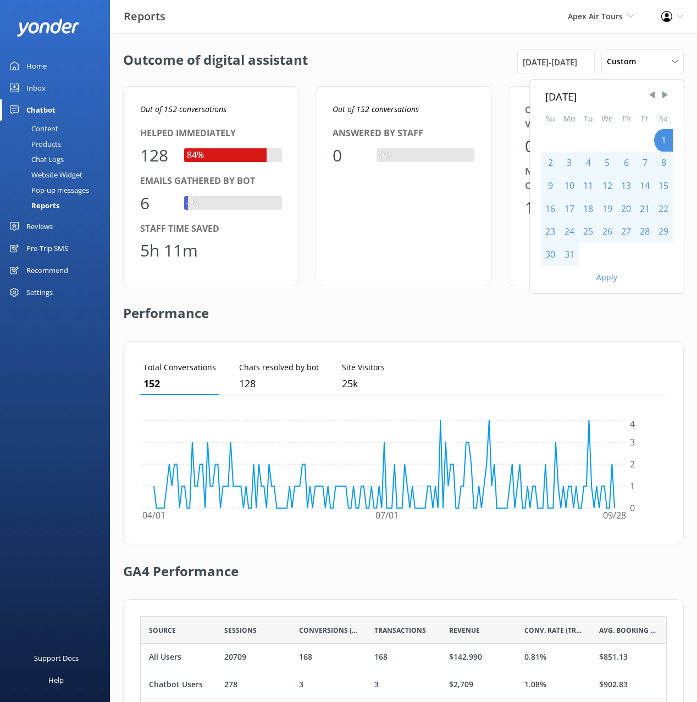
click at [604, 279] on button "Apply" at bounding box center [606, 278] width 21 height 8
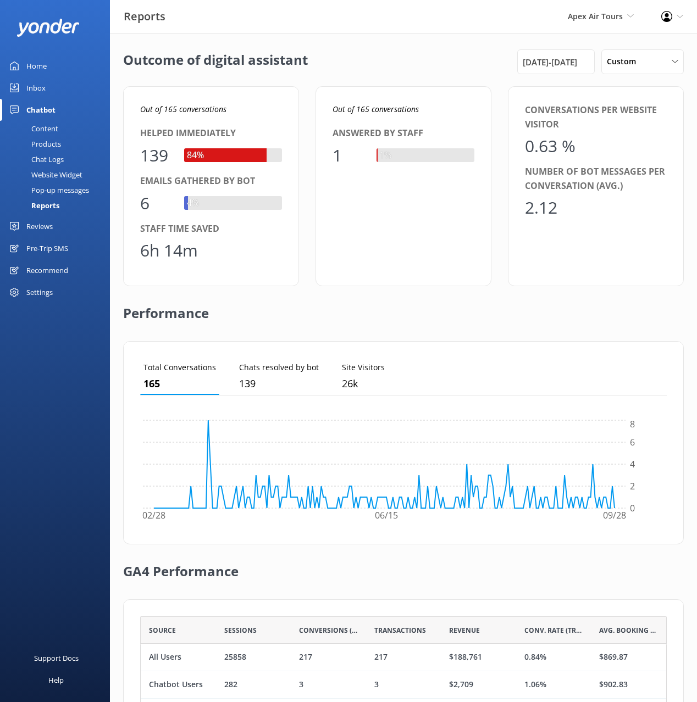
click at [350, 73] on div "Outcome of digital assistant 1st Mar 25 - 29th Sep 25 Custom Last 7 days Last 3…" at bounding box center [403, 61] width 560 height 25
click at [352, 72] on div "Outcome of digital assistant 1st Mar 25 - 29th Sep 25 Custom Last 7 days Last 3…" at bounding box center [403, 61] width 560 height 25
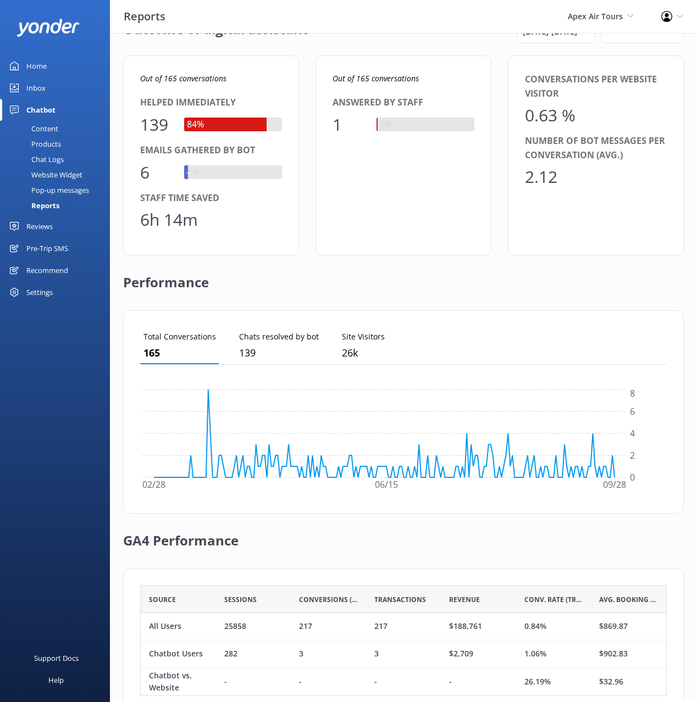
scroll to position [0, 0]
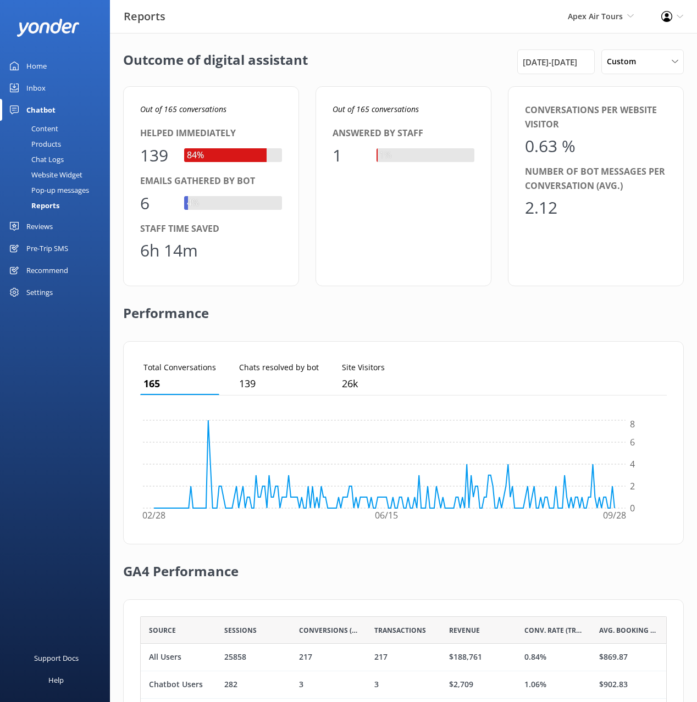
click at [374, 70] on div "Outcome of digital assistant 1st Mar 25 - 29th Sep 25 Custom Last 7 days Last 3…" at bounding box center [403, 61] width 560 height 25
drag, startPoint x: 364, startPoint y: 71, endPoint x: 379, endPoint y: 69, distance: 14.9
click at [365, 70] on div "Outcome of digital assistant 1st Mar 25 - 29th Sep 25 Custom Last 7 days Last 3…" at bounding box center [403, 61] width 560 height 25
click at [648, 68] on div "Custom" at bounding box center [642, 61] width 77 height 12
click at [631, 181] on div "Last 180 days" at bounding box center [628, 176] width 43 height 11
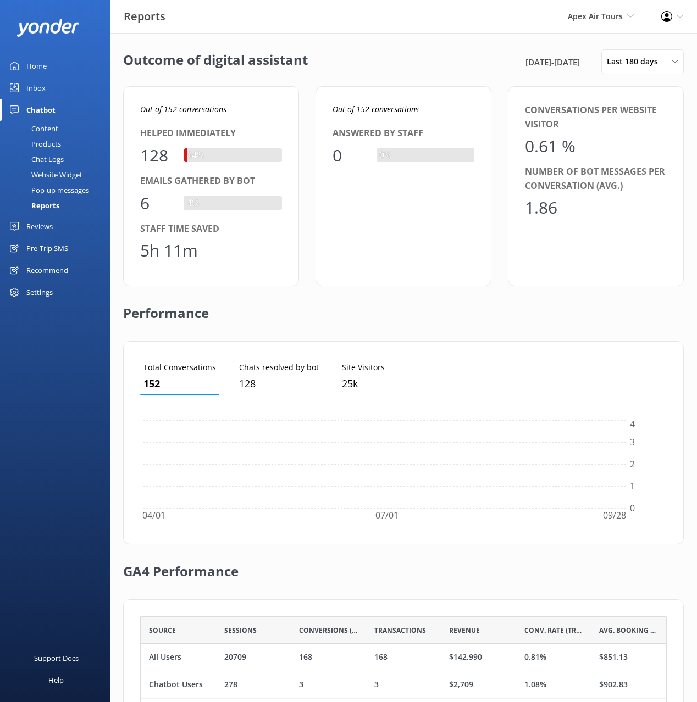
scroll to position [110, 526]
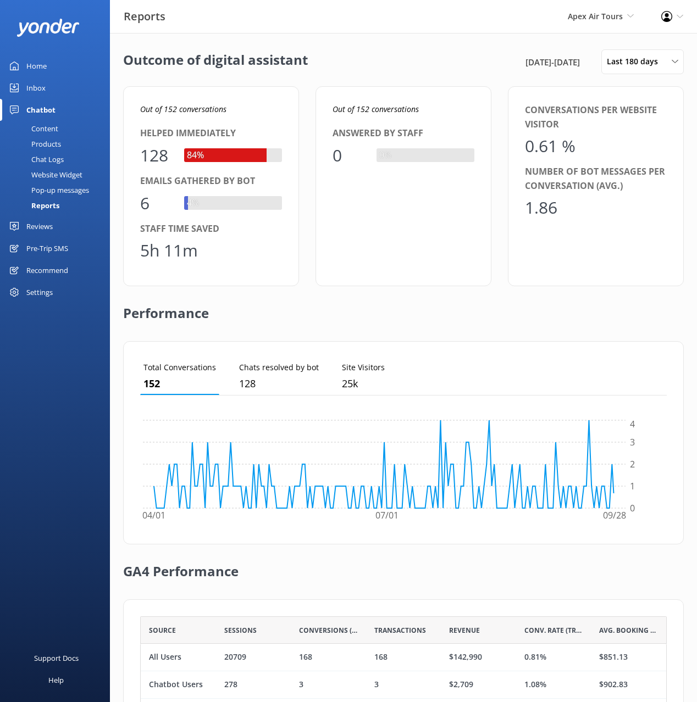
drag, startPoint x: 383, startPoint y: 91, endPoint x: 576, endPoint y: 69, distance: 194.0
click at [385, 91] on div "Out of 152 conversations Answered by staff 0 0%" at bounding box center [403, 186] width 176 height 200
click at [656, 66] on span "Last 180 days" at bounding box center [635, 61] width 58 height 12
click at [639, 198] on link "Custom" at bounding box center [651, 199] width 98 height 22
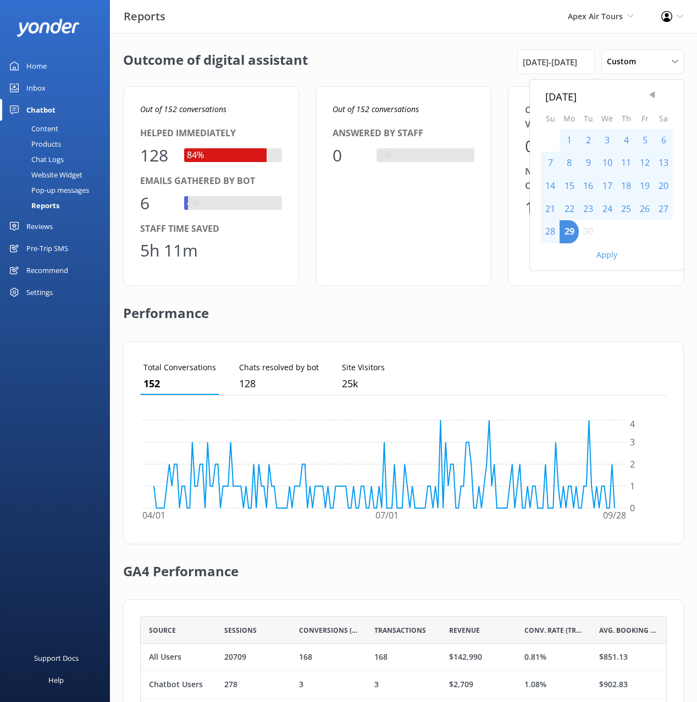
click at [654, 94] on span "Previous Month" at bounding box center [651, 95] width 11 height 11
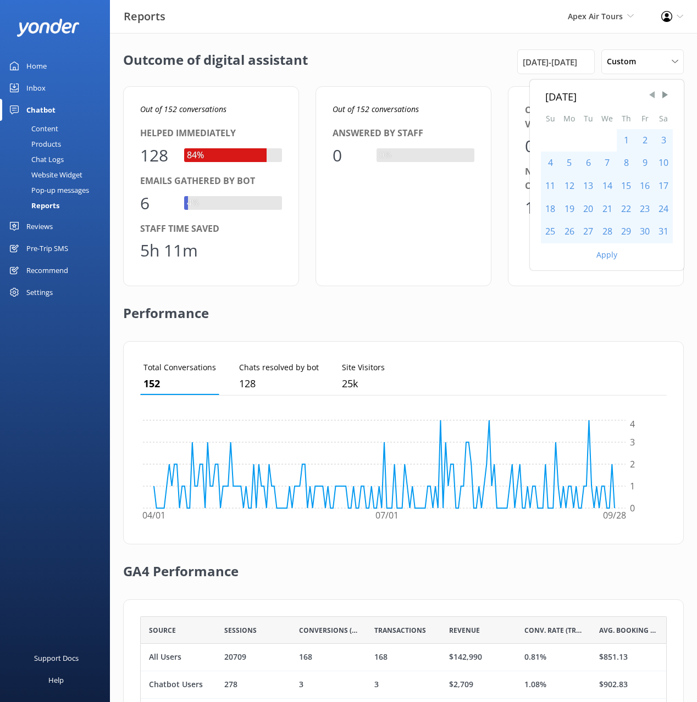
click at [654, 94] on span "Previous Month" at bounding box center [651, 95] width 11 height 11
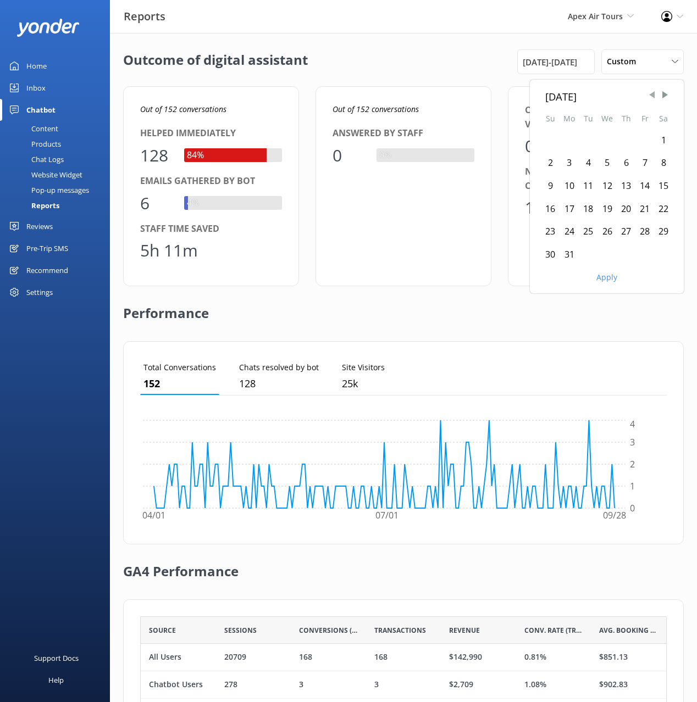
click at [654, 94] on span "Previous Month" at bounding box center [651, 95] width 11 height 11
click at [664, 94] on span "Next Month" at bounding box center [664, 95] width 11 height 11
drag, startPoint x: 663, startPoint y: 138, endPoint x: 641, endPoint y: 257, distance: 120.7
click at [663, 138] on div "1" at bounding box center [663, 140] width 19 height 23
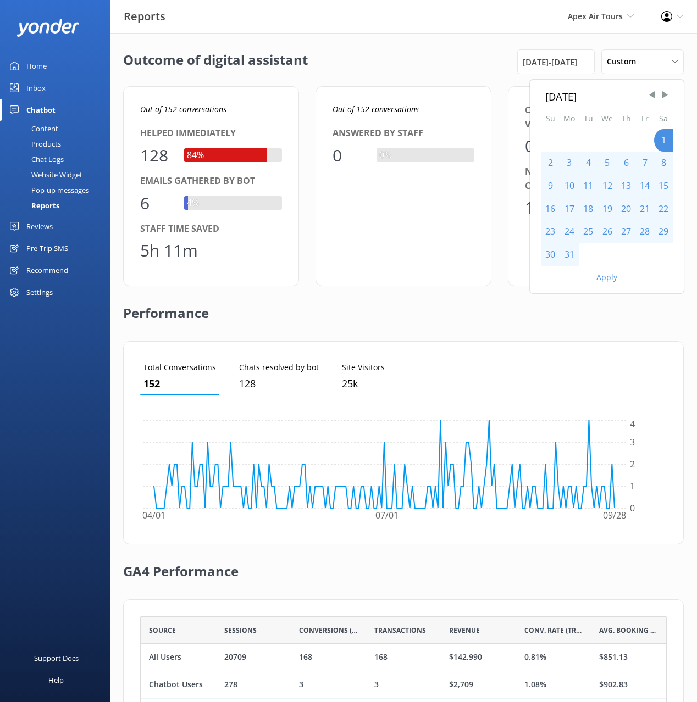
click at [615, 278] on button "Apply" at bounding box center [606, 278] width 21 height 8
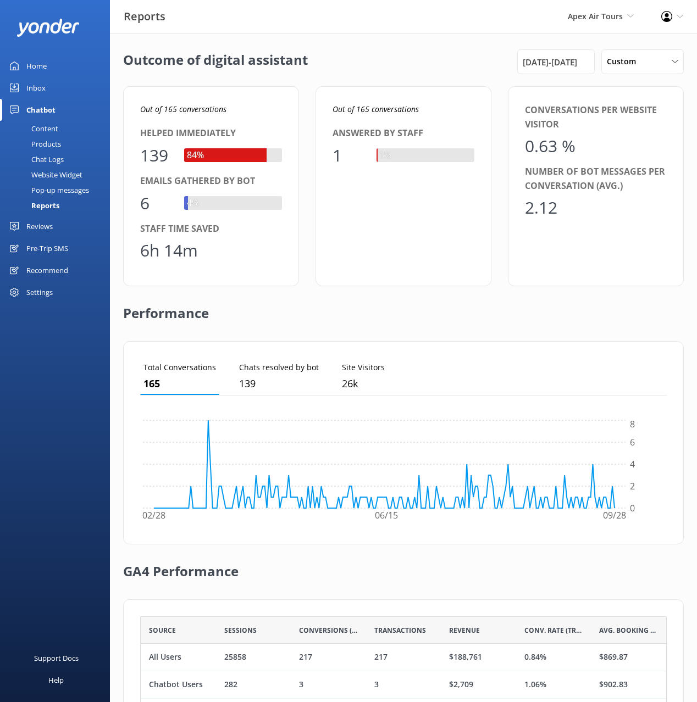
drag, startPoint x: 356, startPoint y: 289, endPoint x: 331, endPoint y: 283, distance: 25.9
click at [346, 287] on div "Performance" at bounding box center [403, 313] width 560 height 55
drag, startPoint x: 36, startPoint y: 223, endPoint x: 52, endPoint y: 277, distance: 56.8
click at [36, 223] on div "Reviews" at bounding box center [39, 226] width 26 height 22
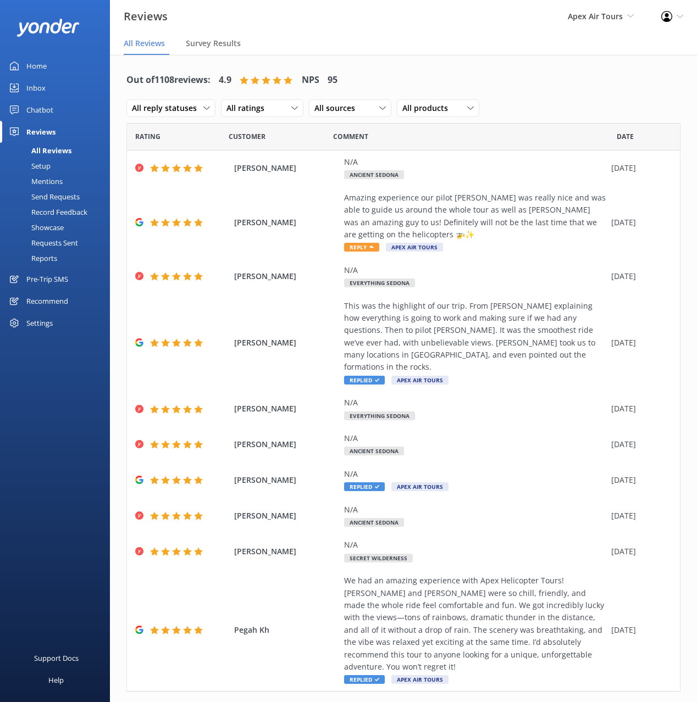
drag, startPoint x: 42, startPoint y: 261, endPoint x: 88, endPoint y: 263, distance: 45.6
click at [42, 261] on div "Reports" at bounding box center [32, 258] width 51 height 15
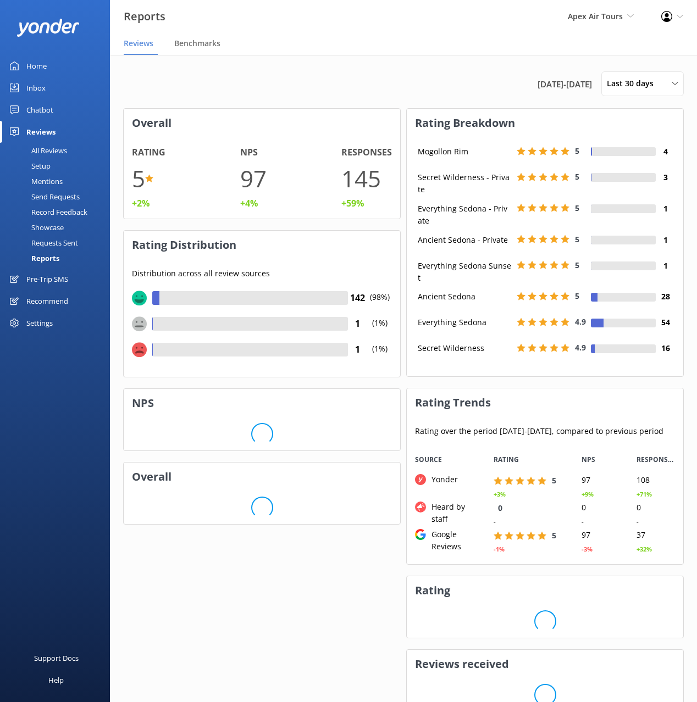
scroll to position [118, 276]
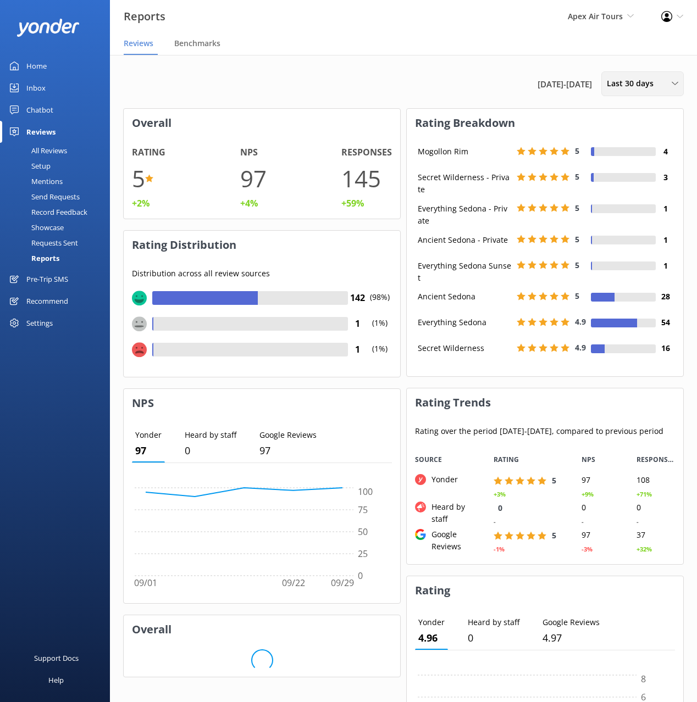
click at [653, 86] on span "Last 30 days" at bounding box center [632, 83] width 53 height 12
click at [626, 198] on div "Custom" at bounding box center [619, 198] width 25 height 11
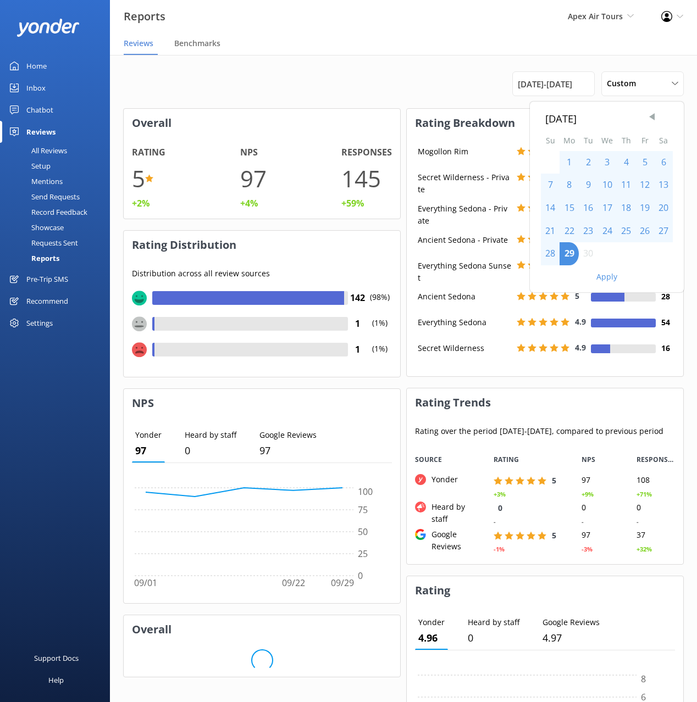
click at [651, 114] on span "Previous Month" at bounding box center [651, 117] width 11 height 11
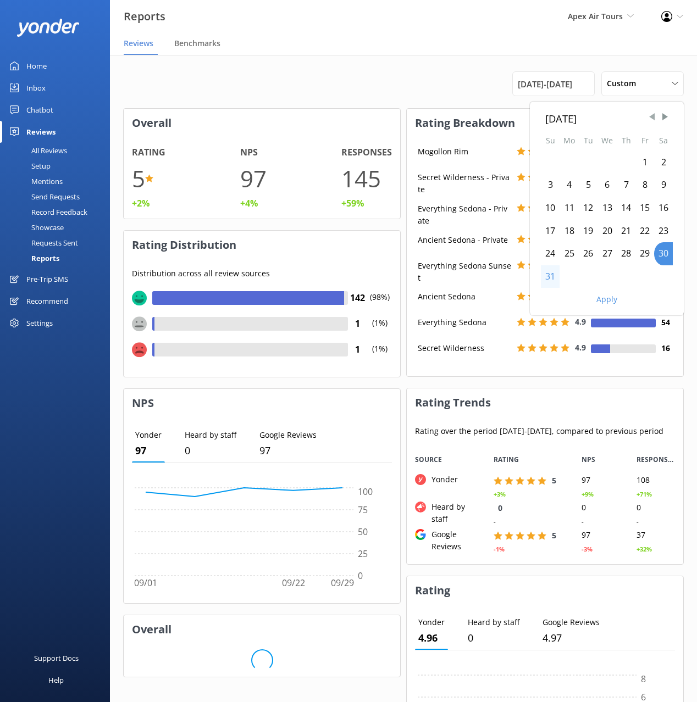
click at [651, 114] on span "Previous Month" at bounding box center [651, 117] width 11 height 11
click at [651, 113] on span "Previous Month" at bounding box center [651, 117] width 11 height 11
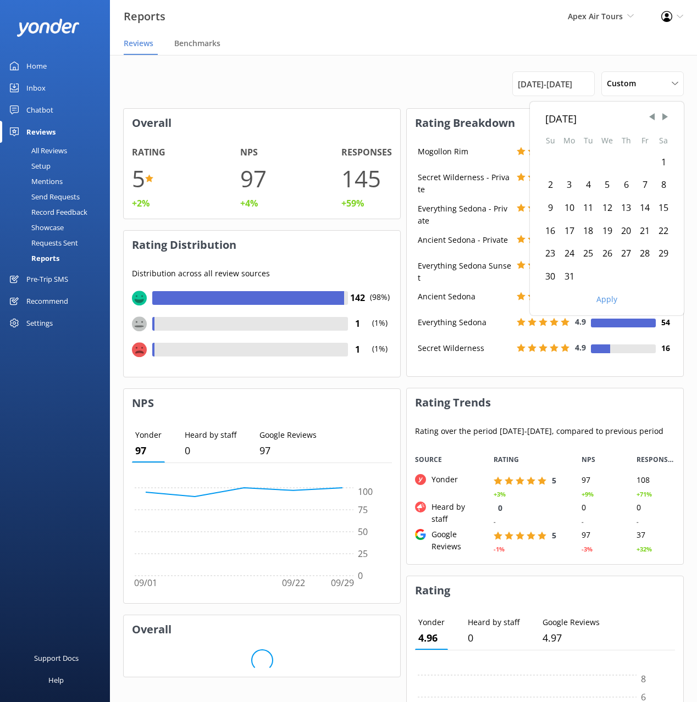
click at [665, 162] on div "1" at bounding box center [663, 162] width 19 height 23
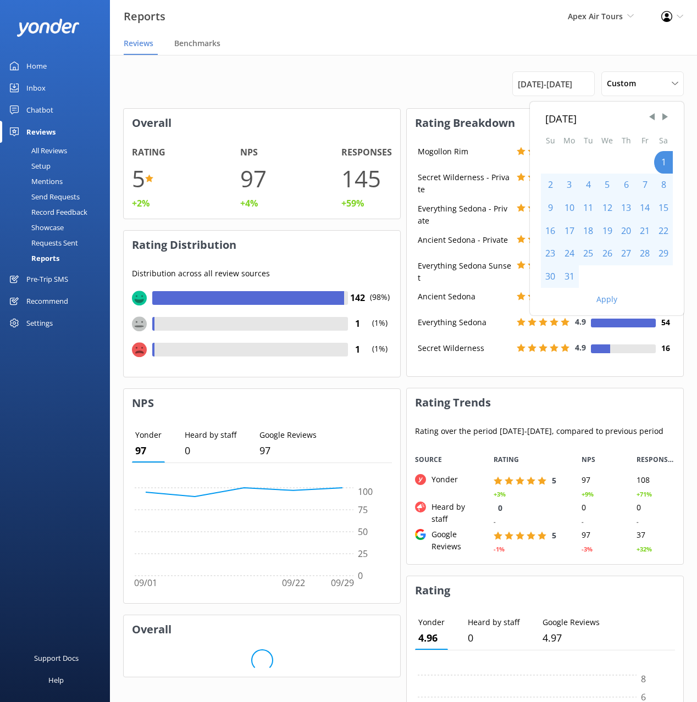
click at [608, 296] on button "Apply" at bounding box center [606, 300] width 21 height 8
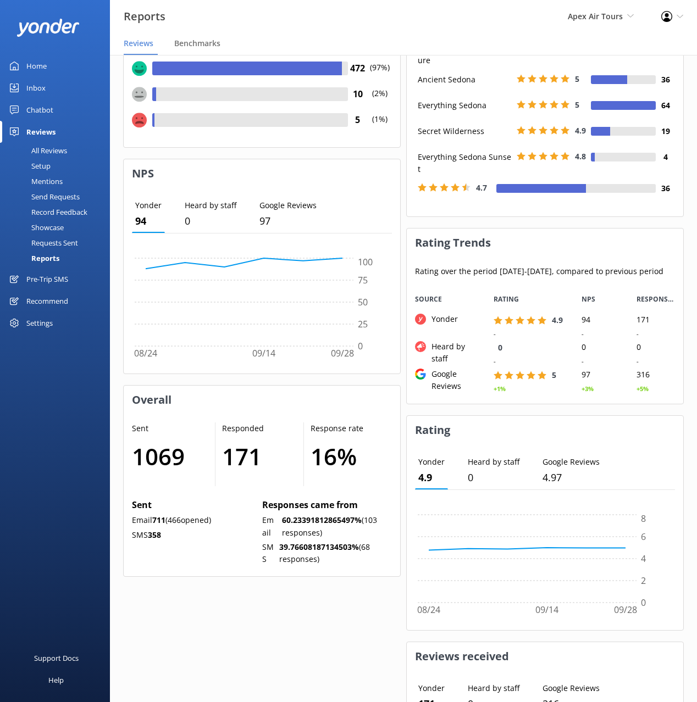
scroll to position [0, 0]
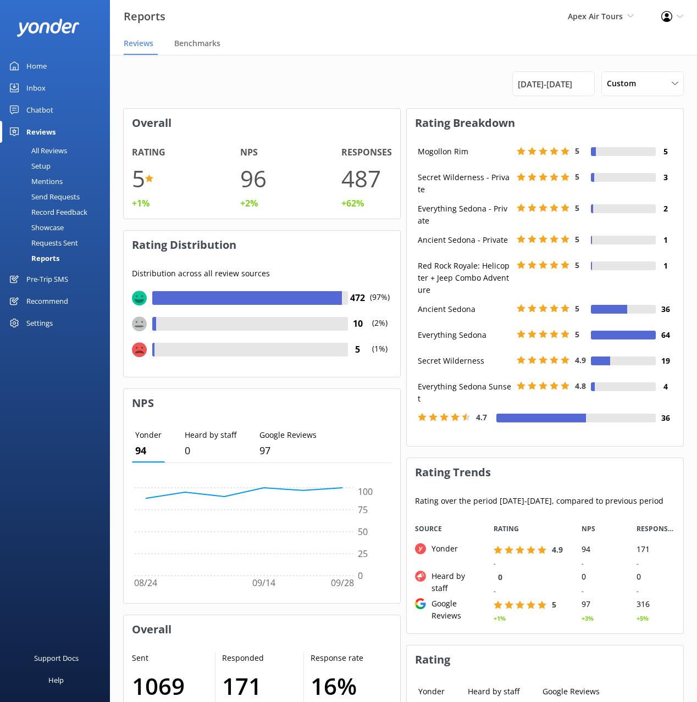
click at [47, 163] on div "Setup" at bounding box center [29, 165] width 44 height 15
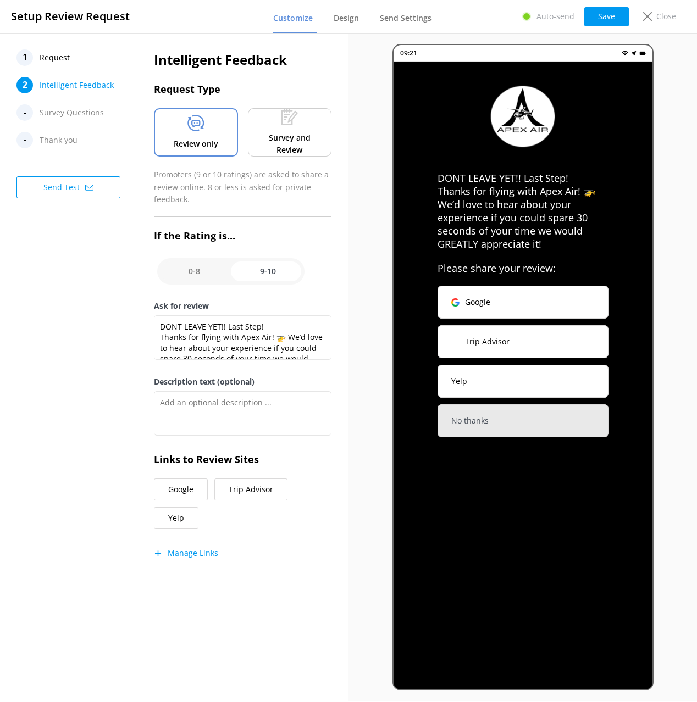
click at [42, 57] on span "Request" at bounding box center [55, 57] width 30 height 16
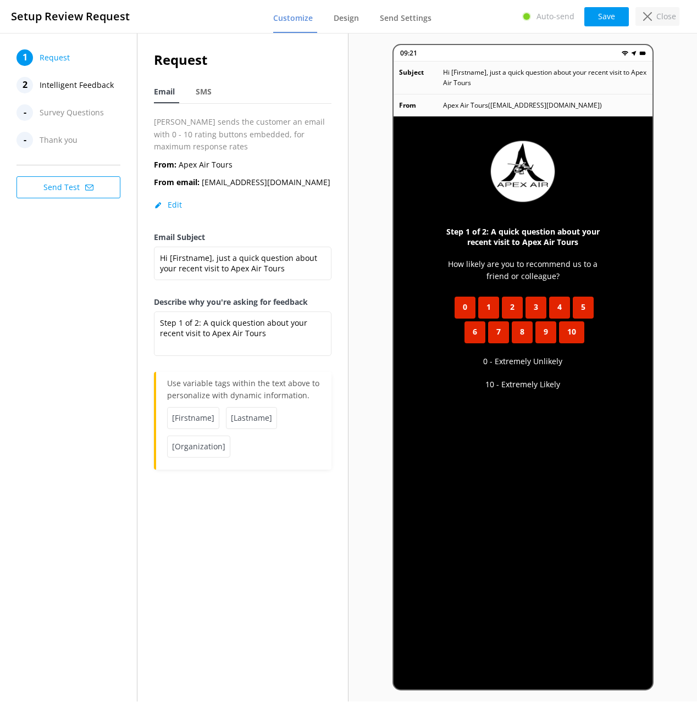
click at [671, 20] on p "Close" at bounding box center [666, 16] width 20 height 12
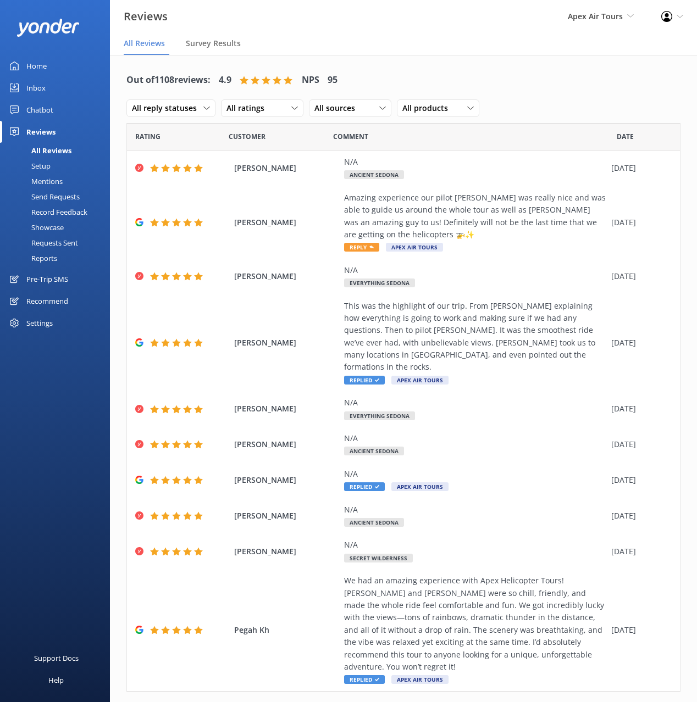
click at [57, 228] on div "Showcase" at bounding box center [35, 227] width 57 height 15
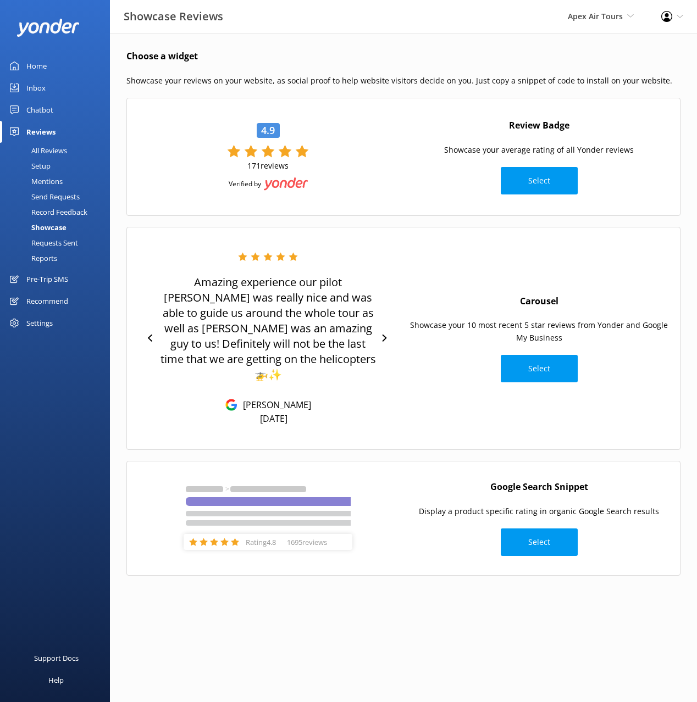
click at [53, 243] on div "Requests Sent" at bounding box center [42, 242] width 71 height 15
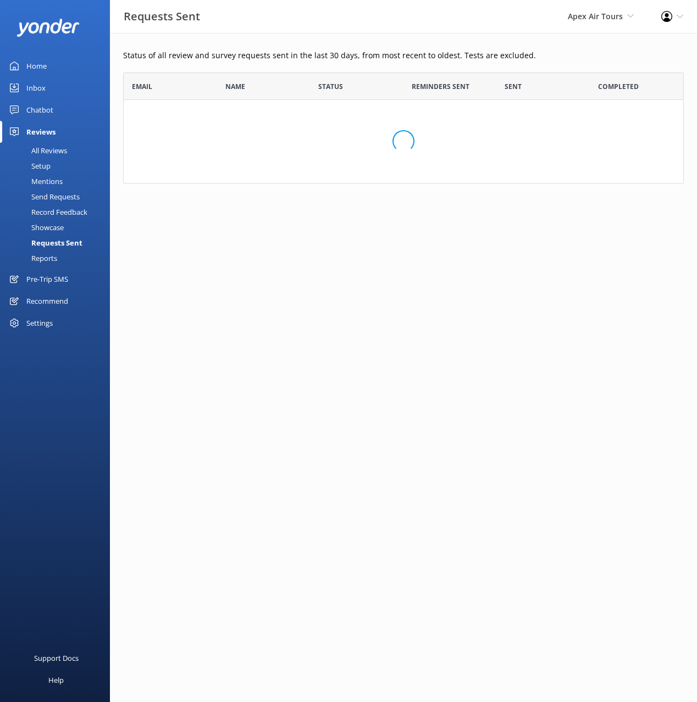
scroll to position [303, 560]
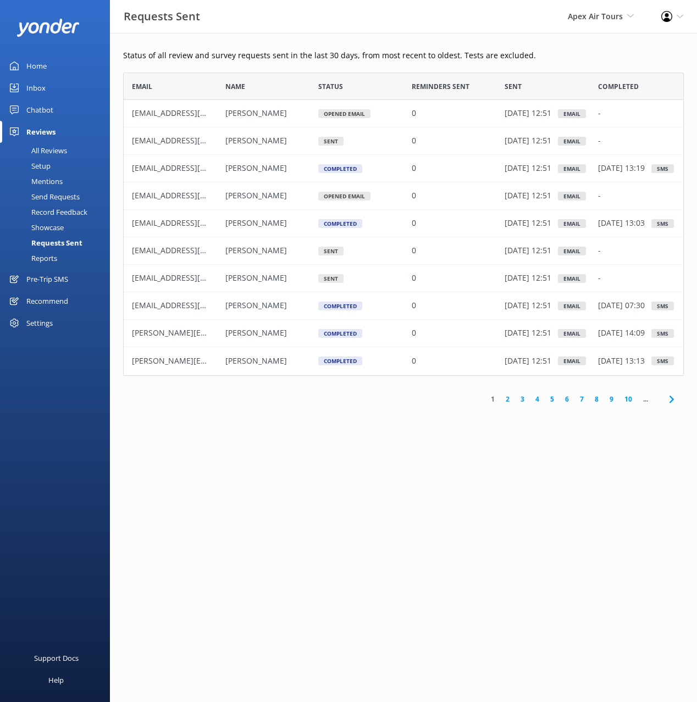
click at [408, 465] on html "Requests Sent Apex Air Tours Black Cat Cruises Banff Airporter International An…" at bounding box center [348, 351] width 697 height 702
click at [311, 42] on div "Status of all review and survey requests sent in the last 30 days, from most re…" at bounding box center [403, 233] width 587 height 400
click at [47, 68] on link "Home" at bounding box center [55, 66] width 110 height 22
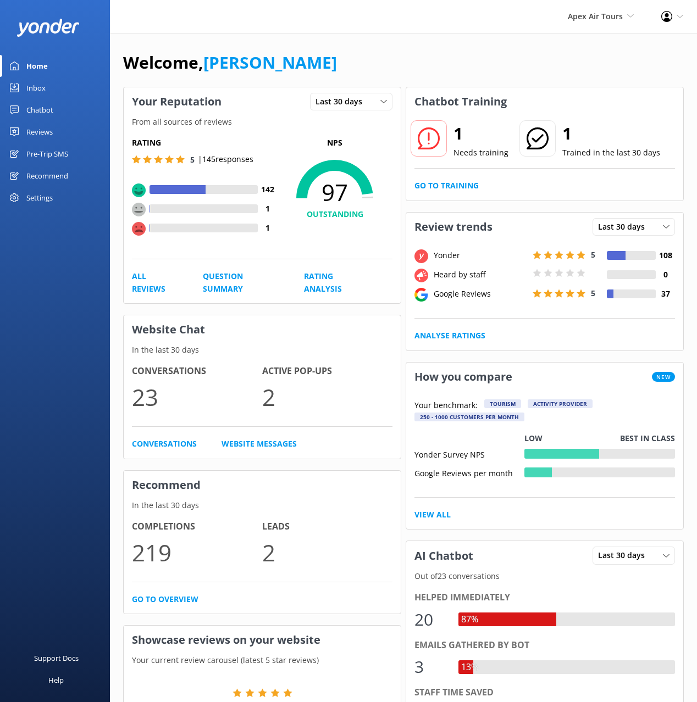
click at [411, 47] on div "Welcome, Mikayla Your Reputation Last 30 days Last 7 days Last 30 days From all…" at bounding box center [403, 600] width 587 height 1134
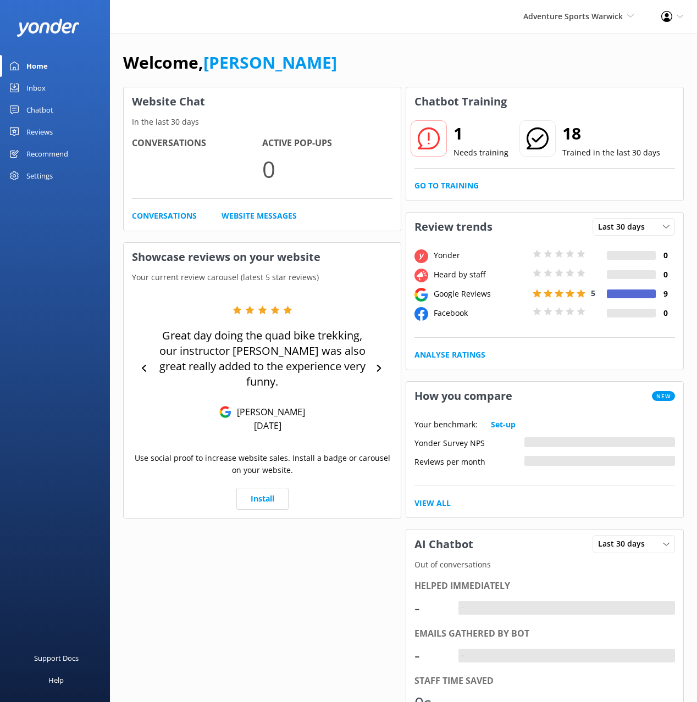
click at [454, 67] on div "Welcome, [PERSON_NAME]" at bounding box center [403, 67] width 560 height 37
click at [36, 113] on div "Chatbot" at bounding box center [39, 110] width 27 height 22
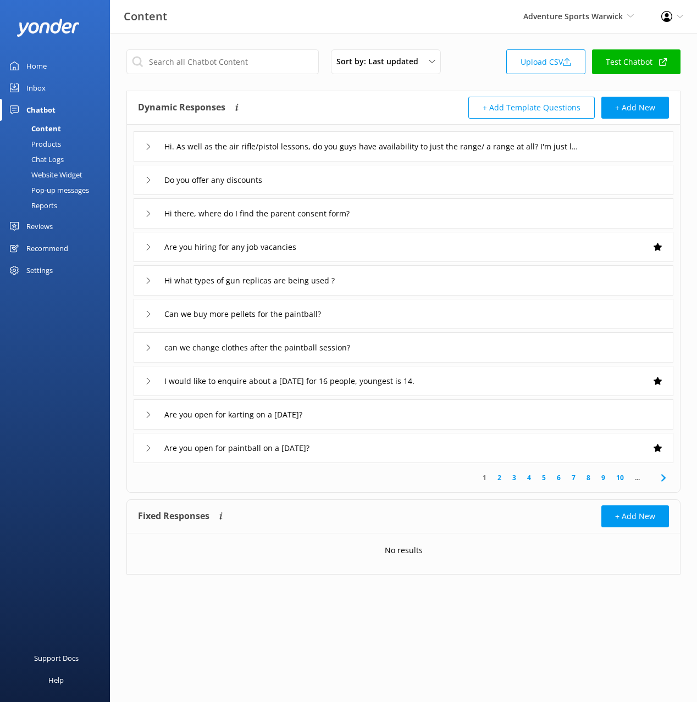
click at [649, 145] on div "Hi. As well as the air rifle/pistol lessons, do you guys have availability to j…" at bounding box center [402, 146] width 539 height 30
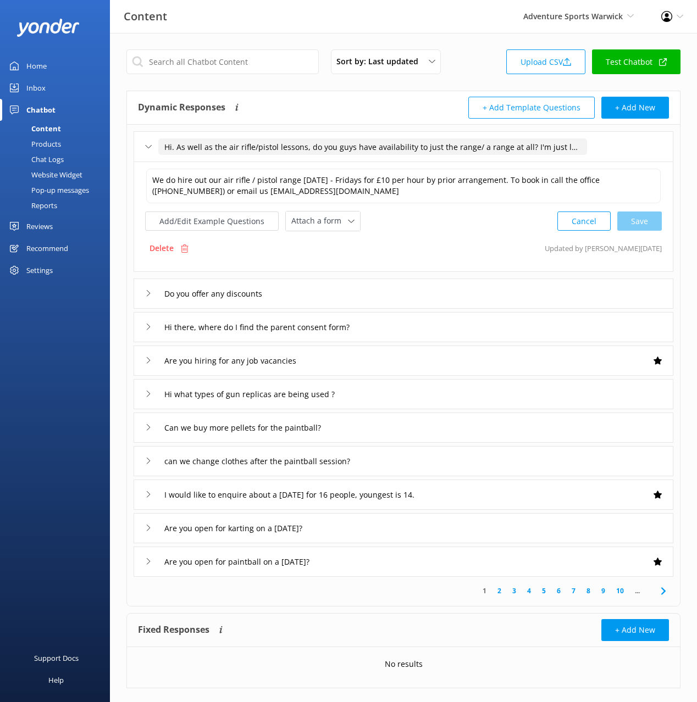
click at [426, 148] on input "Hi. As well as the air rifle/pistol lessons, do you guys have availability to j…" at bounding box center [372, 146] width 429 height 16
type input "Can I book the range by itself"
click at [275, 164] on div at bounding box center [281, 164] width 14 height 14
click at [224, 217] on button "Add/Edit Example Questions" at bounding box center [211, 221] width 133 height 19
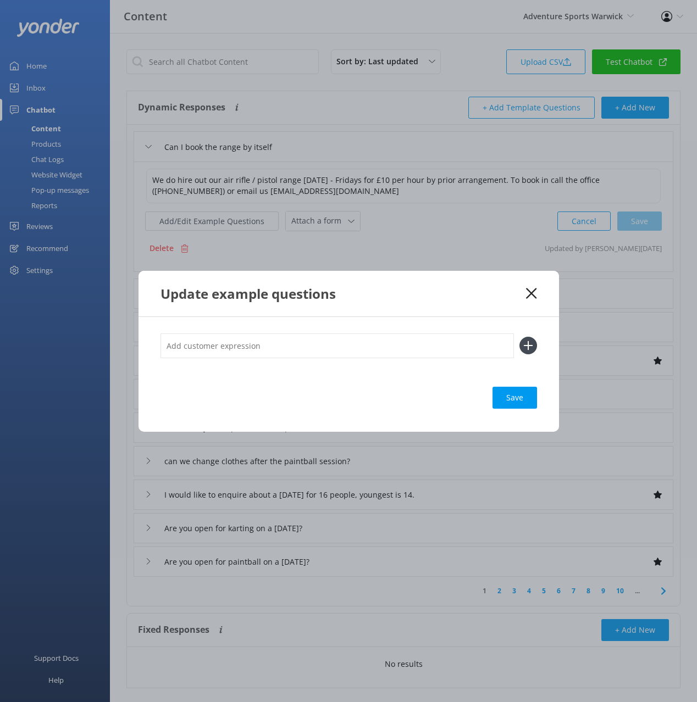
click at [451, 342] on input "text" at bounding box center [336, 345] width 353 height 25
paste input "Hi. As well as the air rifle/pistol lessons, do you guys have availability to j…"
type input "Hi. As well as the air rifle/pistol lessons, do you guys have availability to j…"
click at [519, 337] on button at bounding box center [528, 346] width 18 height 18
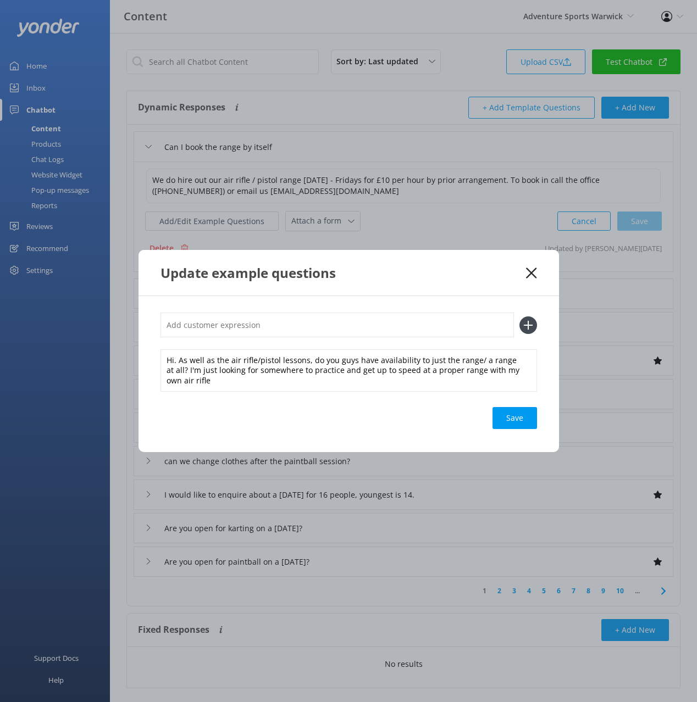
drag, startPoint x: 516, startPoint y: 415, endPoint x: 516, endPoint y: 400, distance: 14.3
click at [516, 414] on div "Save" at bounding box center [514, 418] width 44 height 22
click at [531, 272] on use at bounding box center [531, 273] width 10 height 10
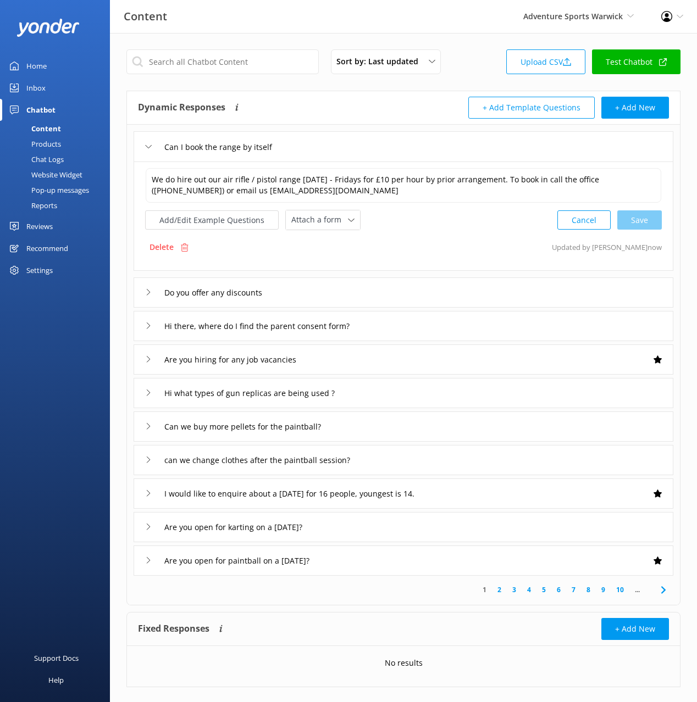
click at [350, 286] on div "Do you offer any discounts" at bounding box center [402, 292] width 539 height 30
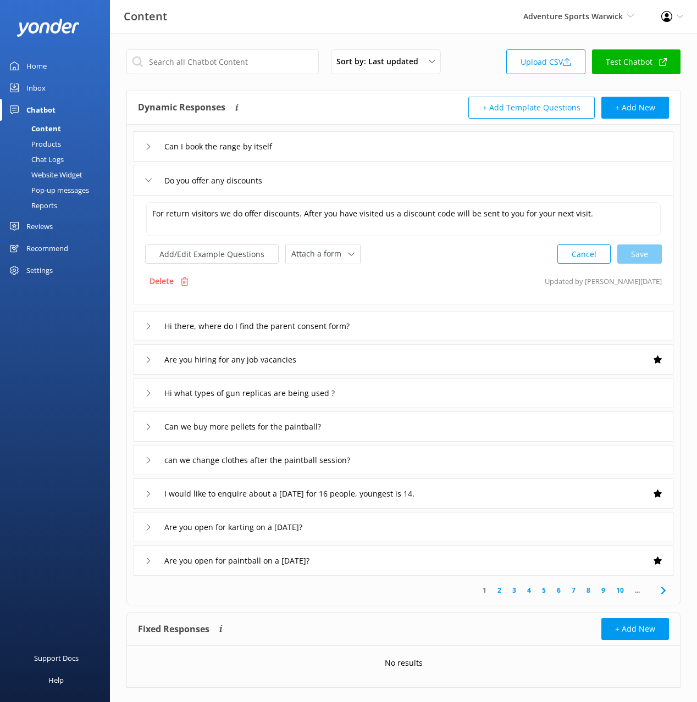
click at [430, 325] on div "Hi there, where do I find the parent consent form?" at bounding box center [402, 326] width 539 height 30
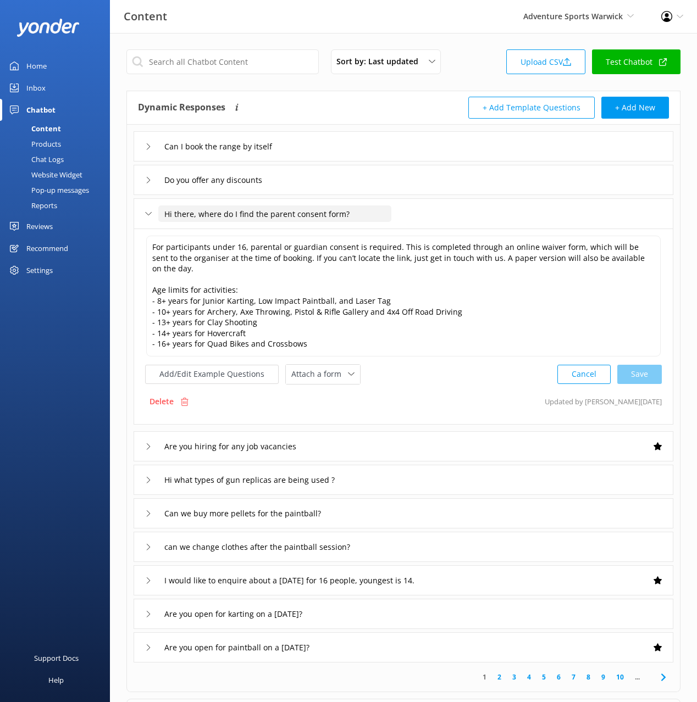
drag, startPoint x: 201, startPoint y: 214, endPoint x: 151, endPoint y: 214, distance: 49.4
click at [151, 214] on div "Hi there, where do I find the parent consent form?" at bounding box center [261, 214] width 233 height 18
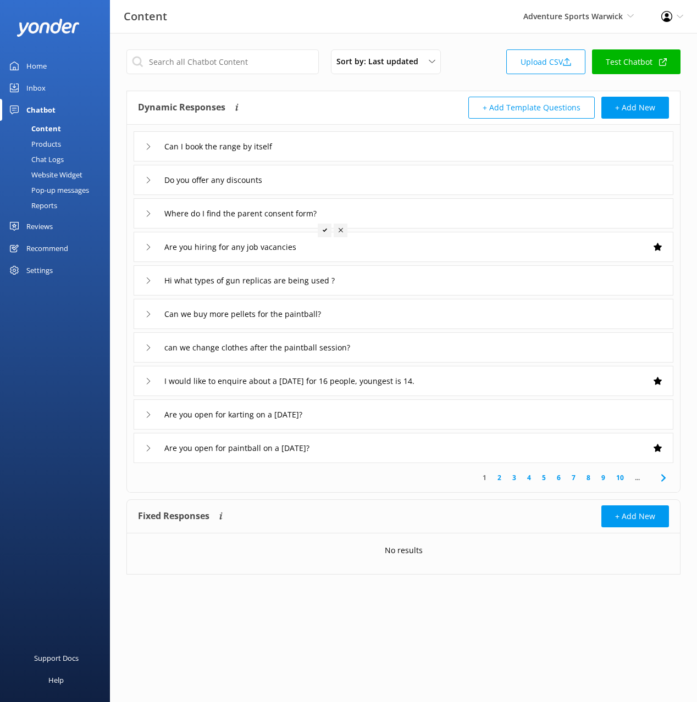
click at [322, 226] on div at bounding box center [325, 231] width 14 height 14
click at [323, 212] on input "Where do I find the parent consent form?" at bounding box center [252, 213] width 189 height 16
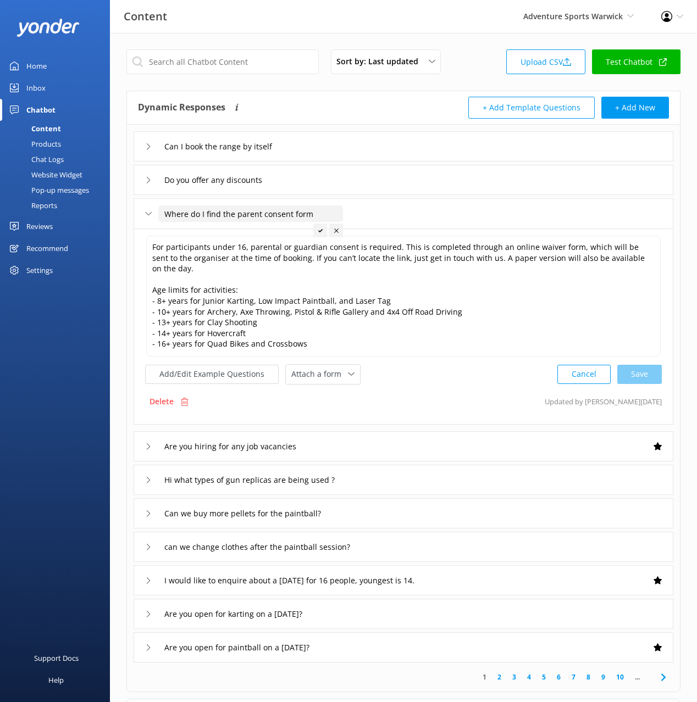
type input "Where do I find the parent consent form"
click at [320, 233] on div at bounding box center [320, 231] width 14 height 14
click at [341, 435] on div "Are you hiring for any job vacancies" at bounding box center [402, 446] width 539 height 30
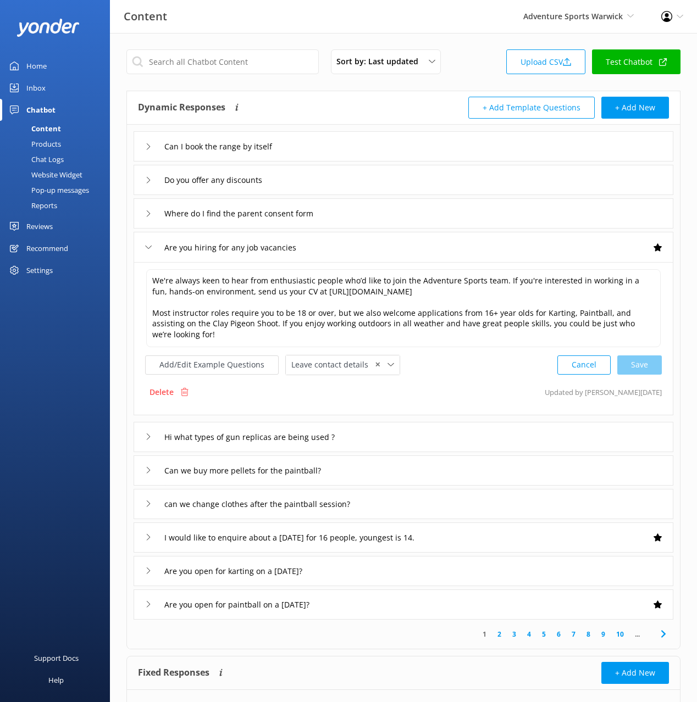
click at [403, 433] on div "Hi what types of gun replicas are being used ?" at bounding box center [402, 437] width 539 height 30
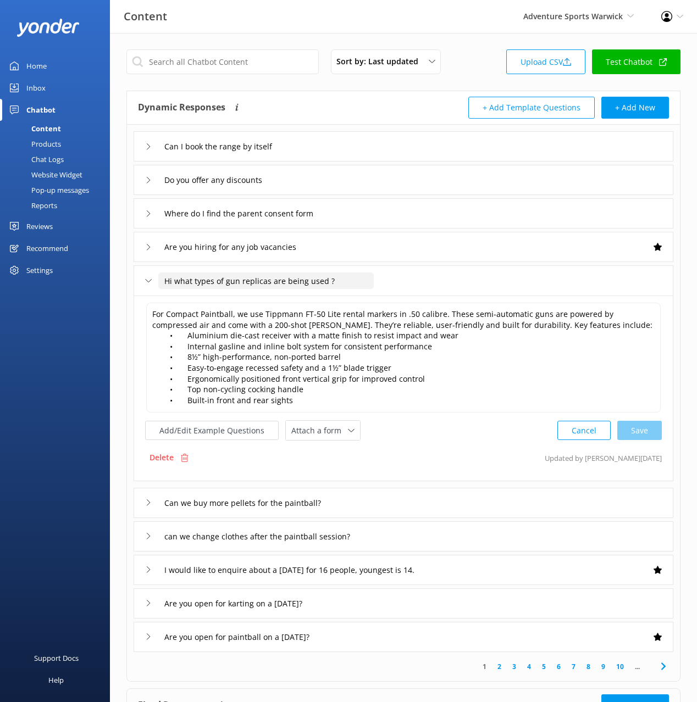
drag, startPoint x: 176, startPoint y: 282, endPoint x: 152, endPoint y: 283, distance: 24.7
click at [152, 283] on div "Hi what types of gun replicas are being used ?" at bounding box center [252, 281] width 215 height 18
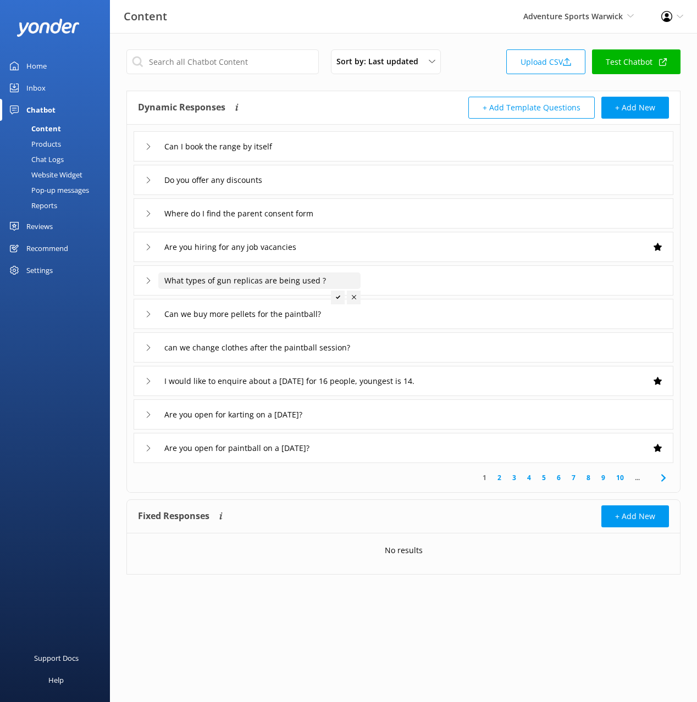
click at [343, 279] on input "What types of gun replicas are being used ?" at bounding box center [259, 280] width 202 height 16
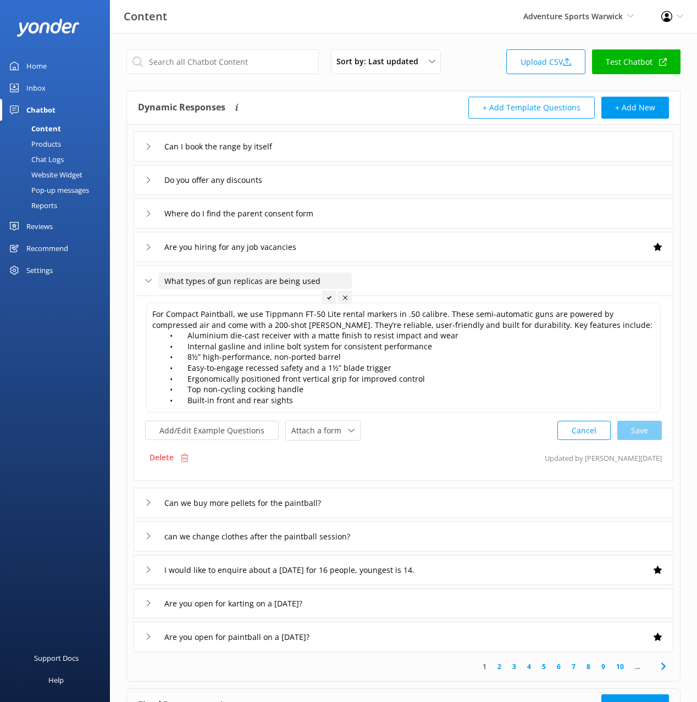
type input "What types of gun replicas are being used"
click at [331, 295] on div at bounding box center [329, 298] width 14 height 14
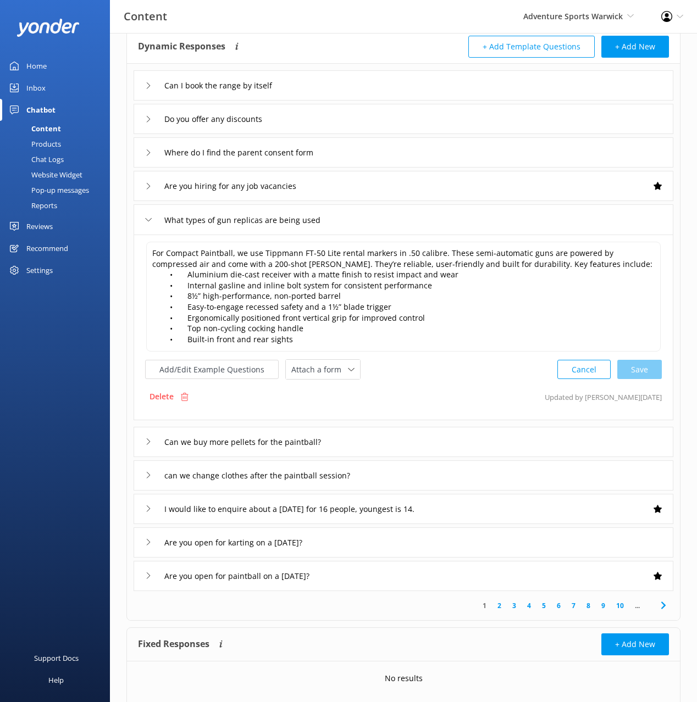
click at [380, 440] on div "Can we buy more pellets for the paintball?" at bounding box center [402, 442] width 539 height 30
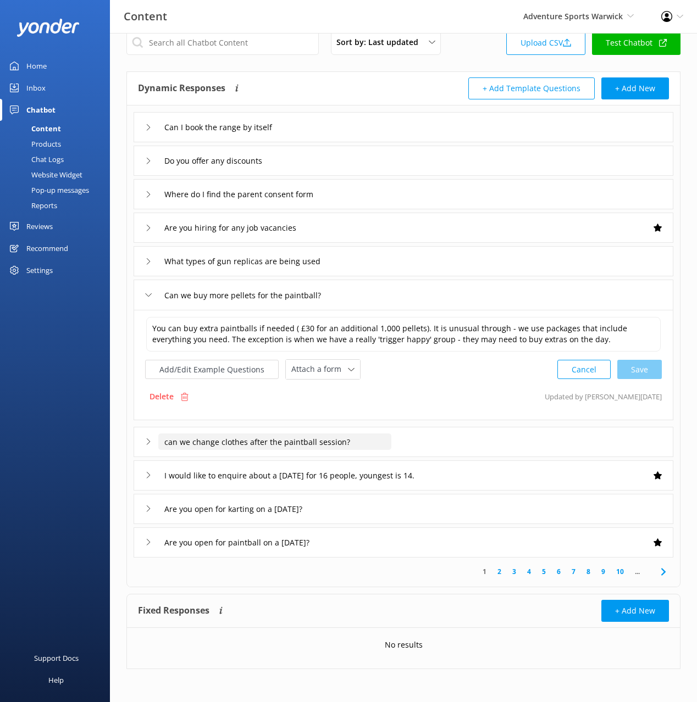
scroll to position [19, 0]
click at [455, 443] on div "can we change clothes after the paintball session?" at bounding box center [402, 442] width 539 height 30
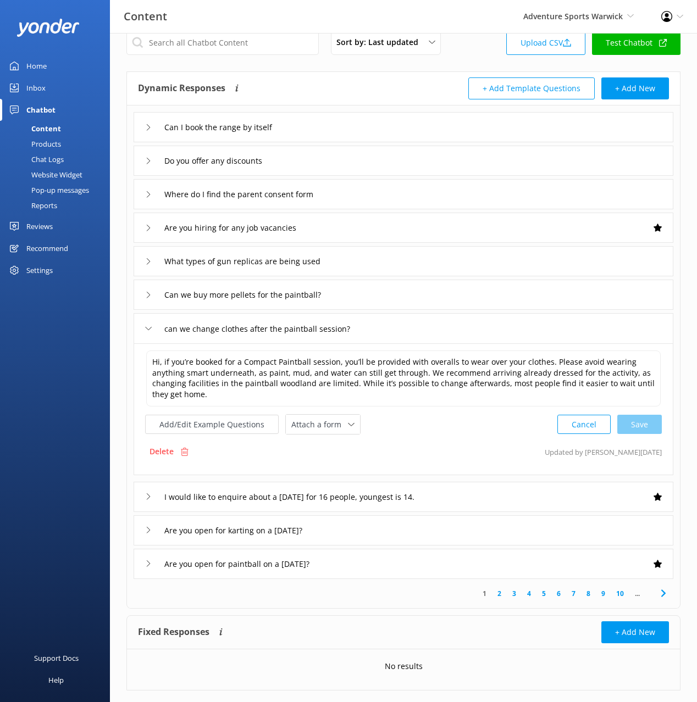
scroll to position [41, 0]
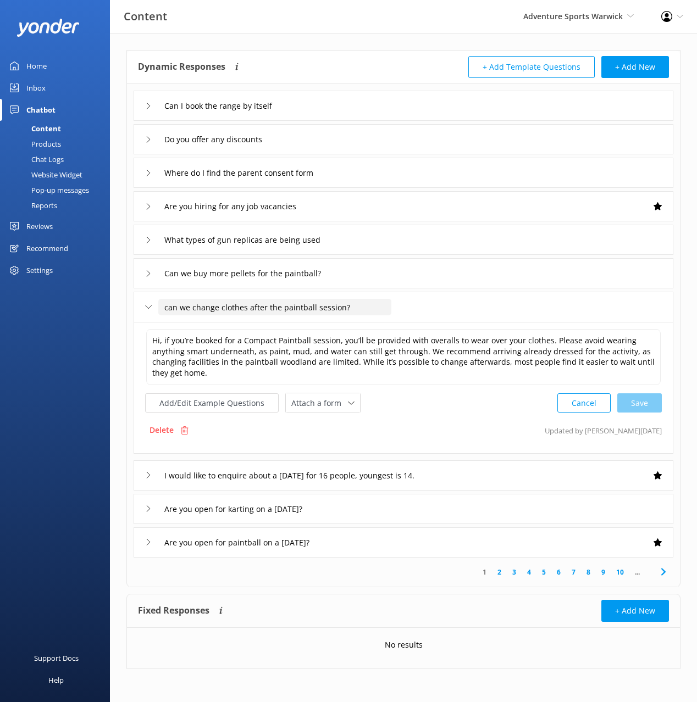
click at [169, 308] on input "can we change clothes after the paintball session?" at bounding box center [274, 307] width 233 height 16
click at [371, 310] on input "Can we change clothes after the paintball session?" at bounding box center [274, 307] width 233 height 16
type input "Can we change clothes after the paintball session"
click at [363, 322] on icon at bounding box center [364, 324] width 4 height 4
click at [322, 271] on input "Can we buy more pellets for the paintball?" at bounding box center [257, 273] width 198 height 16
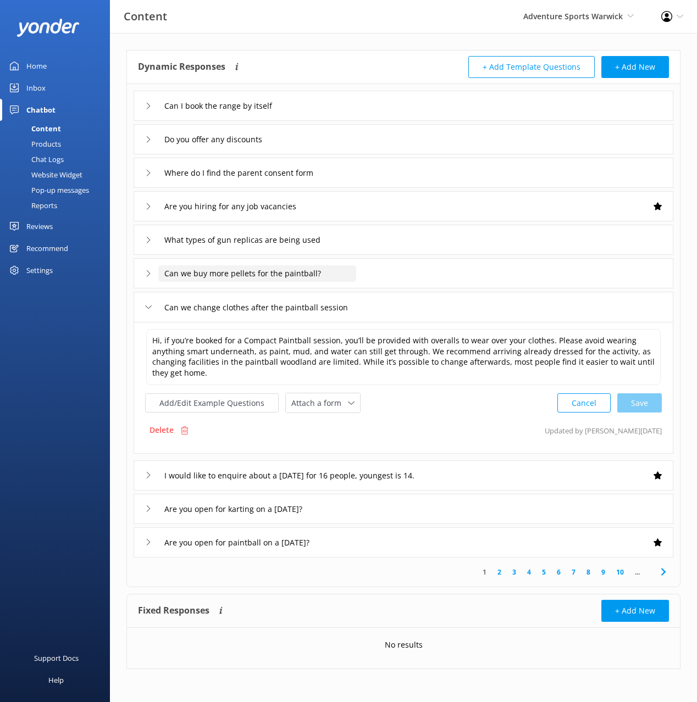
scroll to position [19, 0]
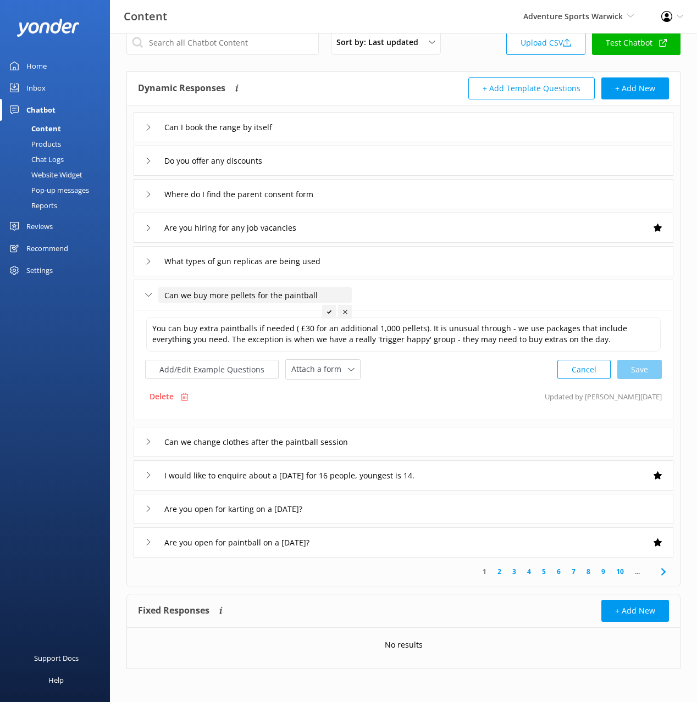
type input "Can we buy more pellets for the paintball"
click at [330, 311] on icon at bounding box center [329, 312] width 4 height 4
click at [456, 439] on div "Can we change clothes after the paintball session" at bounding box center [402, 442] width 539 height 30
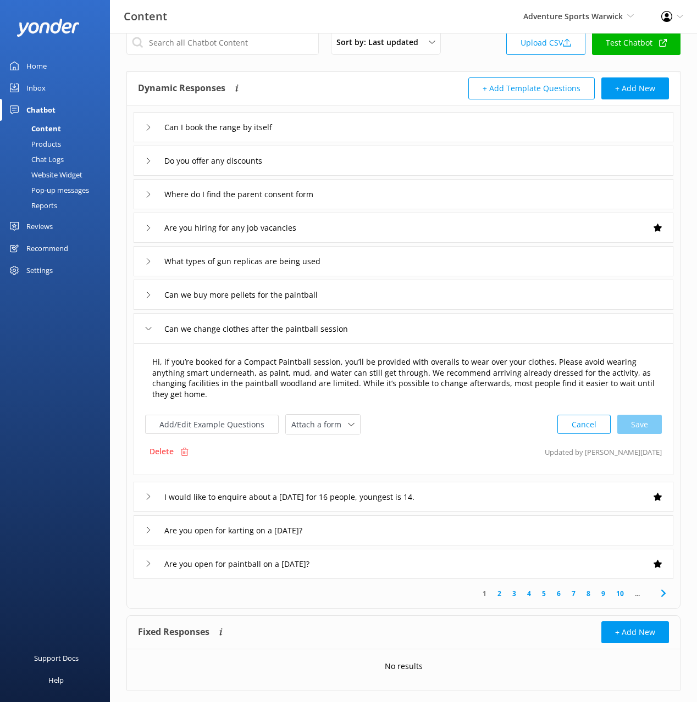
click at [170, 368] on textarea "Hi, if you’re booked for a Compact Paintball session, you’ll be provided with o…" at bounding box center [403, 378] width 514 height 56
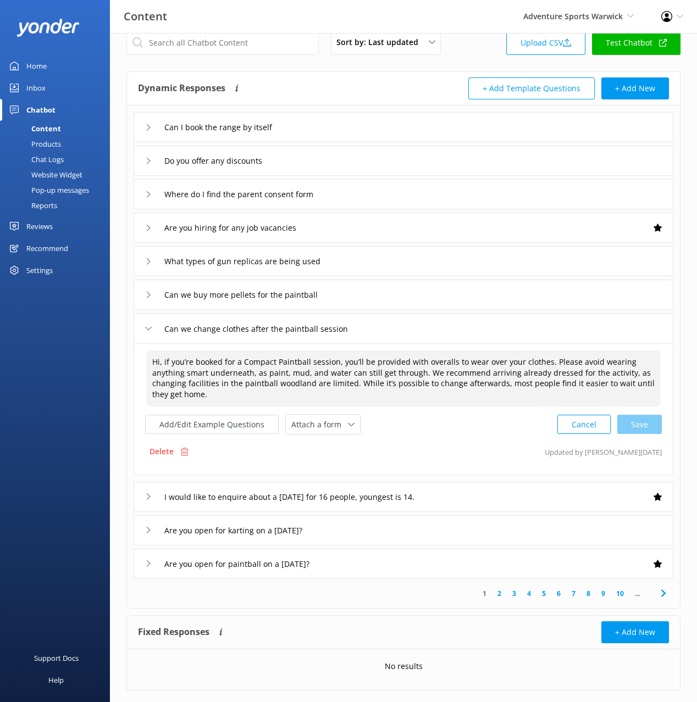
drag, startPoint x: 151, startPoint y: 361, endPoint x: 123, endPoint y: 360, distance: 28.6
click at [123, 360] on div "Sort by: Last updated Title (A-Z) Last updated Upload CSV Test Chatbot Dynamic …" at bounding box center [403, 369] width 587 height 710
click at [646, 427] on div "Cancel Loading.." at bounding box center [610, 423] width 104 height 20
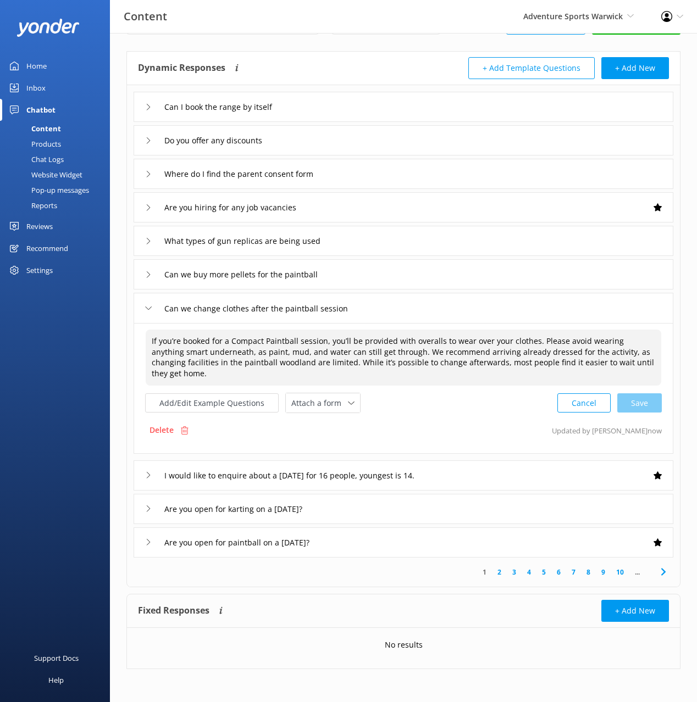
type textarea "If you’re booked for a Compact Paintball session, you’ll be provided with overa…"
click at [500, 472] on div "I would like to enquire about a [DATE] for 16 people, youngest is 14." at bounding box center [402, 475] width 539 height 30
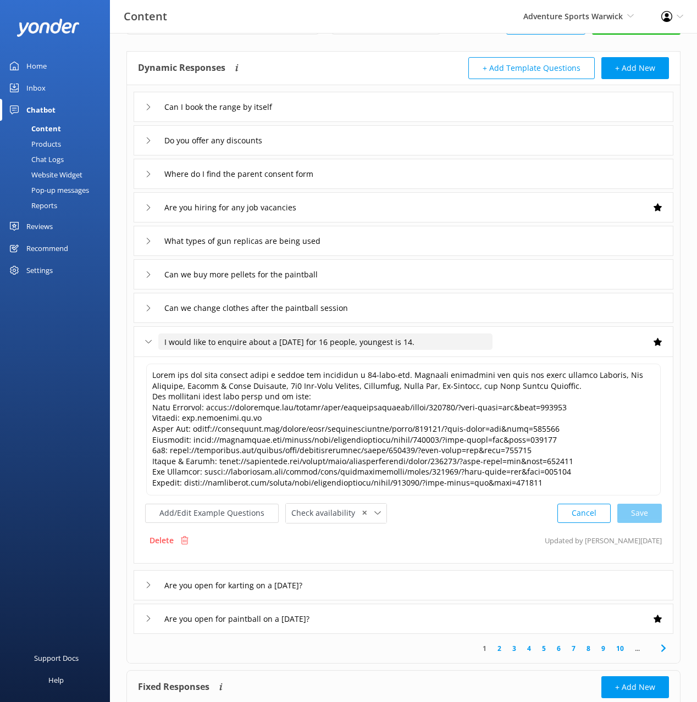
click at [368, 357] on div "Can I book the range by itself Do you offer any discounts Where do I find the p…" at bounding box center [403, 359] width 553 height 549
type input "I would like to enquire about a [DATE] for 16 people"
click at [398, 358] on div at bounding box center [395, 359] width 14 height 14
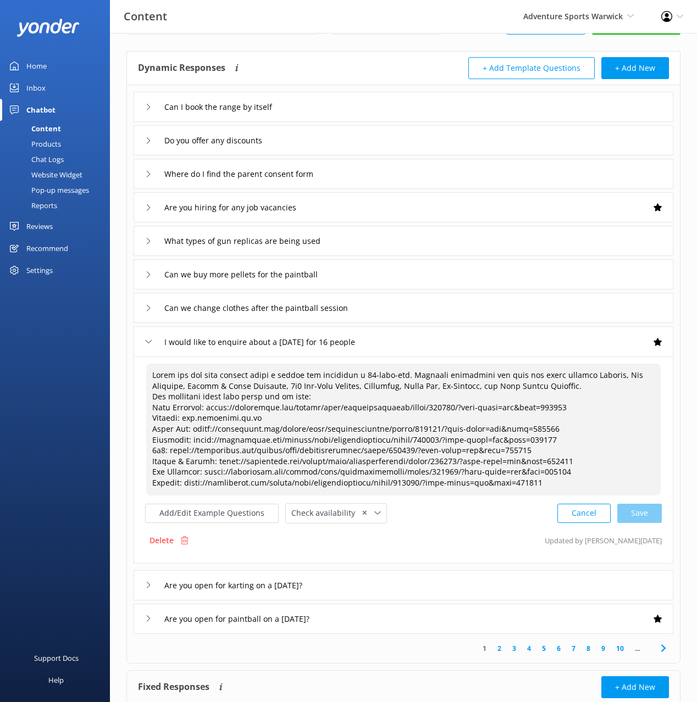
click at [407, 382] on textarea at bounding box center [403, 430] width 514 height 132
drag, startPoint x: 405, startPoint y: 372, endPoint x: 402, endPoint y: 365, distance: 7.7
click at [402, 365] on textarea at bounding box center [403, 430] width 514 height 132
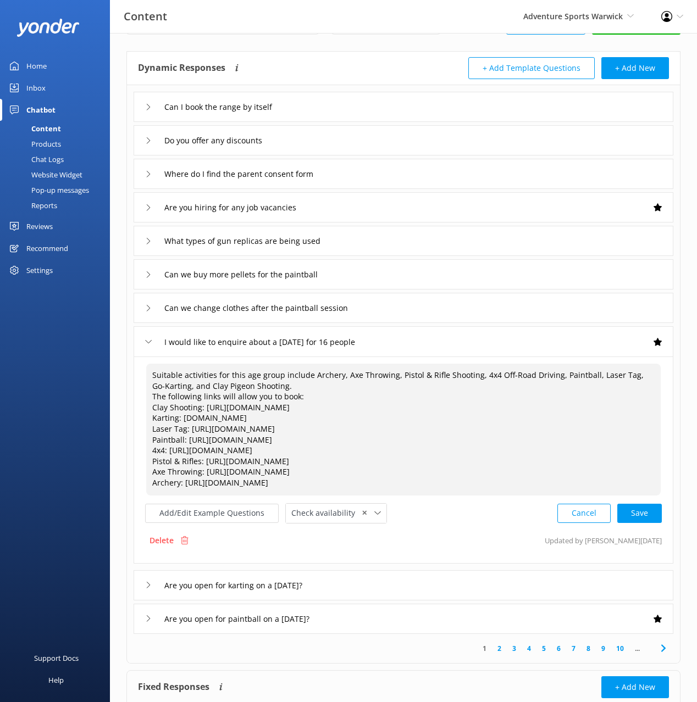
click at [182, 373] on textarea "Suitable activities for this age group include Archery, Axe Throwing, Pistol & …" at bounding box center [403, 430] width 514 height 132
drag, startPoint x: 264, startPoint y: 374, endPoint x: 305, endPoint y: 375, distance: 41.8
click at [305, 375] on textarea "Suitable family activities for this age group include Archery, Axe Throwing, Pi…" at bounding box center [403, 430] width 514 height 132
drag, startPoint x: 206, startPoint y: 374, endPoint x: 209, endPoint y: 380, distance: 6.9
click at [206, 374] on textarea "Suitable family activities include Archery, Axe Throwing, Pistol & Rifle Shooti…" at bounding box center [403, 430] width 514 height 132
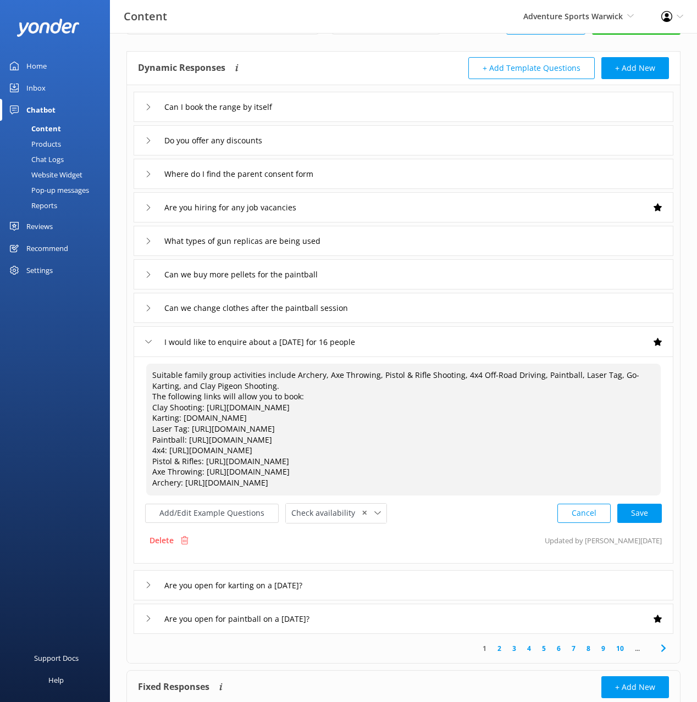
click at [272, 379] on textarea "Suitable family group activities include Archery, Axe Throwing, Pistol & Rifle …" at bounding box center [403, 430] width 514 height 132
click at [337, 386] on textarea "Suitable family group activities include Archery, Axe Throwing, Pistol & Rifle …" at bounding box center [403, 430] width 514 height 132
click at [339, 397] on textarea "Suitable family group activities include Archery, Axe Throwing, Pistol & Rifle …" at bounding box center [403, 430] width 514 height 132
click at [633, 509] on div "Cancel Save" at bounding box center [609, 513] width 104 height 20
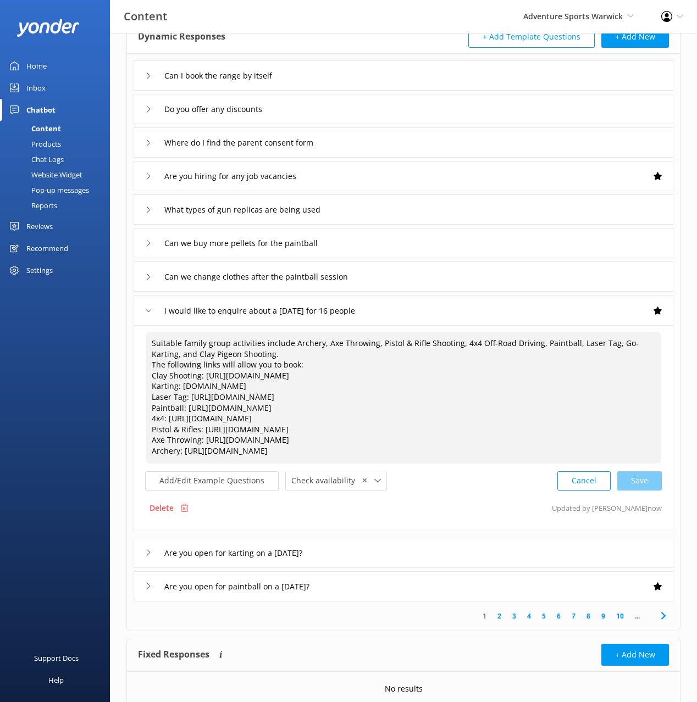
scroll to position [115, 0]
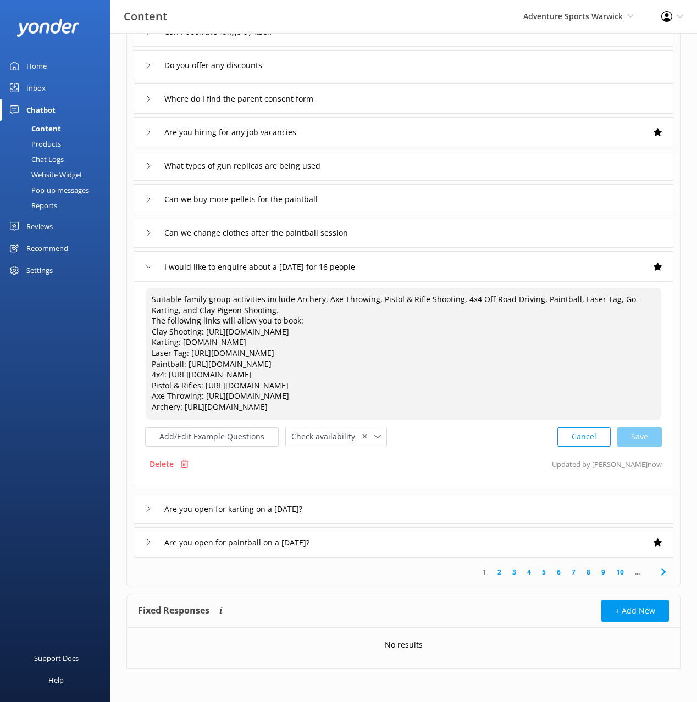
type textarea "Suitable family group activities include Archery, Axe Throwing, Pistol & Rifle …"
click at [384, 509] on div "Are you open for karting on a [DATE]?" at bounding box center [402, 509] width 539 height 30
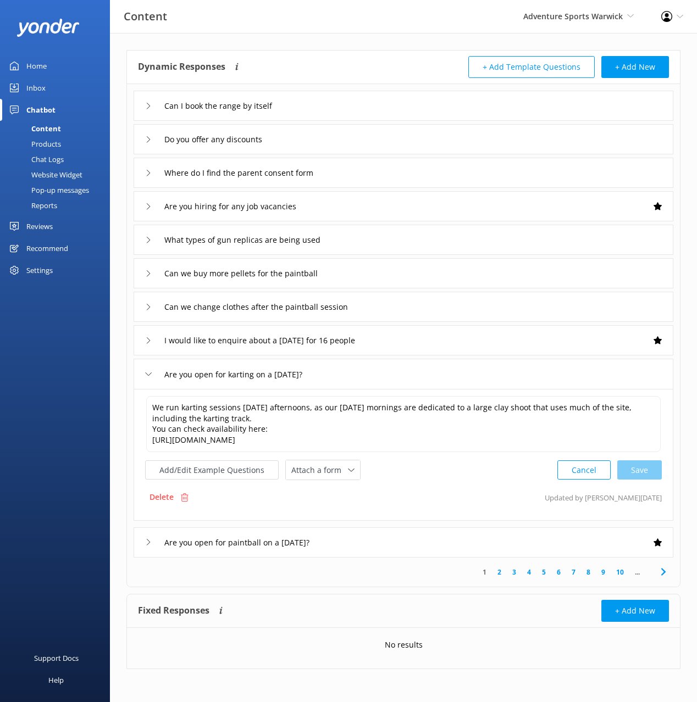
scroll to position [41, 0]
drag, startPoint x: 150, startPoint y: 429, endPoint x: 154, endPoint y: 432, distance: 5.8
click at [150, 429] on textarea "We run karting sessions [DATE] afternoons, as our [DATE] mornings are dedicated…" at bounding box center [403, 424] width 514 height 56
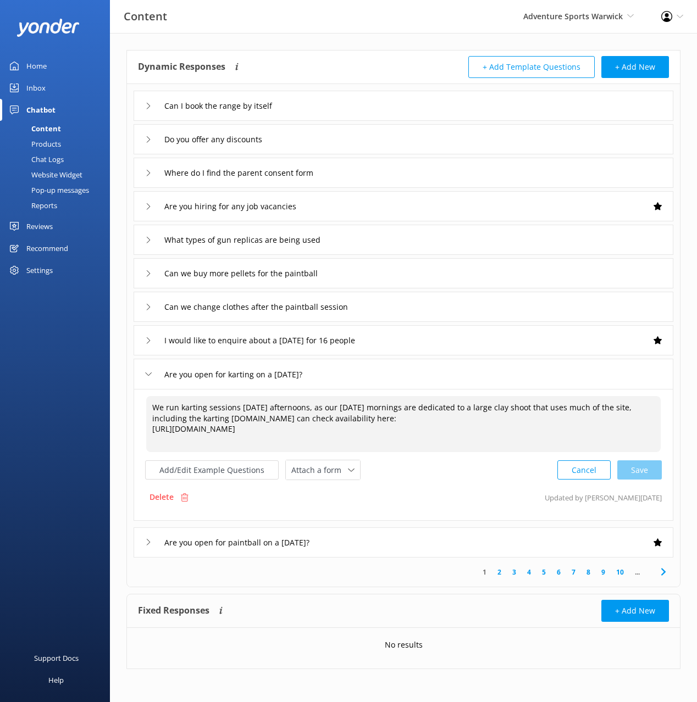
scroll to position [30, 0]
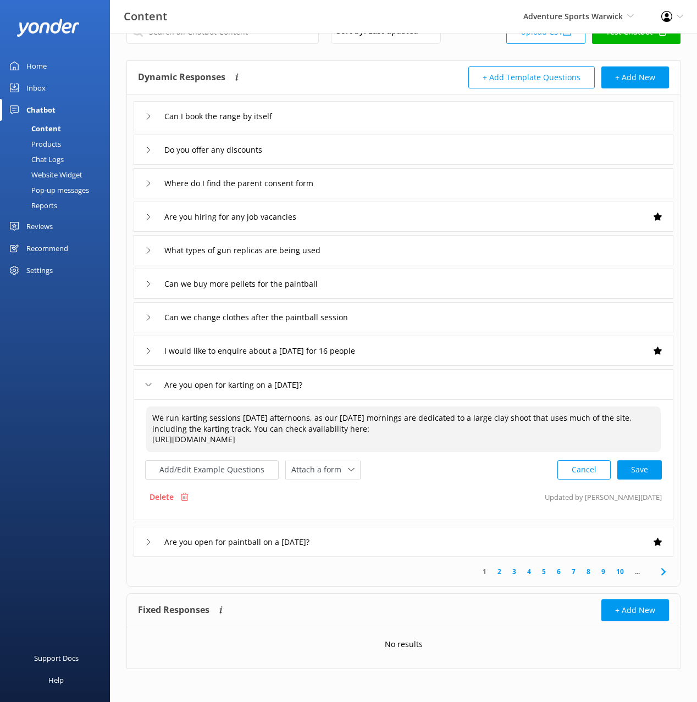
drag, startPoint x: 277, startPoint y: 431, endPoint x: 250, endPoint y: 431, distance: 26.9
click at [250, 431] on textarea "We run karting sessions [DATE] afternoons, as our [DATE] mornings are dedicated…" at bounding box center [403, 430] width 514 height 46
click at [320, 430] on textarea "We run karting sessions [DATE] afternoons, as our [DATE] mornings are dedicated…" at bounding box center [403, 430] width 514 height 46
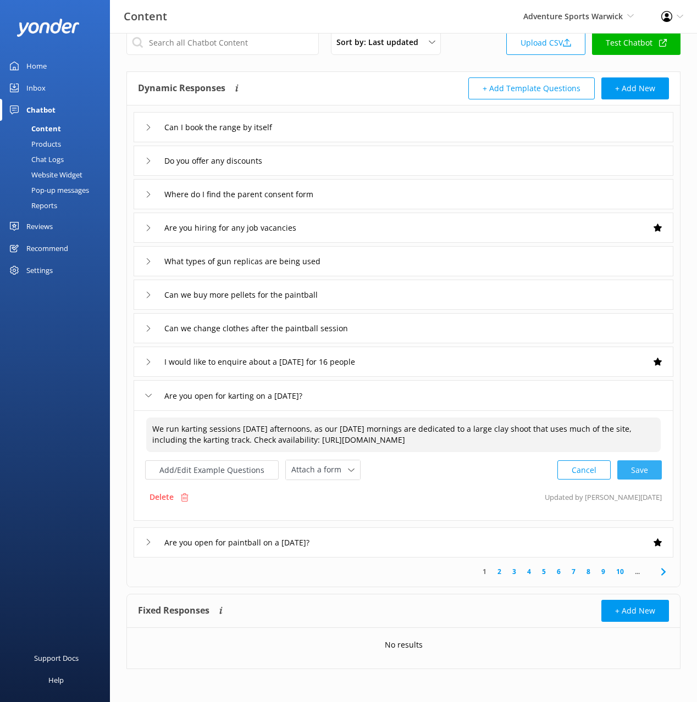
scroll to position [18, 0]
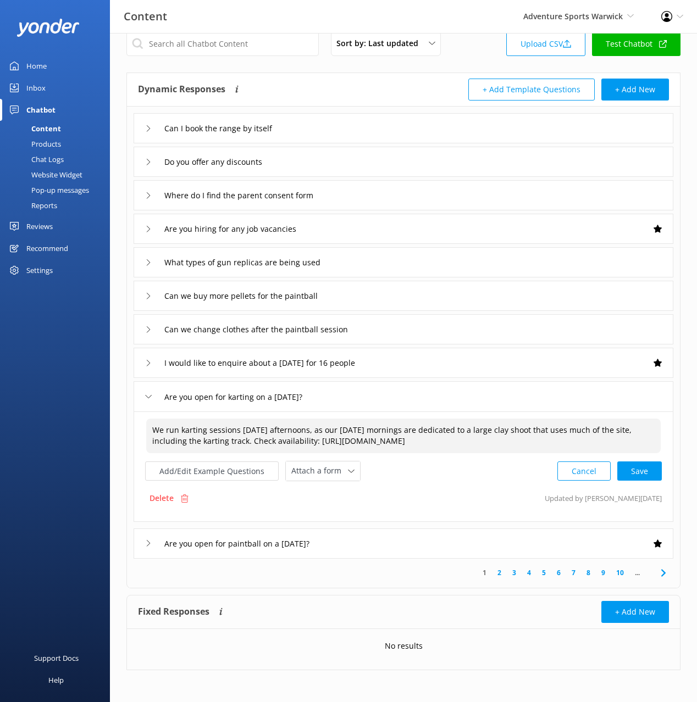
click at [649, 472] on div "Cancel Save" at bounding box center [609, 471] width 104 height 20
type textarea "We run karting sessions [DATE] afternoons, as our [DATE] mornings are dedicated…"
click at [391, 549] on div "Are you open for paintball on a [DATE]?" at bounding box center [402, 542] width 539 height 30
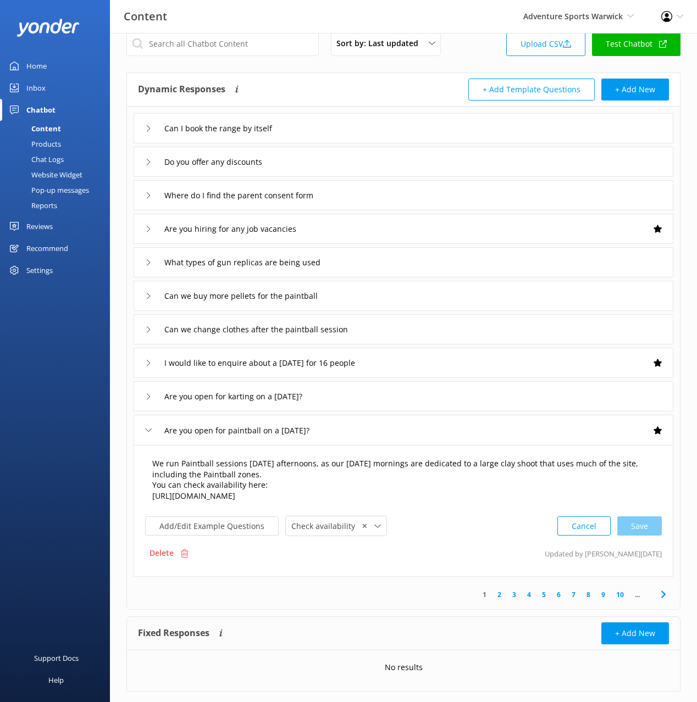
click at [243, 478] on textarea "We run Paintball sessions [DATE] afternoons, as our [DATE] mornings are dedicat…" at bounding box center [403, 480] width 514 height 56
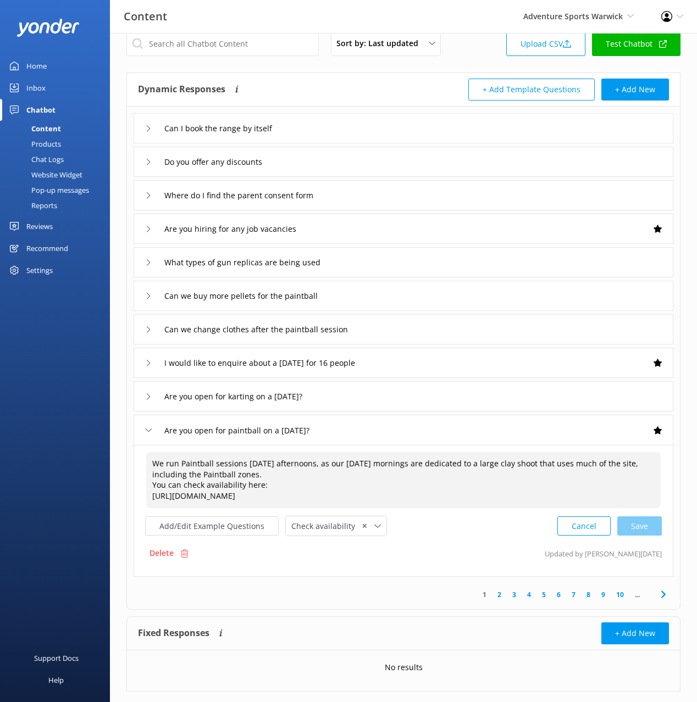
drag, startPoint x: 146, startPoint y: 485, endPoint x: 174, endPoint y: 490, distance: 28.5
click at [146, 485] on textarea "We run Paintball sessions [DATE] afternoons, as our [DATE] mornings are dedicat…" at bounding box center [403, 480] width 514 height 56
drag, startPoint x: 185, startPoint y: 486, endPoint x: 137, endPoint y: 483, distance: 47.9
click at [137, 484] on div "We run Paintball sessions [DATE] afternoons, as our [DATE] mornings are dedicat…" at bounding box center [402, 511] width 539 height 132
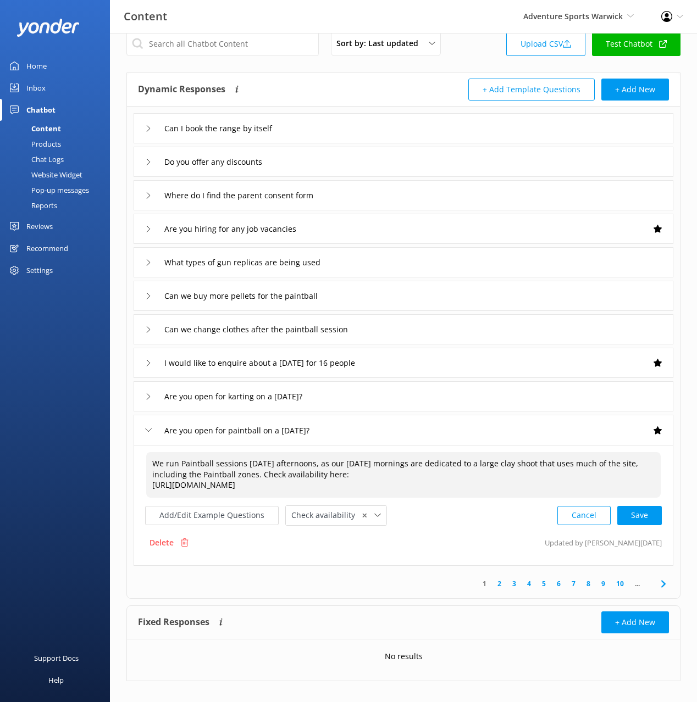
click at [325, 475] on textarea "We run Paintball sessions [DATE] afternoons, as our [DATE] mornings are dedicat…" at bounding box center [403, 475] width 514 height 46
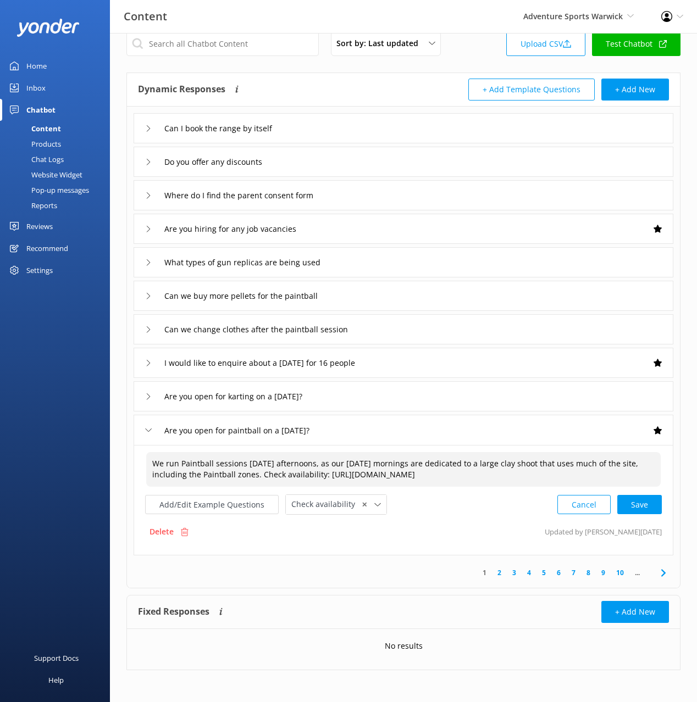
click at [650, 515] on div "Cancel Save" at bounding box center [609, 504] width 104 height 20
type textarea "We run Paintball sessions [DATE] afternoons, as our [DATE] mornings are dedicat…"
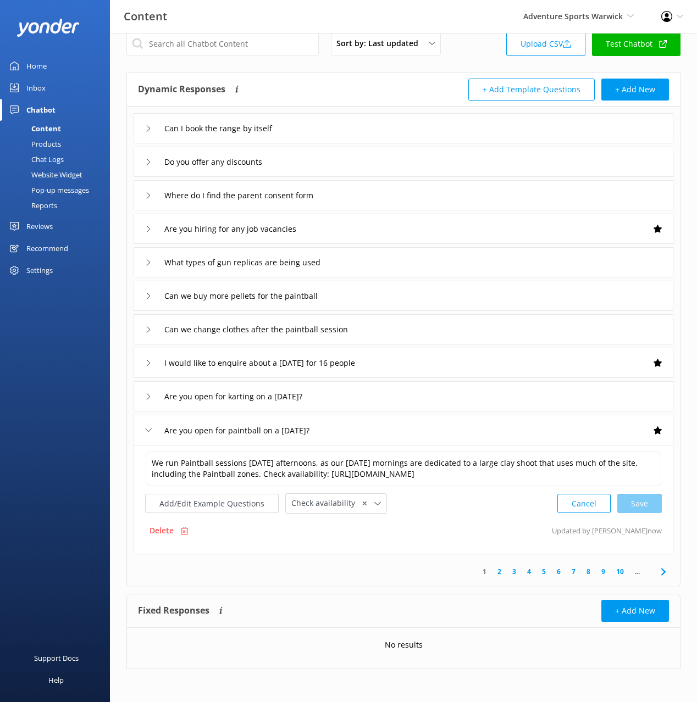
click at [660, 578] on icon at bounding box center [662, 571] width 13 height 13
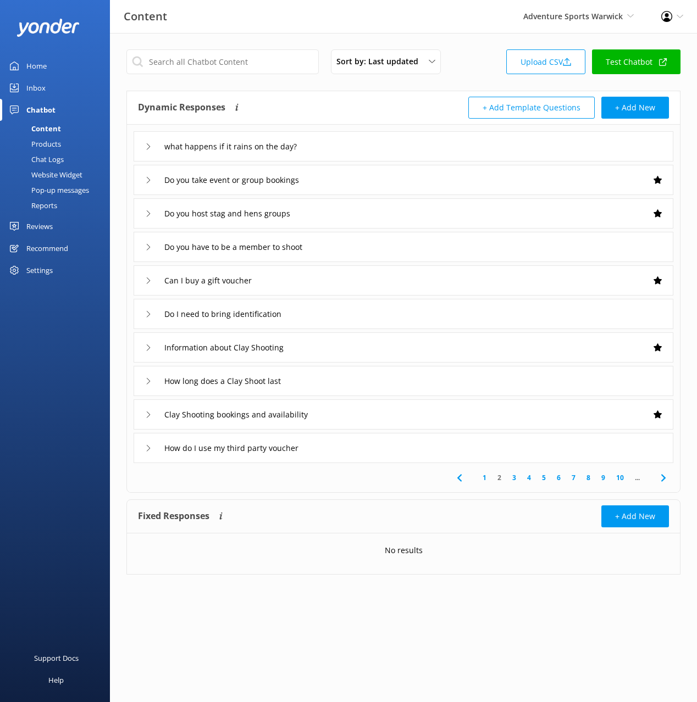
click at [375, 148] on div "what happens if it rains on the day?" at bounding box center [402, 146] width 539 height 30
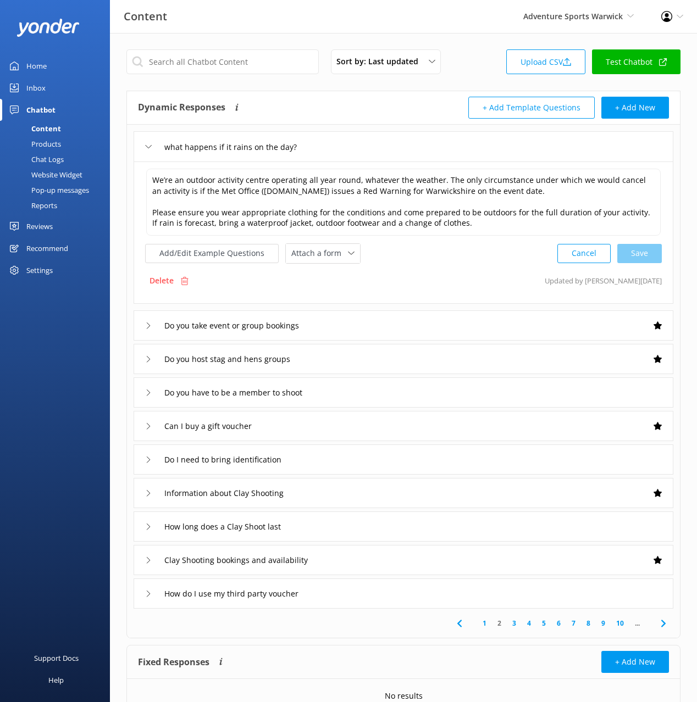
click at [375, 148] on div "what happens if it rains on the day?" at bounding box center [402, 146] width 539 height 30
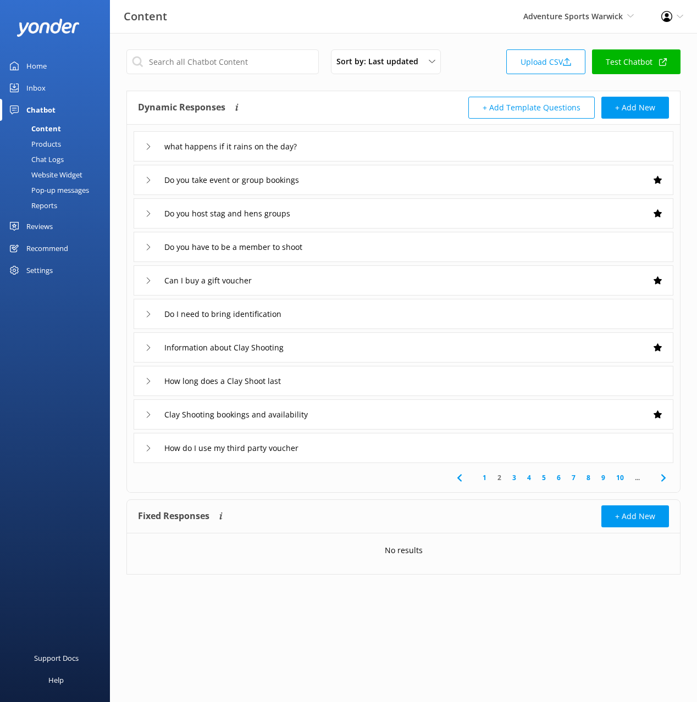
click at [416, 446] on div "How do I use my third party voucher" at bounding box center [402, 448] width 539 height 30
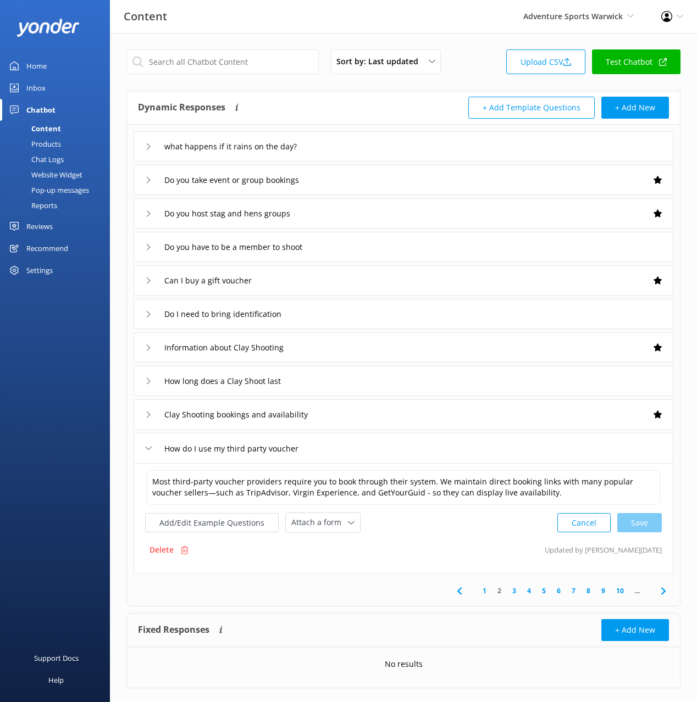
click at [416, 446] on div "How do I use my third party voucher" at bounding box center [402, 448] width 539 height 30
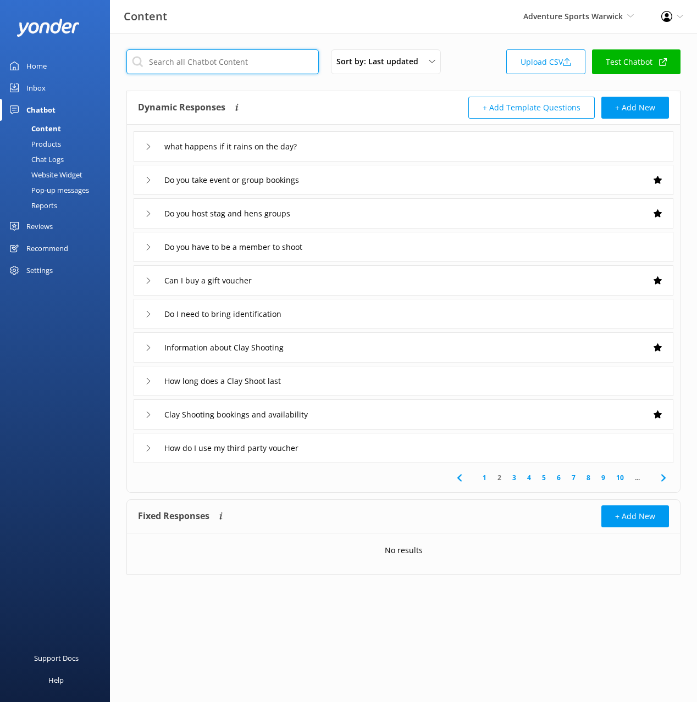
click at [182, 62] on input "text" at bounding box center [222, 61] width 192 height 25
paste input "What are your opening hours"
type input "What are your opening hours"
click at [402, 97] on div "Dynamic Responses The chatbot will generate a response based on the content inf…" at bounding box center [403, 108] width 553 height 34
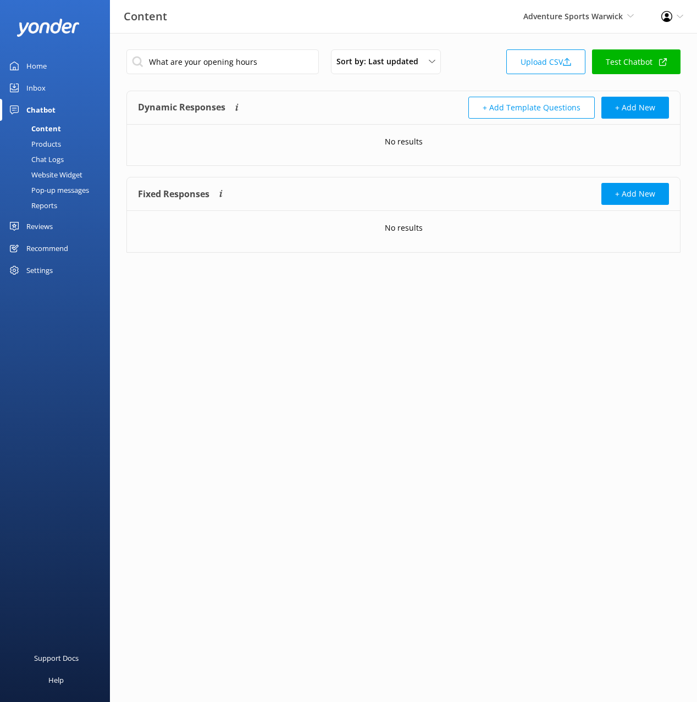
click at [389, 101] on div "Dynamic Responses The chatbot will generate a response based on the content inf…" at bounding box center [270, 108] width 265 height 22
click at [268, 66] on input "What are your opening hours" at bounding box center [222, 61] width 192 height 25
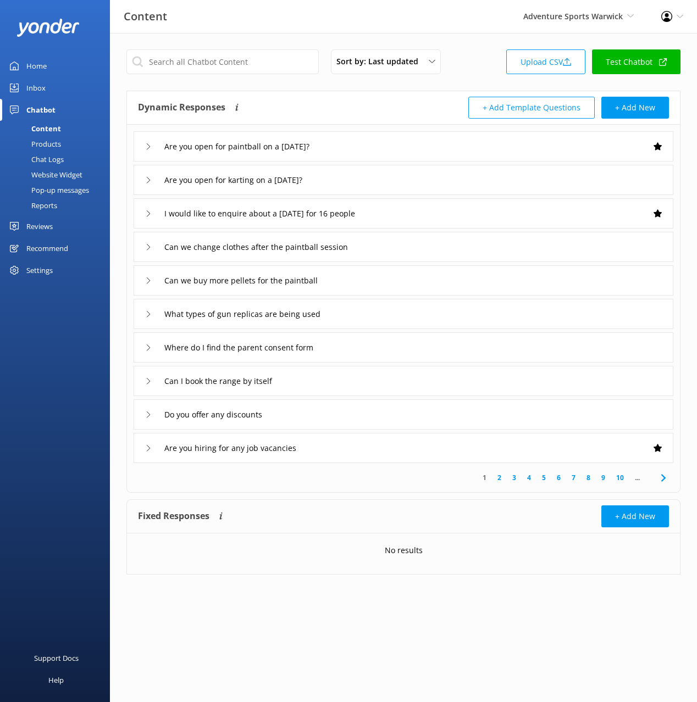
click at [466, 220] on div "I would like to enquire about a [DATE] for 16 people" at bounding box center [402, 213] width 539 height 30
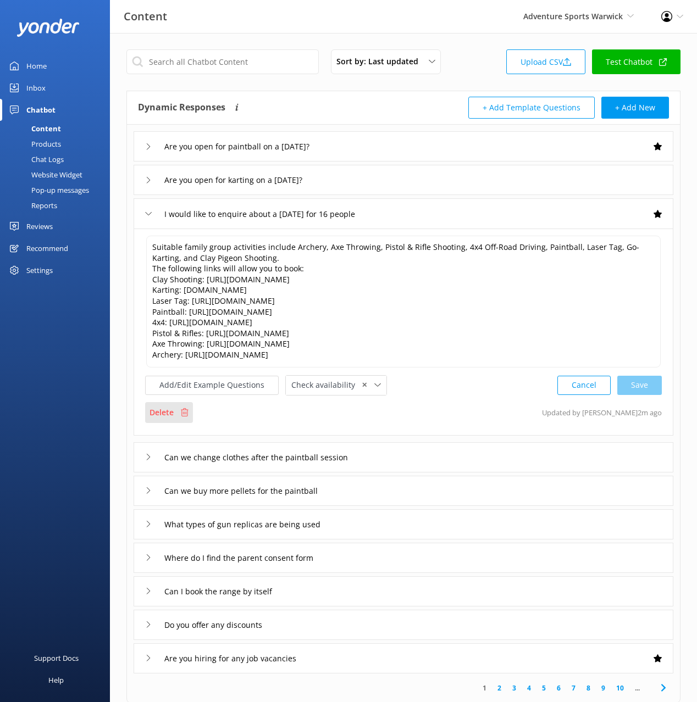
click at [160, 410] on p "Delete" at bounding box center [161, 413] width 24 height 12
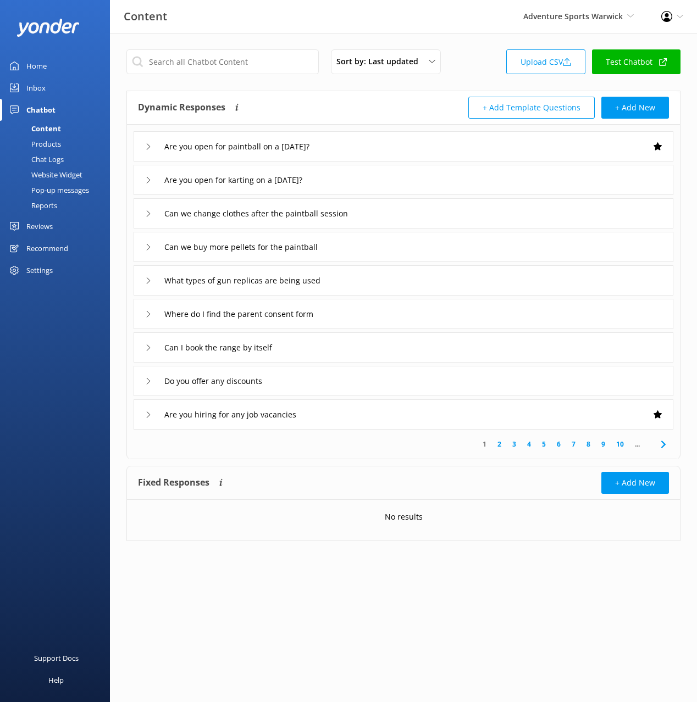
click at [483, 48] on div "Sort by: Last updated Title (A-Z) Last updated Upload CSV Test Chatbot Dynamic …" at bounding box center [403, 303] width 587 height 541
click at [563, 58] on icon at bounding box center [567, 62] width 8 height 8
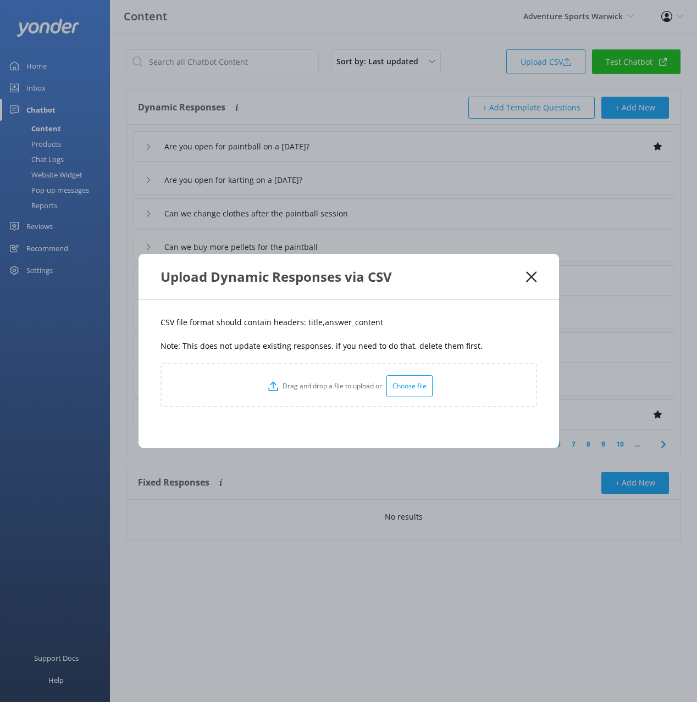
click at [355, 340] on p "Note: This does not update existing responses, if you need to do that, delete t…" at bounding box center [348, 346] width 376 height 12
click at [309, 321] on p "CSV file format should contain headers: title,answer_content" at bounding box center [348, 322] width 376 height 12
copy p "title"
drag, startPoint x: 364, startPoint y: 326, endPoint x: 330, endPoint y: 326, distance: 34.1
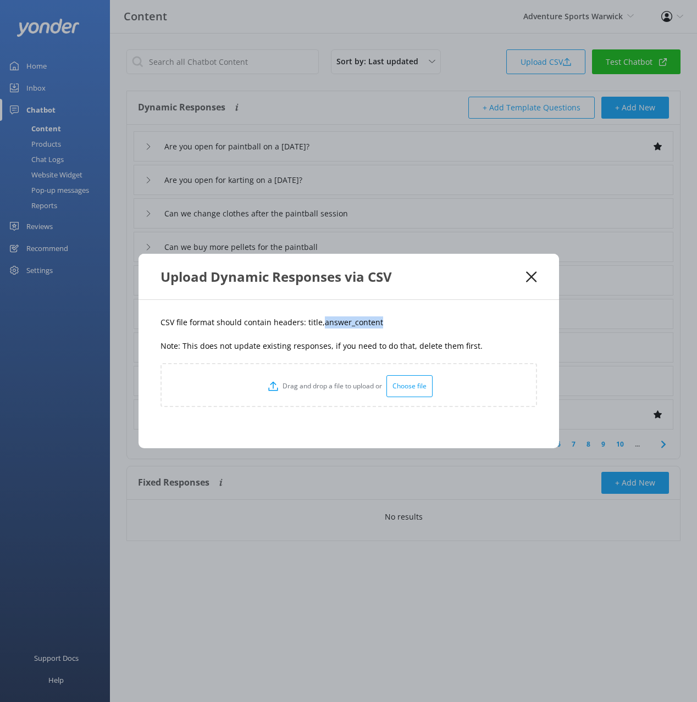
click at [319, 327] on p "CSV file format should contain headers: title,answer_content" at bounding box center [348, 322] width 376 height 12
copy p "answer_content"
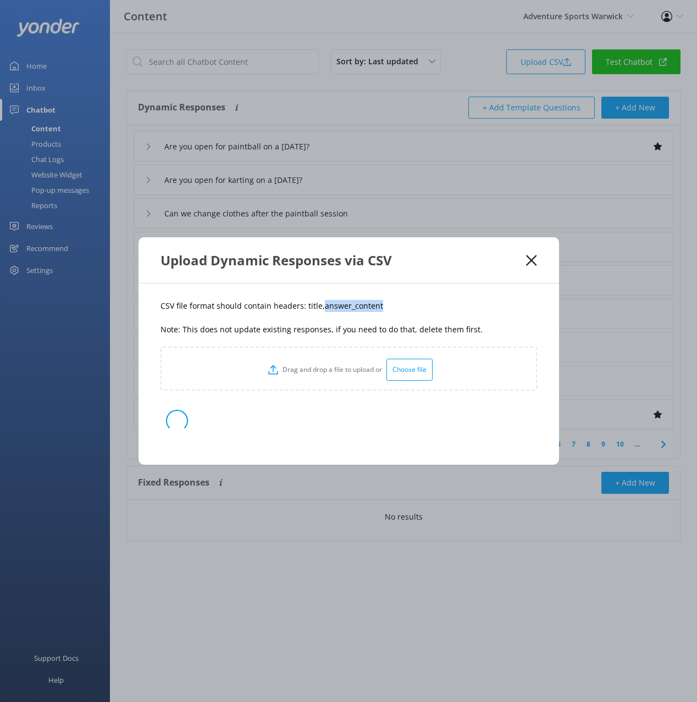
drag, startPoint x: 421, startPoint y: 316, endPoint x: 442, endPoint y: 317, distance: 20.9
click at [420, 316] on div "CSV file format should contain headers: title,answer_content Note: This does no…" at bounding box center [348, 373] width 420 height 181
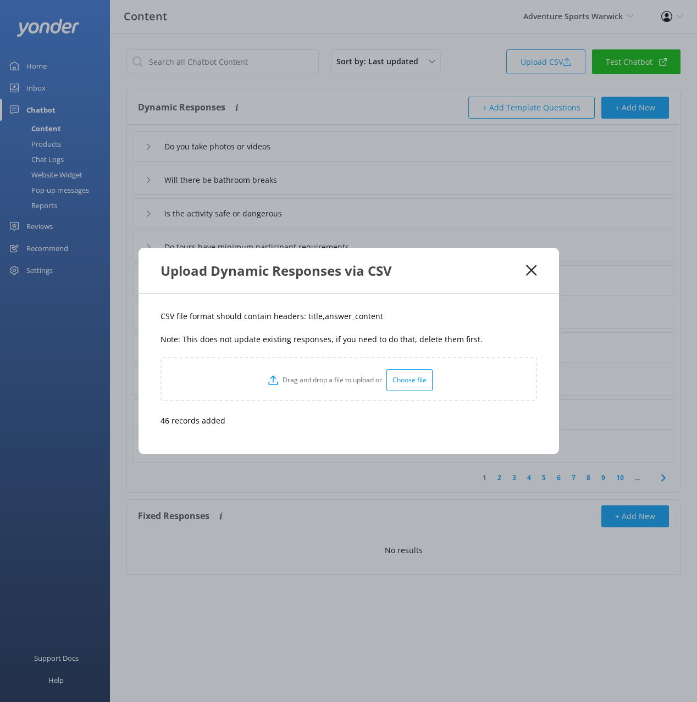
click at [532, 268] on icon at bounding box center [531, 270] width 10 height 11
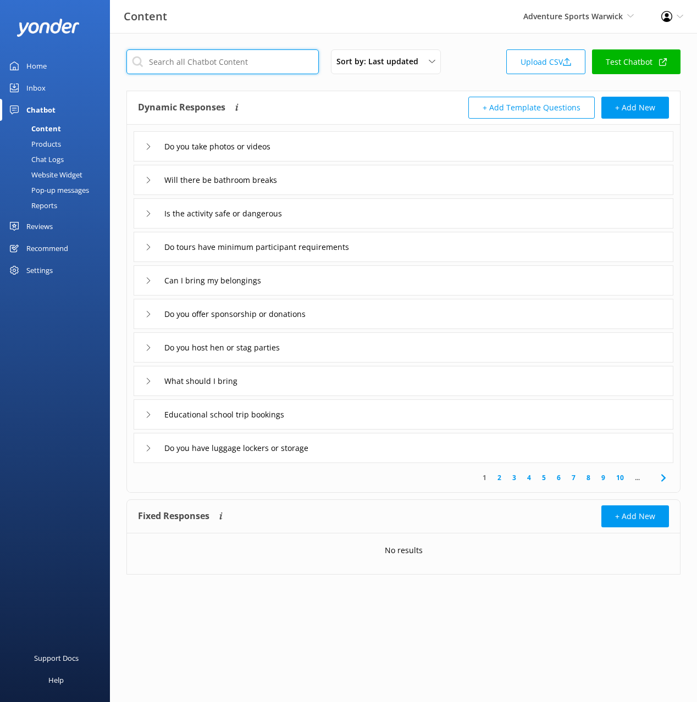
click at [234, 66] on input "text" at bounding box center [222, 61] width 192 height 25
paste input "What do you recommend for families"
type input "What do you recommend for families"
click at [361, 101] on div "Dynamic Responses The chatbot will generate a response based on the content inf…" at bounding box center [270, 108] width 265 height 22
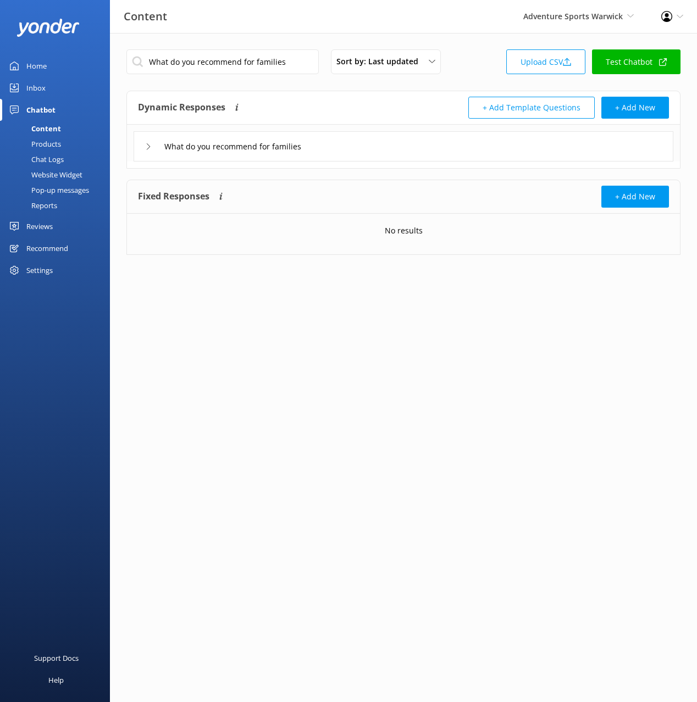
click at [399, 143] on div "What do you recommend for families" at bounding box center [402, 146] width 539 height 30
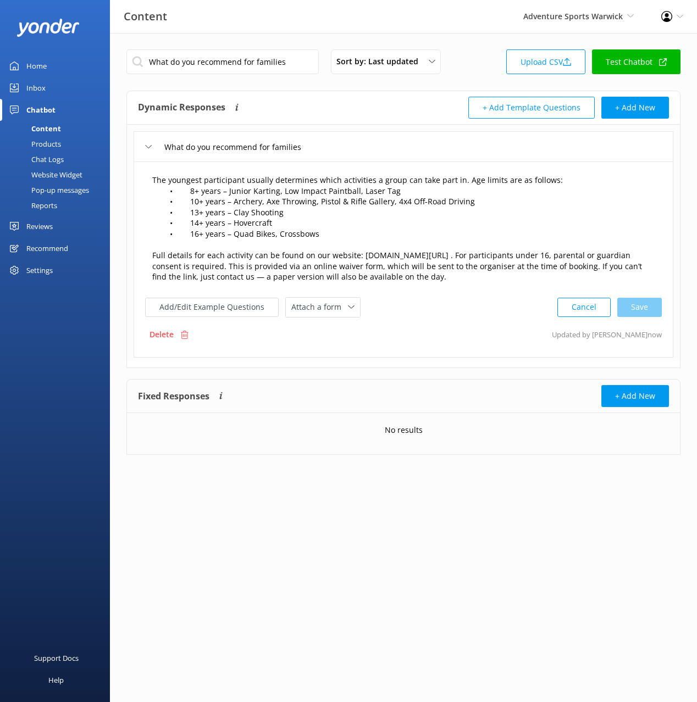
click at [225, 246] on textarea "The youngest participant usually determines which activities a group can take p…" at bounding box center [403, 229] width 514 height 121
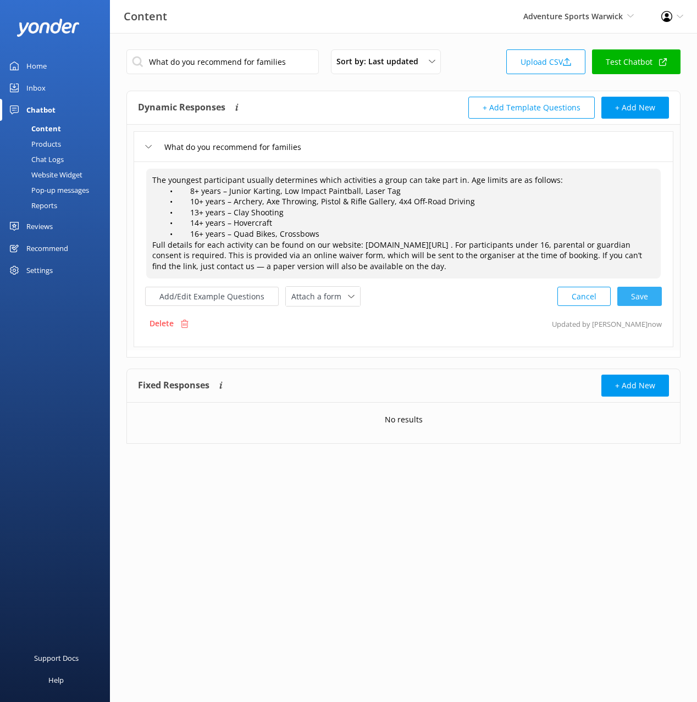
click at [658, 301] on div "Cancel Save" at bounding box center [609, 296] width 104 height 20
drag, startPoint x: 178, startPoint y: 211, endPoint x: 175, endPoint y: 193, distance: 18.3
click at [177, 209] on textarea "The youngest participant usually determines which activities a group can take p…" at bounding box center [403, 223] width 515 height 110
click at [176, 190] on textarea "The youngest participant usually determines which activities a group can take p…" at bounding box center [403, 223] width 515 height 110
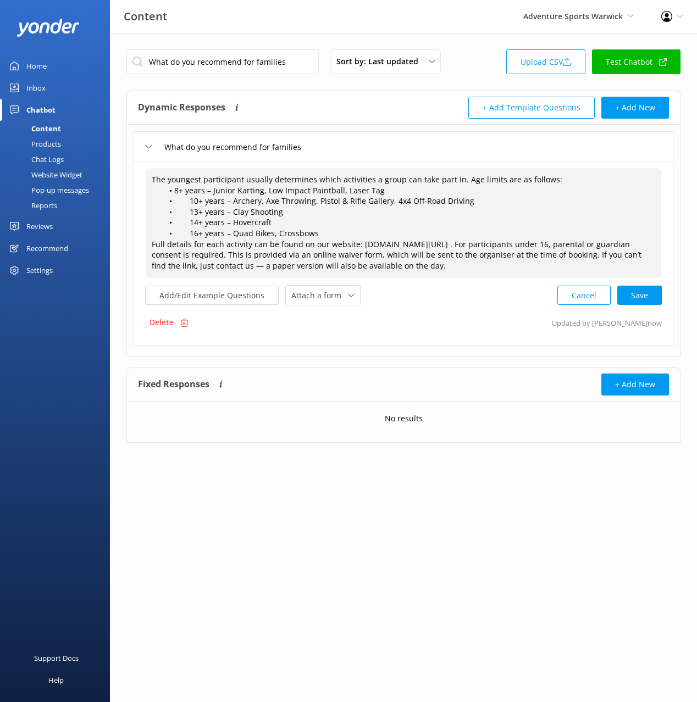
click at [179, 203] on textarea "The youngest participant usually determines which activities a group can take p…" at bounding box center [403, 223] width 515 height 110
click at [177, 210] on textarea "The youngest participant usually determines which activities a group can take p…" at bounding box center [403, 223] width 515 height 110
click at [179, 222] on textarea "The youngest participant usually determines which activities a group can take p…" at bounding box center [403, 223] width 515 height 110
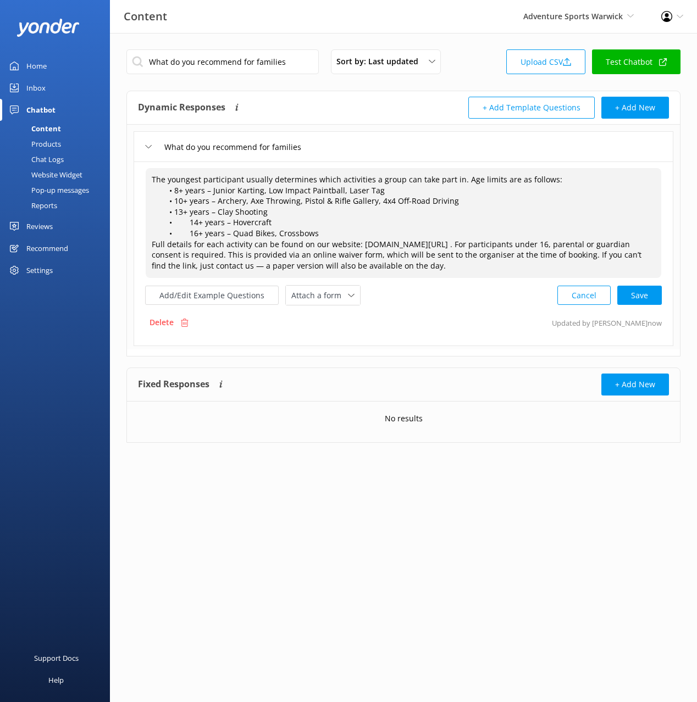
drag, startPoint x: 179, startPoint y: 222, endPoint x: 177, endPoint y: 227, distance: 5.7
click at [178, 233] on textarea "The youngest participant usually determines which activities a group can take p…" at bounding box center [403, 223] width 515 height 110
click at [177, 233] on textarea "The youngest participant usually determines which activities a group can take p…" at bounding box center [403, 223] width 515 height 110
click at [152, 233] on textarea "The youngest participant usually determines which activities a group can take p…" at bounding box center [403, 223] width 515 height 110
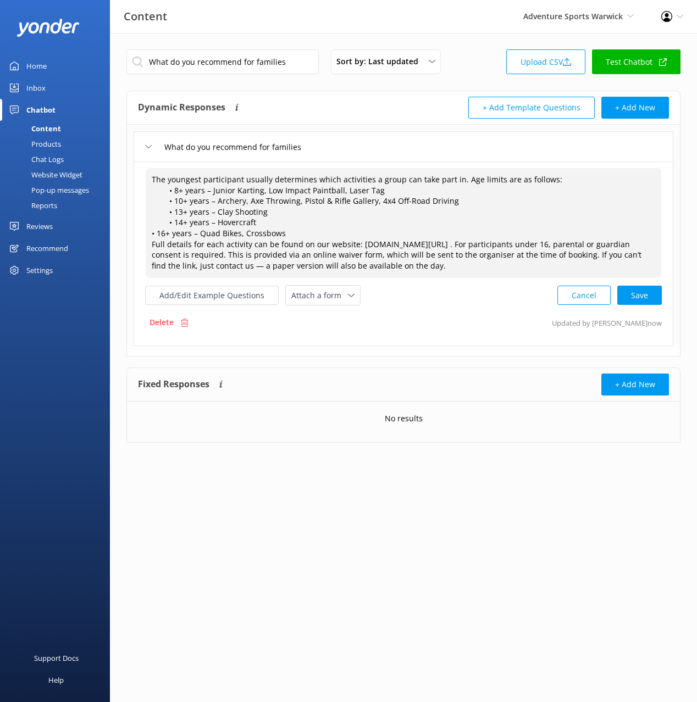
click at [157, 226] on textarea "The youngest participant usually determines which activities a group can take p…" at bounding box center [403, 223] width 515 height 110
click at [158, 212] on textarea "The youngest participant usually determines which activities a group can take p…" at bounding box center [403, 223] width 515 height 110
click at [157, 201] on textarea "The youngest participant usually determines which activities a group can take p…" at bounding box center [403, 223] width 515 height 110
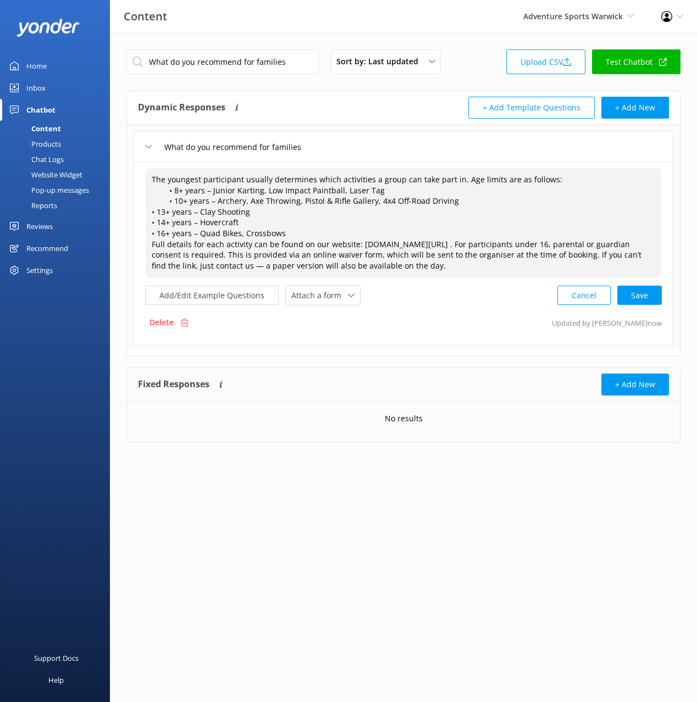
click at [157, 201] on textarea "The youngest participant usually determines which activities a group can take p…" at bounding box center [403, 223] width 515 height 110
click at [156, 190] on textarea "The youngest participant usually determines which activities a group can take p…" at bounding box center [403, 223] width 515 height 110
click at [330, 233] on textarea "The youngest participant usually determines which activities a group can take p…" at bounding box center [403, 223] width 515 height 110
click at [643, 294] on div "Cancel Save" at bounding box center [609, 295] width 104 height 20
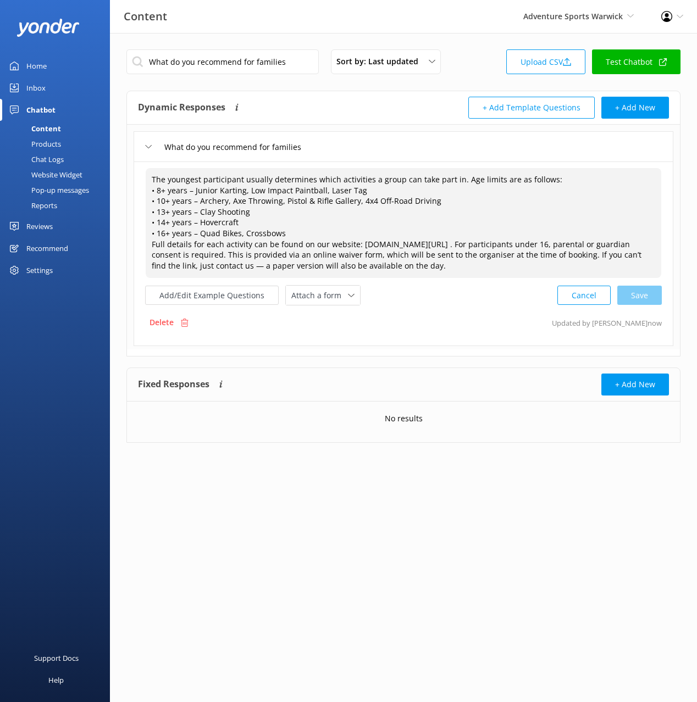
type textarea "The youngest participant usually determines which activities a group can take p…"
click at [298, 225] on textarea "The youngest participant usually determines which activities a group can take p…" at bounding box center [403, 223] width 515 height 110
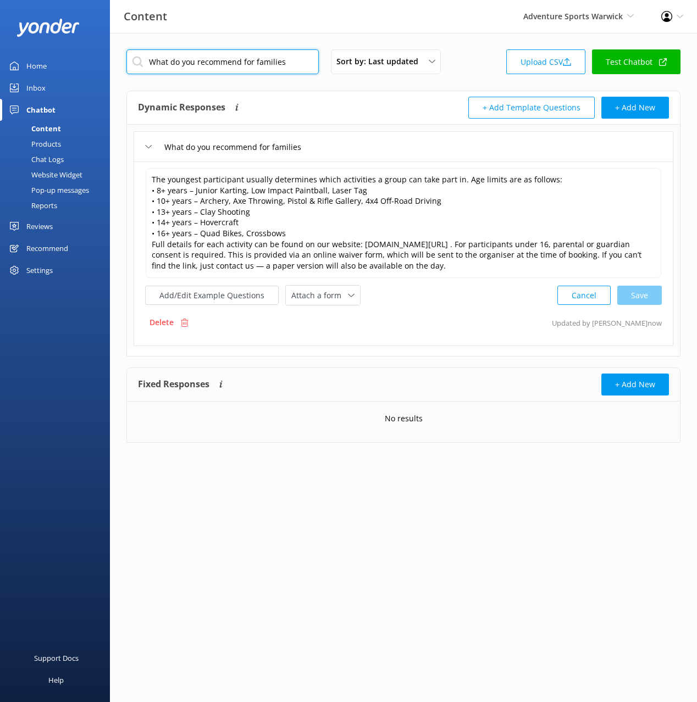
click at [264, 55] on input "What do you recommend for families" at bounding box center [222, 61] width 192 height 25
paste input "Educational school trip booking"
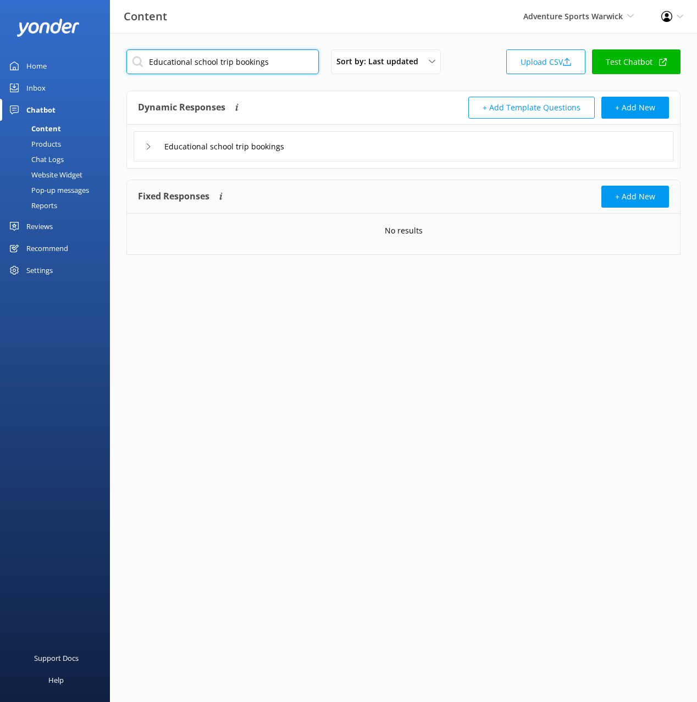
type input "Educational school trip bookings"
drag, startPoint x: 421, startPoint y: 142, endPoint x: 410, endPoint y: 147, distance: 11.8
click at [420, 143] on div "Educational school trip bookings" at bounding box center [402, 146] width 539 height 30
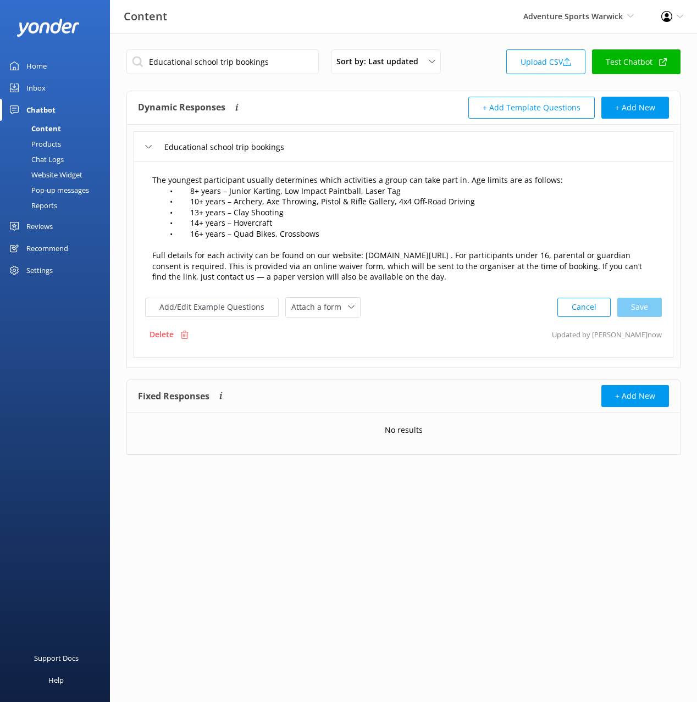
click at [177, 192] on textarea "The youngest participant usually determines which activities a group can take p…" at bounding box center [403, 229] width 514 height 121
click at [177, 191] on textarea "The youngest participant usually determines which activities a group can take p…" at bounding box center [403, 229] width 514 height 121
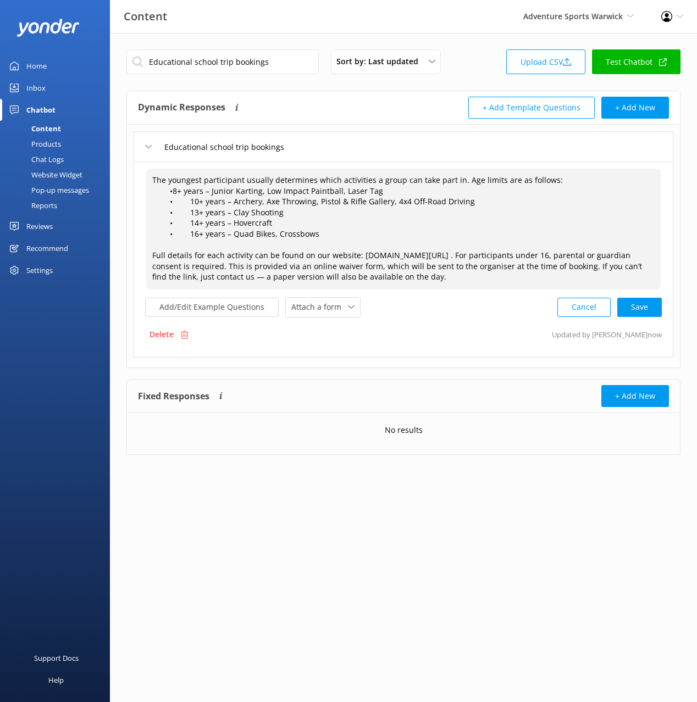
click at [180, 203] on textarea "The youngest participant usually determines which activities a group can take p…" at bounding box center [403, 229] width 514 height 121
click at [175, 213] on textarea "The youngest participant usually determines which activities a group can take p…" at bounding box center [403, 229] width 514 height 121
click at [179, 224] on textarea "The youngest participant usually determines which activities a group can take p…" at bounding box center [403, 229] width 514 height 121
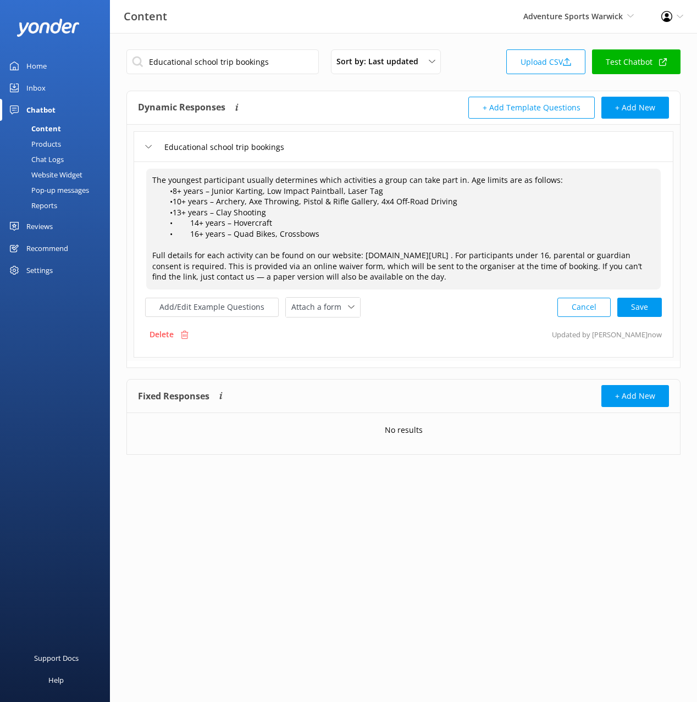
click at [179, 224] on textarea "The youngest participant usually determines which activities a group can take p…" at bounding box center [403, 229] width 514 height 121
click at [176, 236] on textarea "The youngest participant usually determines which activities a group can take p…" at bounding box center [403, 229] width 514 height 121
click at [176, 237] on textarea "The youngest participant usually determines which activities a group can take p…" at bounding box center [403, 229] width 514 height 121
click at [152, 235] on textarea "The youngest participant usually determines which activities a group can take p…" at bounding box center [403, 229] width 514 height 121
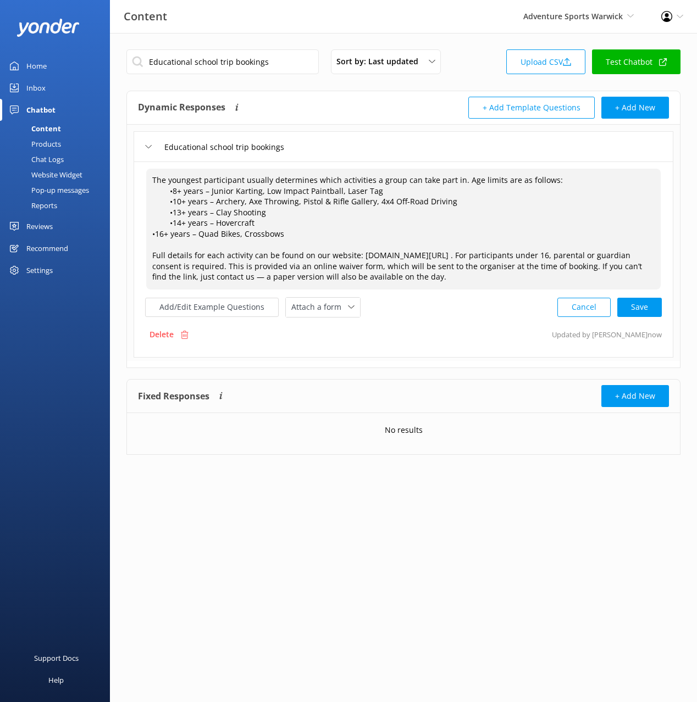
click at [157, 220] on textarea "The youngest participant usually determines which activities a group can take p…" at bounding box center [403, 229] width 514 height 121
click at [164, 244] on textarea "The youngest participant usually determines which activities a group can take p…" at bounding box center [403, 229] width 514 height 121
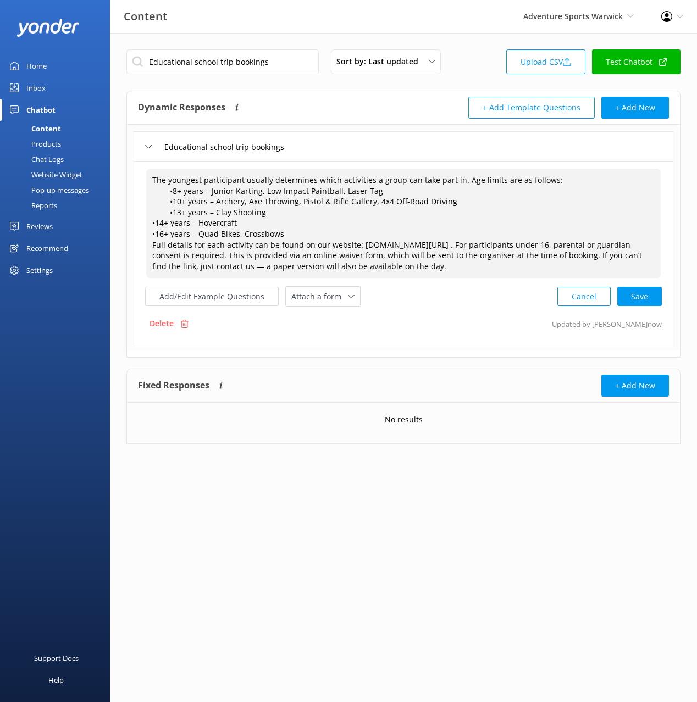
click at [157, 215] on textarea "The youngest participant usually determines which activities a group can take p…" at bounding box center [403, 224] width 514 height 110
click at [158, 202] on textarea "The youngest participant usually determines which activities a group can take p…" at bounding box center [403, 224] width 514 height 110
click at [158, 203] on textarea "The youngest participant usually determines which activities a group can take p…" at bounding box center [403, 224] width 514 height 110
click at [158, 191] on textarea "The youngest participant usually determines which activities a group can take p…" at bounding box center [403, 224] width 514 height 110
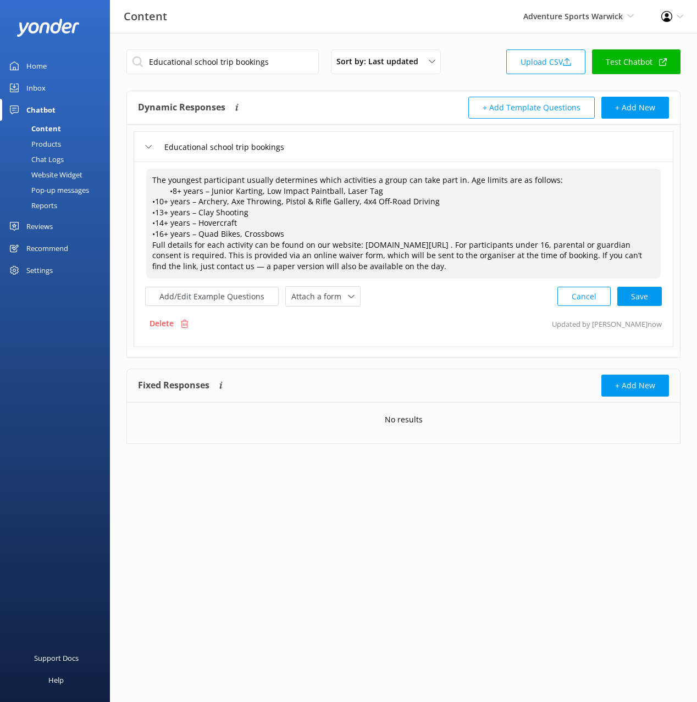
click at [158, 191] on textarea "The youngest participant usually determines which activities a group can take p…" at bounding box center [403, 224] width 514 height 110
click at [419, 236] on textarea "The youngest participant usually determines which activities a group can take p…" at bounding box center [403, 224] width 514 height 110
drag, startPoint x: 647, startPoint y: 297, endPoint x: 693, endPoint y: 276, distance: 50.1
click at [647, 296] on div "Cancel Loading.." at bounding box center [610, 295] width 104 height 20
click at [155, 189] on textarea "The youngest participant usually determines which activities a group can take p…" at bounding box center [403, 223] width 515 height 110
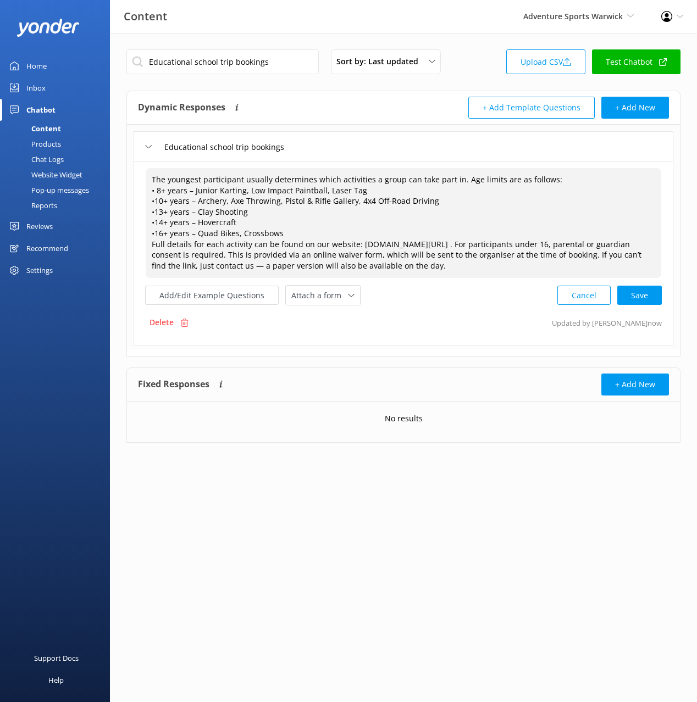
click at [155, 201] on textarea "The youngest participant usually determines which activities a group can take p…" at bounding box center [403, 223] width 515 height 110
click at [154, 213] on textarea "The youngest participant usually determines which activities a group can take p…" at bounding box center [403, 223] width 515 height 110
click at [154, 222] on textarea "The youngest participant usually determines which activities a group can take p…" at bounding box center [403, 223] width 515 height 110
click at [153, 233] on textarea "The youngest participant usually determines which activities a group can take p…" at bounding box center [403, 223] width 515 height 110
drag, startPoint x: 627, startPoint y: 294, endPoint x: 674, endPoint y: 278, distance: 49.9
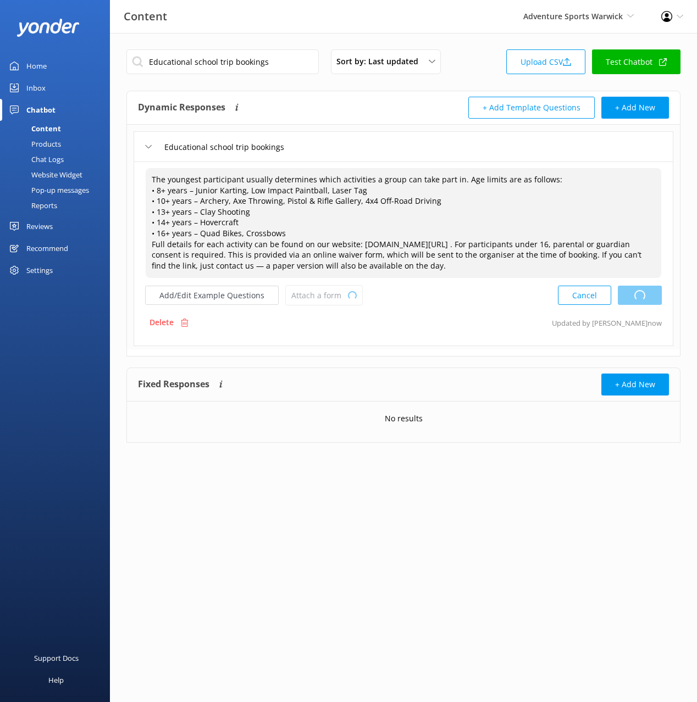
click at [626, 294] on div "Cancel Loading.." at bounding box center [610, 295] width 104 height 20
type textarea "The youngest participant usually determines which activities a group can take p…"
click at [488, 229] on textarea "The youngest participant usually determines which activities a group can take p…" at bounding box center [403, 223] width 515 height 110
drag, startPoint x: 379, startPoint y: 154, endPoint x: 381, endPoint y: 149, distance: 5.9
click at [380, 153] on div "Educational school trip bookings" at bounding box center [402, 146] width 539 height 30
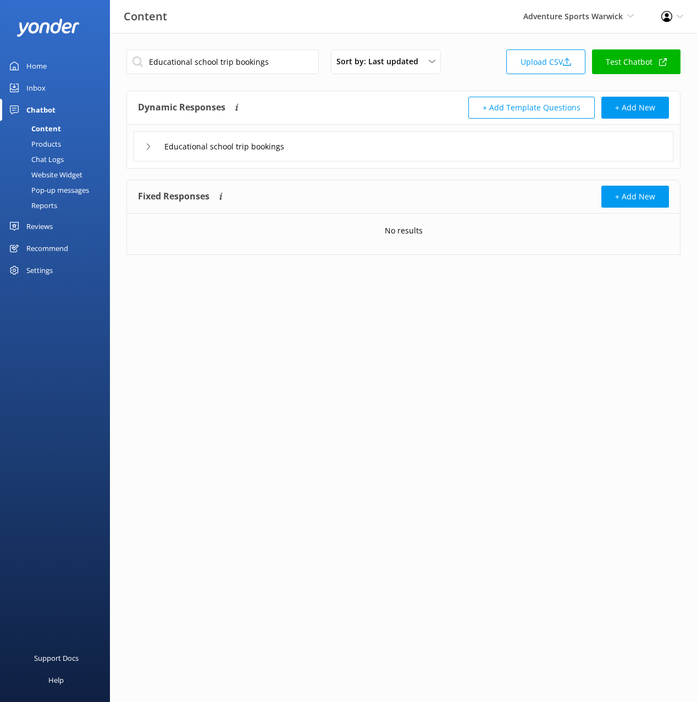
click at [390, 120] on div "Dynamic Responses The chatbot will generate a response based on the content inf…" at bounding box center [403, 108] width 553 height 34
click at [258, 62] on input "Educational school trip bookings" at bounding box center [222, 61] width 192 height 25
click at [258, 61] on input "Educational school trip bookings" at bounding box center [222, 61] width 192 height 25
paste input "What should I bring"
type input "What should I bring"
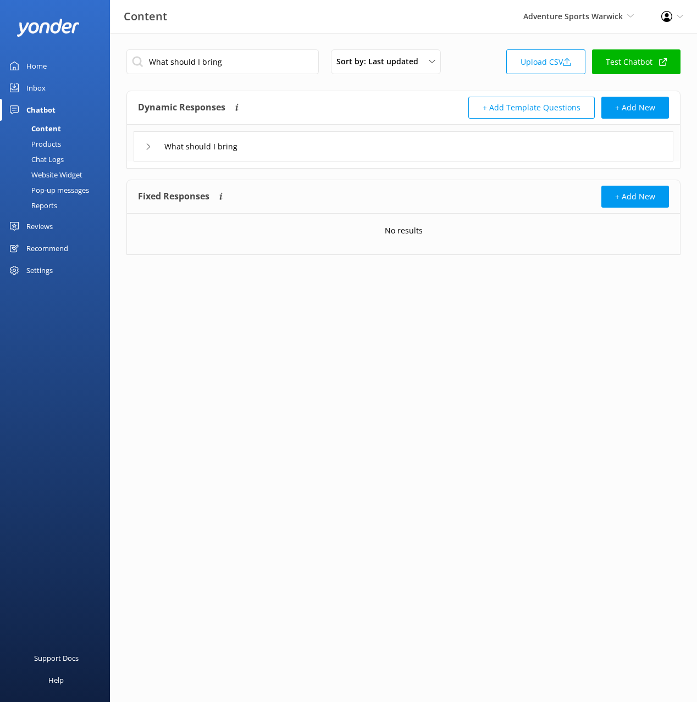
drag, startPoint x: 365, startPoint y: 153, endPoint x: 329, endPoint y: 159, distance: 37.4
click at [365, 153] on div "What should I bring" at bounding box center [402, 146] width 539 height 30
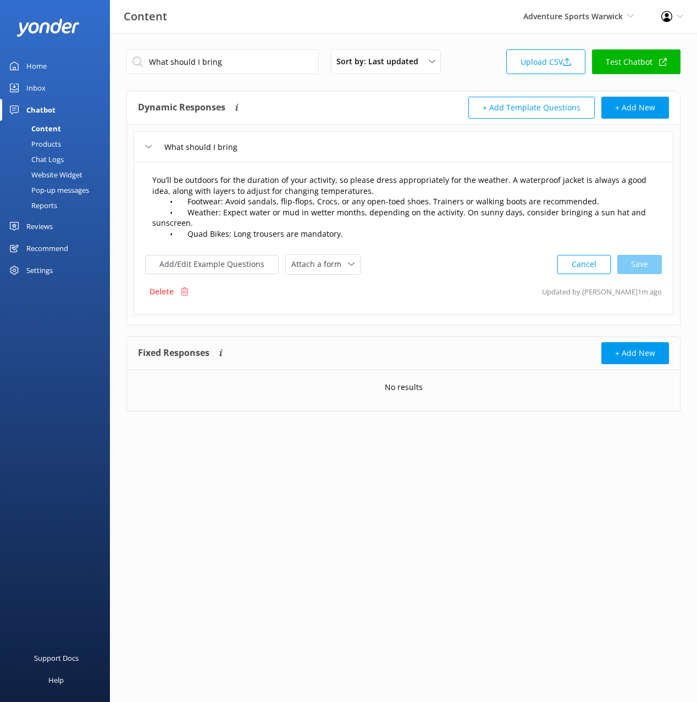
click at [178, 198] on textarea "You’ll be outdoors for the duration of your activity, so please dress appropria…" at bounding box center [403, 208] width 514 height 78
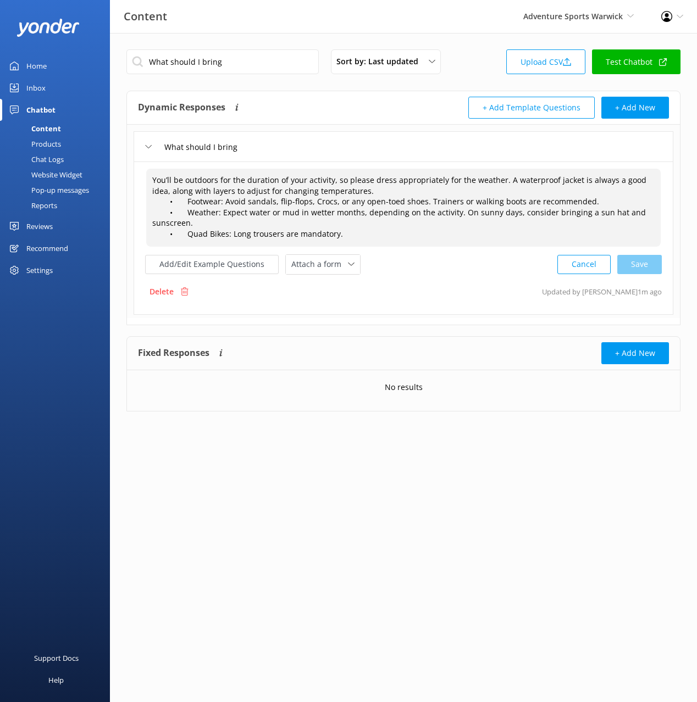
click at [178, 198] on textarea "You’ll be outdoors for the duration of your activity, so please dress appropria…" at bounding box center [403, 208] width 514 height 78
click at [175, 199] on textarea "You’ll be outdoors for the duration of your activity, so please dress appropria…" at bounding box center [403, 208] width 514 height 78
click at [174, 213] on textarea "You’ll be outdoors for the duration of your activity, so please dress appropria…" at bounding box center [403, 208] width 514 height 78
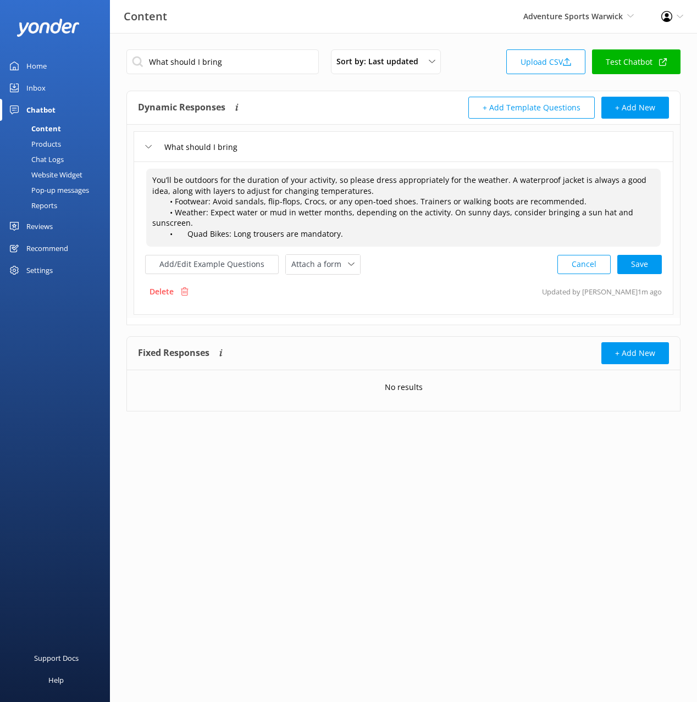
click at [174, 231] on textarea "You’ll be outdoors for the duration of your activity, so please dress appropria…" at bounding box center [403, 208] width 514 height 78
click at [156, 201] on textarea "You’ll be outdoors for the duration of your activity, so please dress appropria…" at bounding box center [403, 208] width 514 height 78
click at [160, 213] on textarea "You’ll be outdoors for the duration of your activity, so please dress appropria…" at bounding box center [403, 208] width 514 height 78
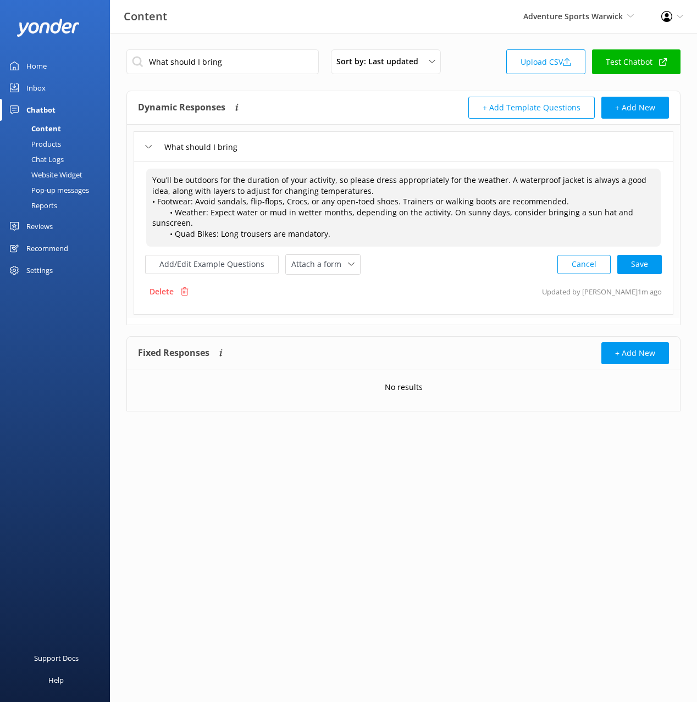
drag, startPoint x: 160, startPoint y: 213, endPoint x: 158, endPoint y: 225, distance: 12.4
click at [160, 213] on textarea "You’ll be outdoors for the duration of your activity, so please dress appropria…" at bounding box center [403, 208] width 514 height 78
click at [156, 205] on textarea "You’ll be outdoors for the duration of your activity, so please dress appropria…" at bounding box center [403, 208] width 514 height 78
click at [155, 205] on textarea "You’ll be outdoors for the duration of your activity, so please dress appropria…" at bounding box center [403, 208] width 514 height 78
click at [157, 212] on textarea "You’ll be outdoors for the duration of your activity, so please dress appropria…" at bounding box center [403, 208] width 514 height 78
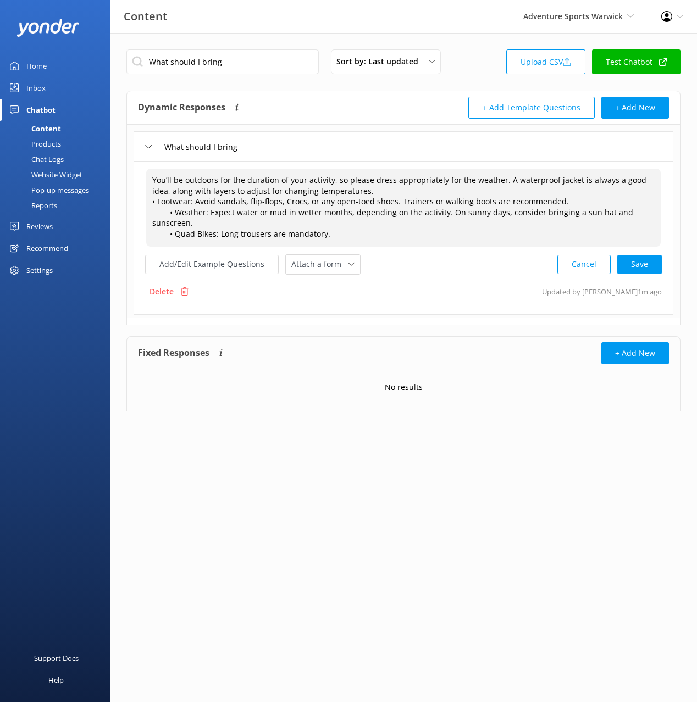
click at [157, 213] on textarea "You’ll be outdoors for the duration of your activity, so please dress appropria…" at bounding box center [403, 208] width 514 height 78
click at [157, 222] on textarea "You’ll be outdoors for the duration of your activity, so please dress appropria…" at bounding box center [403, 208] width 514 height 78
click at [204, 208] on textarea "You’ll be outdoors for the duration of your activity, so please dress appropria…" at bounding box center [403, 208] width 514 height 78
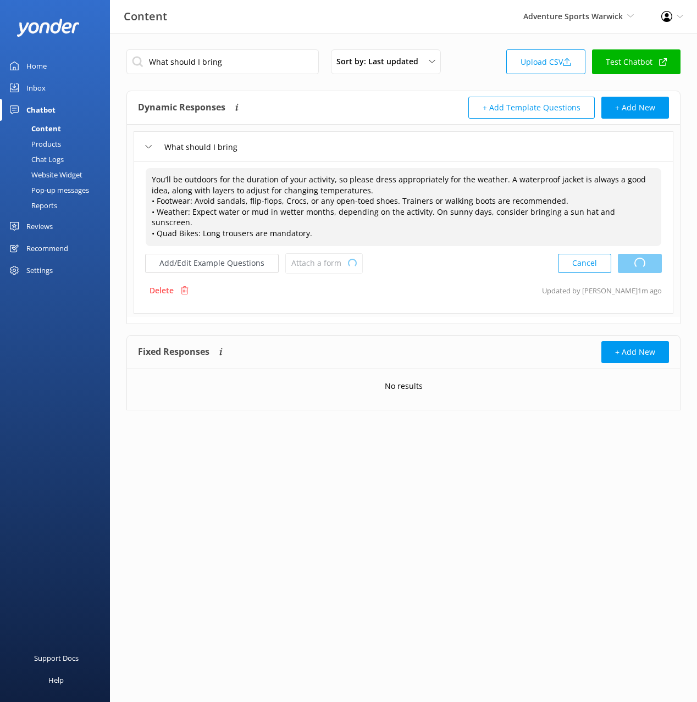
drag, startPoint x: 621, startPoint y: 257, endPoint x: 666, endPoint y: 263, distance: 44.9
click at [622, 257] on div "Cancel Loading.." at bounding box center [610, 263] width 104 height 20
type textarea "You’ll be outdoors for the duration of your activity, so please dress appropria…"
click at [404, 145] on div "What should I bring" at bounding box center [402, 146] width 539 height 30
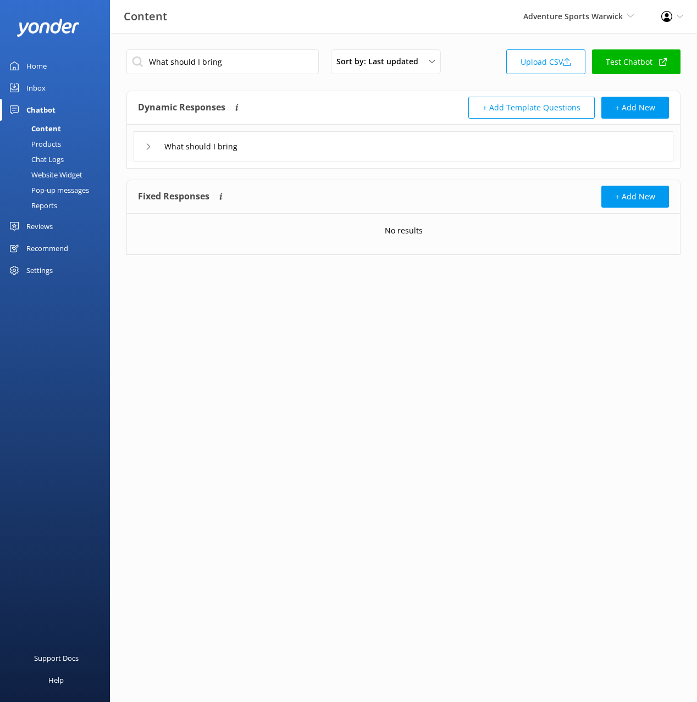
click at [380, 104] on div "Dynamic Responses The chatbot will generate a response based on the content inf…" at bounding box center [270, 108] width 265 height 22
click at [267, 54] on input "What should I bring" at bounding box center [222, 61] width 192 height 25
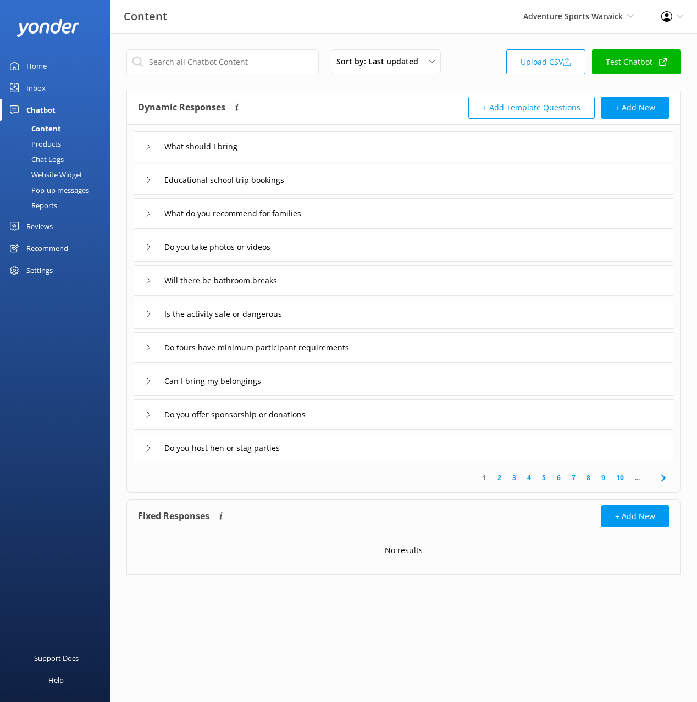
click at [246, 30] on div "Content Adventure Sports Warwick Black Cat Cruises [GEOGRAPHIC_DATA] [GEOGRAPHI…" at bounding box center [348, 16] width 697 height 33
click at [478, 21] on div "Content Adventure Sports Warwick Black Cat Cruises [GEOGRAPHIC_DATA] [GEOGRAPHI…" at bounding box center [348, 16] width 697 height 33
click at [303, 24] on div "Content Adventure Sports Warwick Black Cat Cruises [GEOGRAPHIC_DATA] [GEOGRAPHI…" at bounding box center [348, 16] width 697 height 33
